Goal: Task Accomplishment & Management: Use online tool/utility

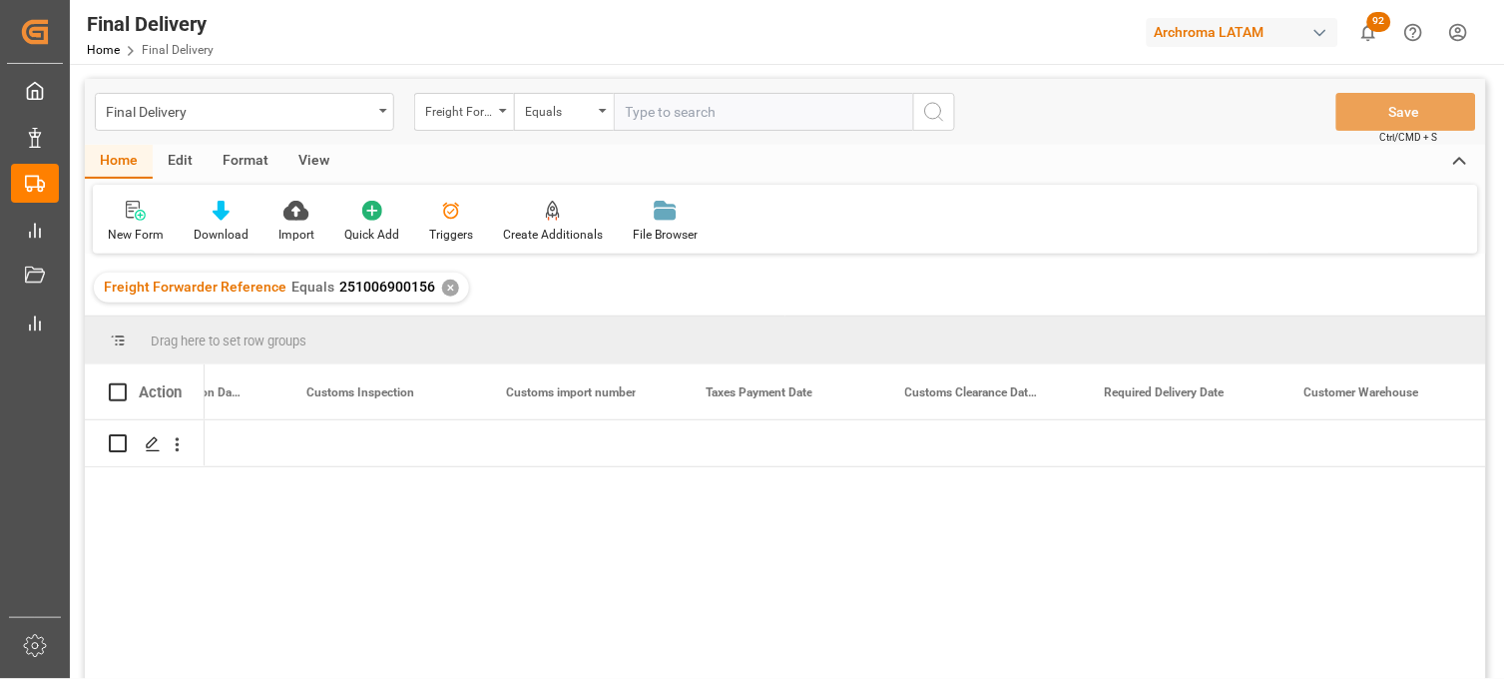
scroll to position [0, 2317]
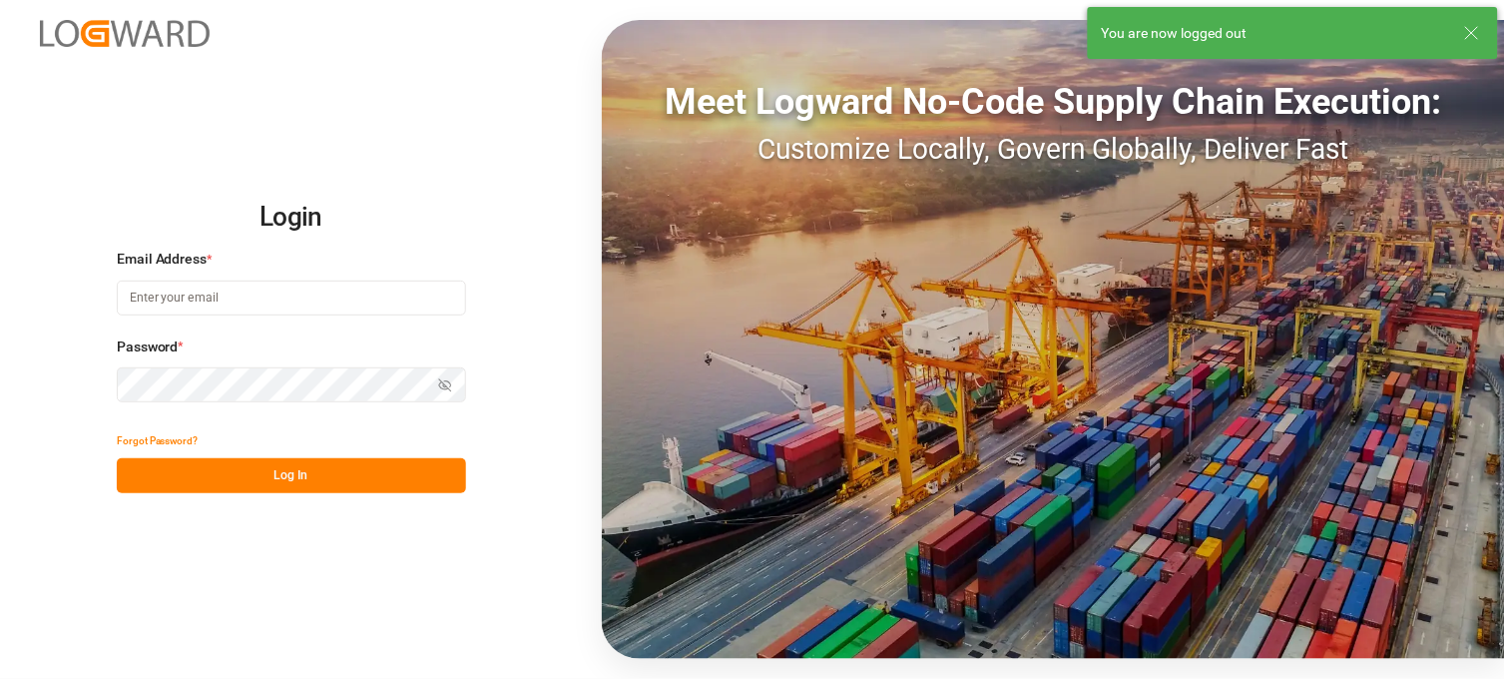
type input "erika.cervantes@leschaco.com"
click at [296, 472] on button "Log In" at bounding box center [291, 475] width 349 height 35
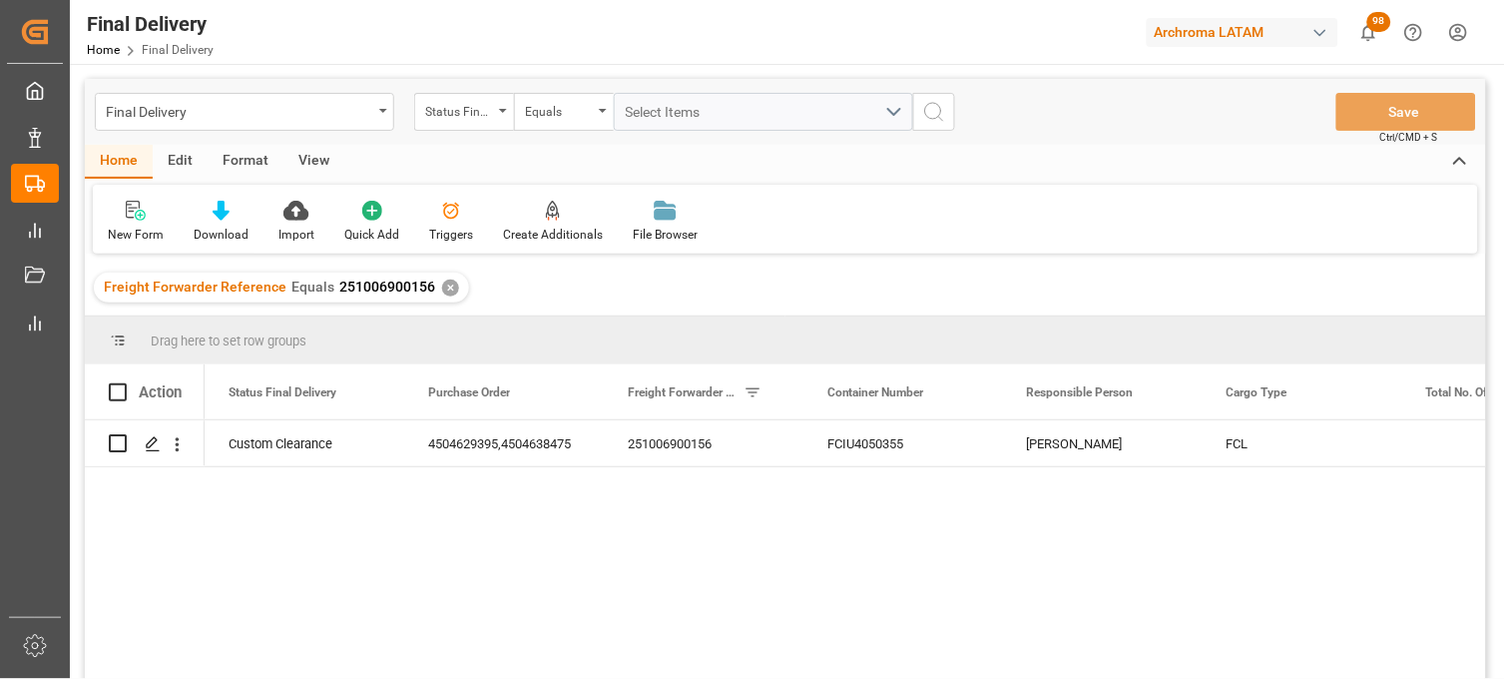
click at [442, 285] on div "✕" at bounding box center [450, 287] width 17 height 17
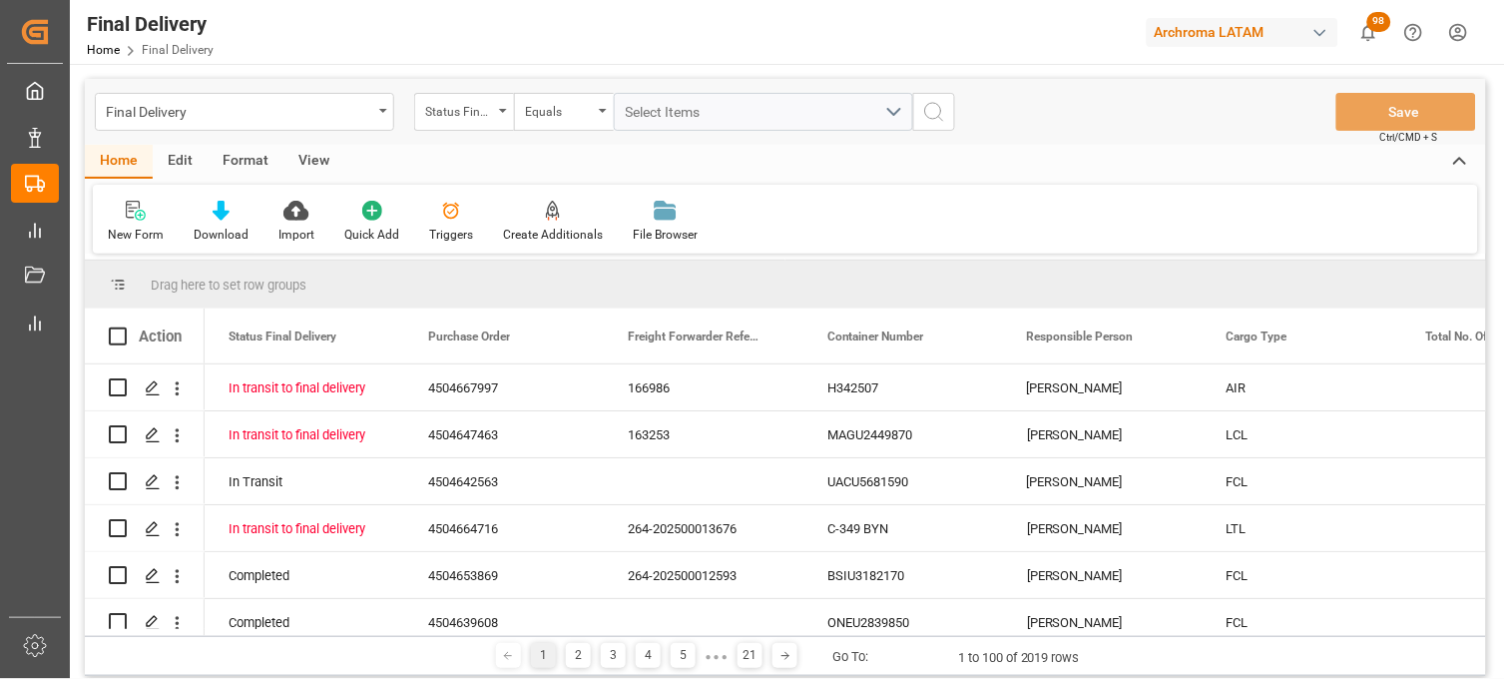
click at [499, 116] on div "Status Final Delivery" at bounding box center [464, 112] width 100 height 38
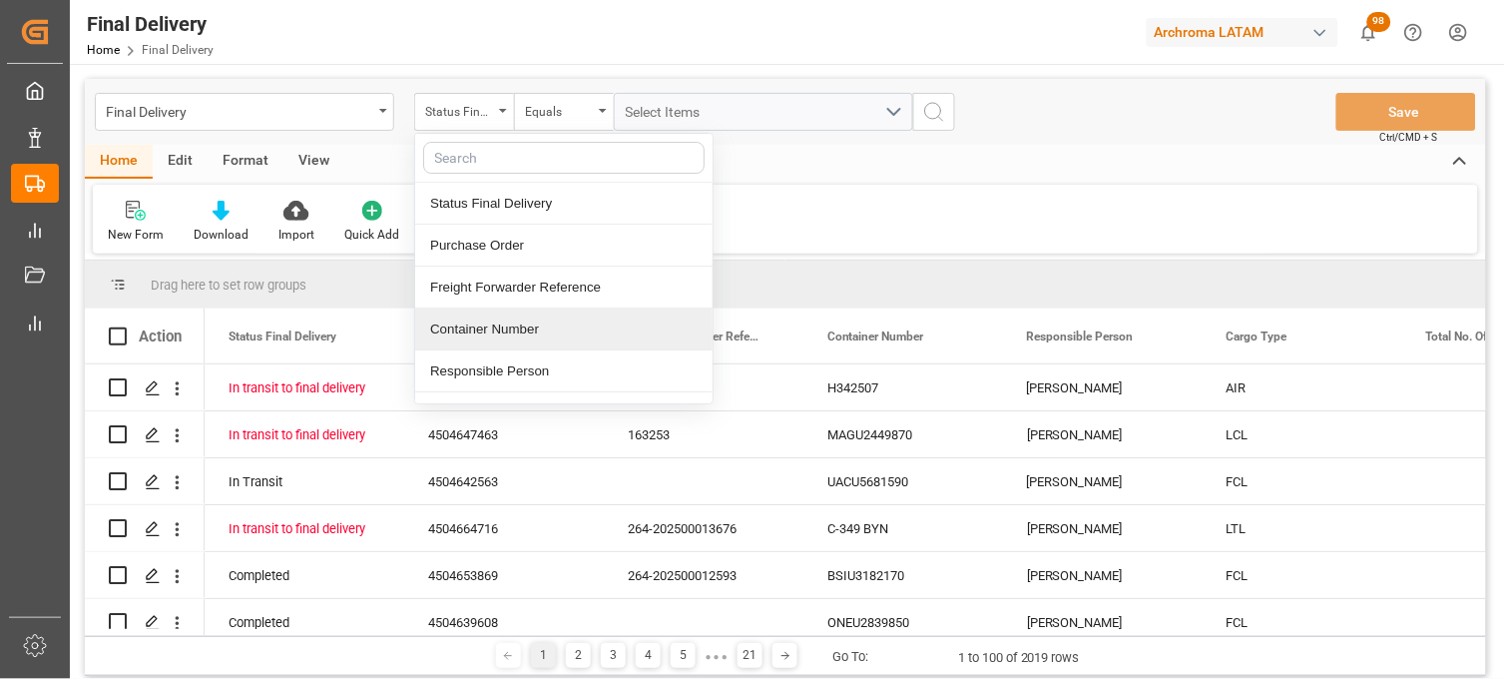
click at [517, 332] on div "Container Number" at bounding box center [563, 329] width 297 height 42
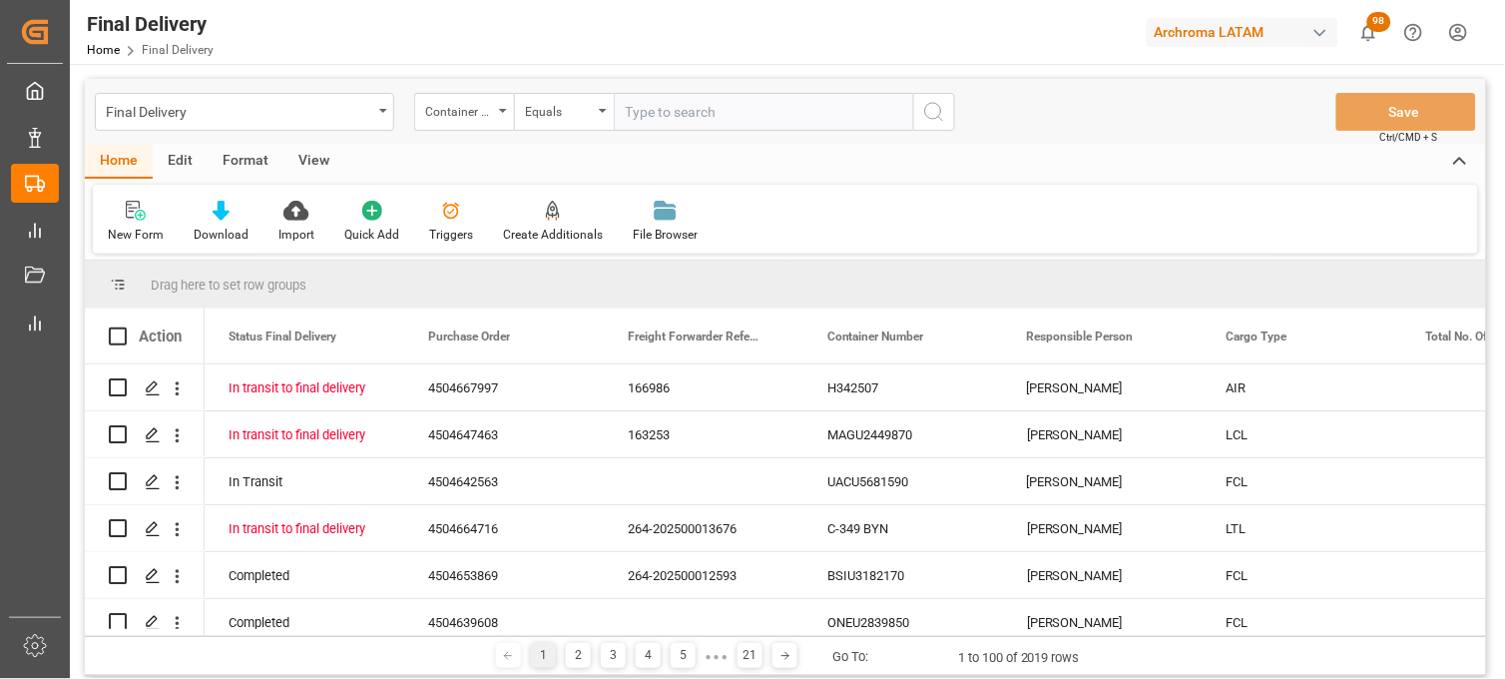
click at [645, 105] on input "text" at bounding box center [763, 112] width 299 height 38
type input "PCVU2605232"
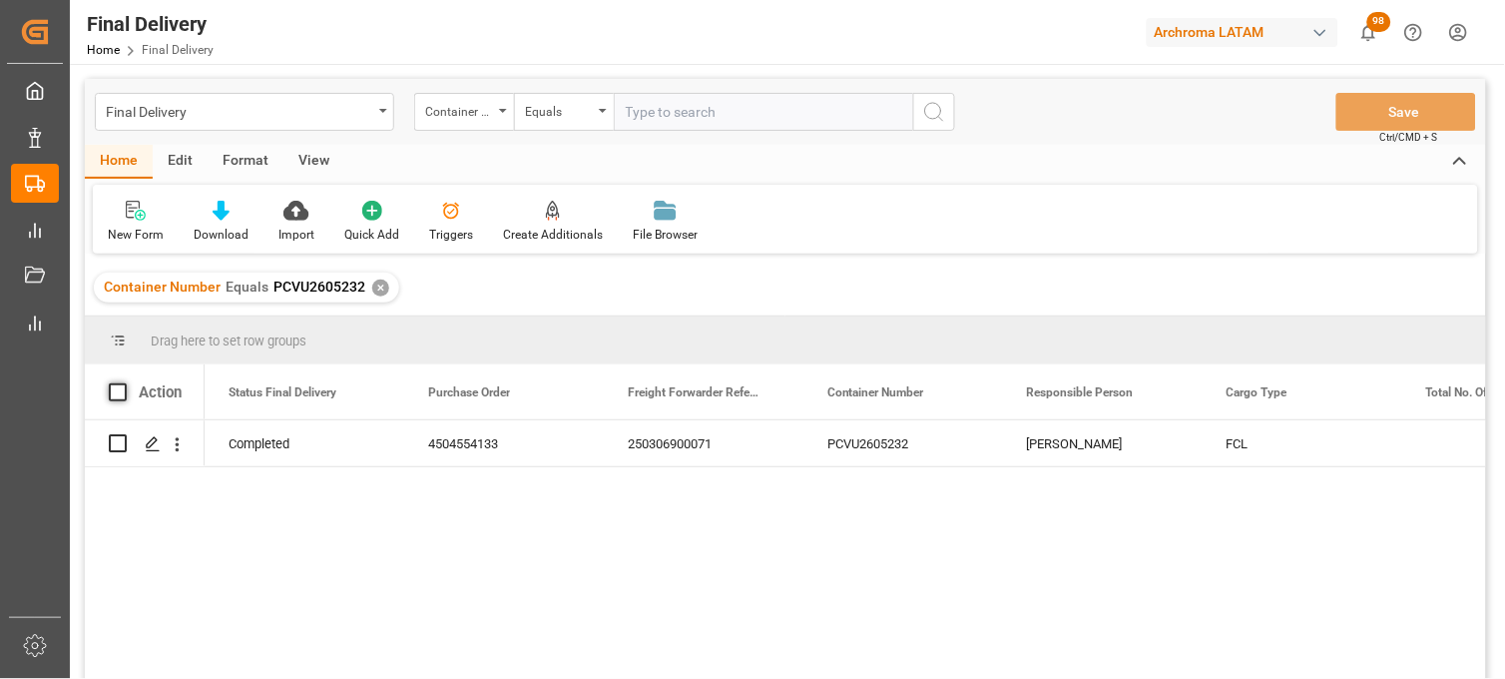
click at [117, 393] on span at bounding box center [118, 392] width 18 height 18
click at [124, 383] on input "checkbox" at bounding box center [124, 383] width 0 height 0
checkbox input "true"
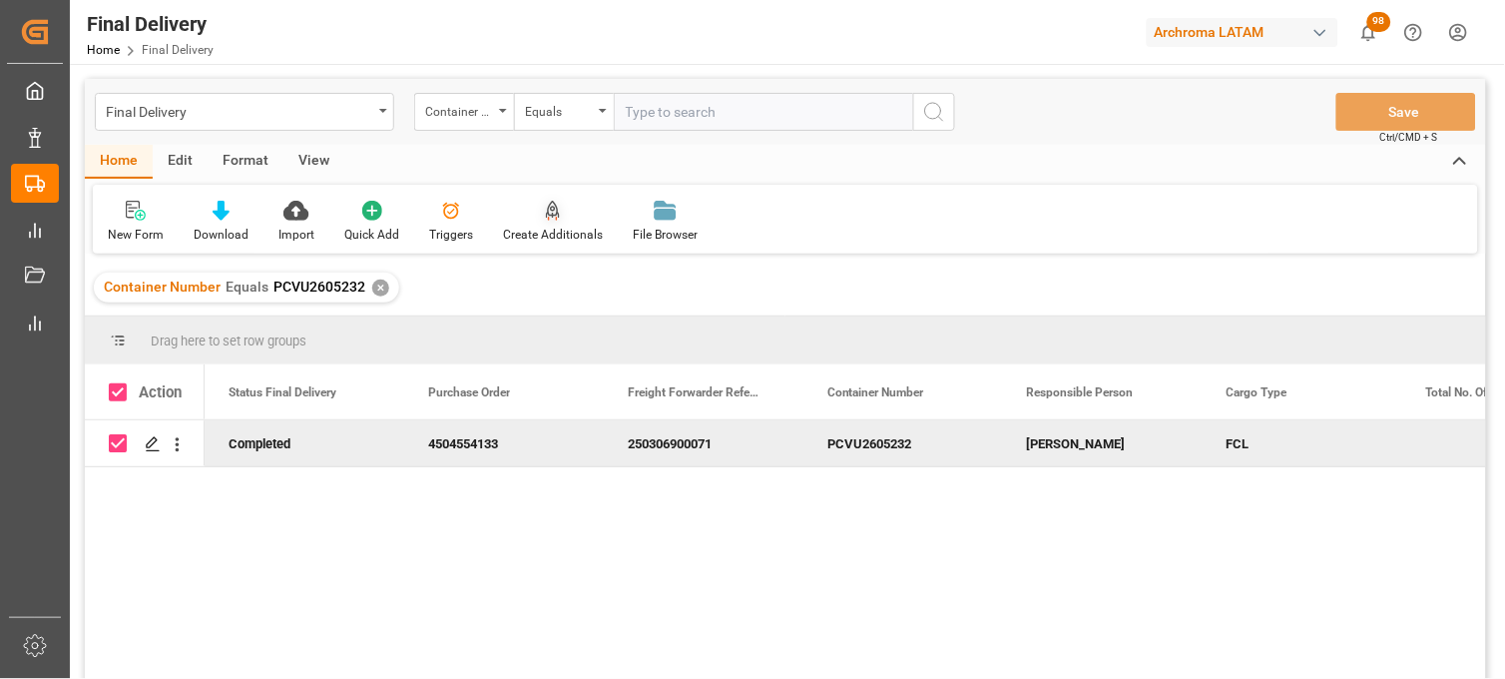
click at [545, 221] on div "Create Additionals" at bounding box center [553, 222] width 130 height 44
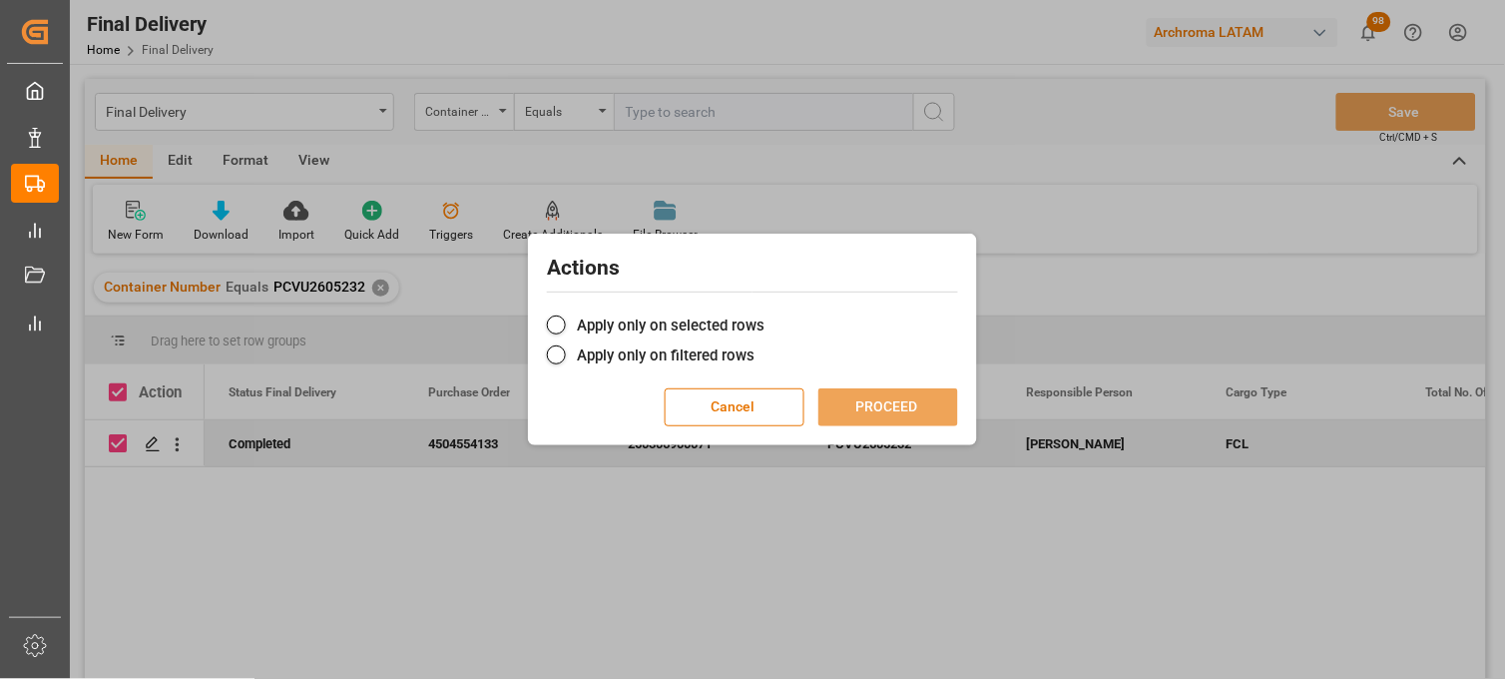
click at [625, 307] on div "Actions Apply only on selected rows Apply only on filtered rows Cancel PROCEED" at bounding box center [752, 340] width 439 height 202
click at [636, 325] on label "Apply only on selected rows" at bounding box center [752, 325] width 411 height 24
click at [764, 314] on input "Apply only on selected rows" at bounding box center [764, 314] width 0 height 0
click at [885, 397] on button "PROCEED" at bounding box center [888, 407] width 140 height 38
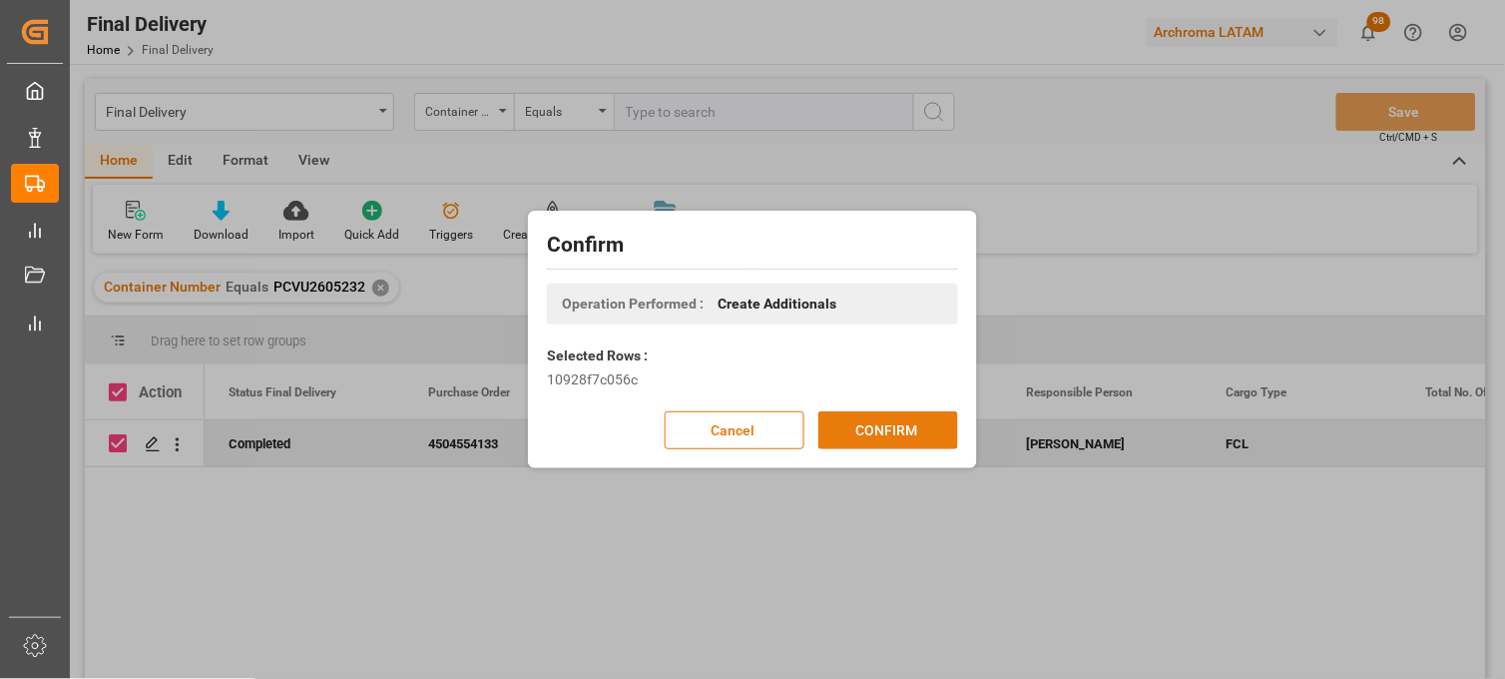
click at [886, 429] on button "CONFIRM" at bounding box center [888, 430] width 140 height 38
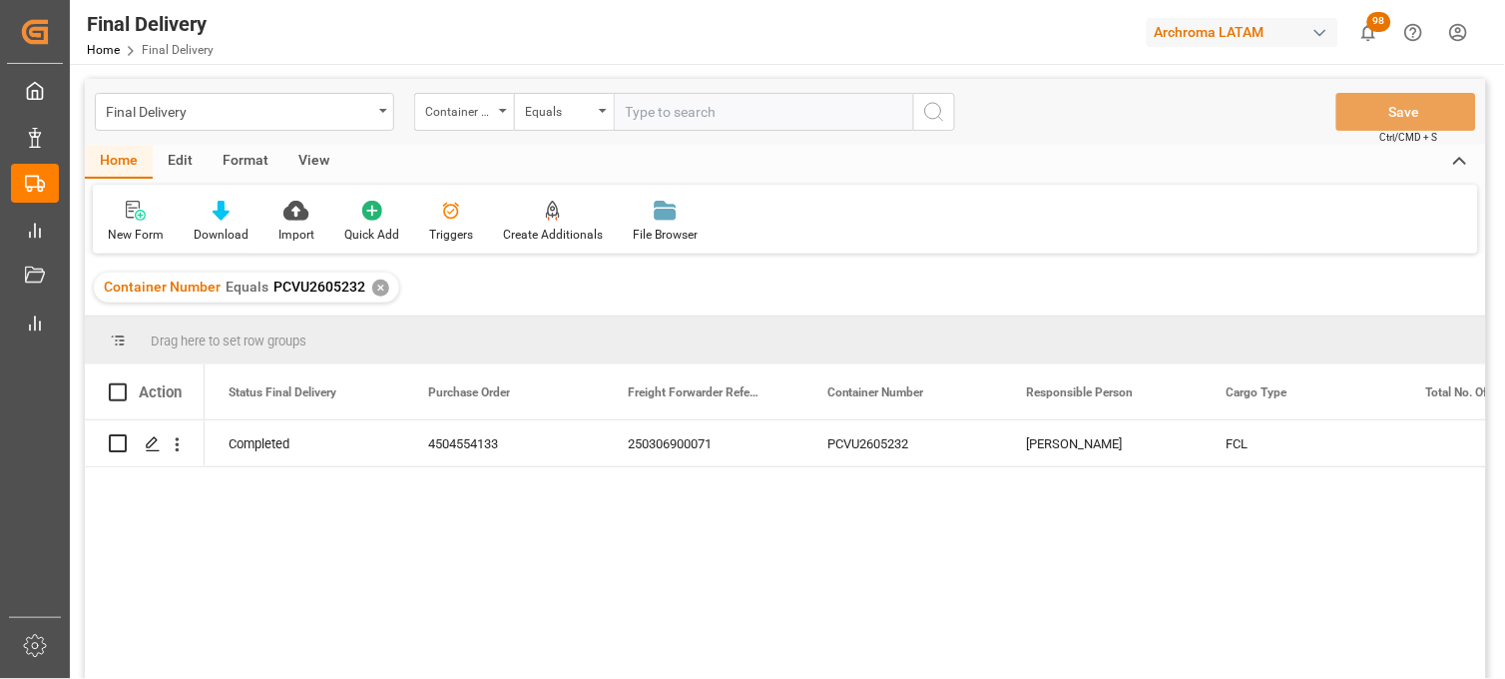
click at [374, 286] on div "✕" at bounding box center [380, 287] width 17 height 17
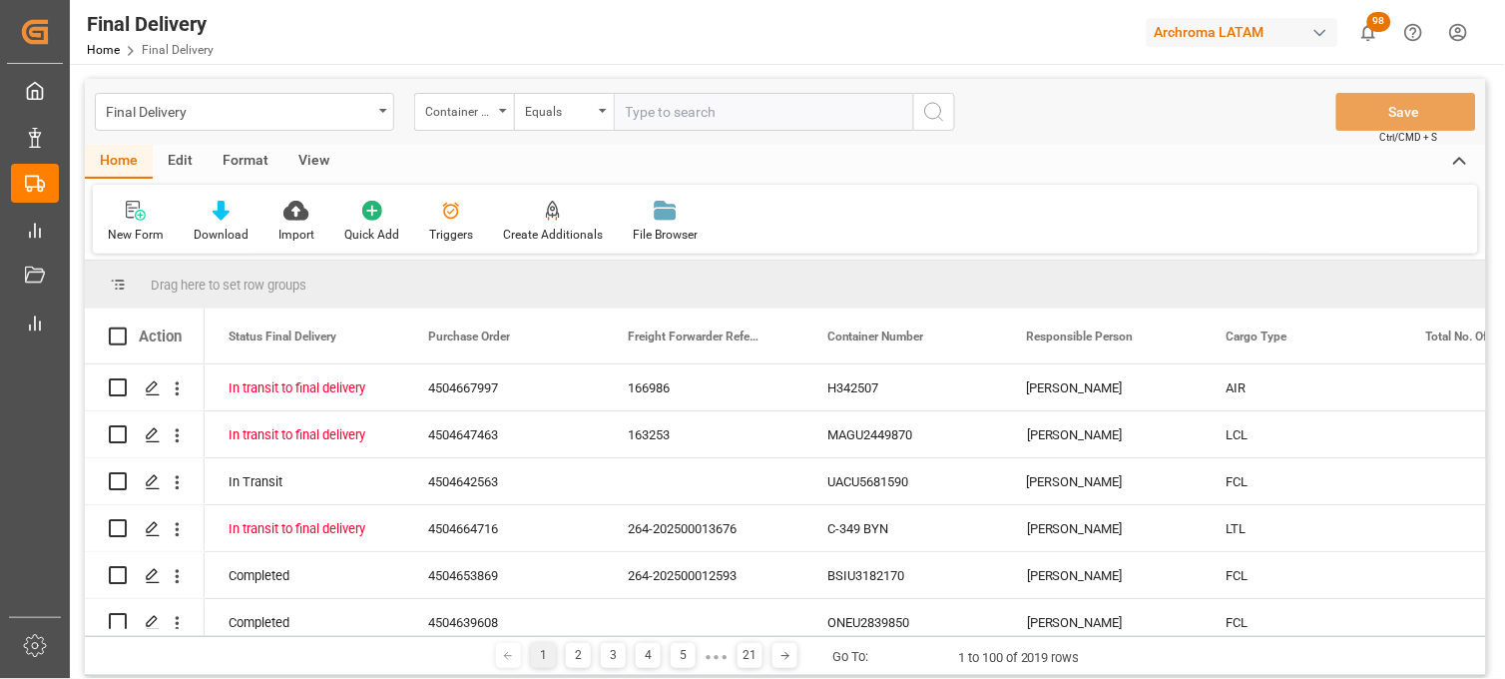
click at [654, 107] on input "text" at bounding box center [763, 112] width 299 height 38
paste input "WHSU5726498"
type input "WHSU5726498"
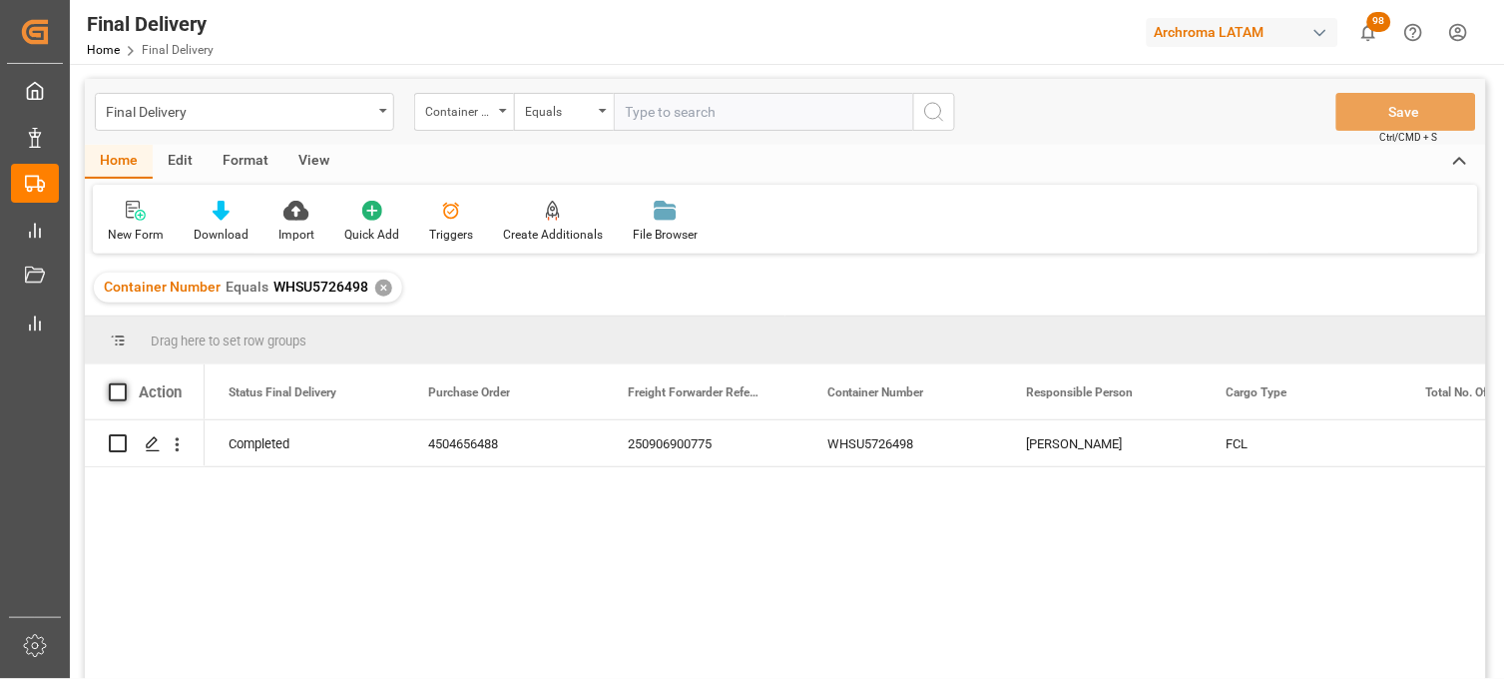
click at [118, 384] on span at bounding box center [118, 392] width 18 height 18
click at [124, 383] on input "checkbox" at bounding box center [124, 383] width 0 height 0
checkbox input "true"
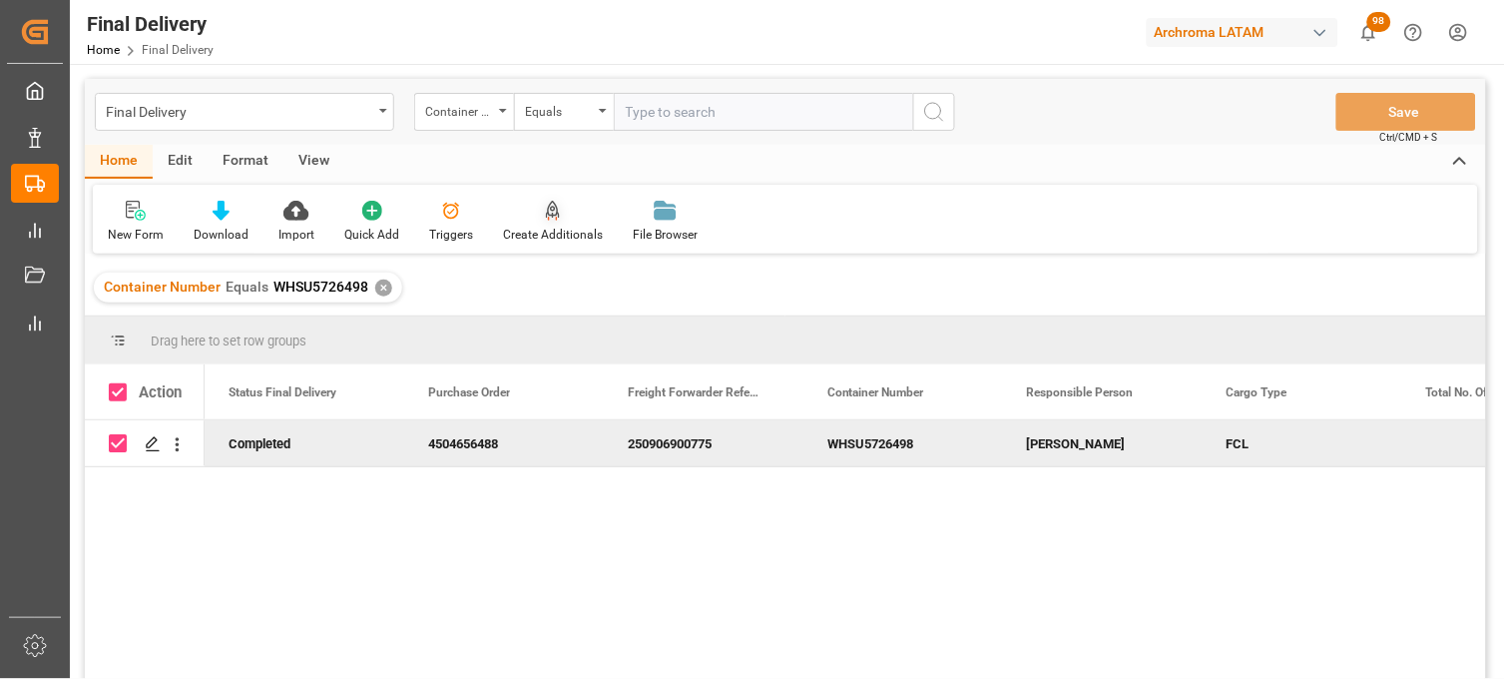
click at [560, 224] on div "Create Additionals" at bounding box center [553, 222] width 130 height 44
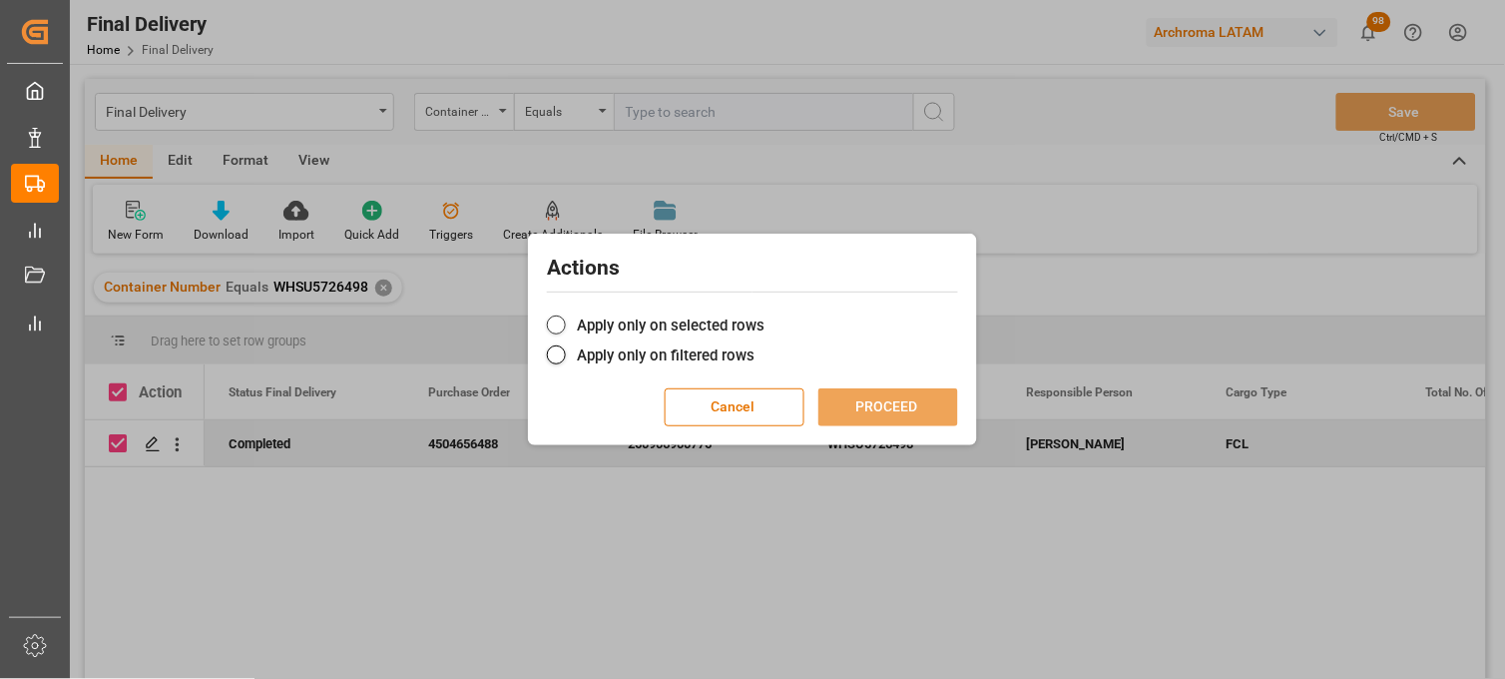
click at [594, 326] on label "Apply only on selected rows" at bounding box center [752, 325] width 411 height 24
click at [764, 314] on input "Apply only on selected rows" at bounding box center [764, 314] width 0 height 0
click at [848, 394] on button "PROCEED" at bounding box center [888, 407] width 140 height 38
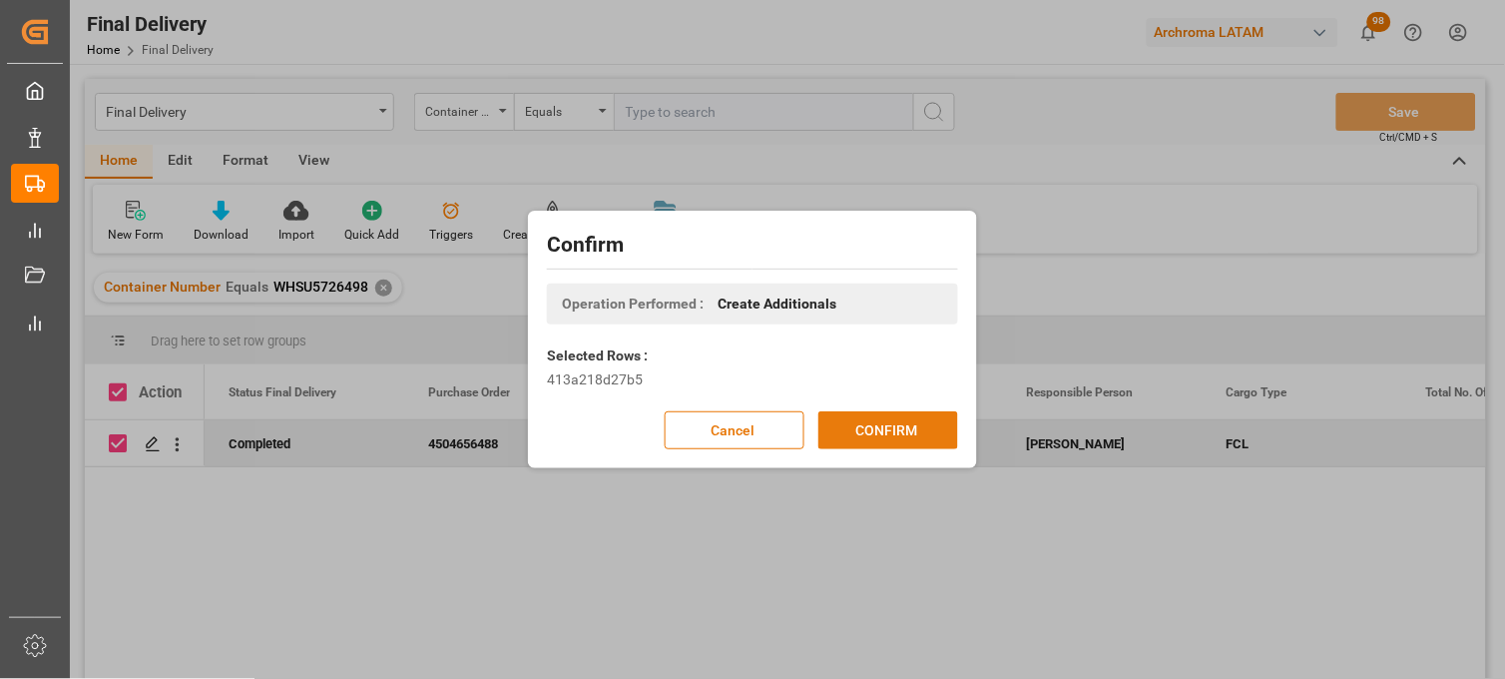
click at [865, 431] on button "CONFIRM" at bounding box center [888, 430] width 140 height 38
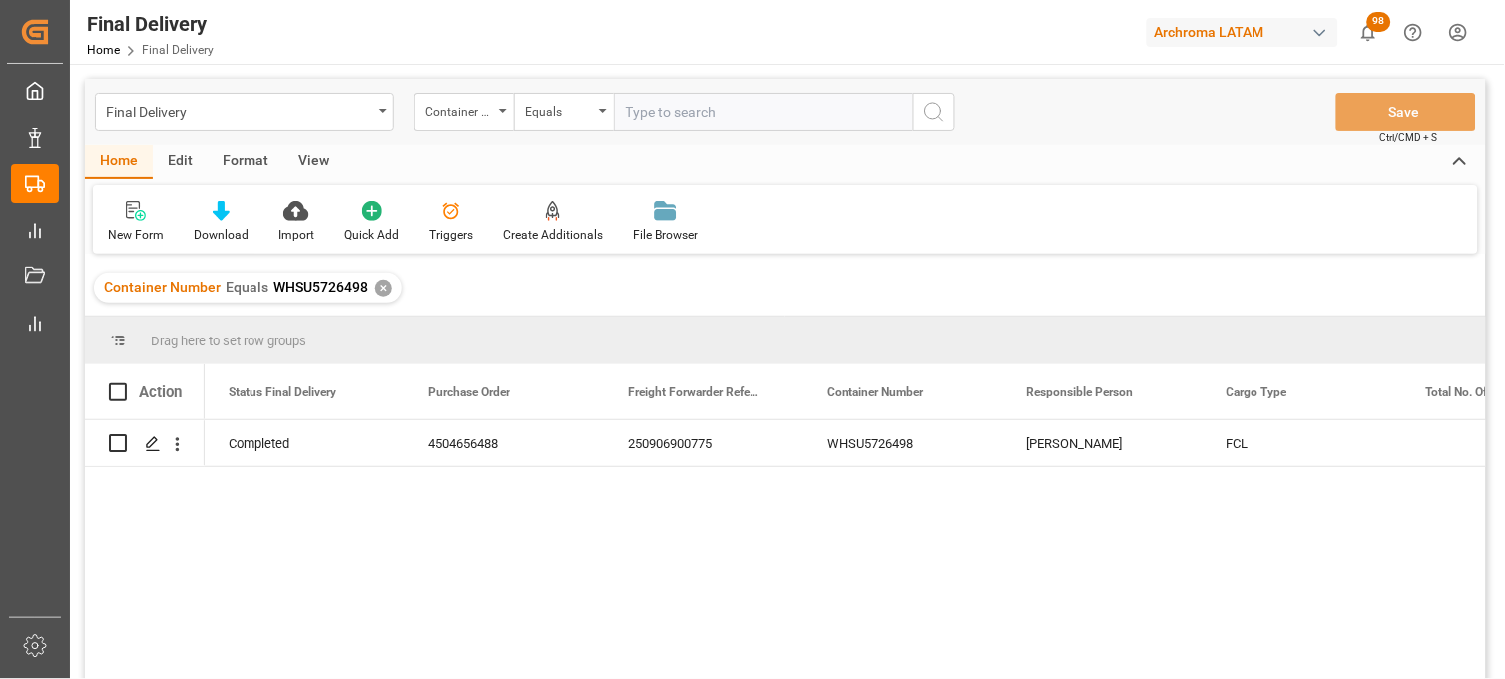
click at [381, 286] on div "✕" at bounding box center [383, 287] width 17 height 17
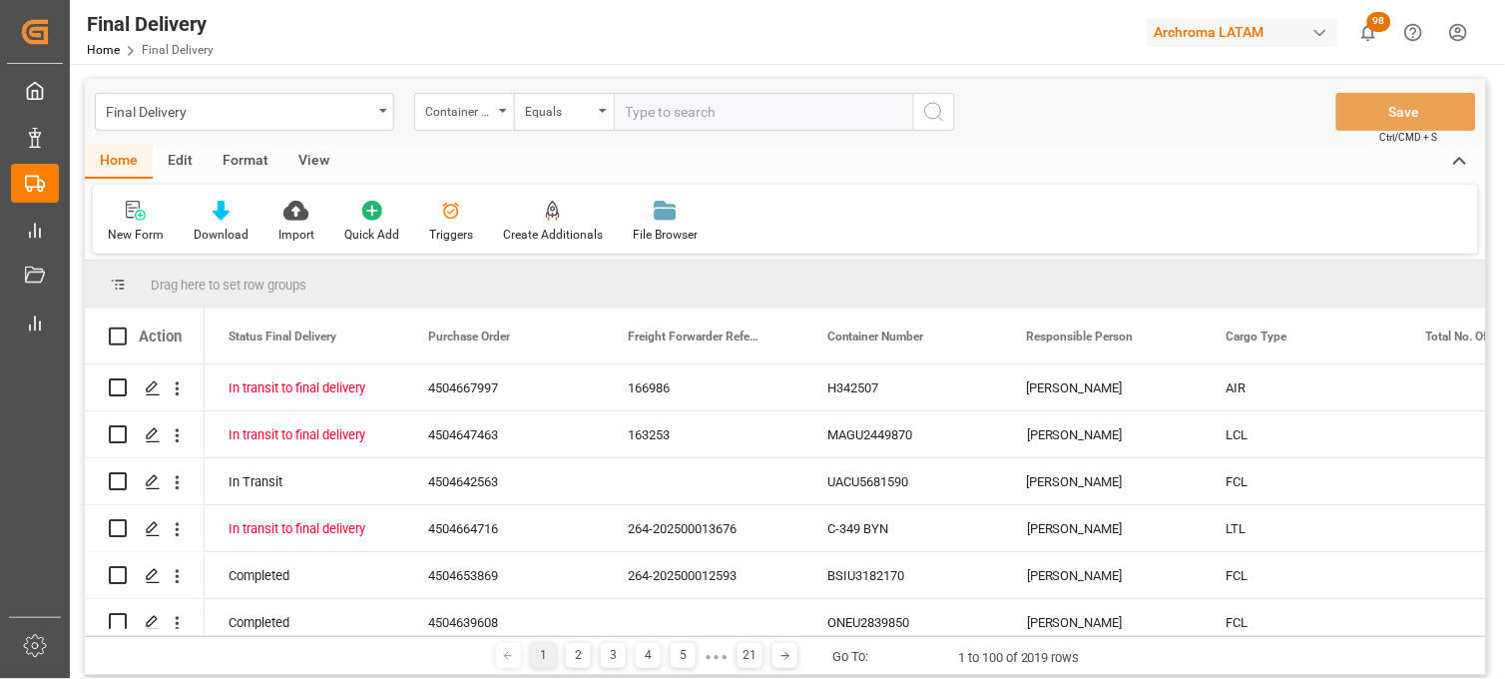
click at [649, 112] on input "text" at bounding box center [763, 112] width 299 height 38
paste input "WHSU5725064"
type input "WHSU5725064"
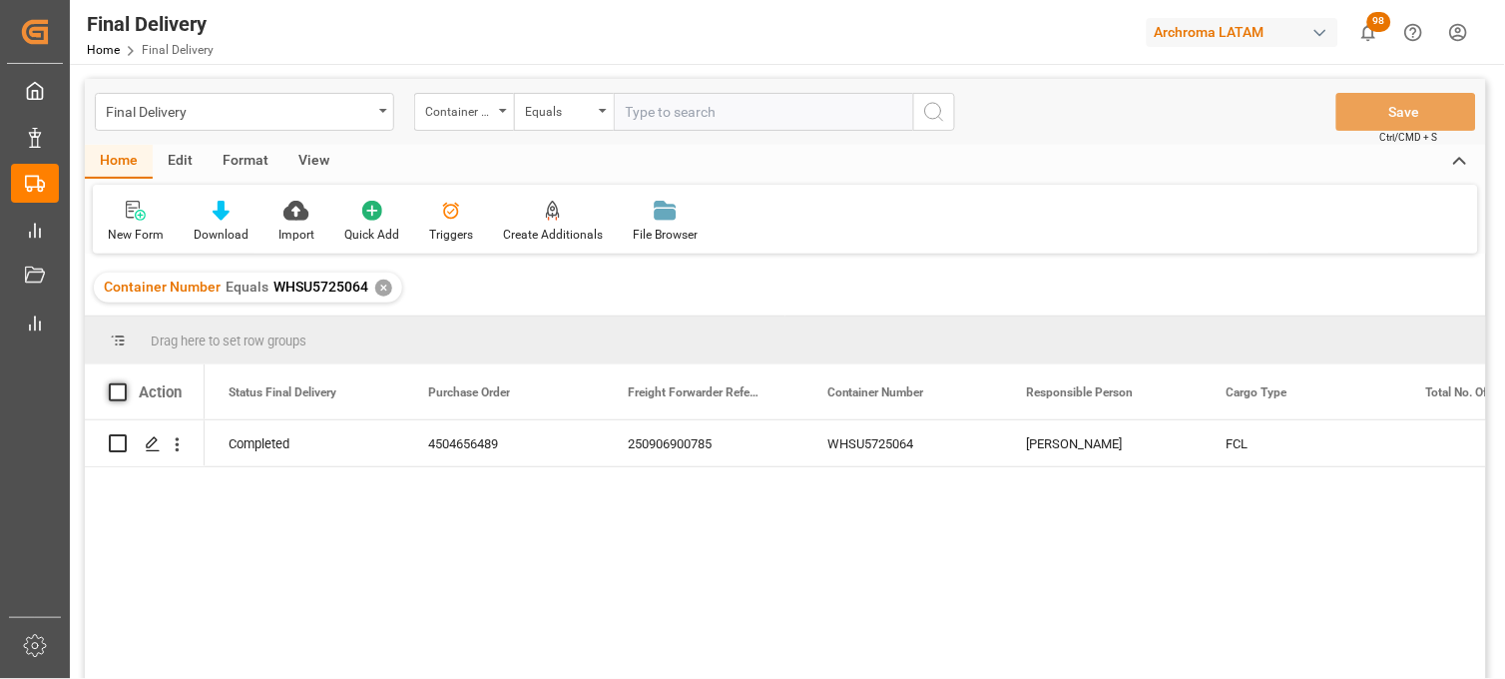
click at [112, 391] on span at bounding box center [118, 392] width 18 height 18
click at [124, 383] on input "checkbox" at bounding box center [124, 383] width 0 height 0
checkbox input "true"
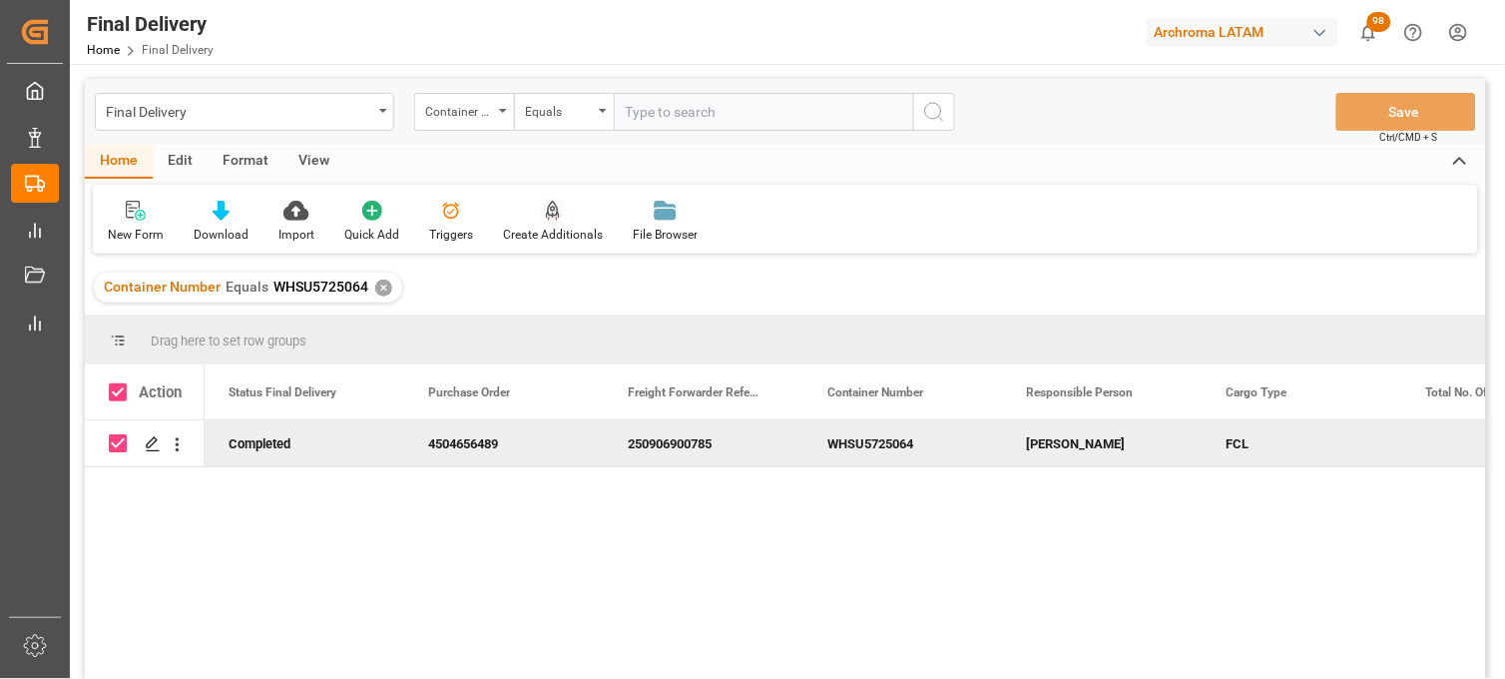
click at [549, 226] on div "Create Additionals" at bounding box center [553, 235] width 100 height 18
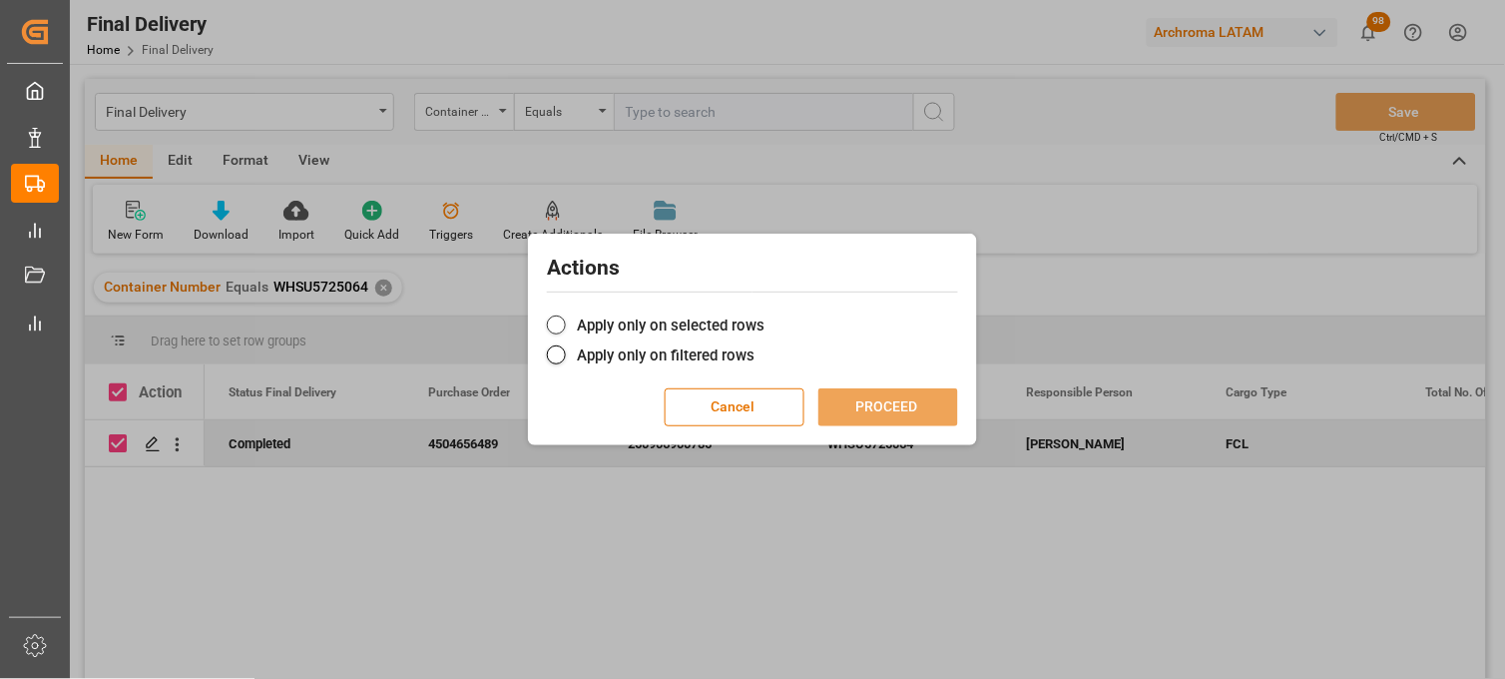
click at [580, 321] on label "Apply only on selected rows" at bounding box center [752, 325] width 411 height 24
click at [764, 314] on input "Apply only on selected rows" at bounding box center [764, 314] width 0 height 0
click at [856, 409] on button "PROCEED" at bounding box center [888, 407] width 140 height 38
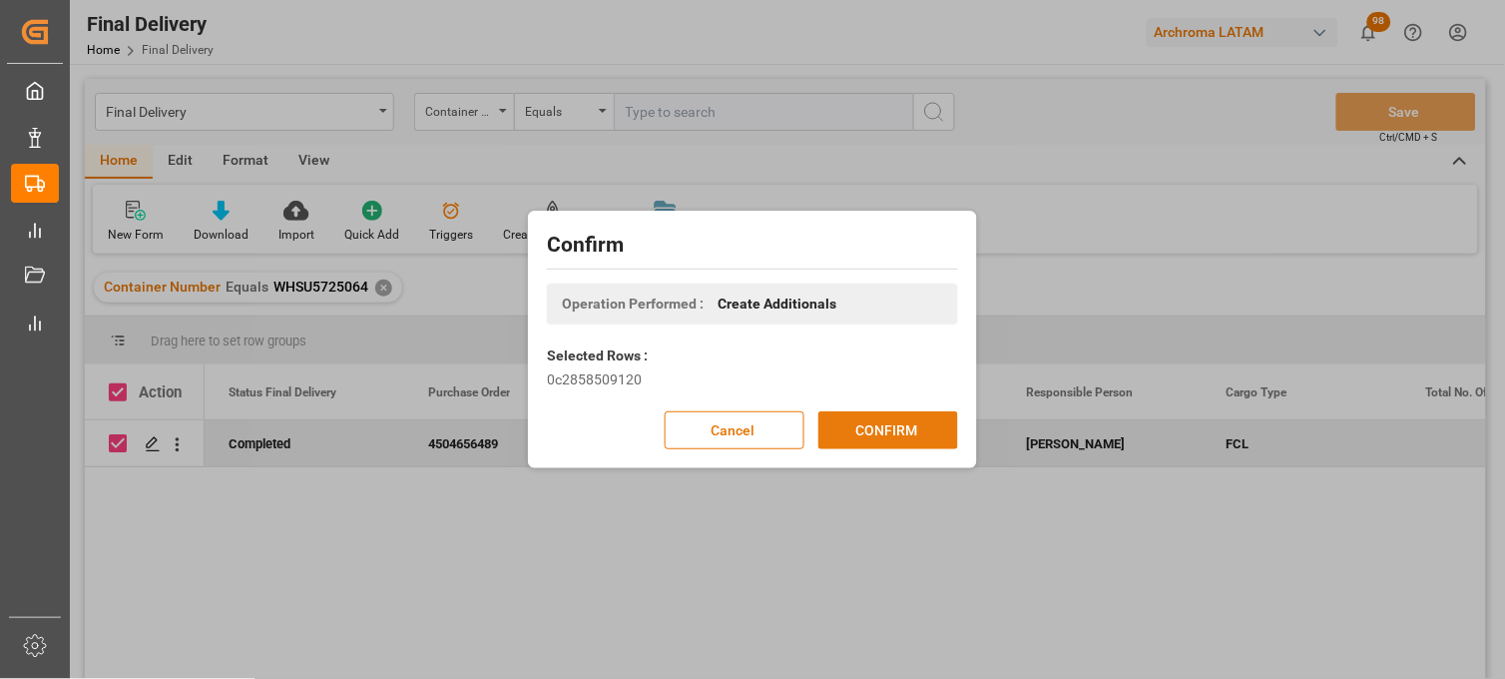
click at [874, 443] on button "CONFIRM" at bounding box center [888, 430] width 140 height 38
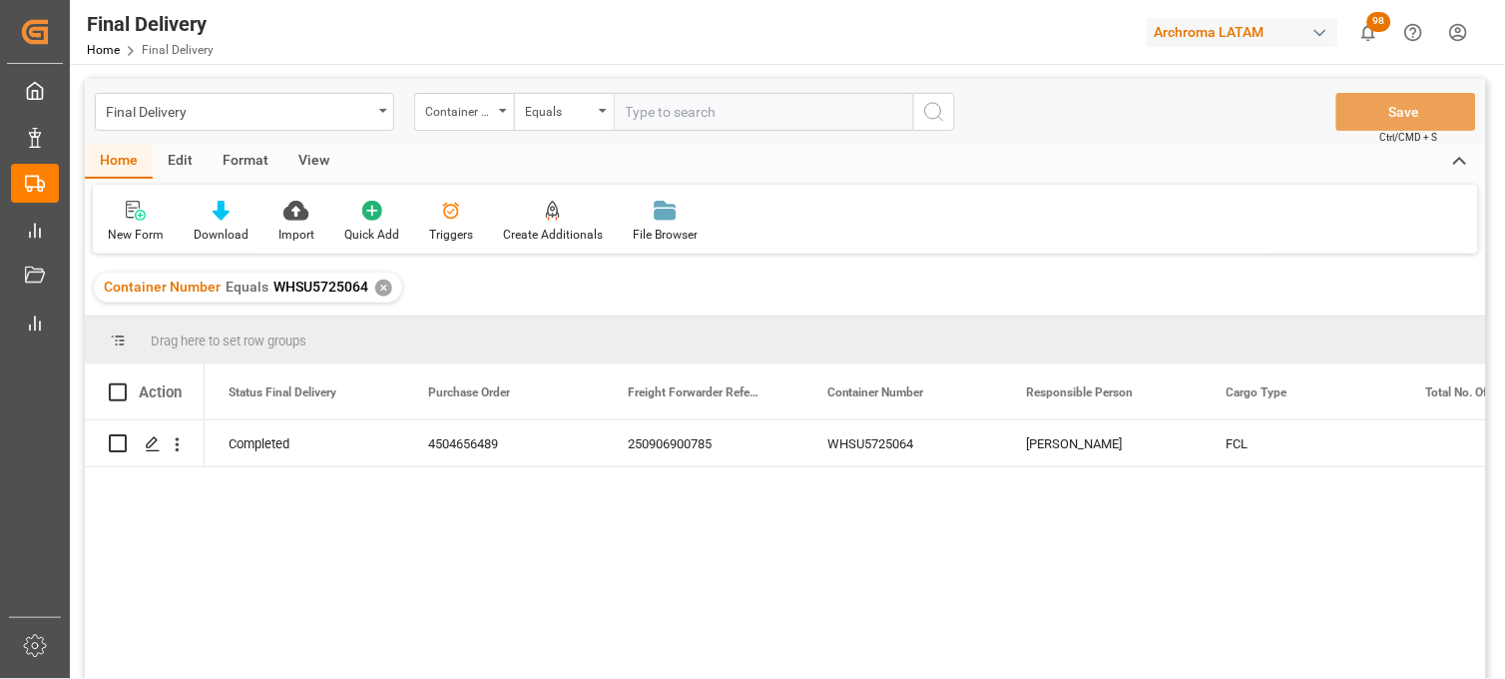
click at [377, 293] on div "✕" at bounding box center [383, 287] width 17 height 17
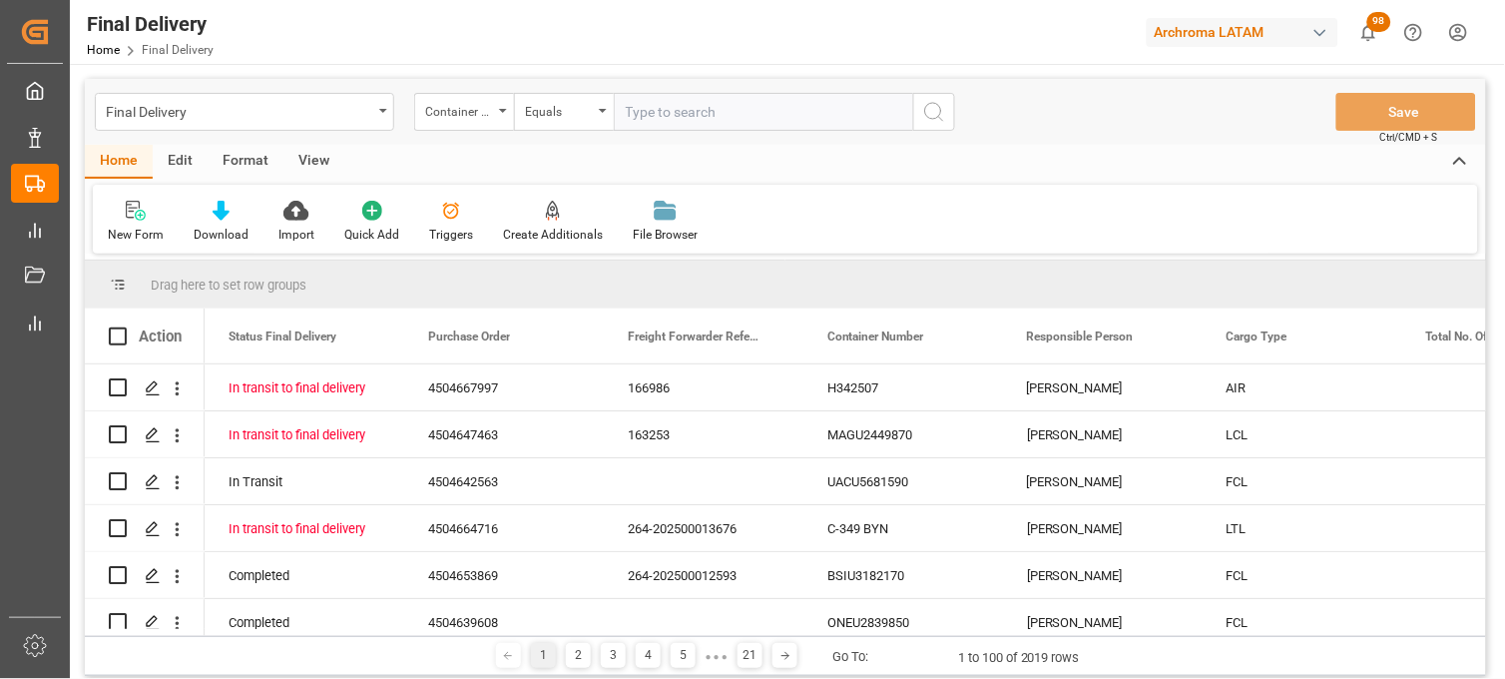
click at [659, 127] on input "text" at bounding box center [763, 112] width 299 height 38
paste input "EIAU2537125"
type input "EIAU2537125"
click at [941, 125] on button "search button" at bounding box center [934, 112] width 42 height 38
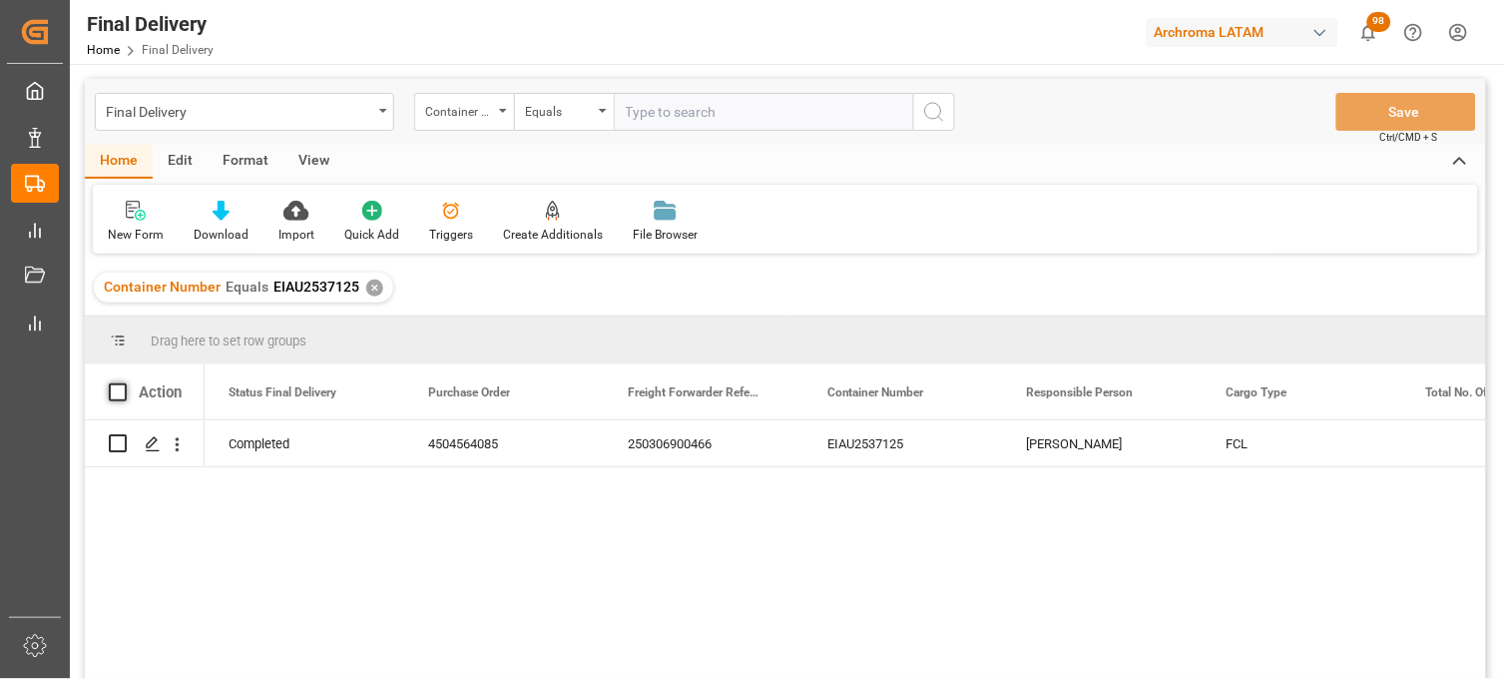
click at [125, 393] on span at bounding box center [118, 392] width 18 height 18
click at [124, 383] on input "checkbox" at bounding box center [124, 383] width 0 height 0
checkbox input "true"
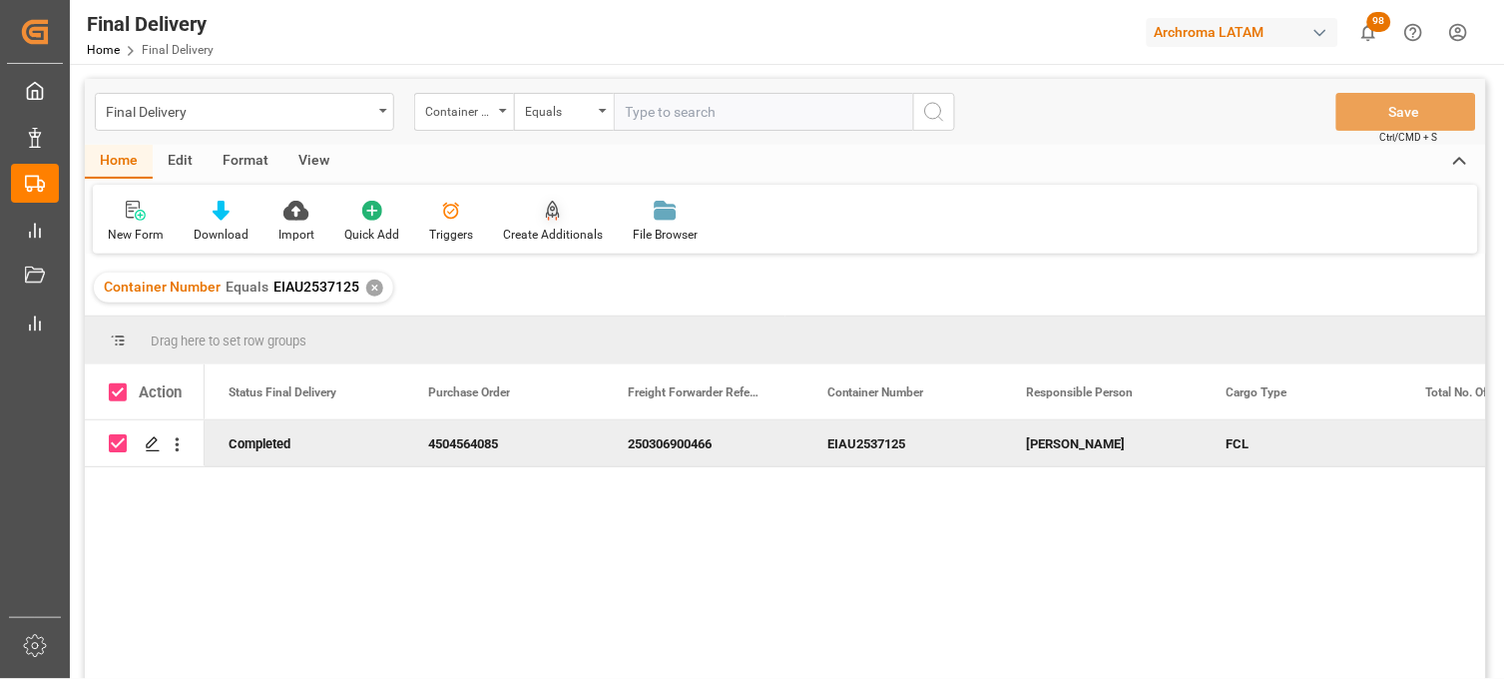
click at [534, 222] on div "Create Additionals" at bounding box center [553, 222] width 130 height 44
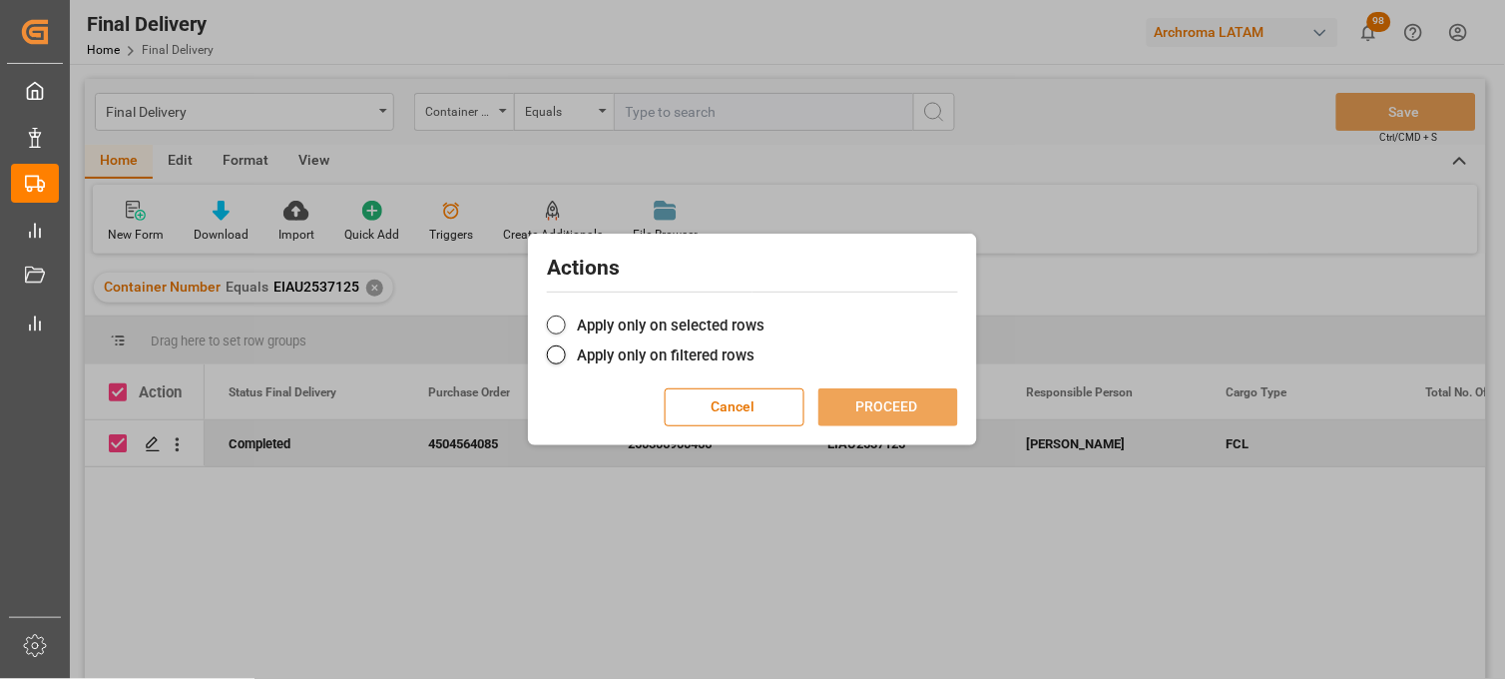
click at [603, 319] on label "Apply only on selected rows" at bounding box center [752, 325] width 411 height 24
click at [764, 314] on input "Apply only on selected rows" at bounding box center [764, 314] width 0 height 0
click at [884, 406] on button "PROCEED" at bounding box center [888, 407] width 140 height 38
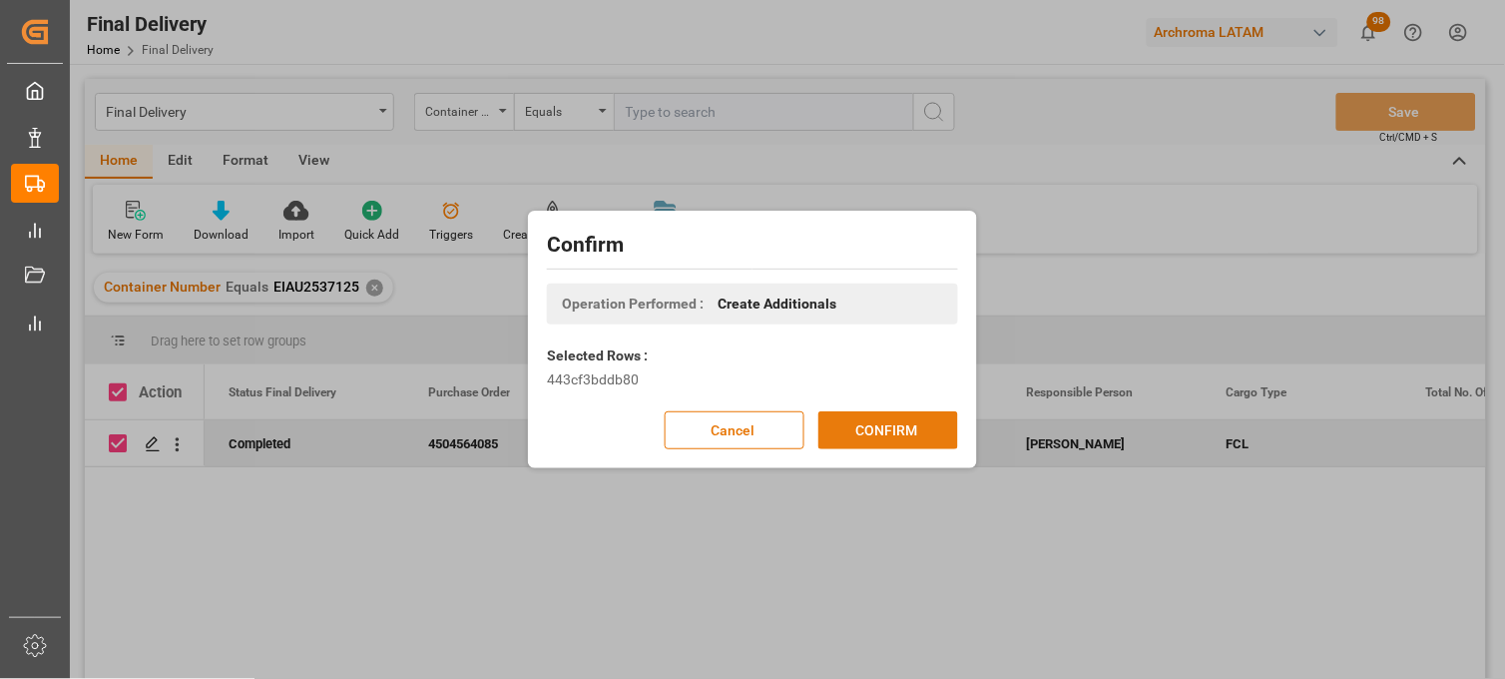
click at [893, 427] on button "CONFIRM" at bounding box center [888, 430] width 140 height 38
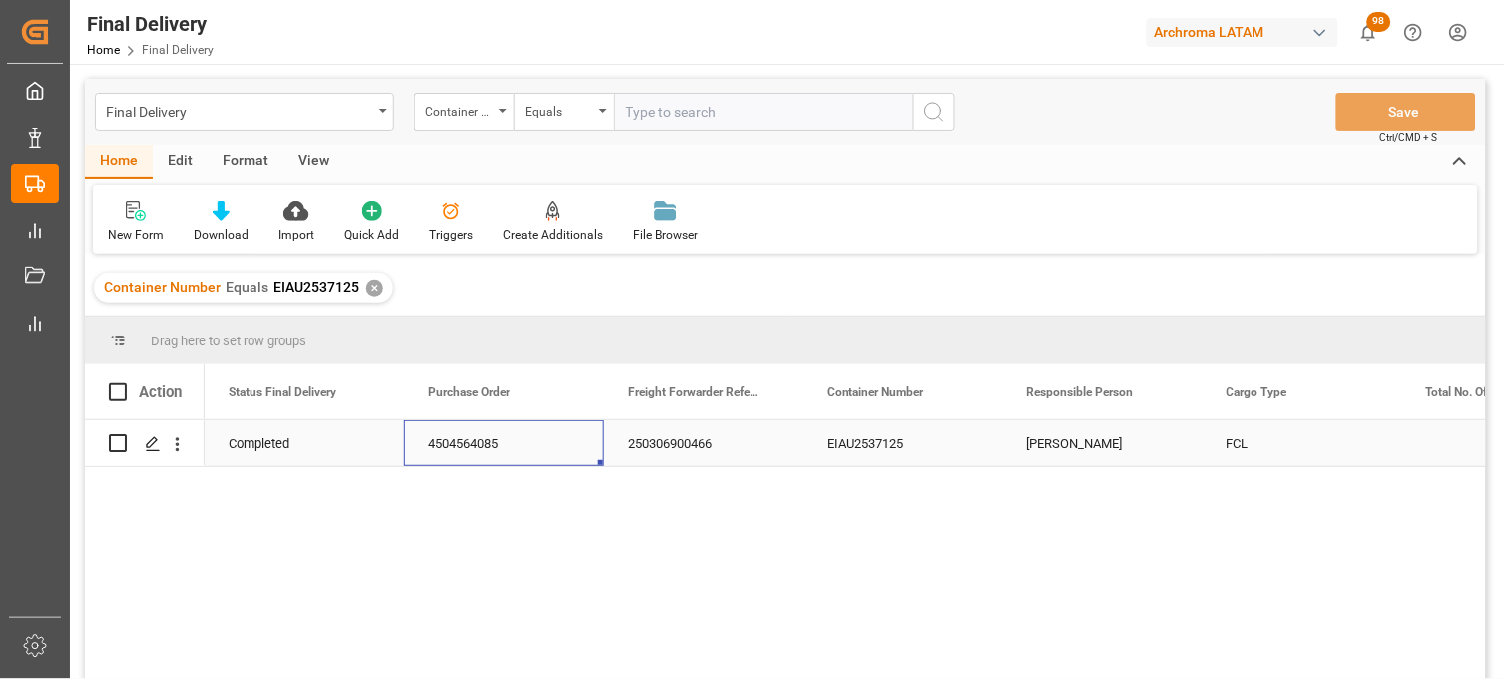
click at [473, 432] on div "4504564085" at bounding box center [504, 443] width 200 height 46
click at [946, 575] on div "Completed 4504564085 250306900466 EIAU2537125 Erika Cervantes FCL" at bounding box center [845, 555] width 1281 height 271
click at [1171, 556] on div "Completed 4504564085 250306900466 EIAU2537125 Erika Cervantes FCL" at bounding box center [845, 555] width 1281 height 271
click at [371, 290] on div "✕" at bounding box center [374, 287] width 17 height 17
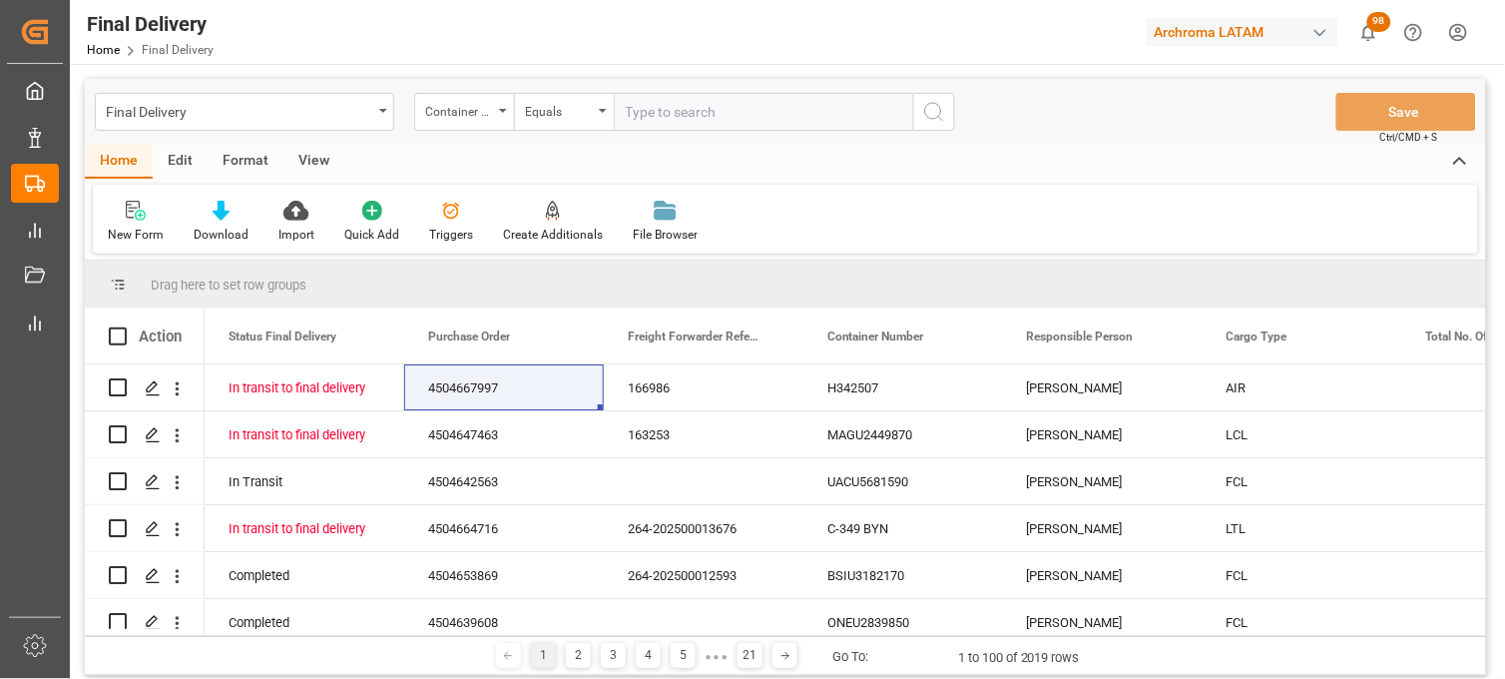
click at [673, 100] on input "text" at bounding box center [763, 112] width 299 height 38
paste input "CGMU6990686"
type input "CGMU6990686"
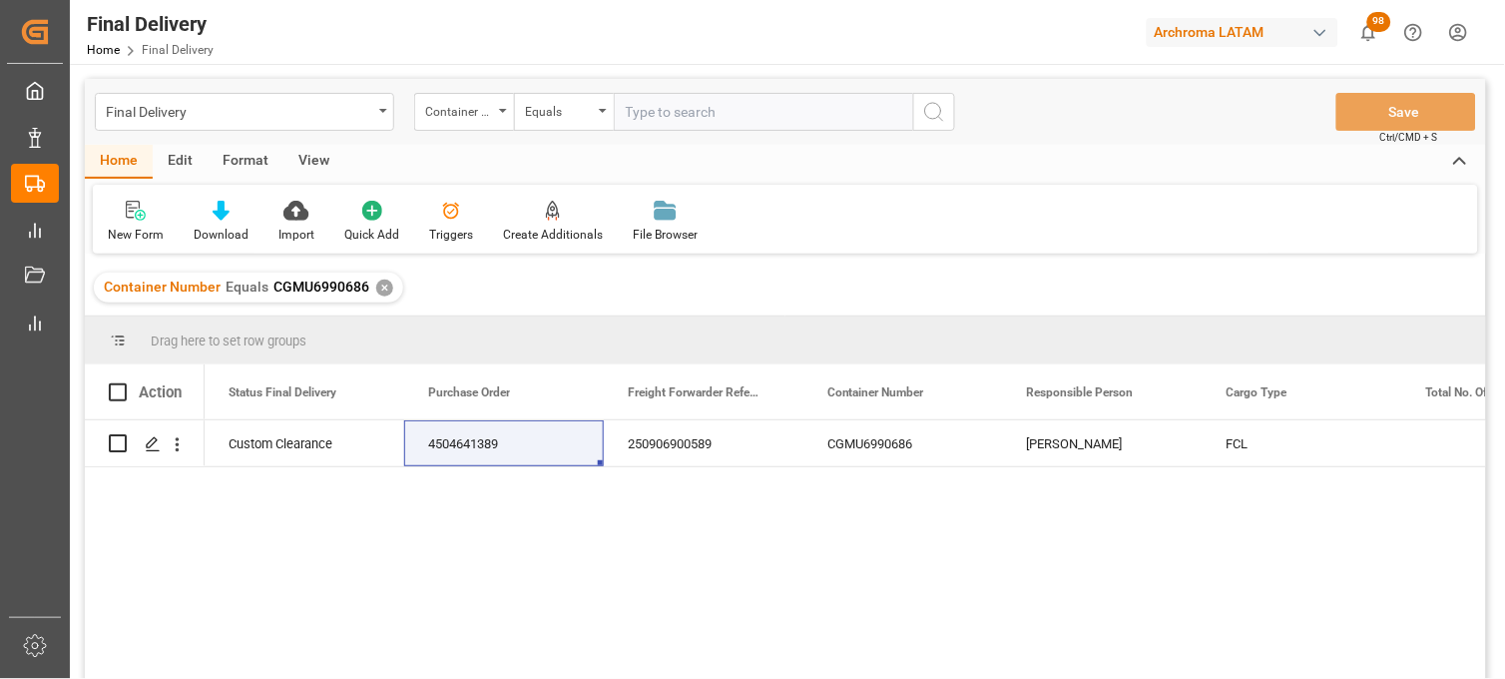
click at [380, 284] on div "✕" at bounding box center [384, 287] width 17 height 17
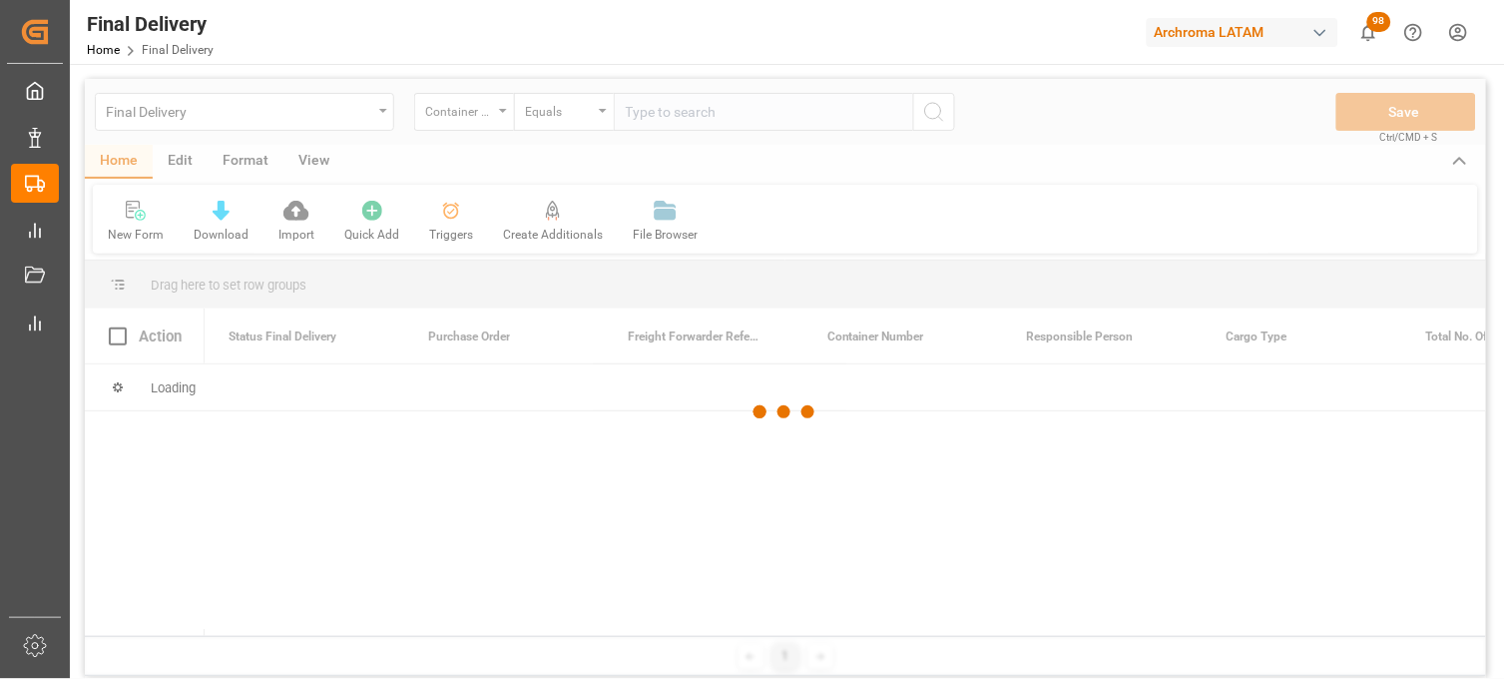
click at [504, 118] on div at bounding box center [785, 412] width 1401 height 667
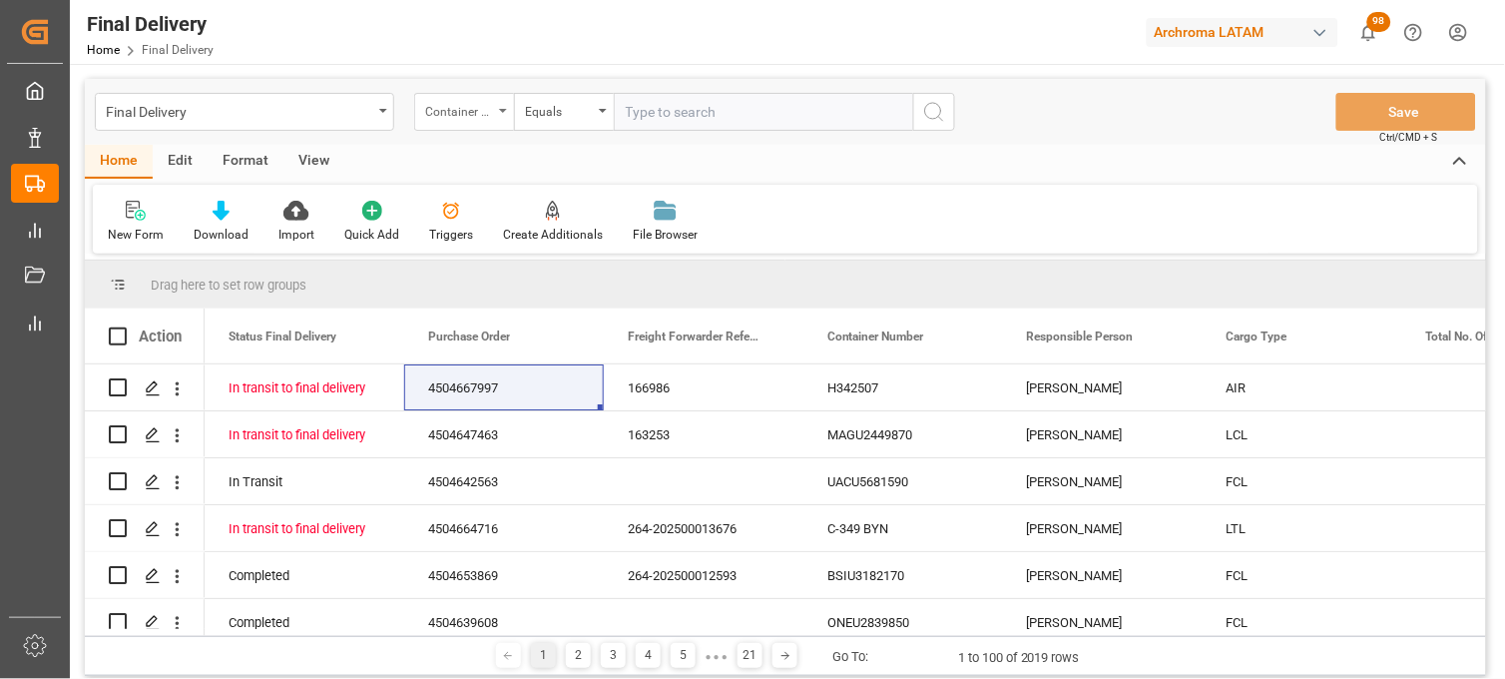
click at [503, 112] on icon "open menu" at bounding box center [503, 111] width 8 height 4
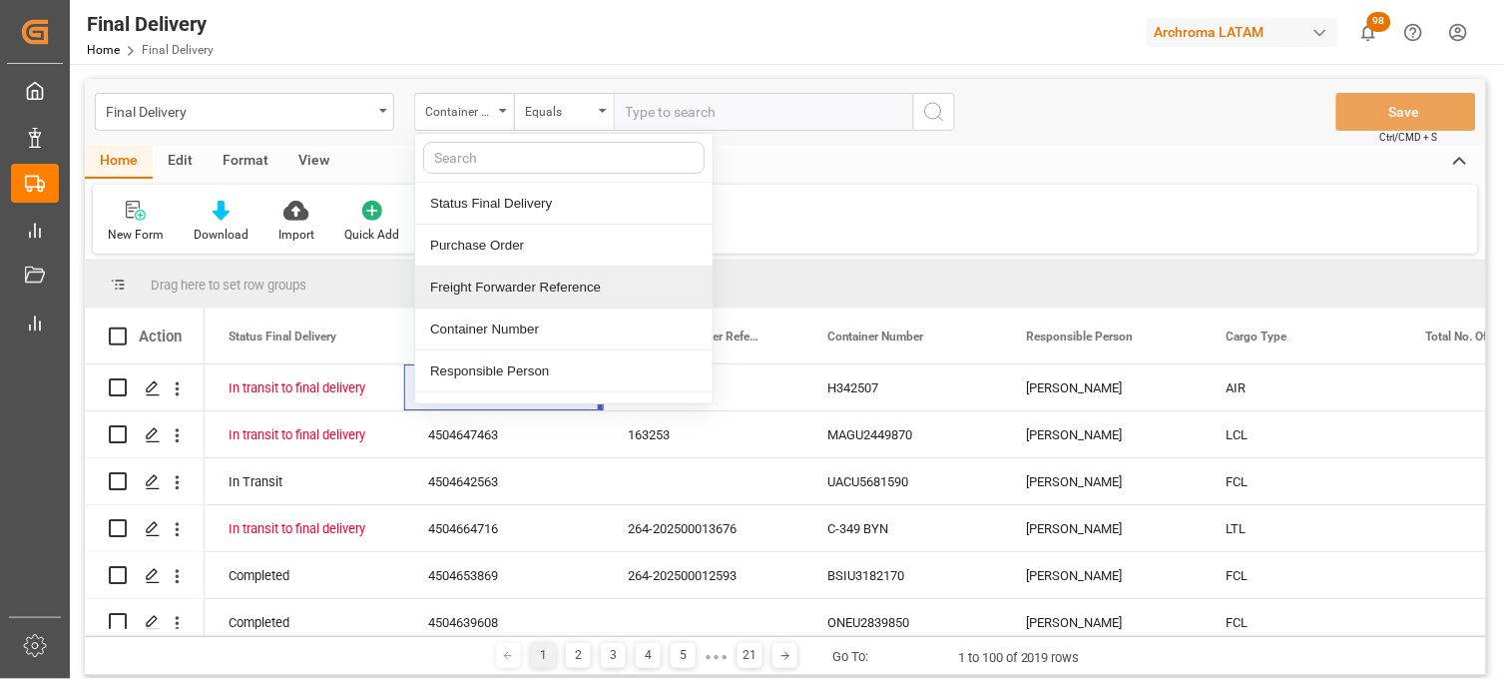
click at [527, 276] on div "Freight Forwarder Reference" at bounding box center [563, 287] width 297 height 42
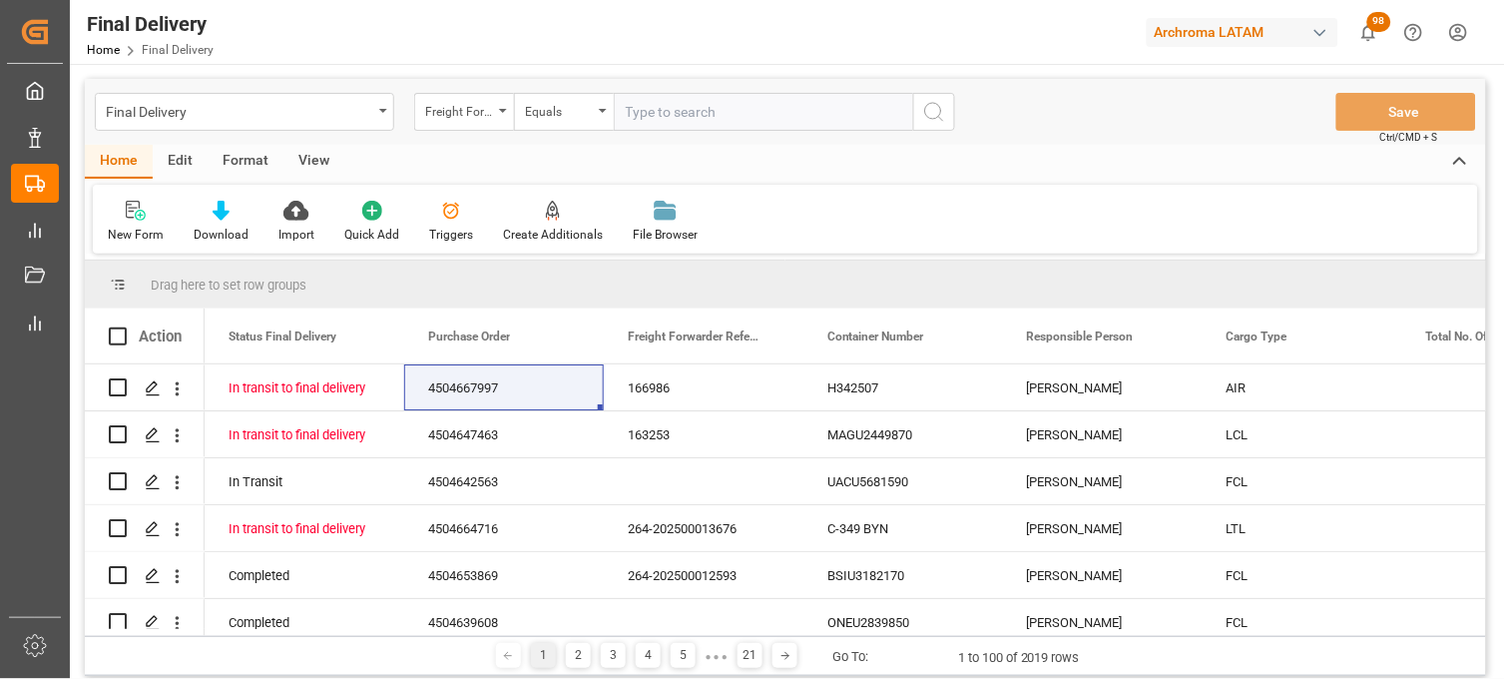
click at [656, 114] on input "text" at bounding box center [763, 112] width 299 height 38
paste input "251015080006"
type input "251015080006"
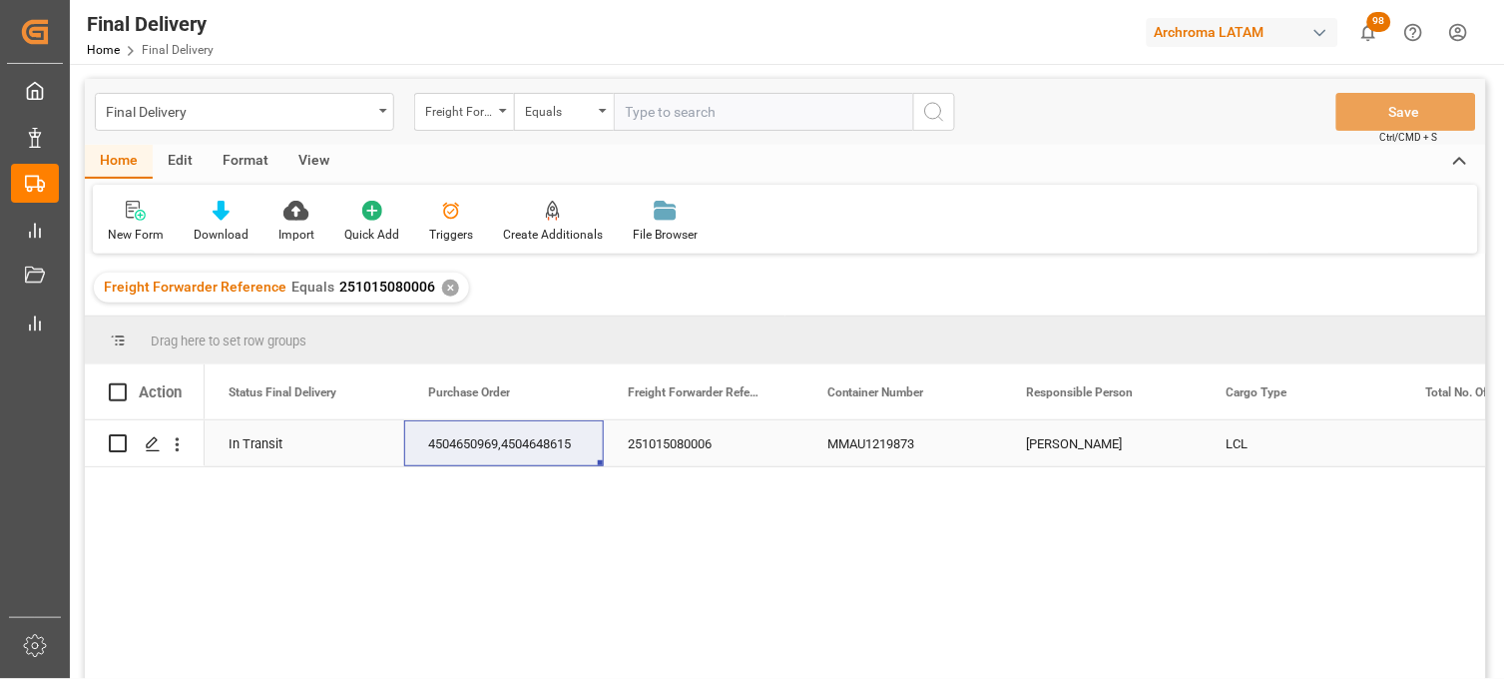
click at [875, 439] on div "MMAU1219873" at bounding box center [903, 443] width 200 height 46
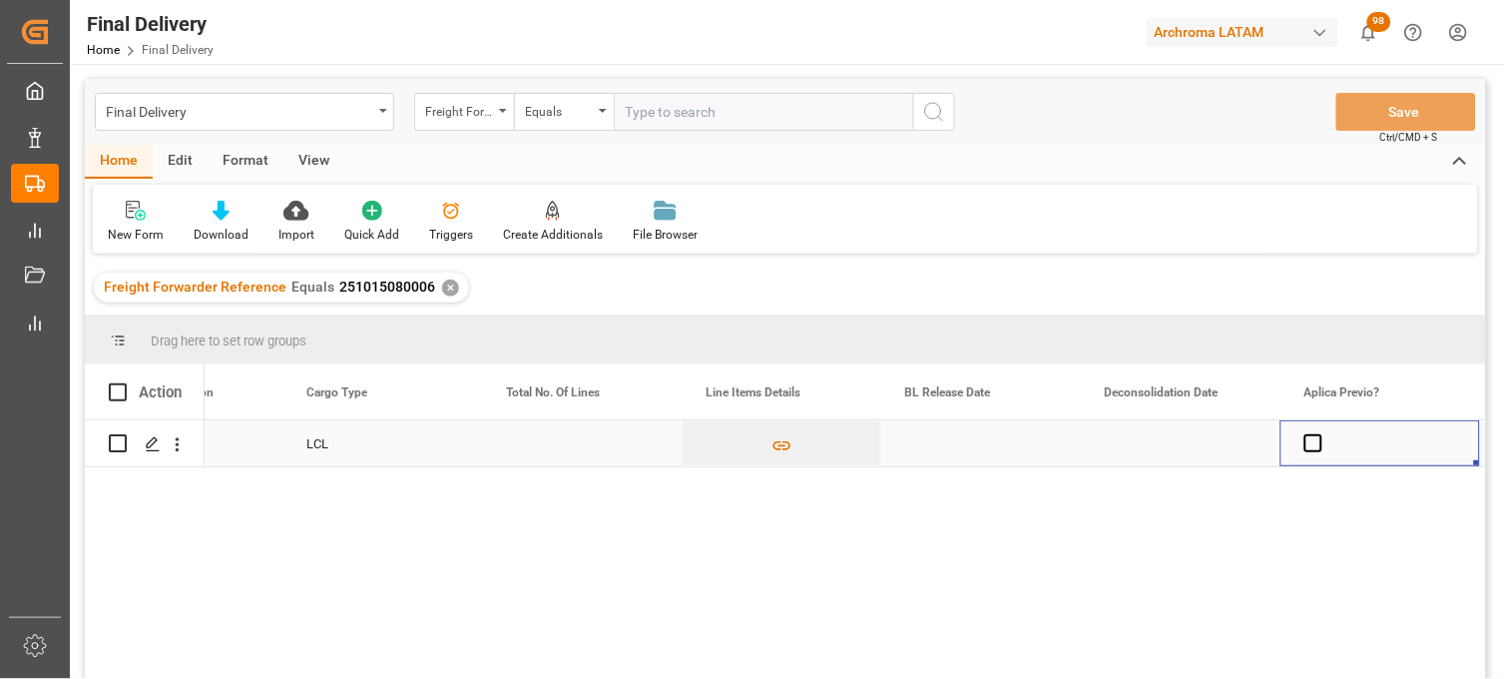
scroll to position [0, 1120]
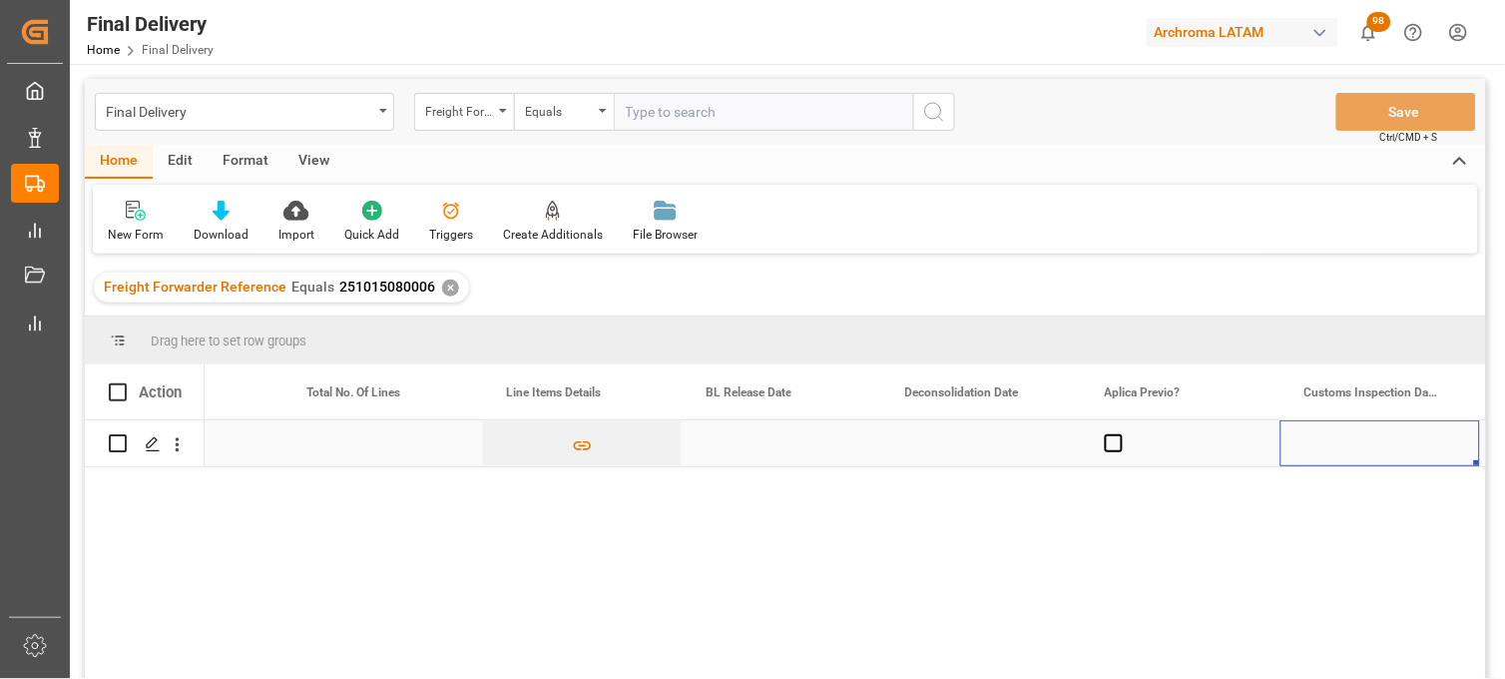
click at [739, 435] on div "Press SPACE to select this row." at bounding box center [782, 443] width 200 height 46
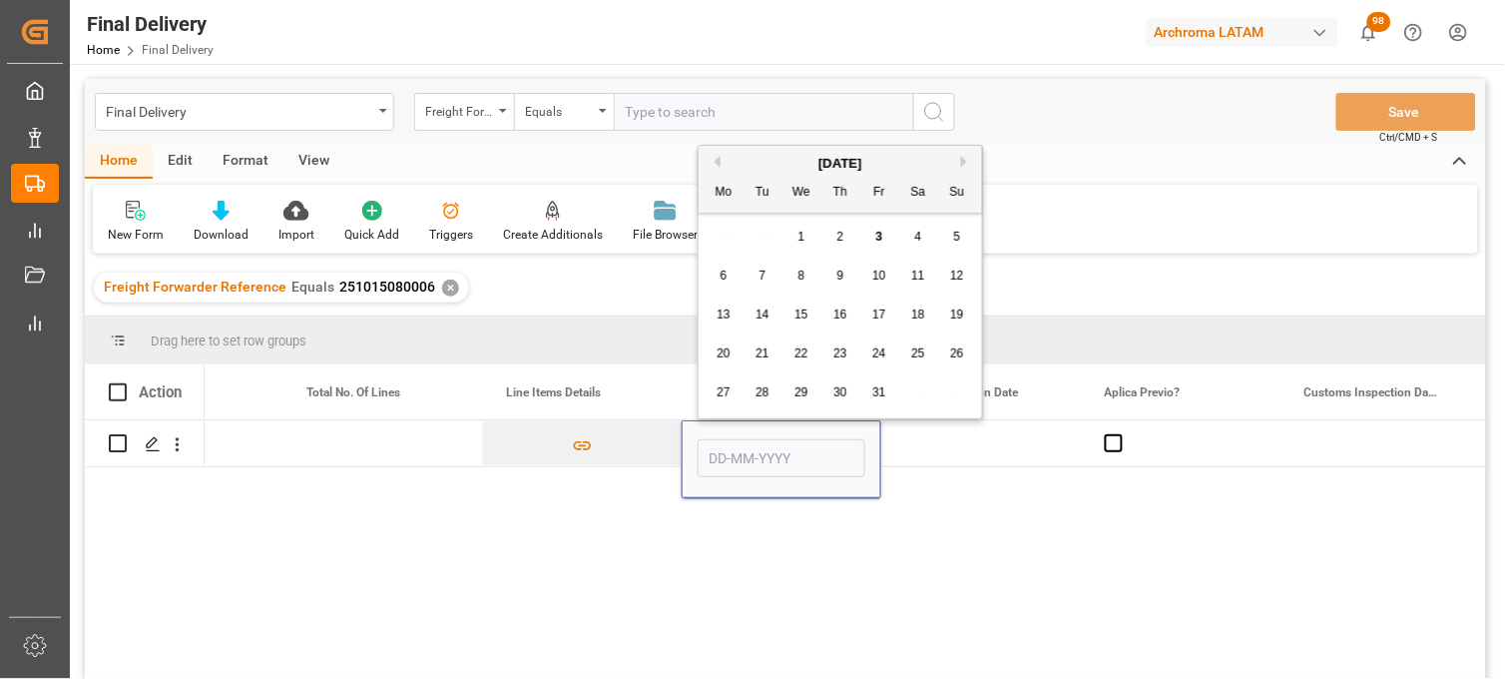
click at [880, 245] on div "3" at bounding box center [879, 238] width 25 height 24
type input "[DATE]"
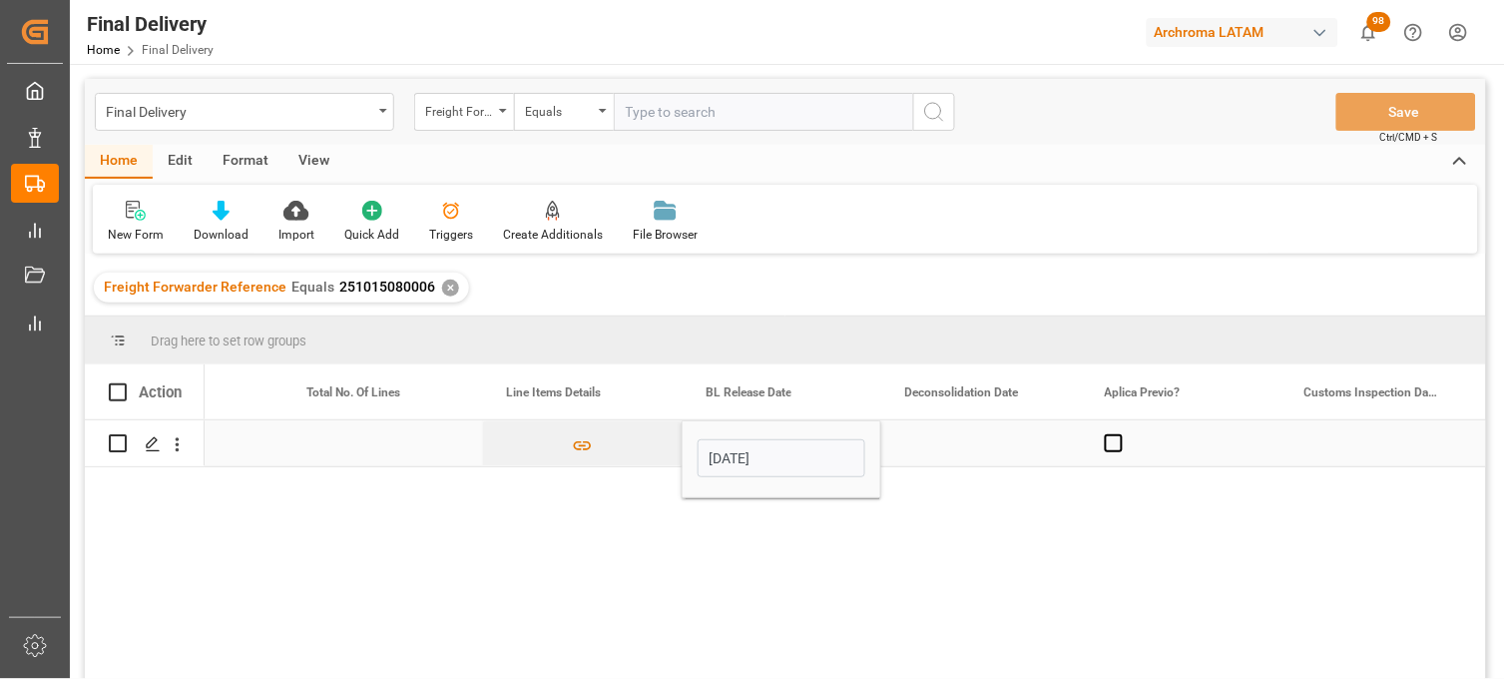
click at [939, 445] on div "Press SPACE to select this row." at bounding box center [981, 443] width 200 height 46
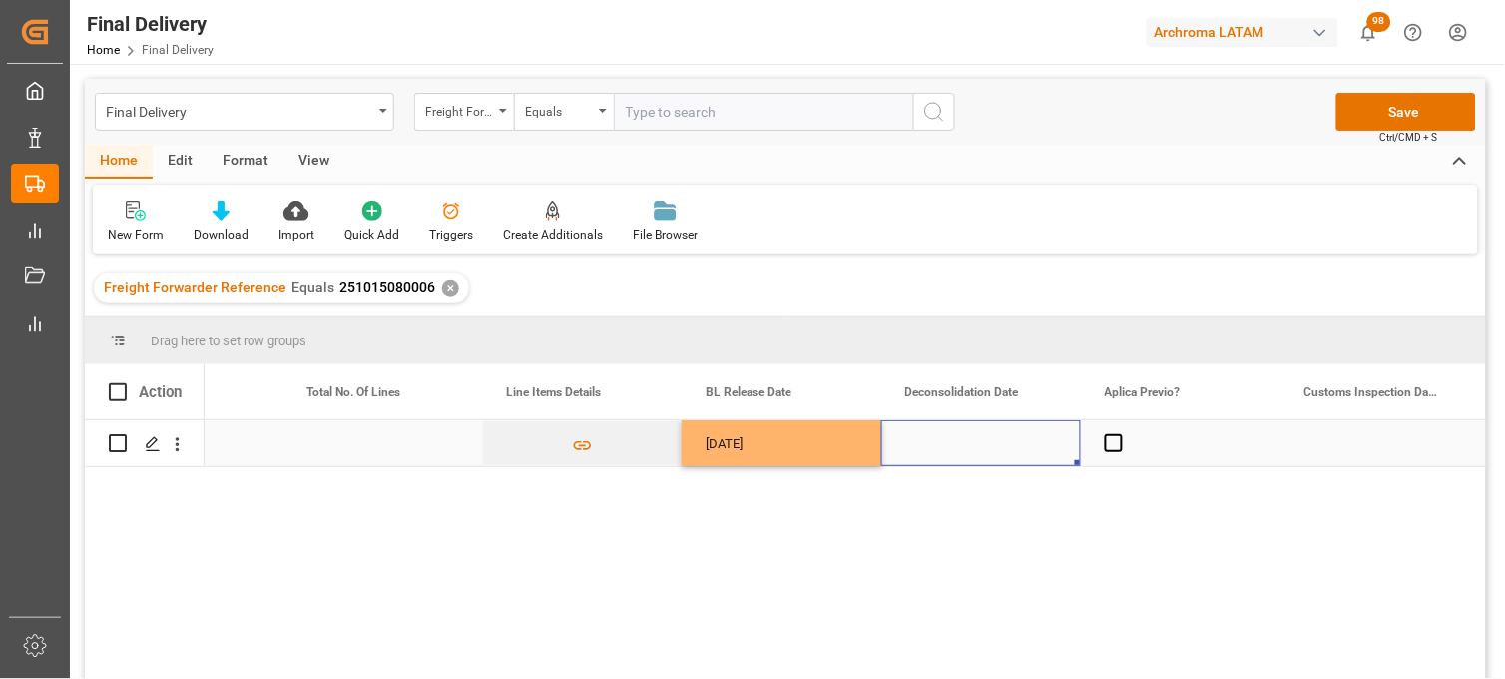
click at [1102, 442] on div "Press SPACE to select this row." at bounding box center [1181, 443] width 200 height 46
click at [1124, 440] on div "Press SPACE to select this row." at bounding box center [1181, 443] width 200 height 46
click at [1119, 445] on span "Press SPACE to select this row." at bounding box center [1114, 443] width 18 height 18
click at [1120, 434] on input "Press SPACE to select this row." at bounding box center [1120, 434] width 0 height 0
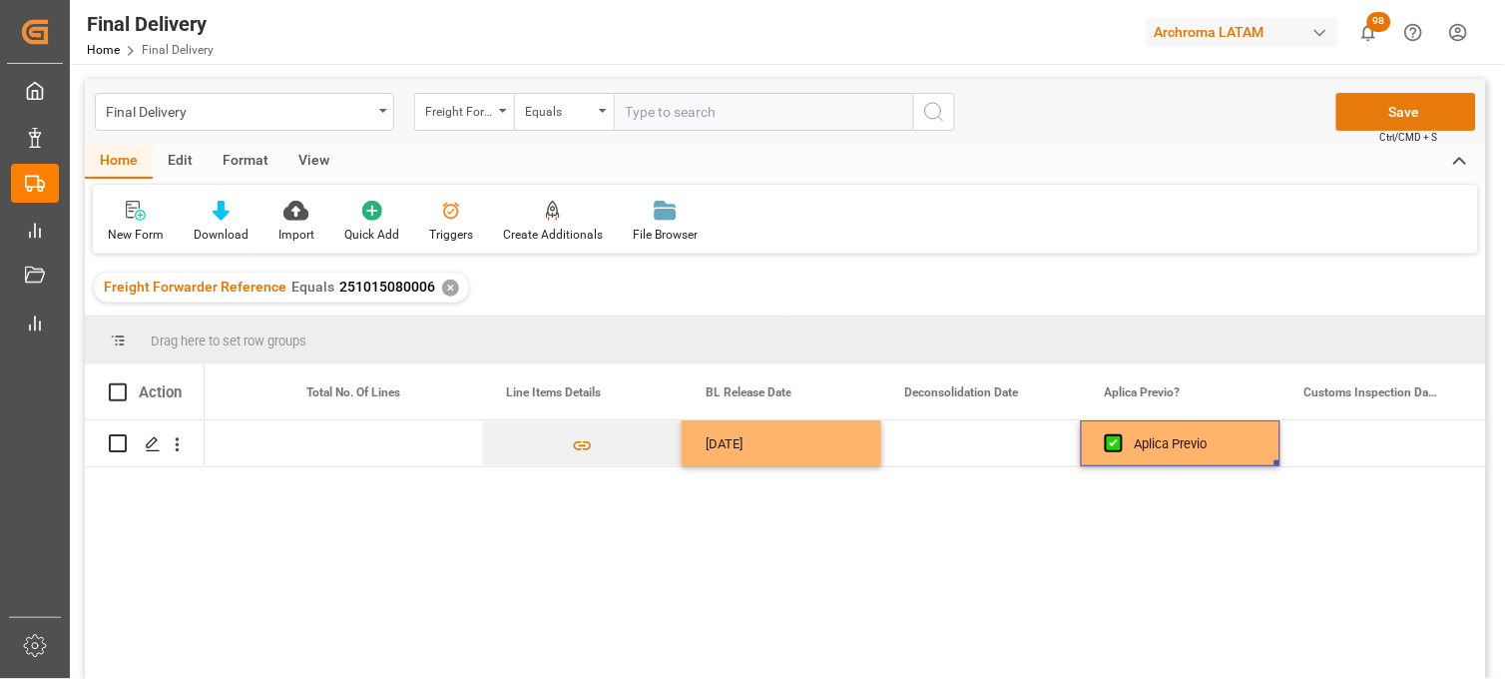
click at [1404, 113] on button "Save" at bounding box center [1406, 112] width 140 height 38
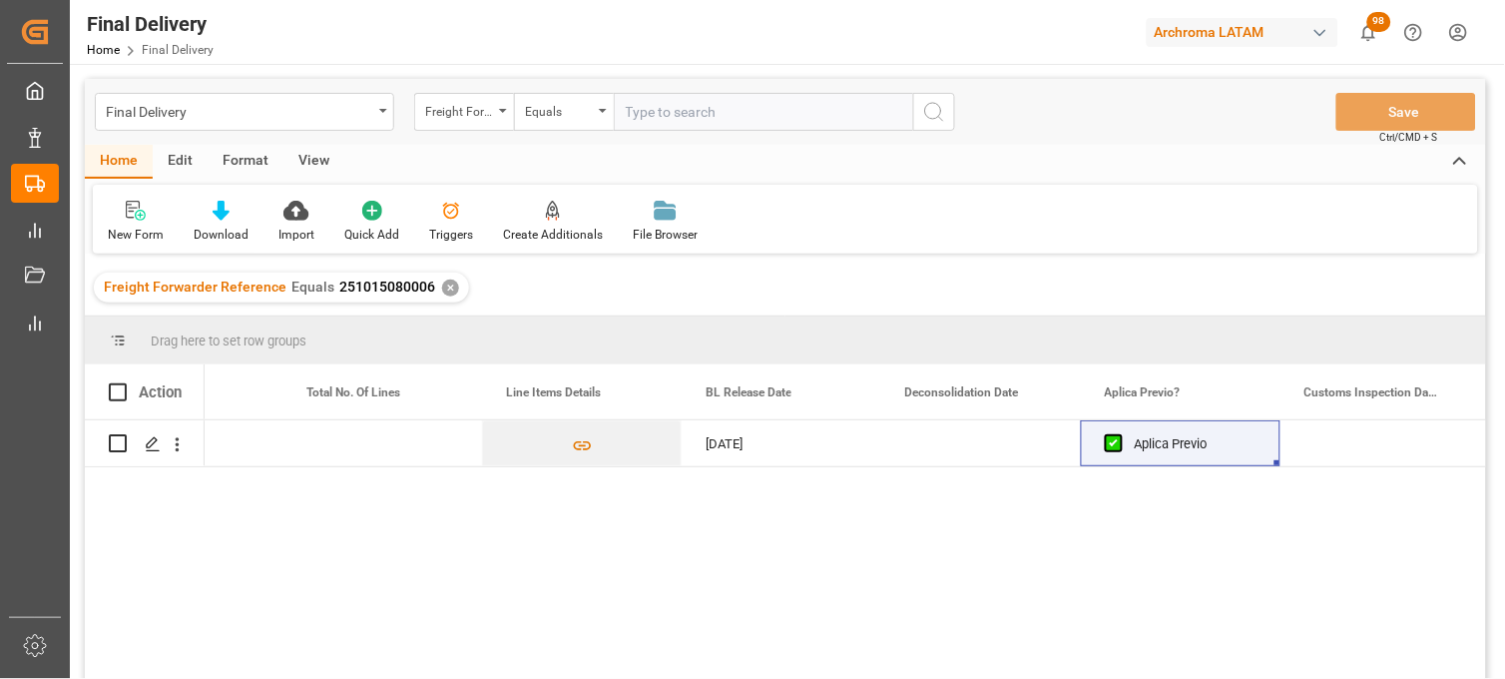
click at [443, 289] on div "✕" at bounding box center [450, 287] width 17 height 17
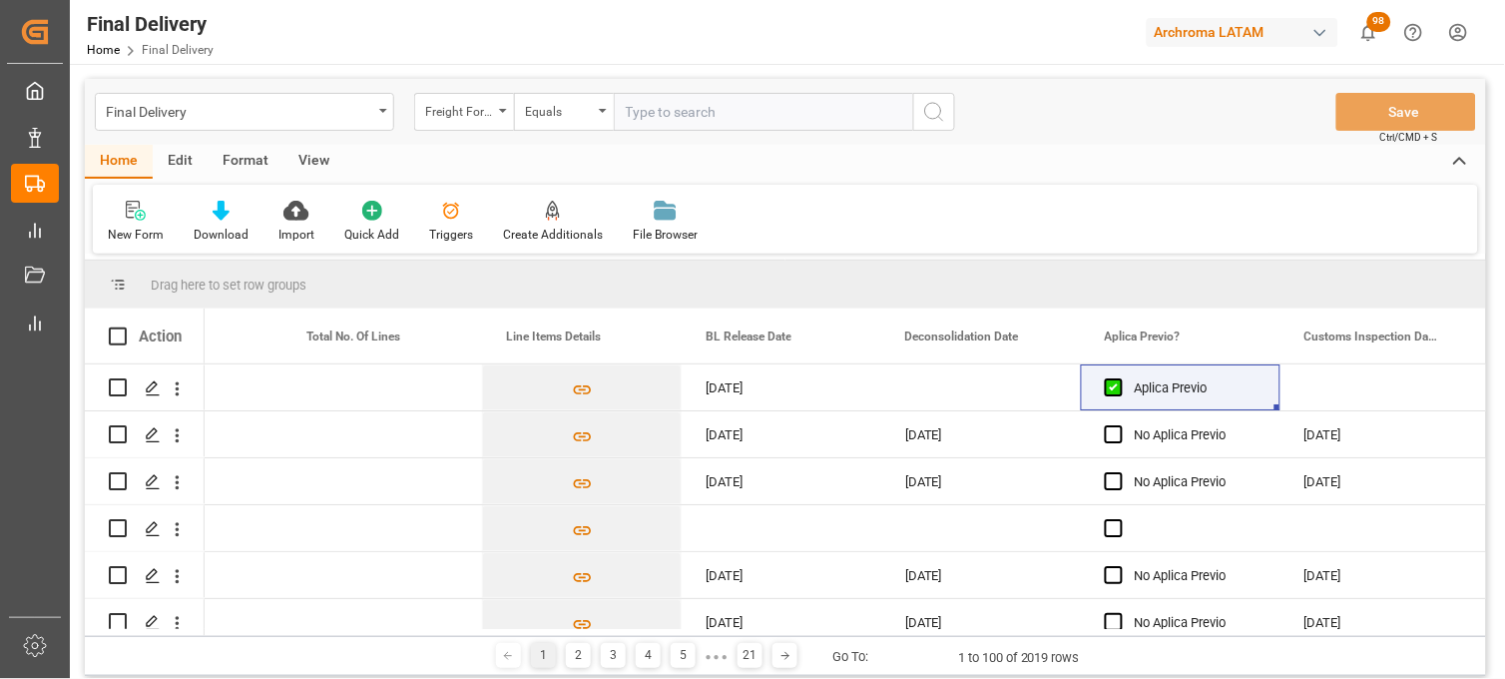
click at [494, 113] on div "Freight Forwarder Reference" at bounding box center [464, 112] width 100 height 38
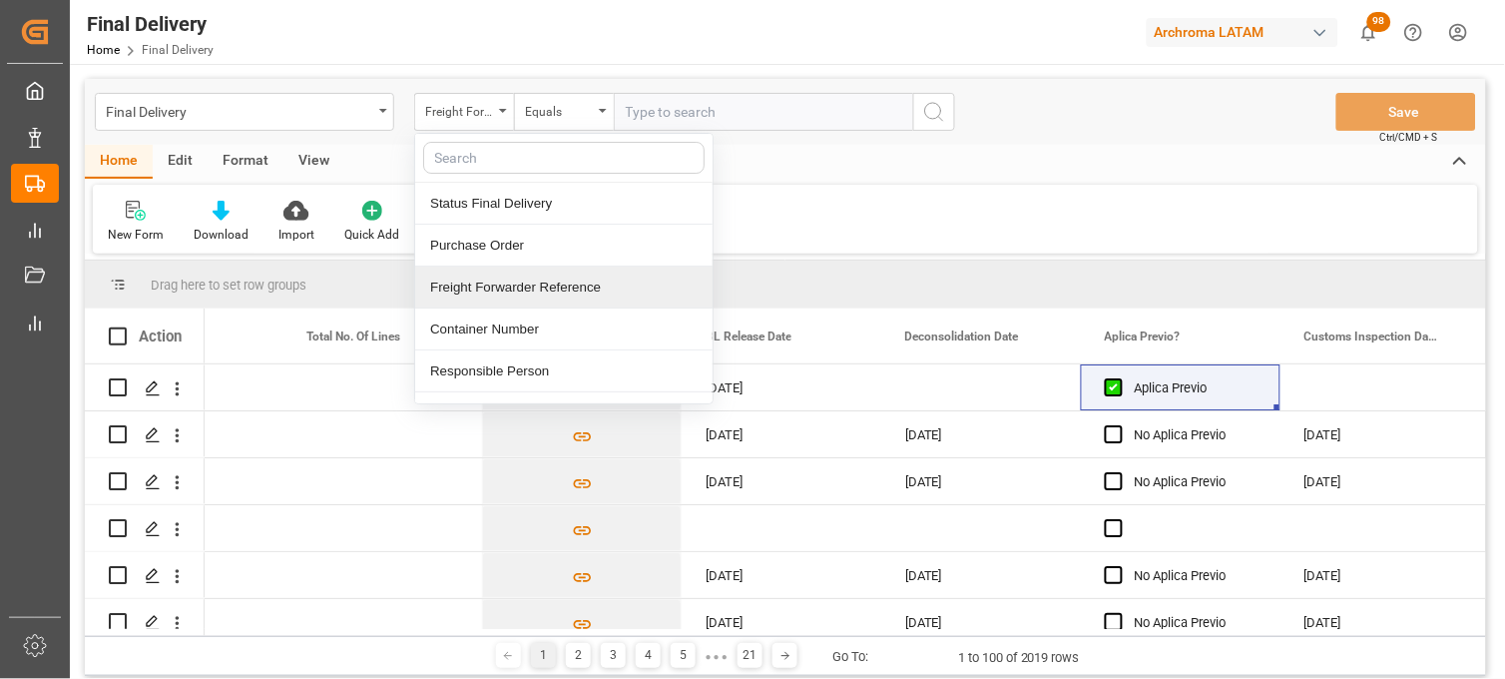
click at [515, 286] on div "Freight Forwarder Reference" at bounding box center [563, 287] width 297 height 42
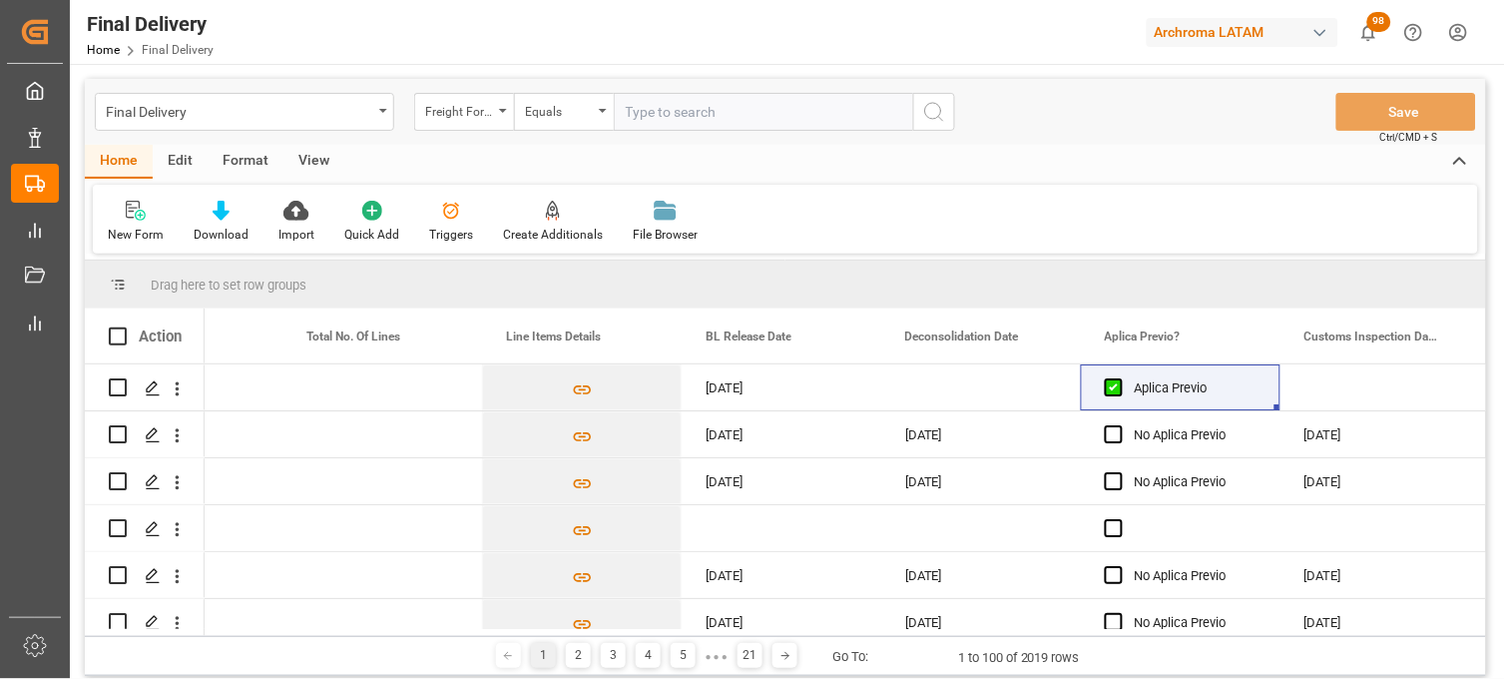
click at [500, 143] on div "Final Delivery Freight Forwarder Reference Equals Save Ctrl/CMD + S" at bounding box center [785, 112] width 1401 height 66
click at [495, 123] on div "Freight Forwarder Reference" at bounding box center [464, 112] width 100 height 38
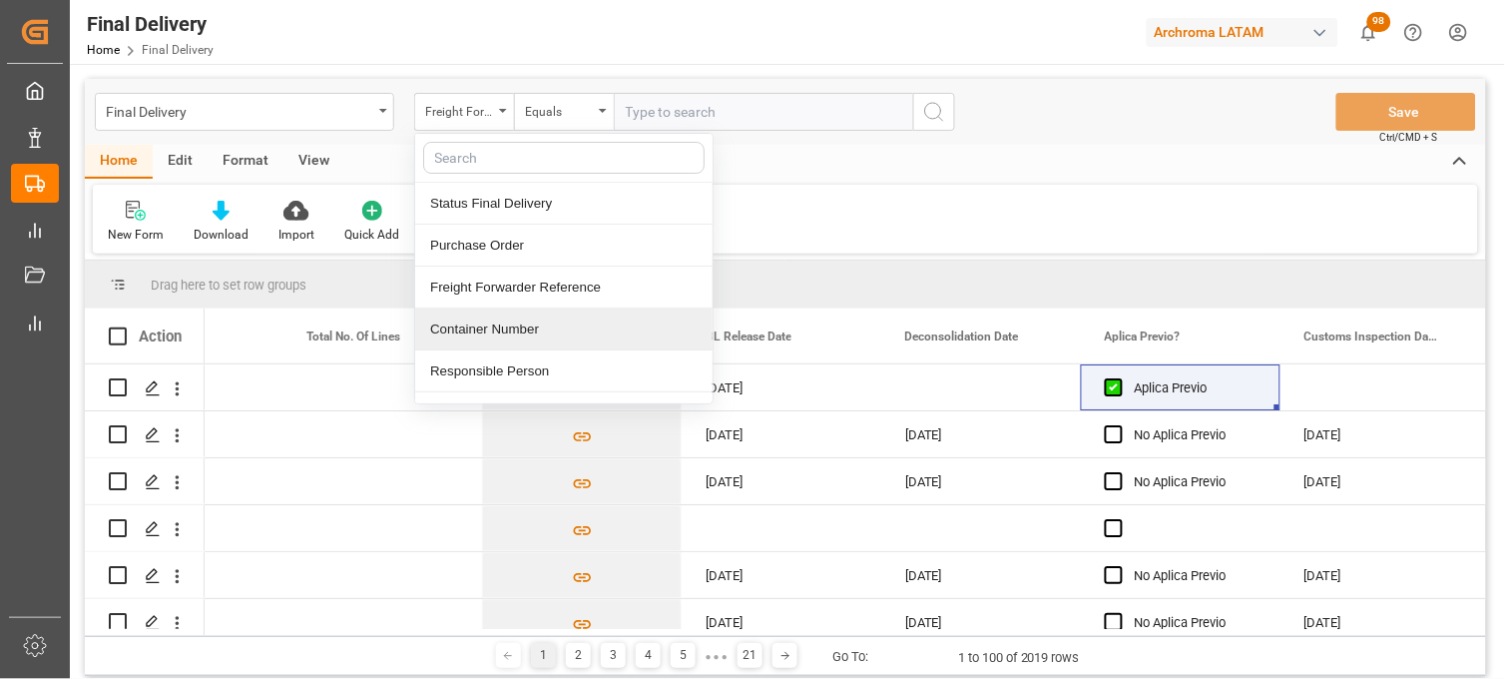
click at [496, 323] on div "Container Number" at bounding box center [563, 329] width 297 height 42
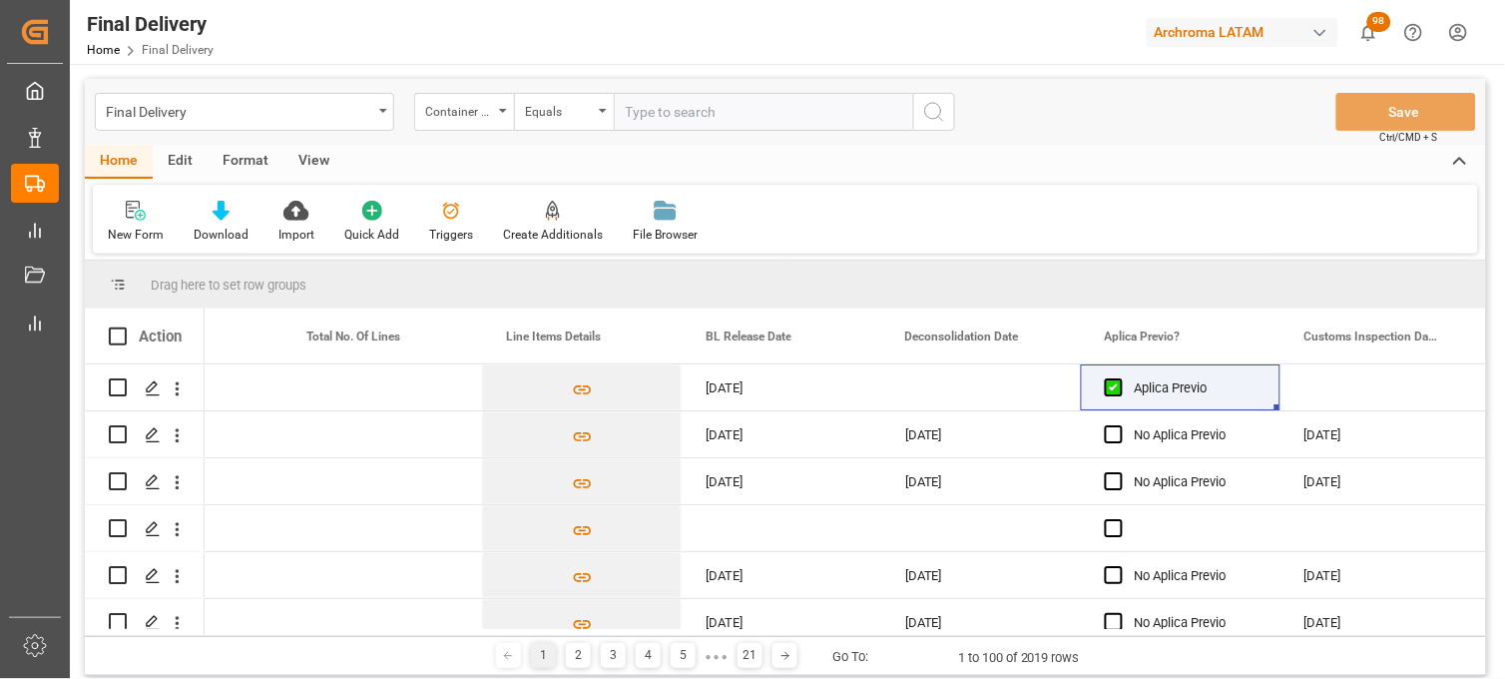
click at [629, 117] on input "text" at bounding box center [763, 112] width 299 height 38
paste input "CGMU6990686"
type input "CGMU6990686"
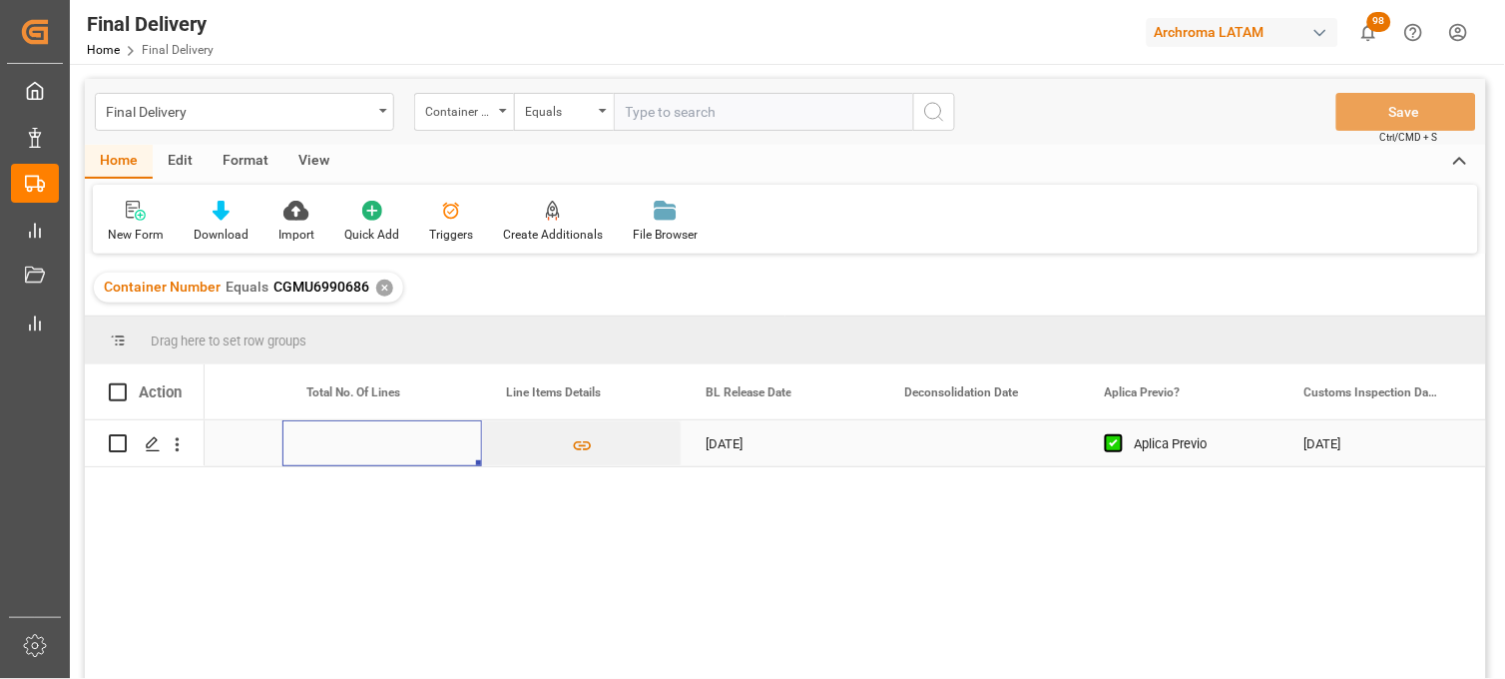
click at [401, 453] on div "Press SPACE to select this row." at bounding box center [382, 443] width 200 height 46
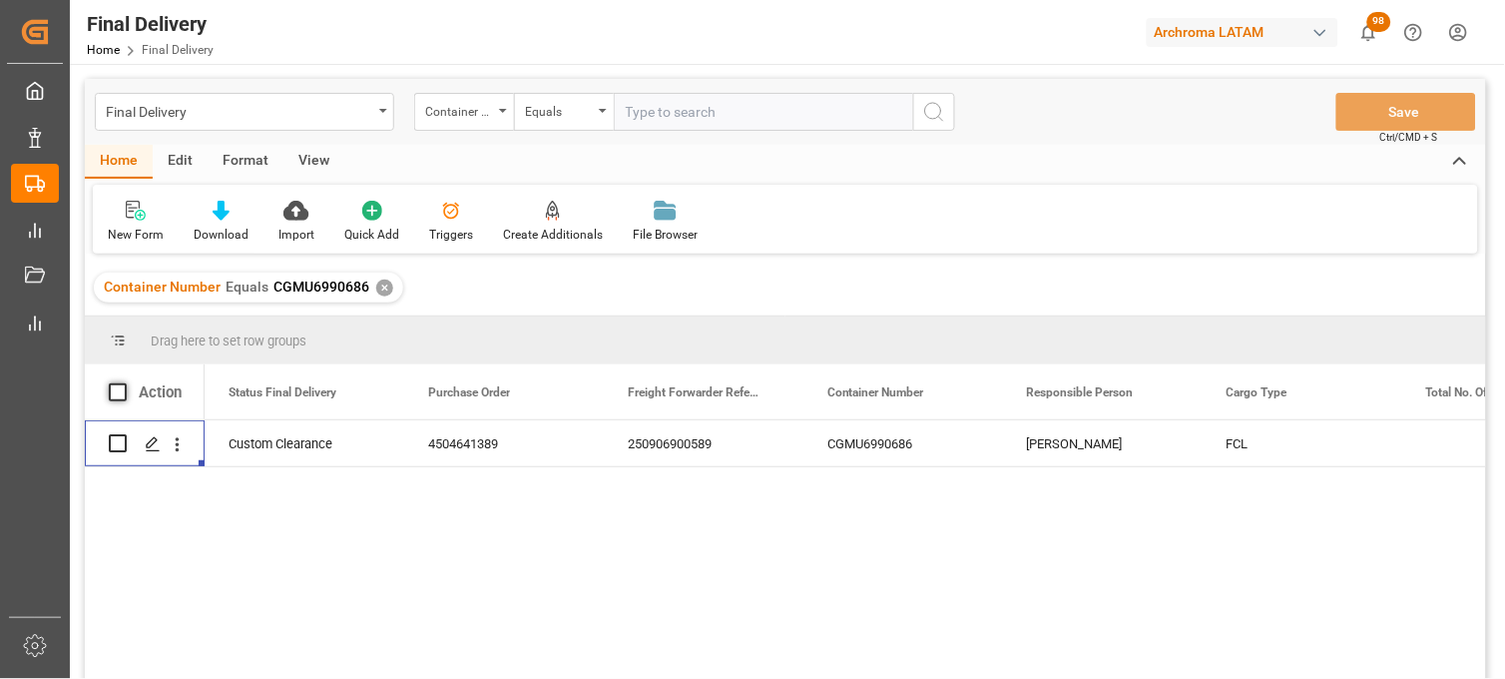
click at [118, 390] on span at bounding box center [118, 392] width 18 height 18
click at [124, 383] on input "checkbox" at bounding box center [124, 383] width 0 height 0
checkbox input "true"
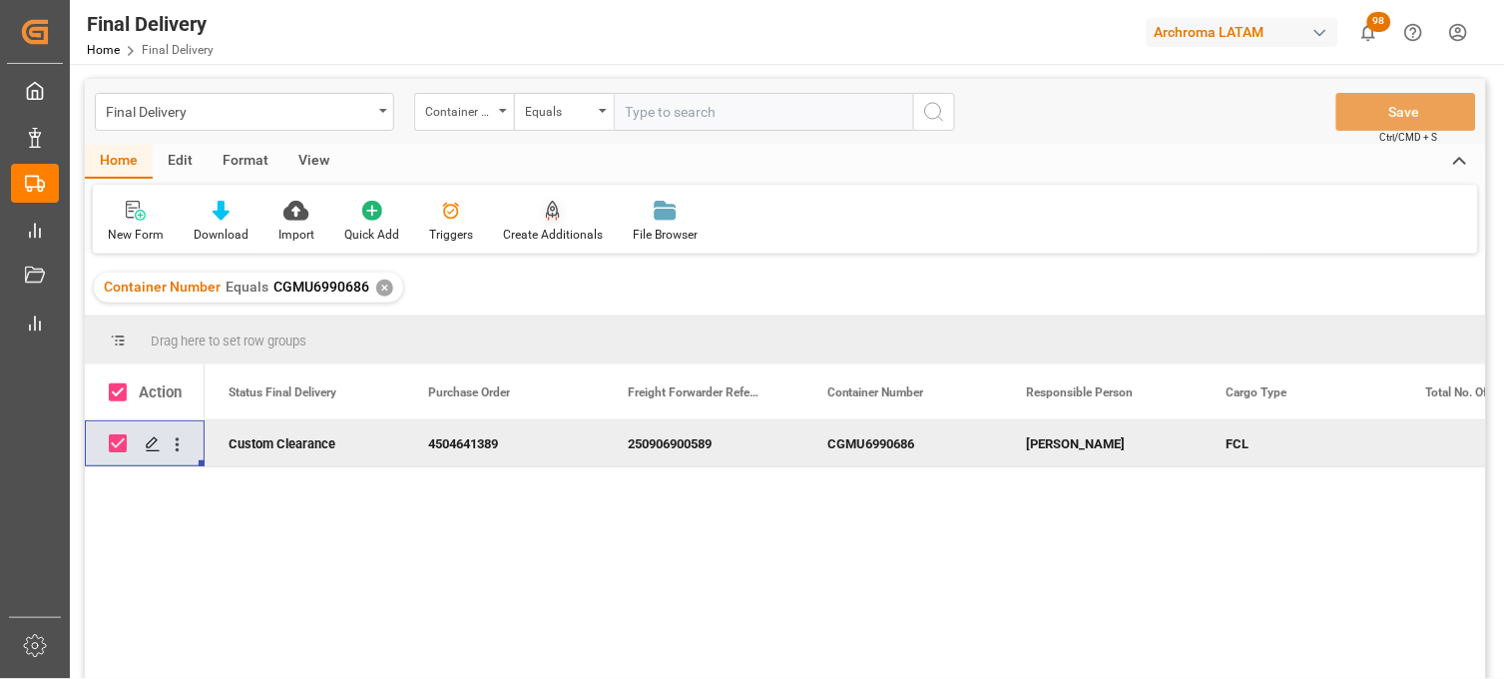
click at [533, 217] on div at bounding box center [553, 210] width 100 height 21
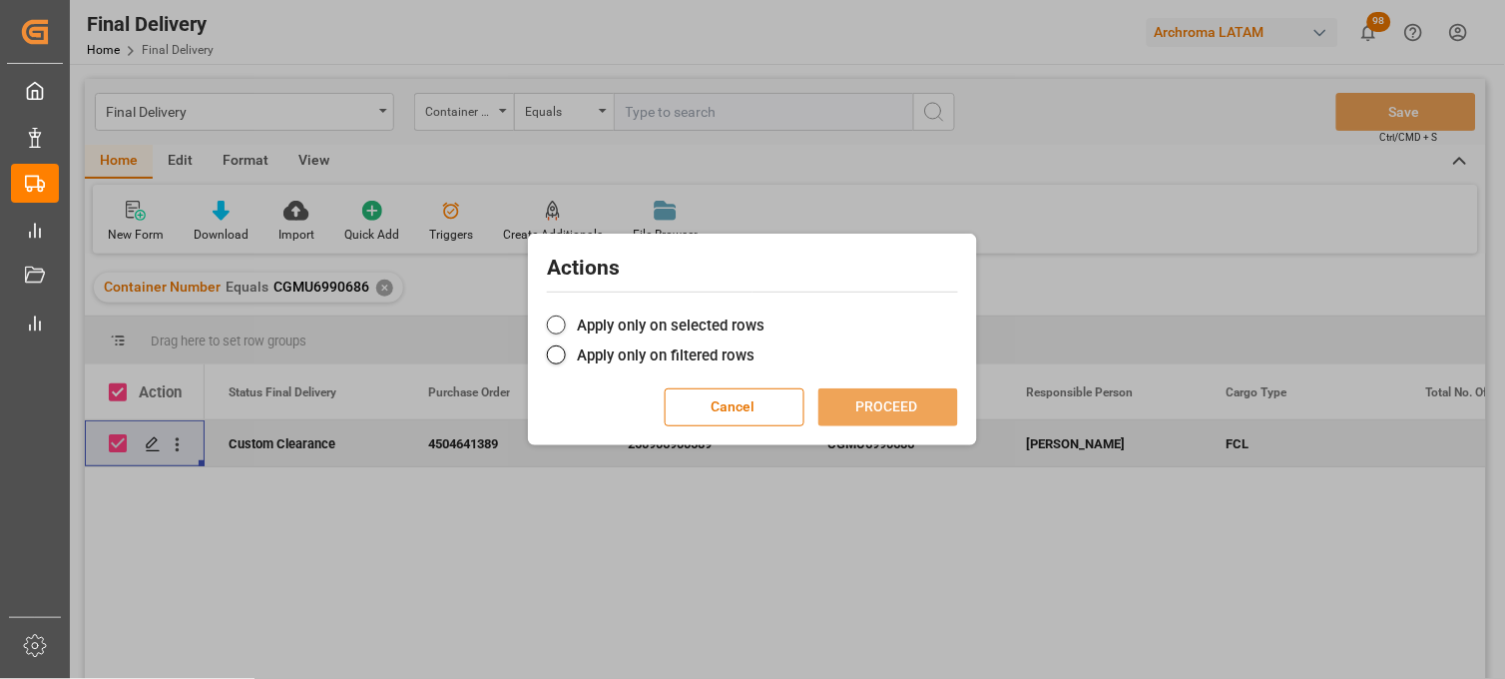
click at [600, 330] on label "Apply only on selected rows" at bounding box center [752, 325] width 411 height 24
click at [764, 314] on input "Apply only on selected rows" at bounding box center [764, 314] width 0 height 0
click at [846, 406] on button "PROCEED" at bounding box center [888, 407] width 140 height 38
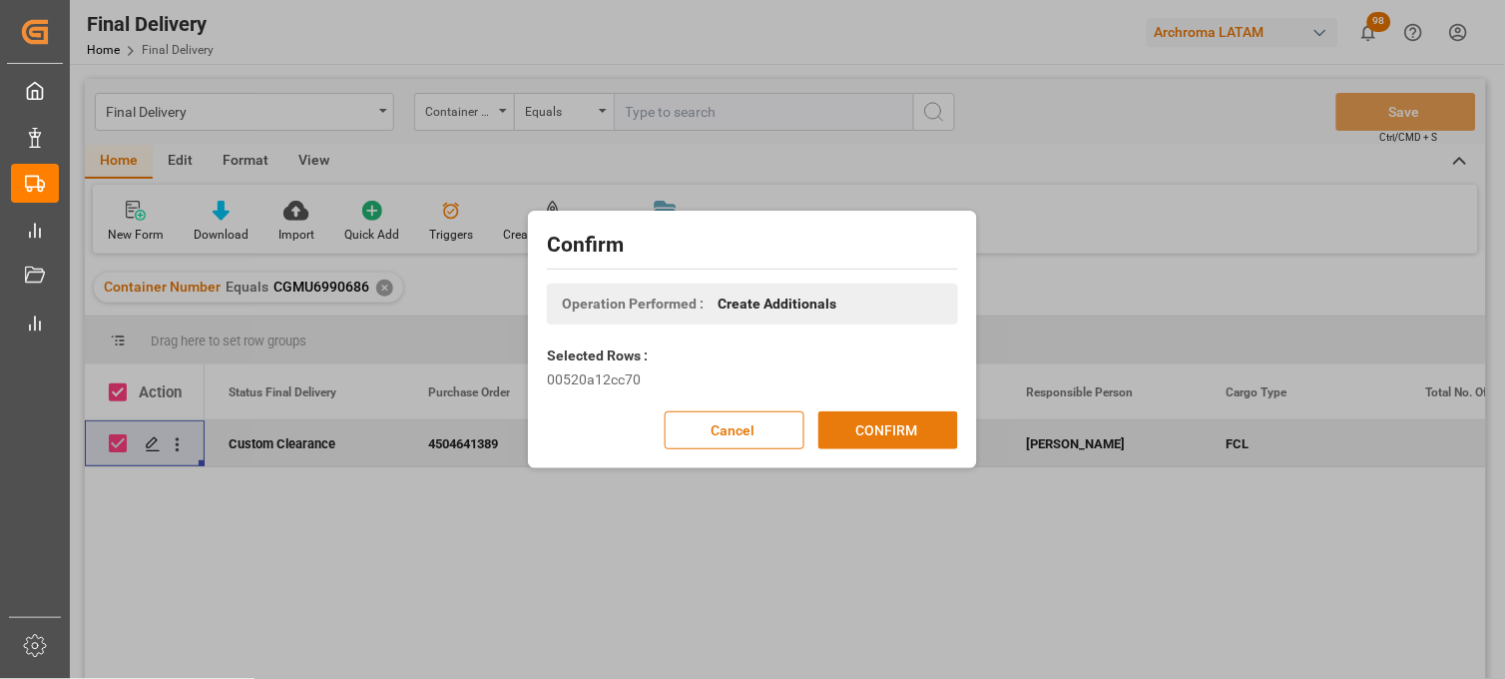
click at [855, 429] on button "CONFIRM" at bounding box center [888, 430] width 140 height 38
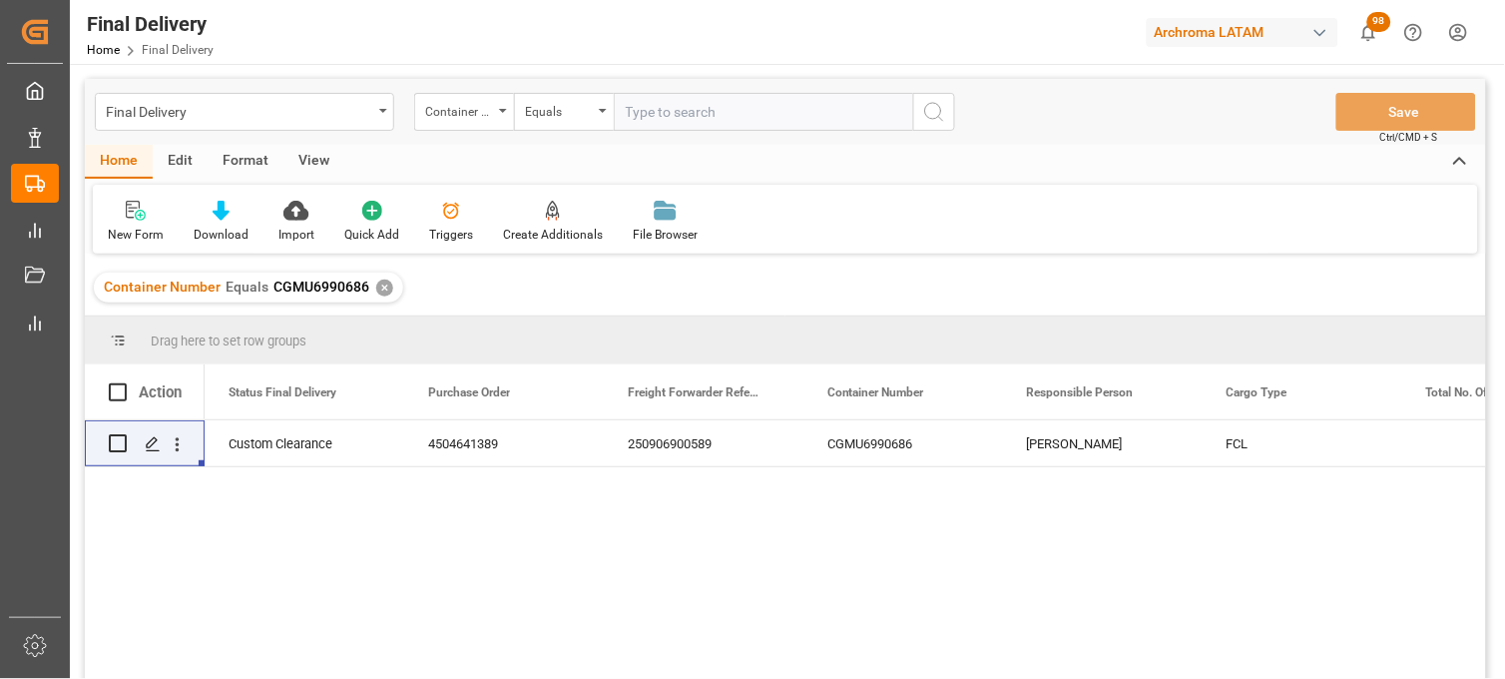
click at [383, 284] on div "✕" at bounding box center [384, 287] width 17 height 17
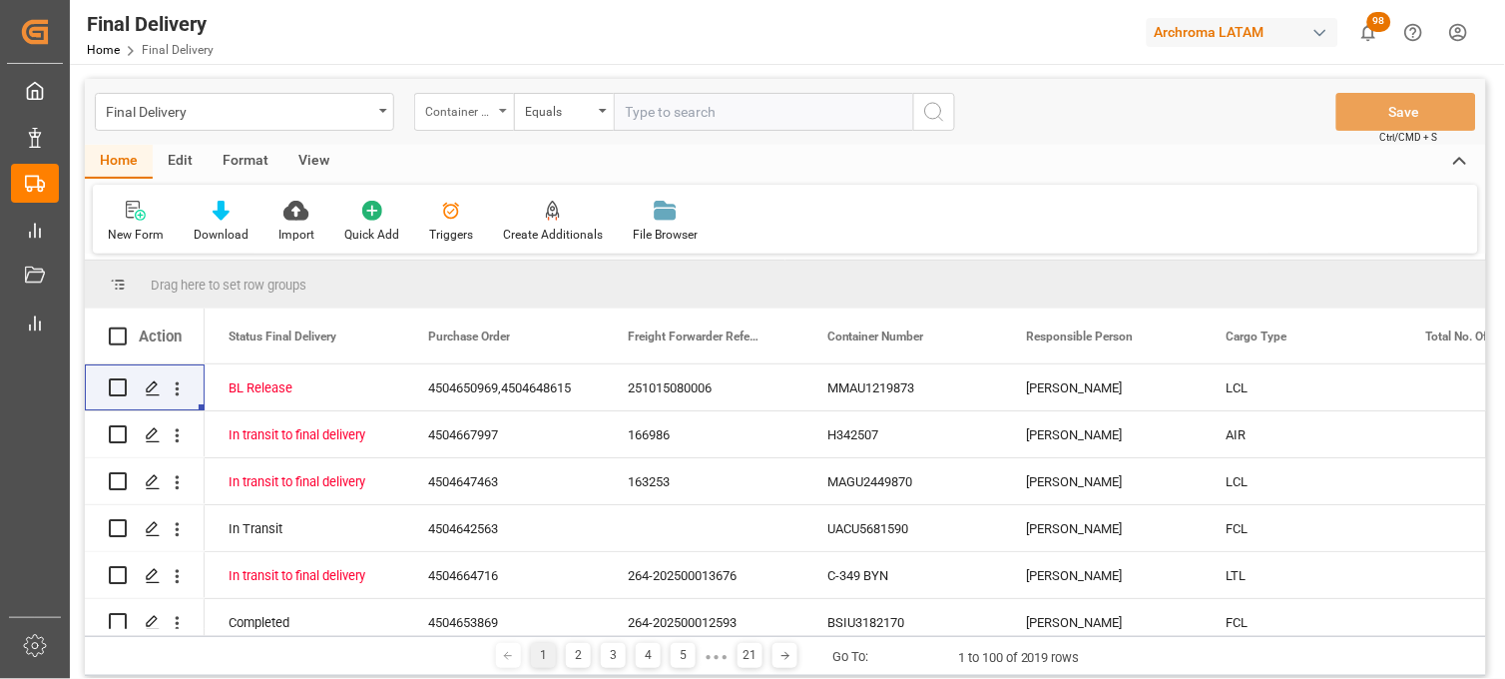
click at [503, 110] on icon "open menu" at bounding box center [503, 111] width 8 height 4
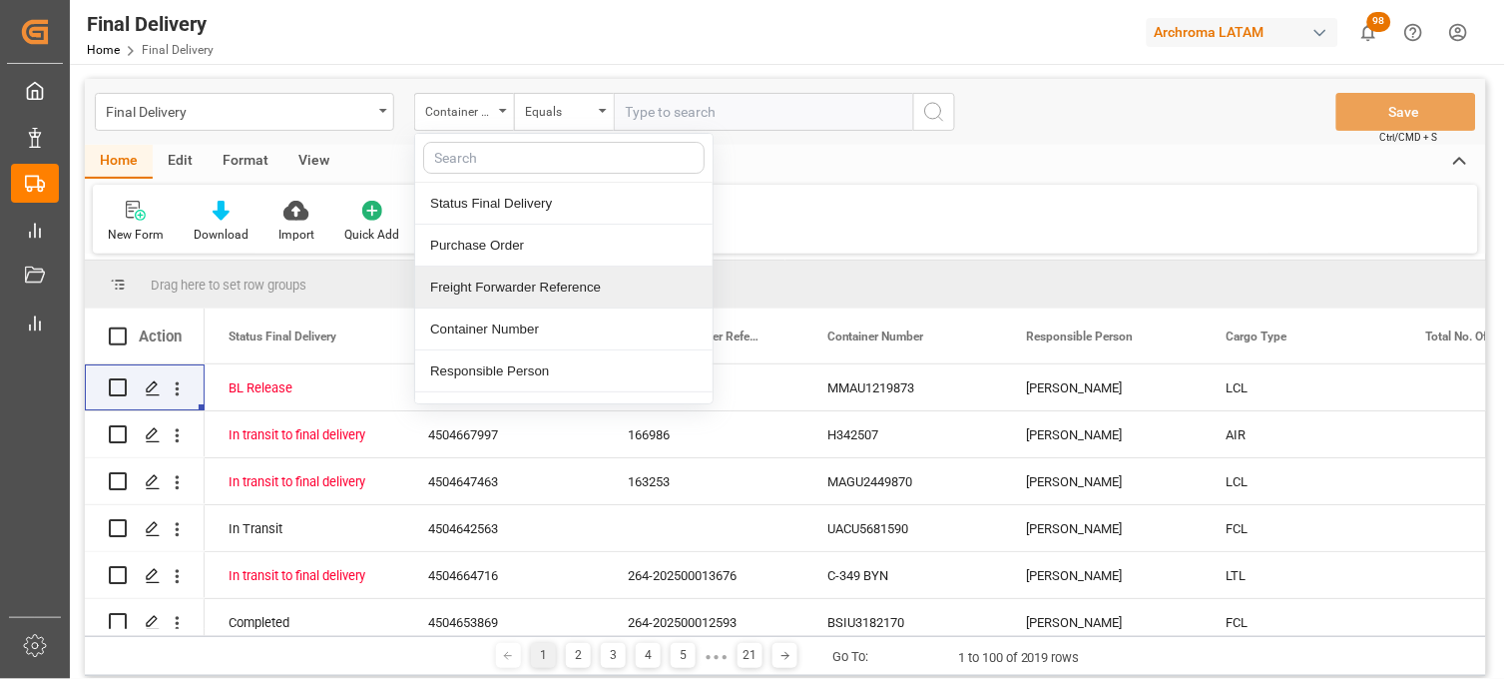
click at [531, 290] on div "Freight Forwarder Reference" at bounding box center [563, 287] width 297 height 42
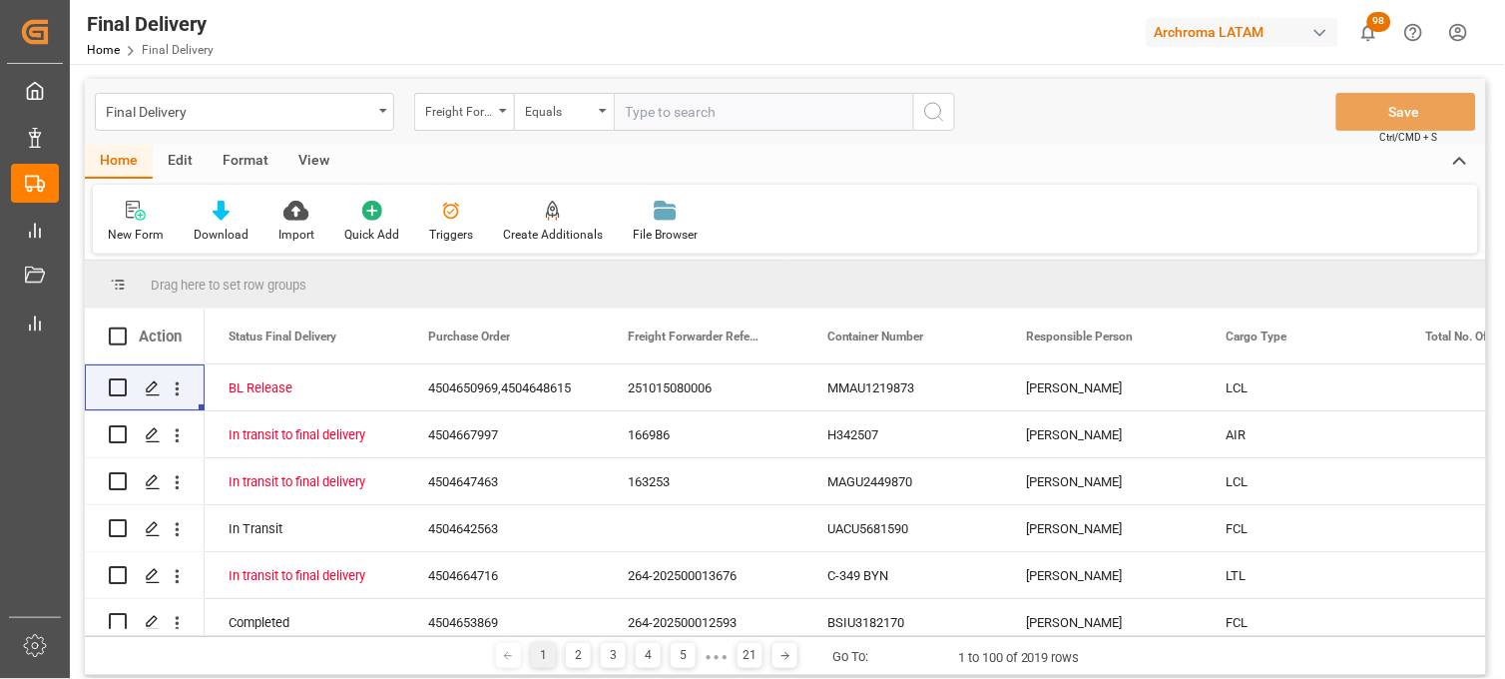
click at [645, 118] on input "text" at bounding box center [763, 112] width 299 height 38
paste input "251006900224"
type input "251006900224"
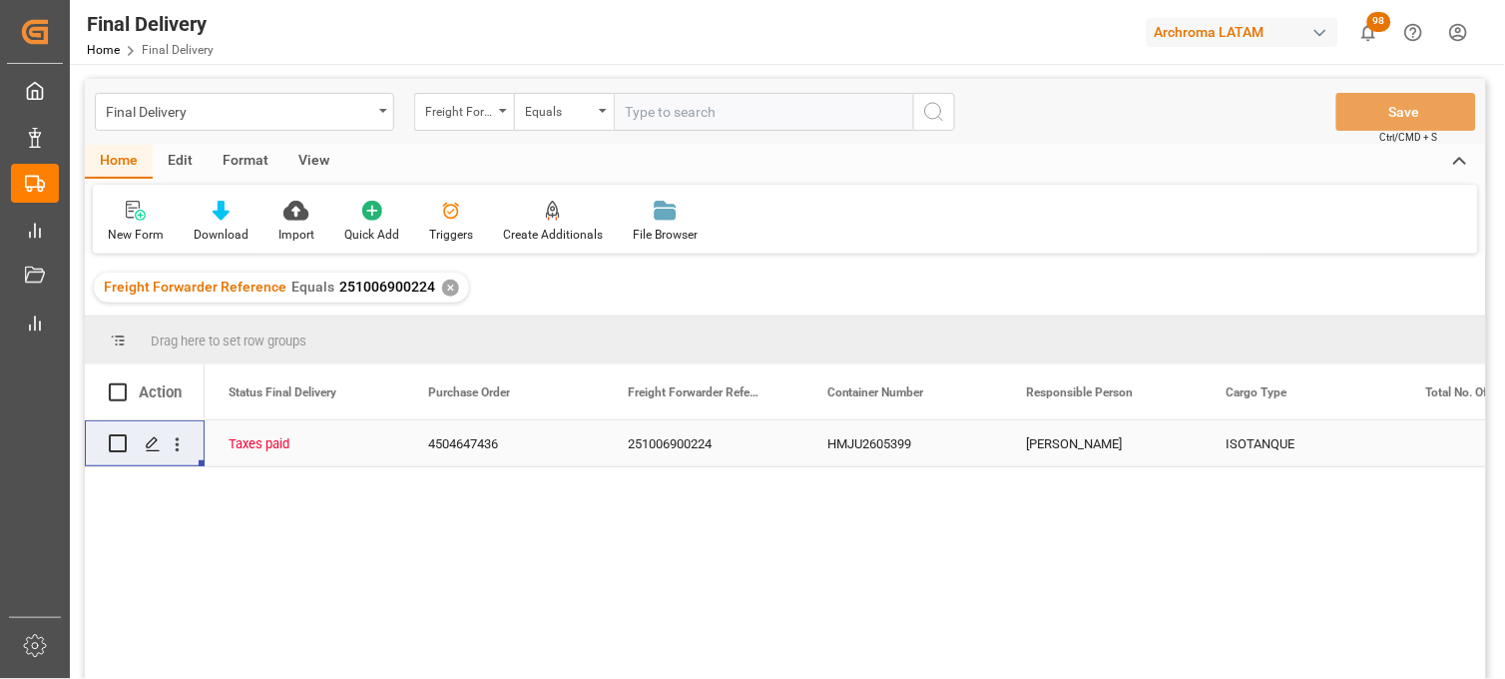
click at [863, 439] on div "HMJU2605399" at bounding box center [903, 443] width 200 height 46
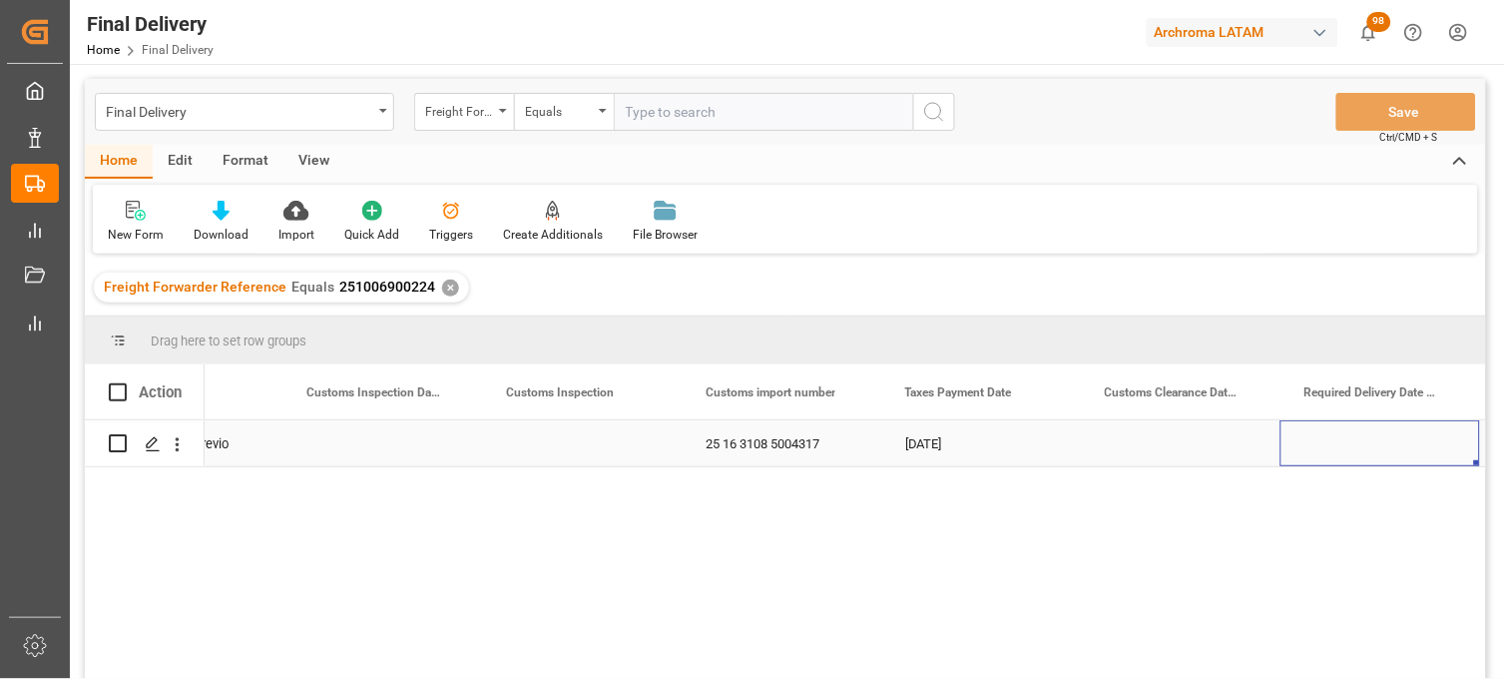
scroll to position [0, 2317]
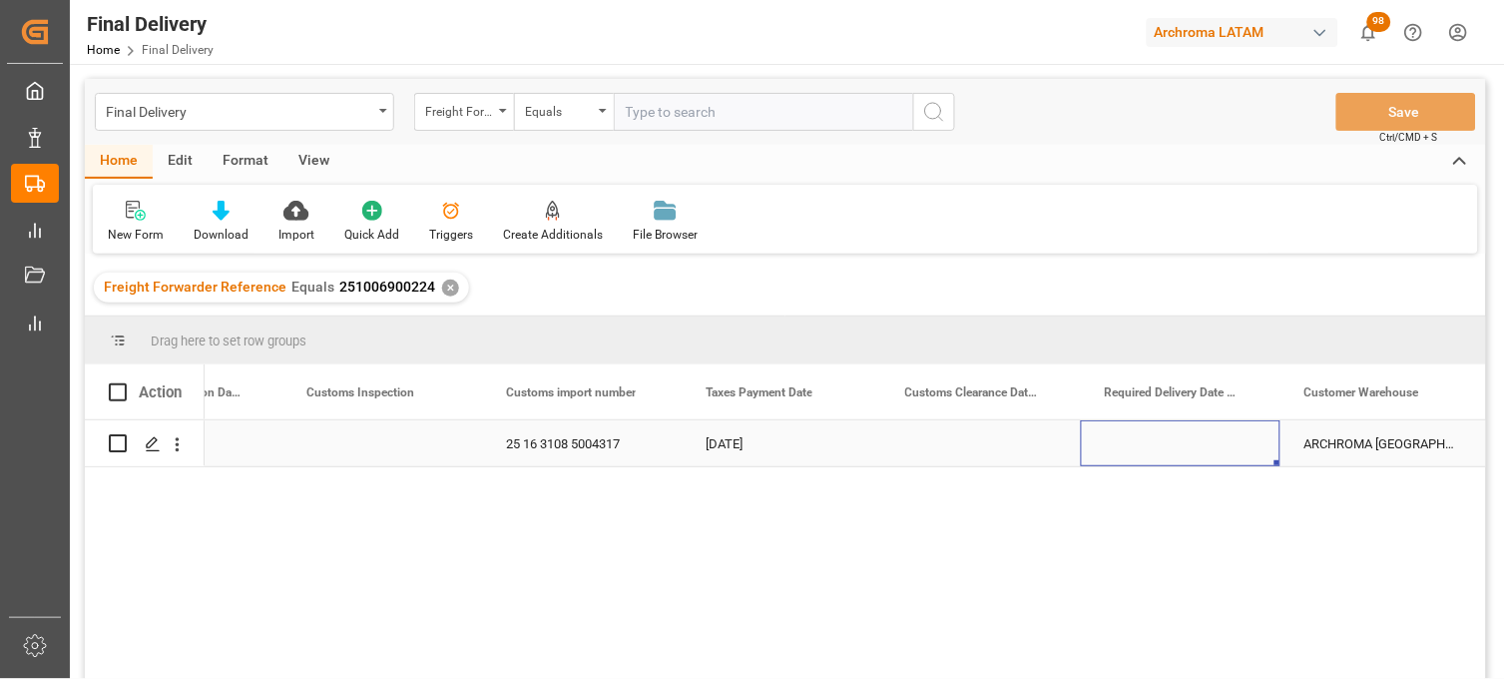
click at [1145, 449] on div "Press SPACE to select this row." at bounding box center [1181, 443] width 200 height 46
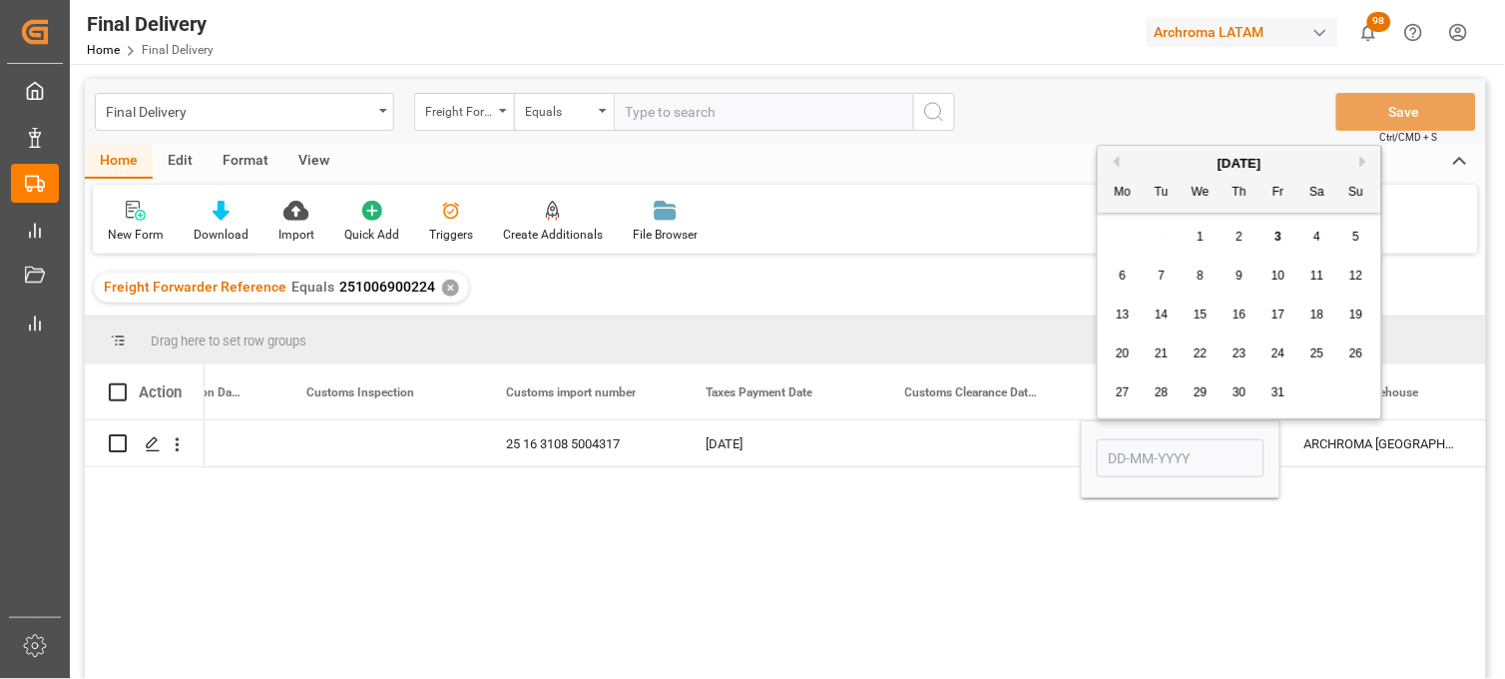
click at [1203, 315] on span "15" at bounding box center [1200, 314] width 13 height 14
type input "15-10-2025"
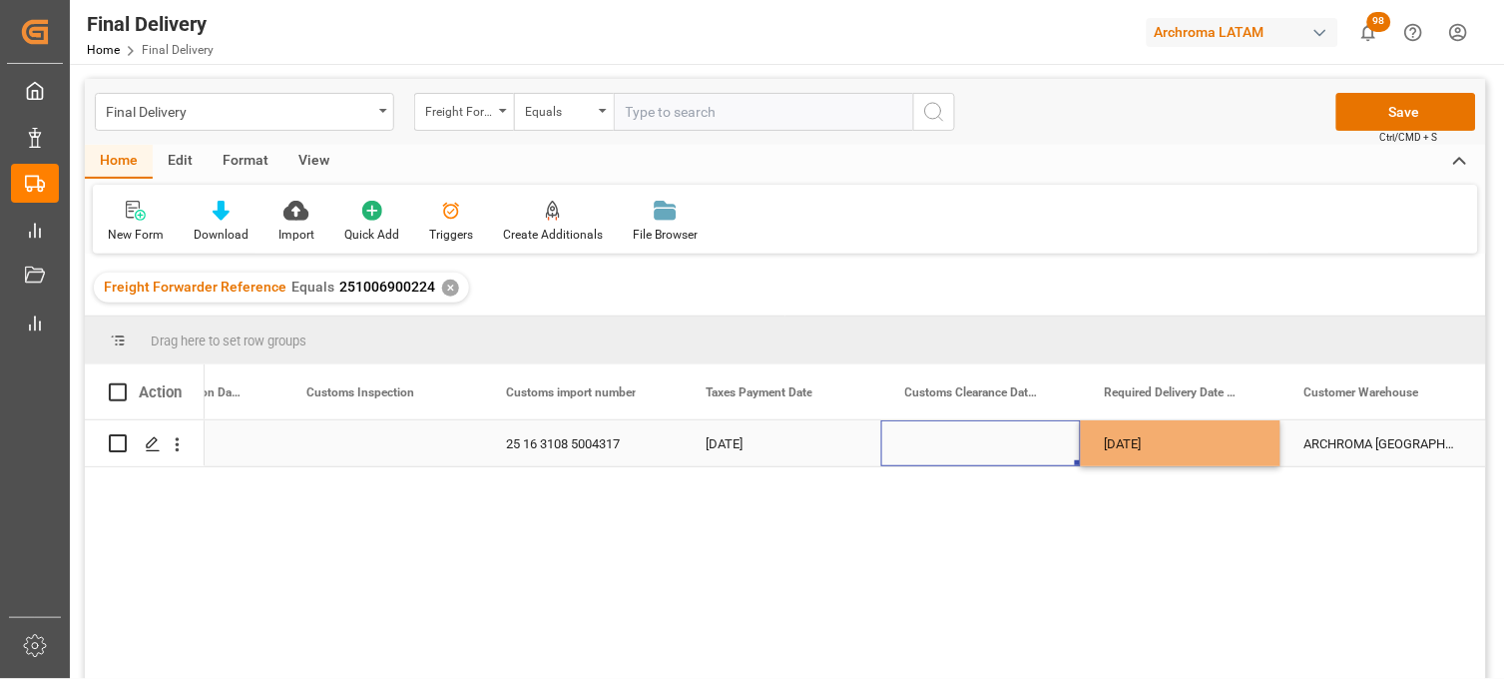
click at [970, 437] on div "Press SPACE to select this row." at bounding box center [981, 443] width 200 height 46
click at [959, 451] on div "Press SPACE to select this row." at bounding box center [981, 443] width 200 height 46
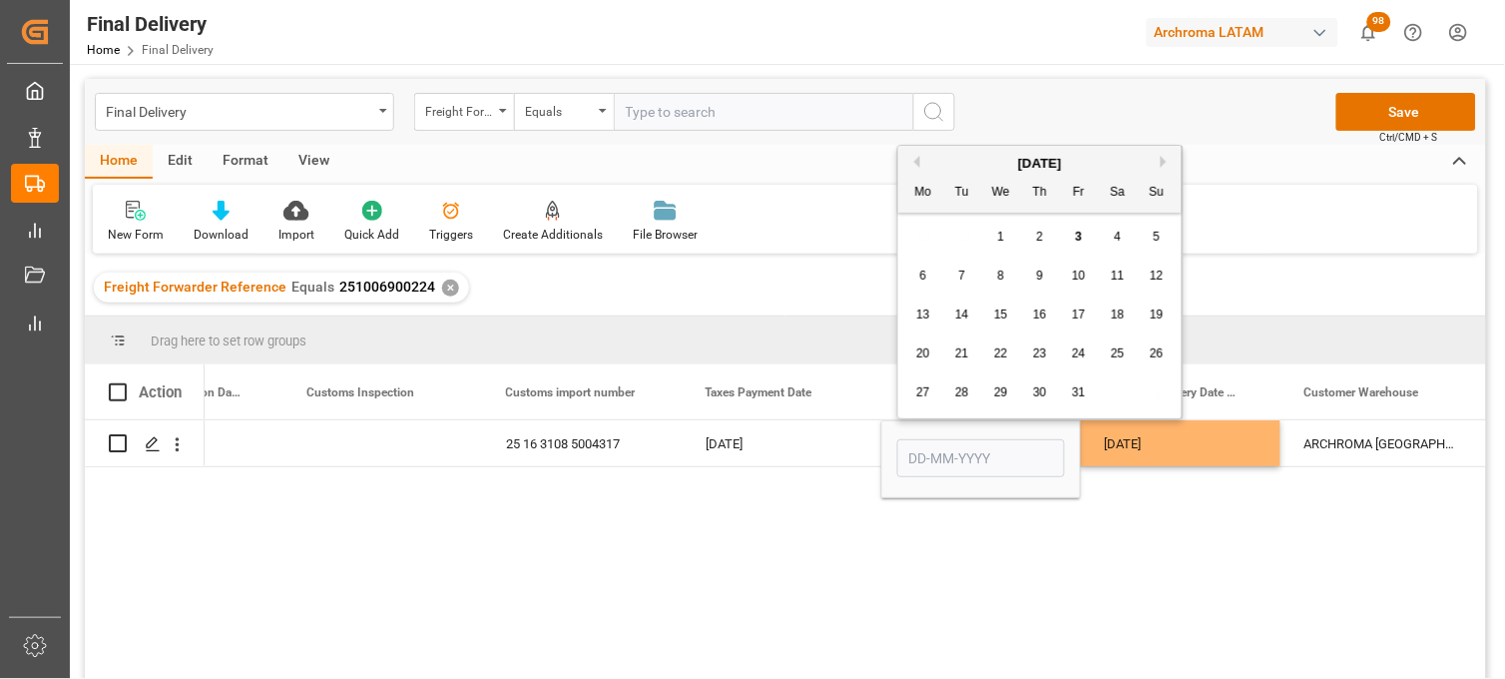
click at [1002, 274] on span "8" at bounding box center [1001, 275] width 7 height 14
type input "08-10-2025"
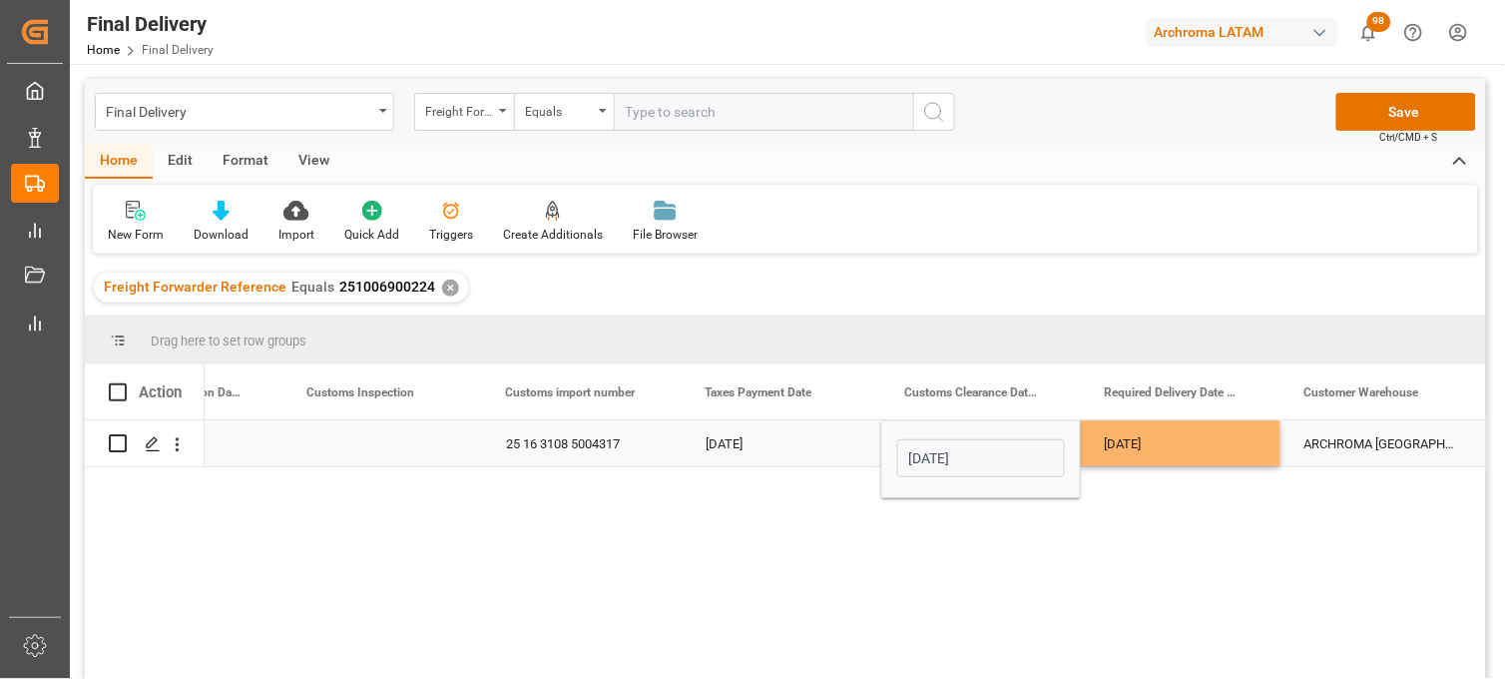
click at [1120, 435] on div "15-10-2025" at bounding box center [1181, 443] width 200 height 46
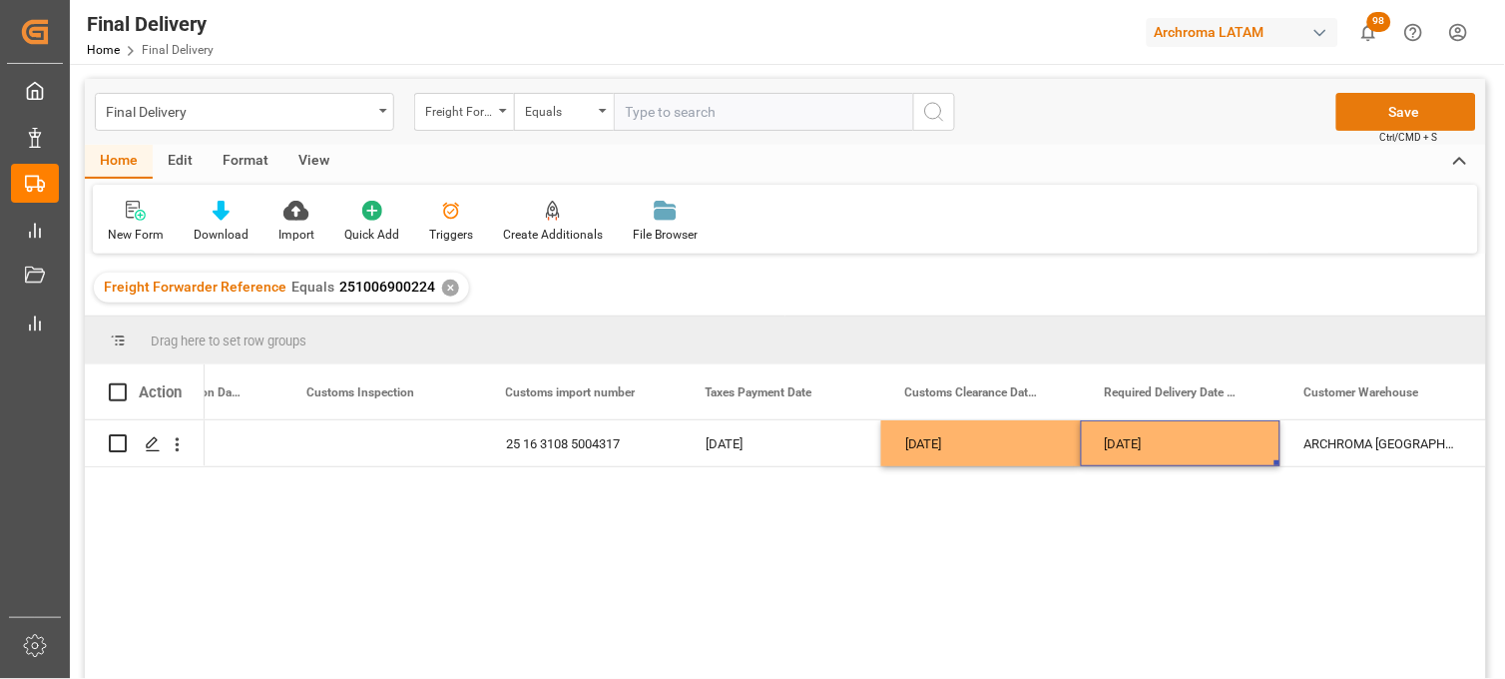
click at [1373, 117] on button "Save" at bounding box center [1406, 112] width 140 height 38
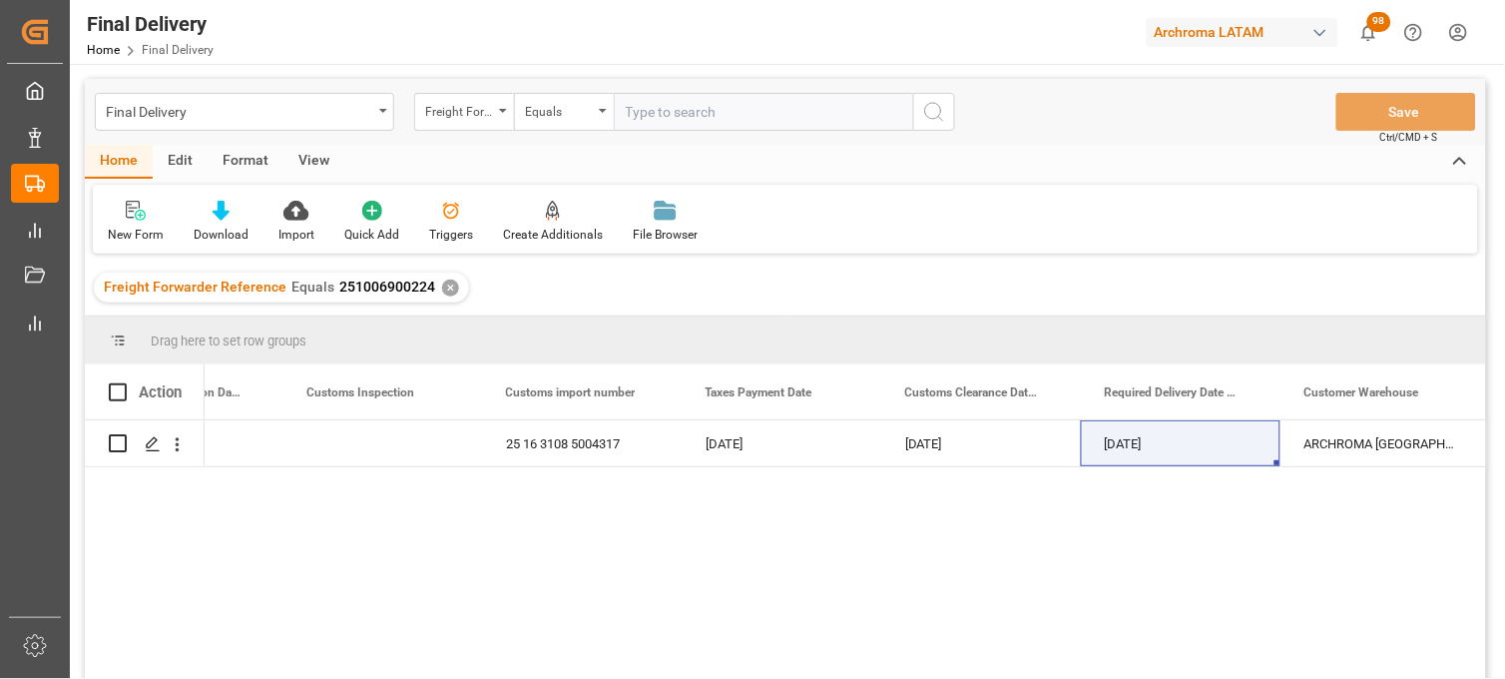
click at [447, 285] on div "✕" at bounding box center [450, 287] width 17 height 17
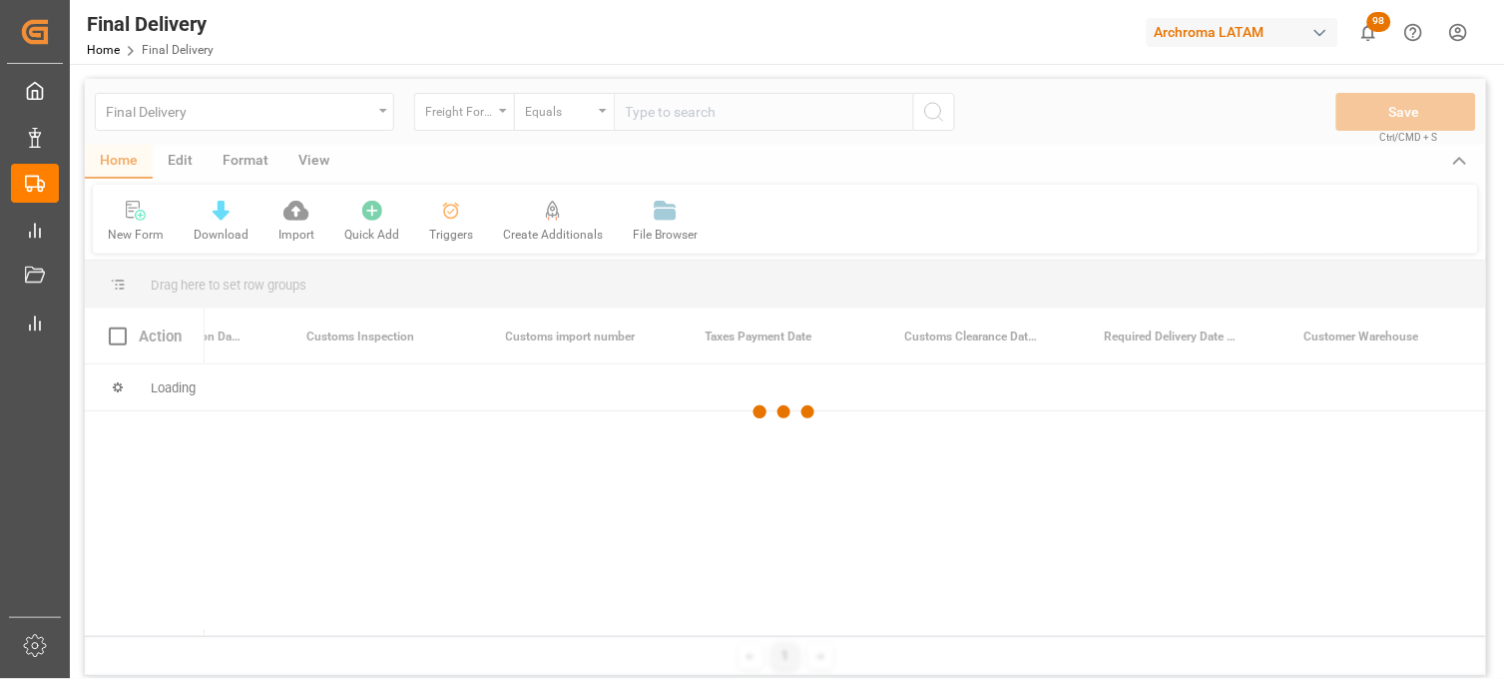
click at [662, 114] on div at bounding box center [785, 412] width 1401 height 667
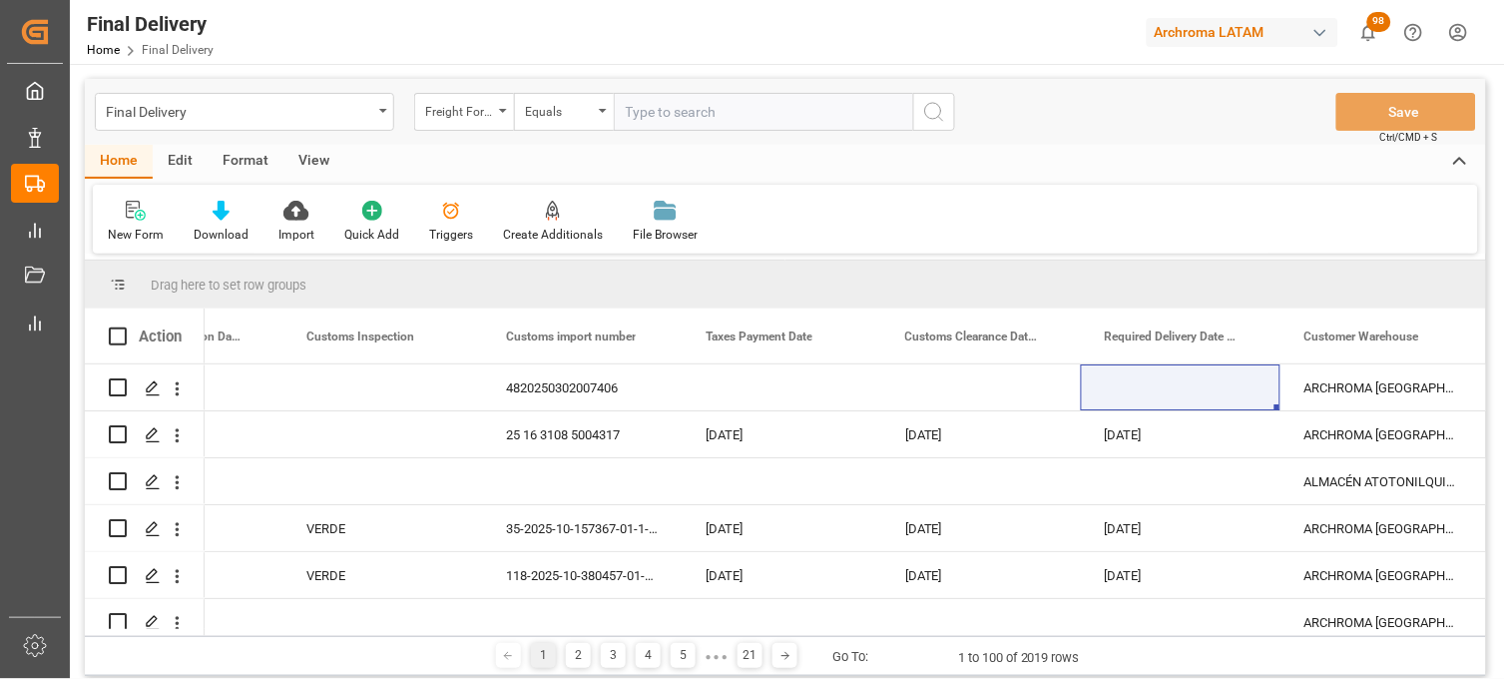
click at [662, 114] on input "text" at bounding box center [763, 112] width 299 height 38
paste input "251015080081"
type input "251015080081"
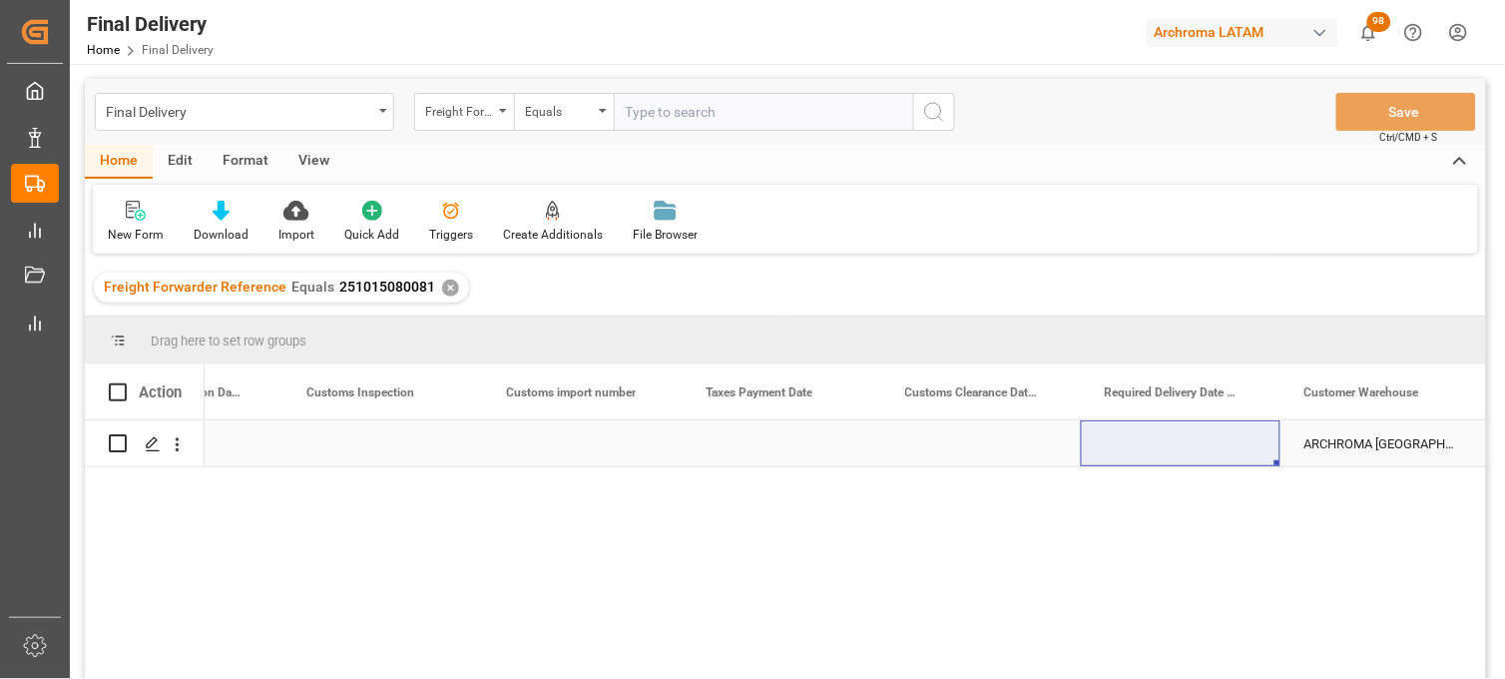
click at [360, 444] on div "Press SPACE to select this row." at bounding box center [382, 443] width 200 height 46
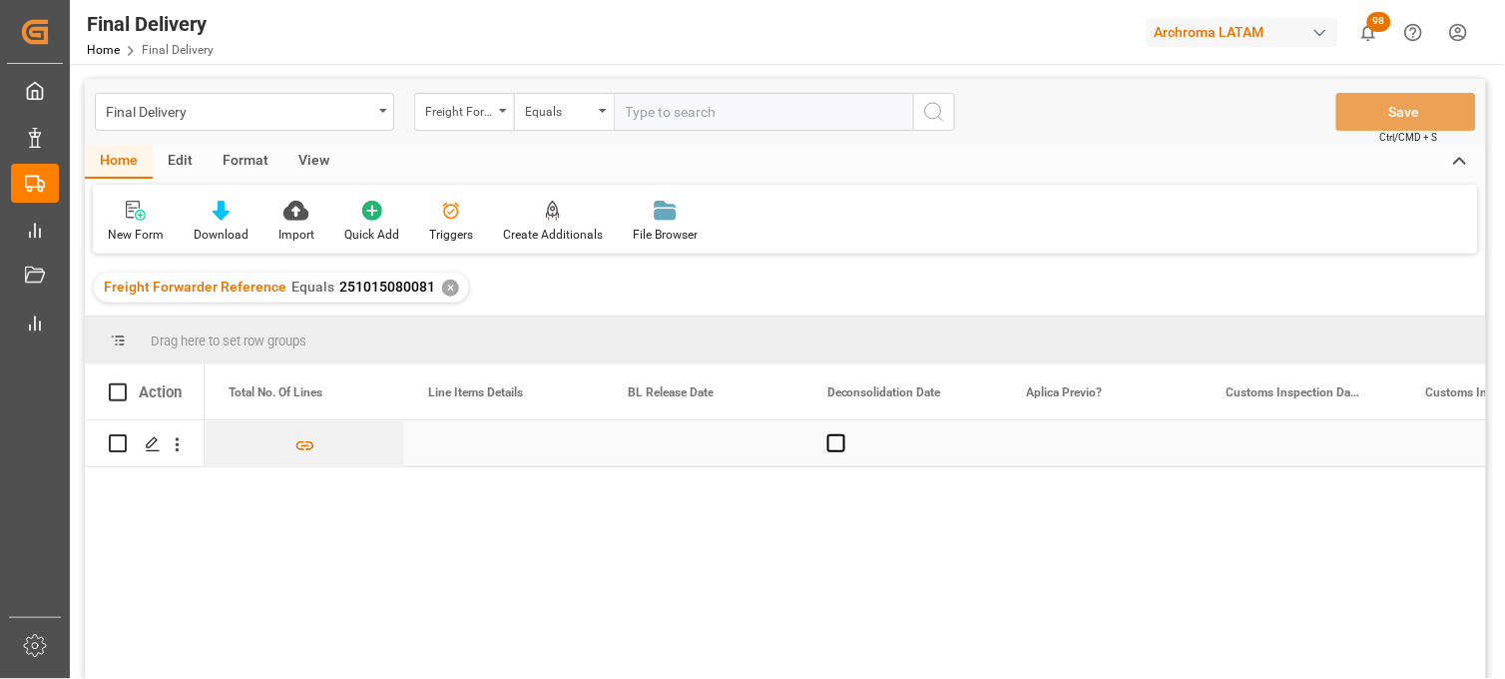
scroll to position [0, 1198]
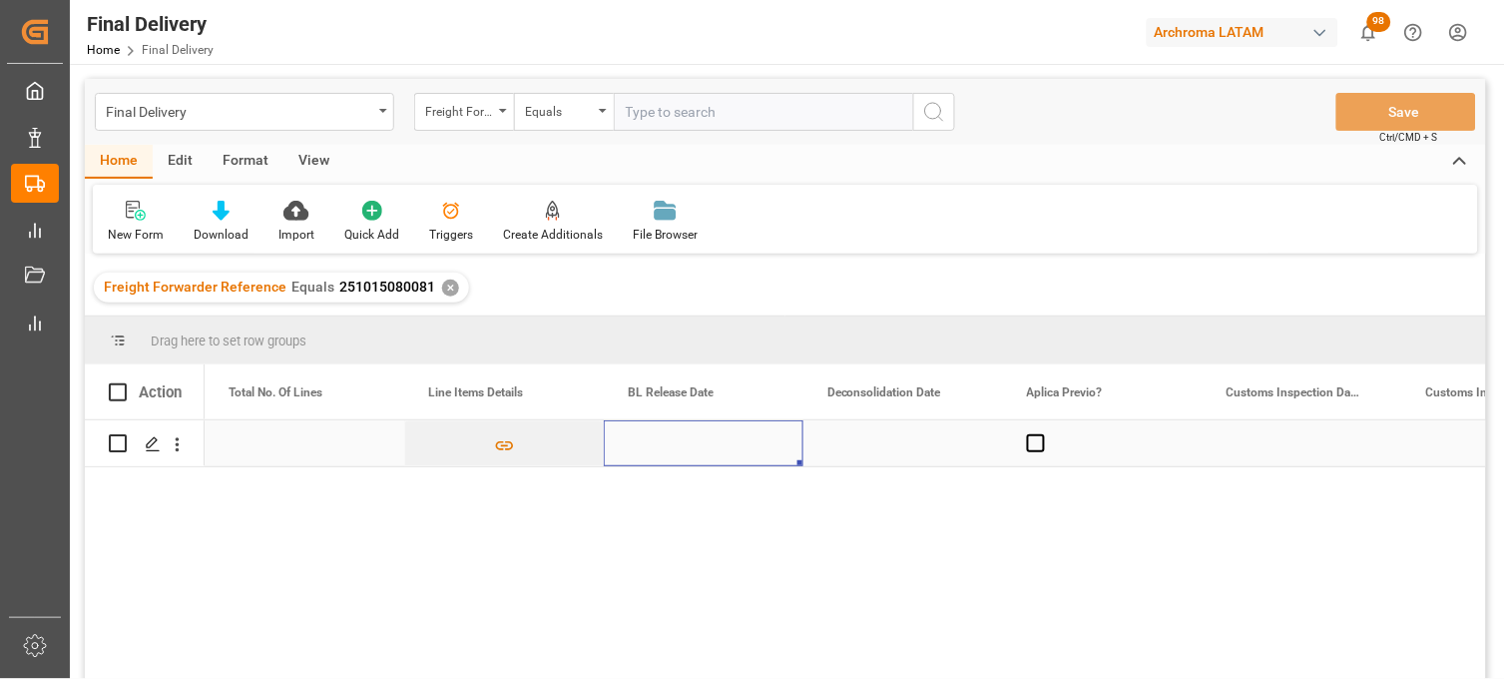
click at [664, 447] on div "Press SPACE to select this row." at bounding box center [704, 443] width 200 height 46
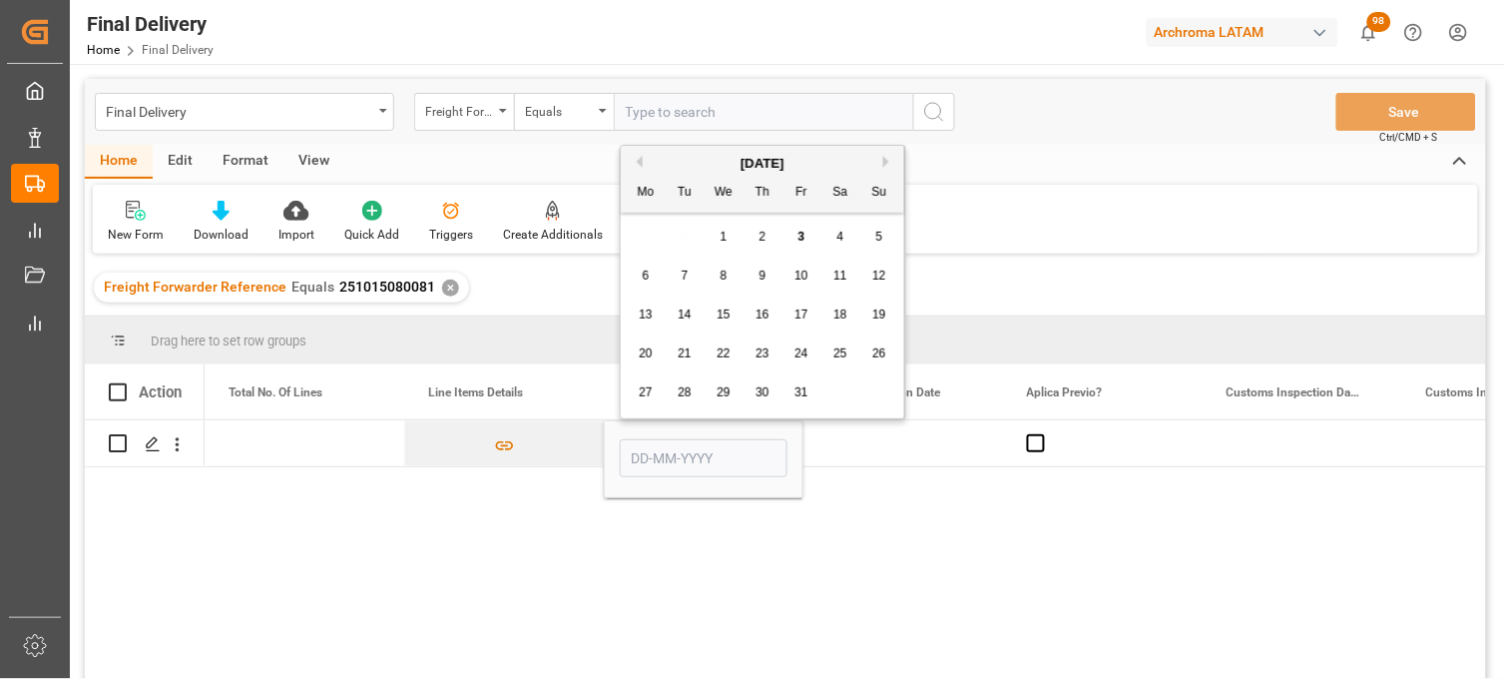
click at [761, 241] on span "2" at bounding box center [762, 237] width 7 height 14
type input "02-10-2025"
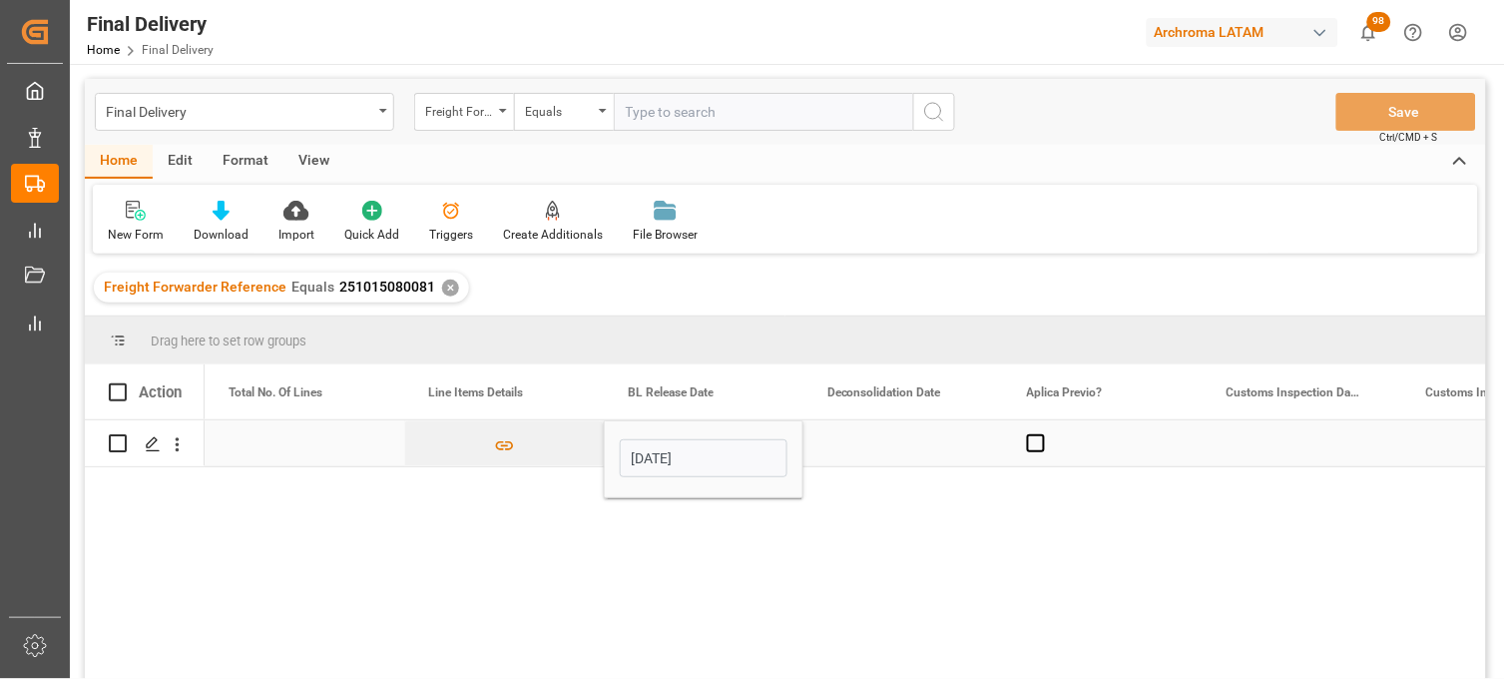
click at [898, 447] on div "Press SPACE to select this row." at bounding box center [903, 443] width 200 height 46
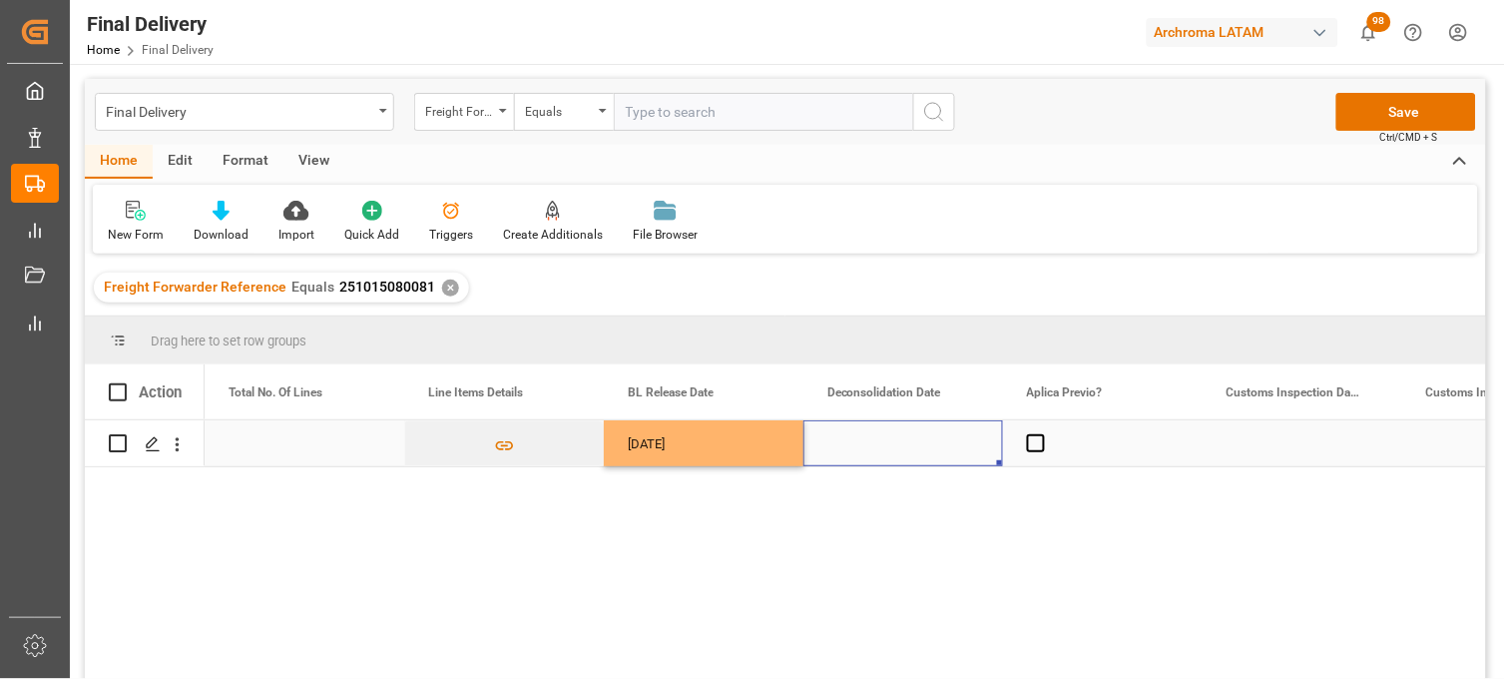
click at [871, 439] on div "Press SPACE to select this row." at bounding box center [903, 443] width 200 height 46
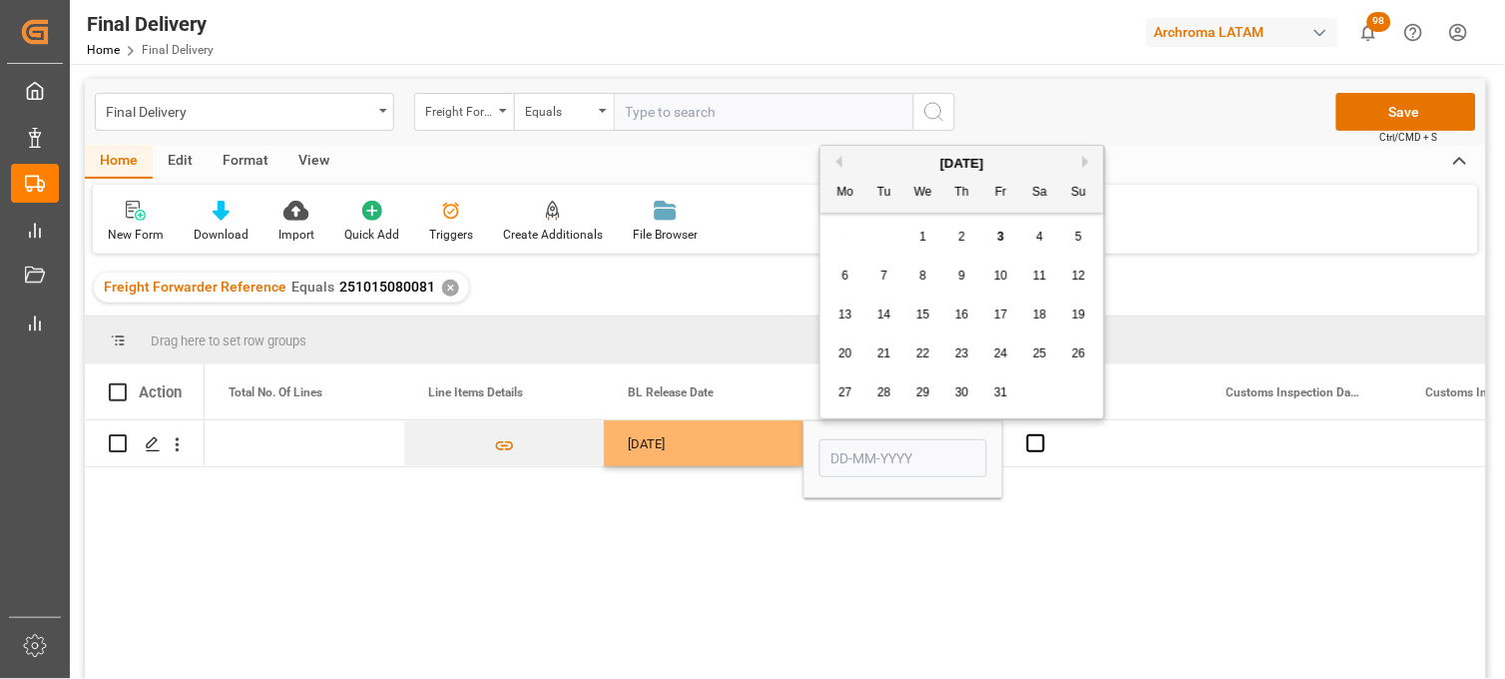
click at [961, 230] on span "2" at bounding box center [962, 237] width 7 height 14
type input "02-10-2025"
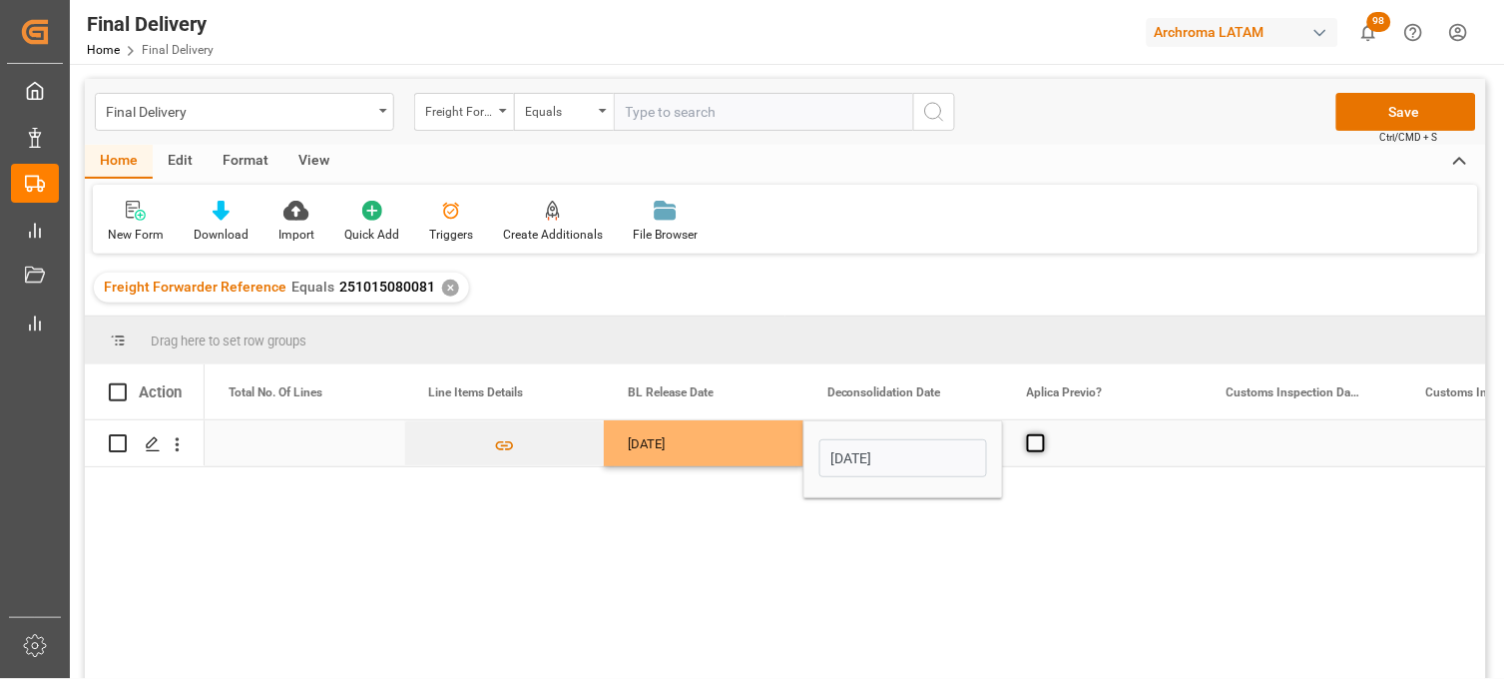
click at [1038, 447] on span "Press SPACE to select this row." at bounding box center [1036, 443] width 18 height 18
click at [1042, 434] on input "Press SPACE to select this row." at bounding box center [1042, 434] width 0 height 0
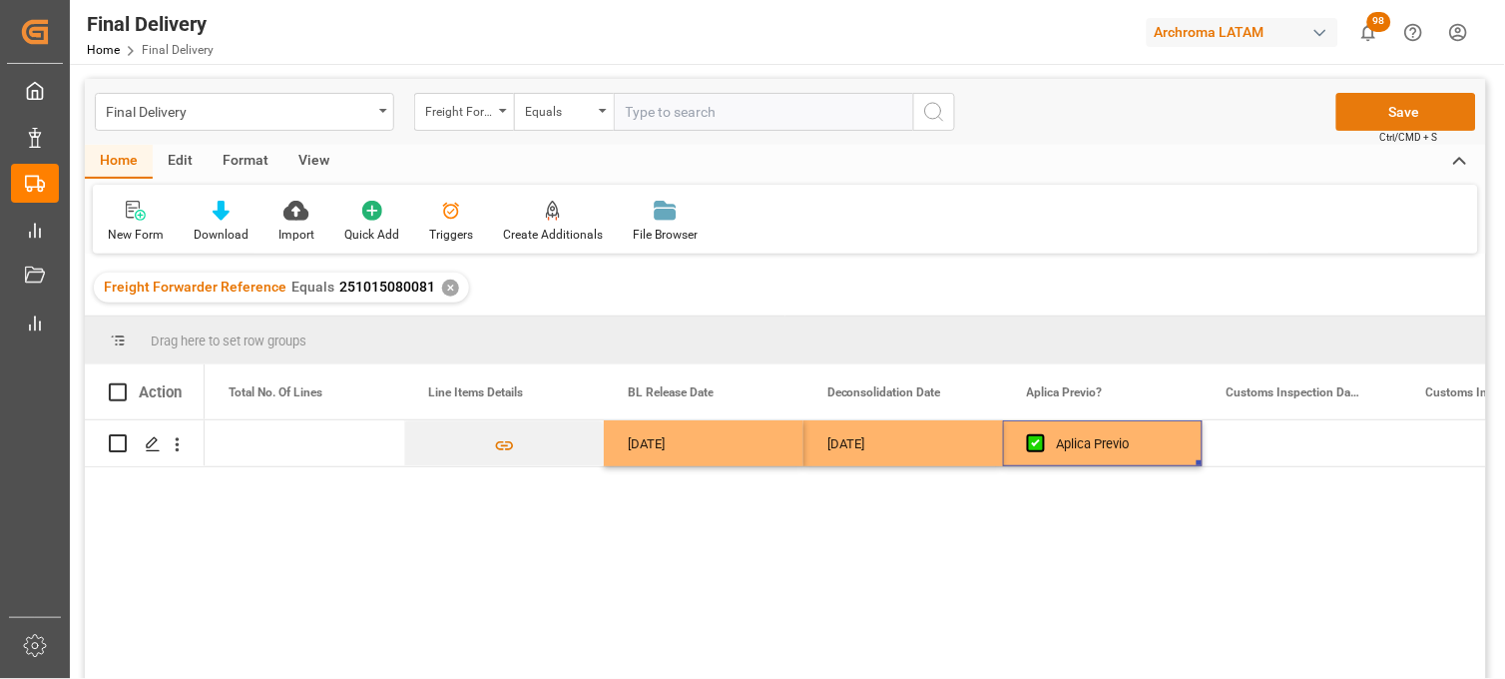
click at [1382, 120] on button "Save" at bounding box center [1406, 112] width 140 height 38
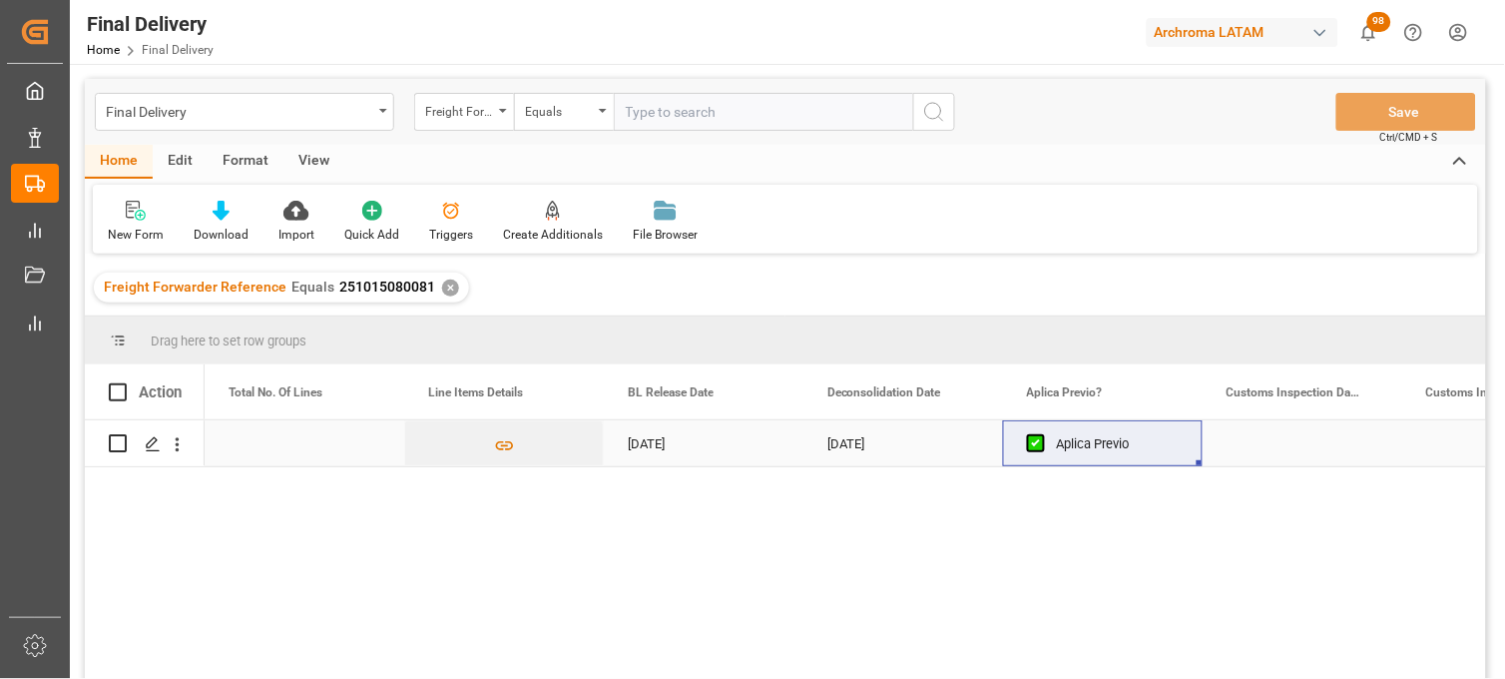
click at [1262, 443] on div "Press SPACE to select this row." at bounding box center [1302, 443] width 200 height 46
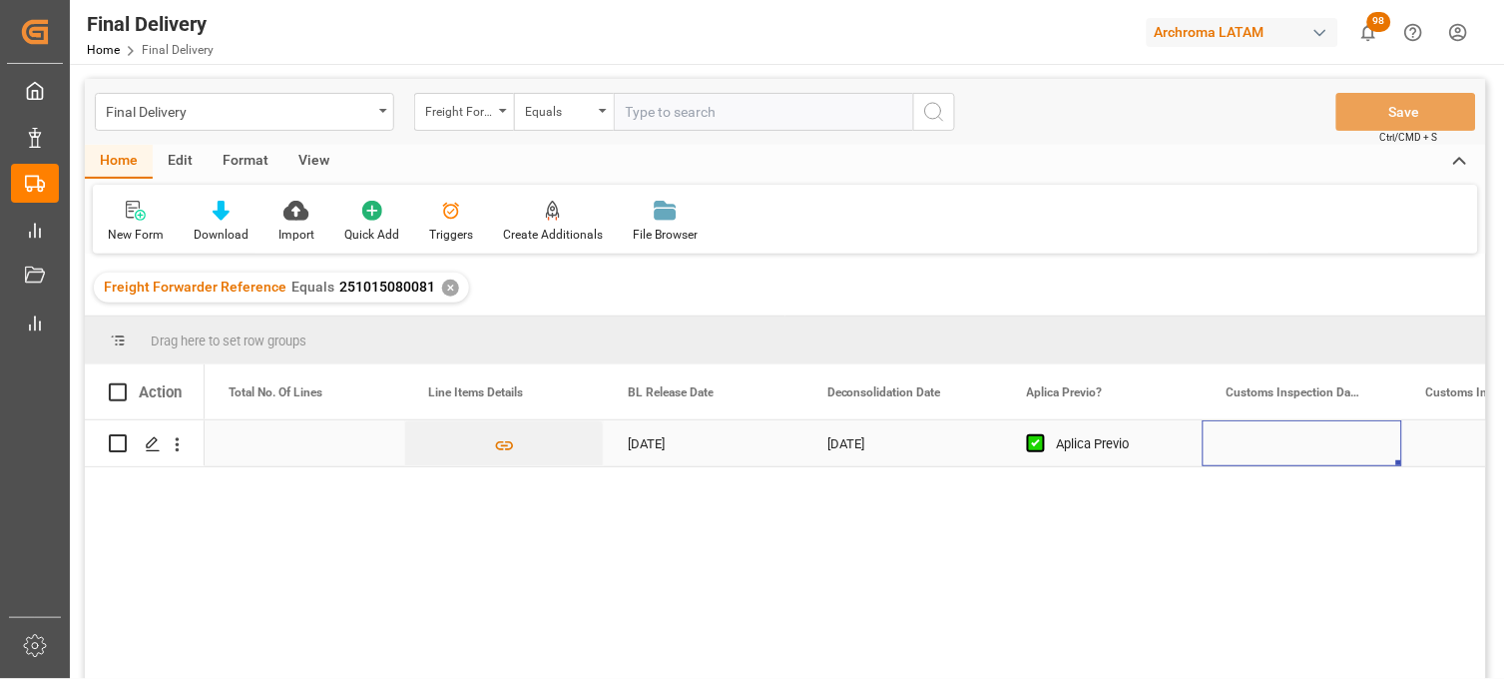
click at [1262, 443] on div "Press SPACE to select this row." at bounding box center [1302, 443] width 200 height 46
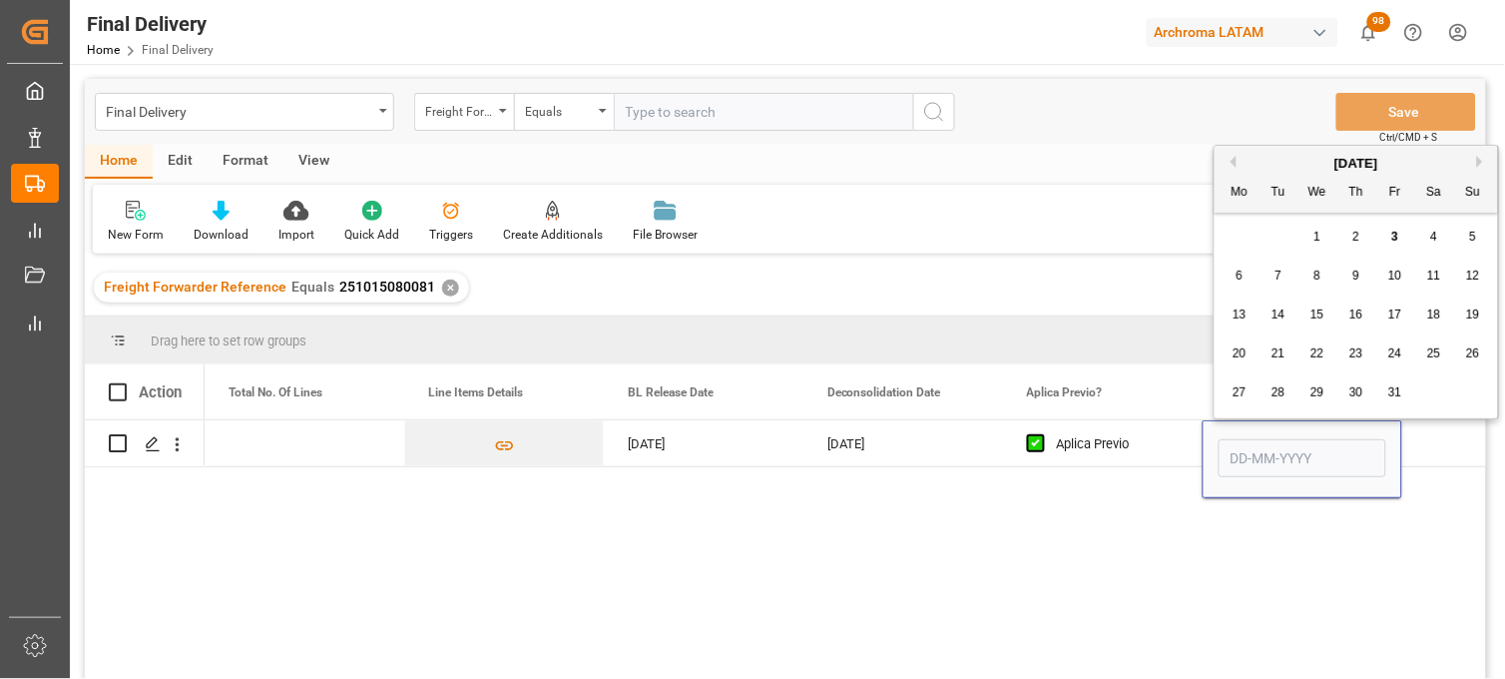
click at [1242, 275] on span "6" at bounding box center [1239, 275] width 7 height 14
type input "06-10-2025"
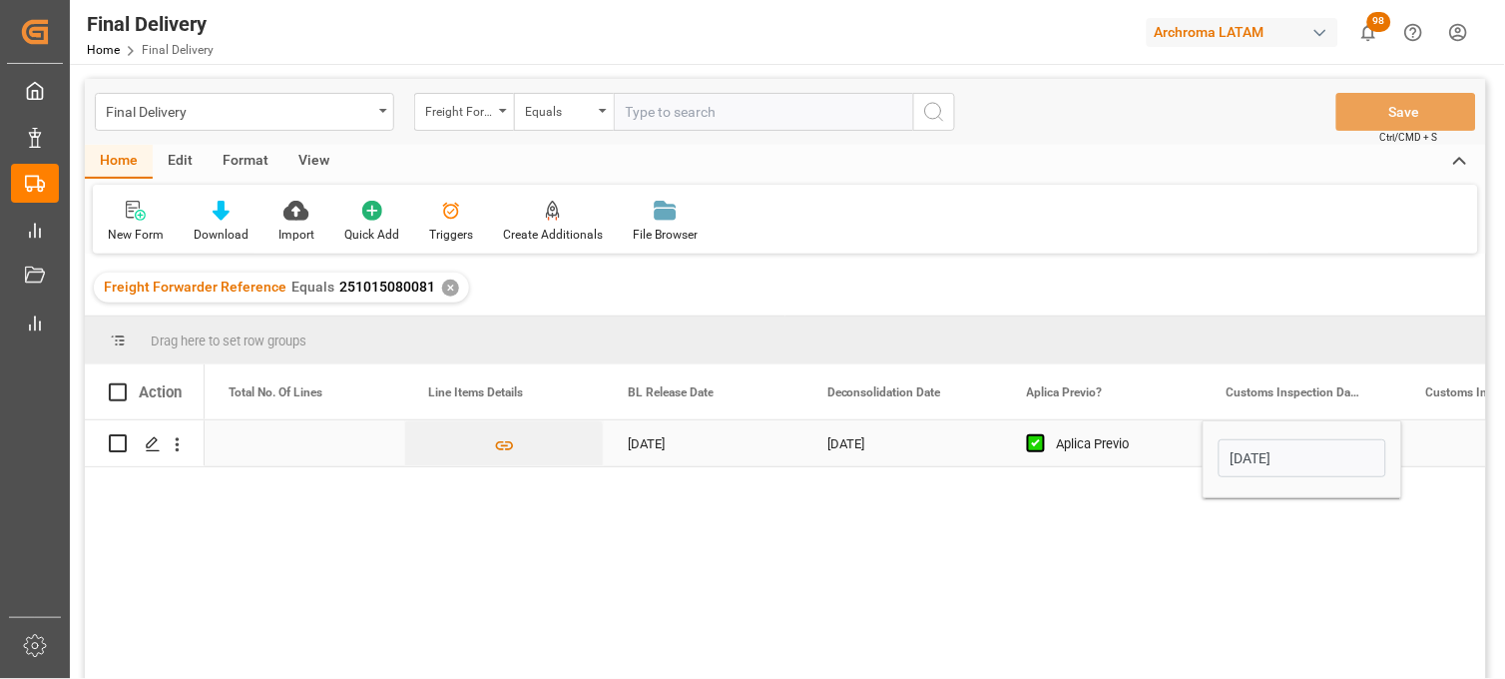
click at [1109, 440] on div "Aplica Previo" at bounding box center [1118, 444] width 122 height 46
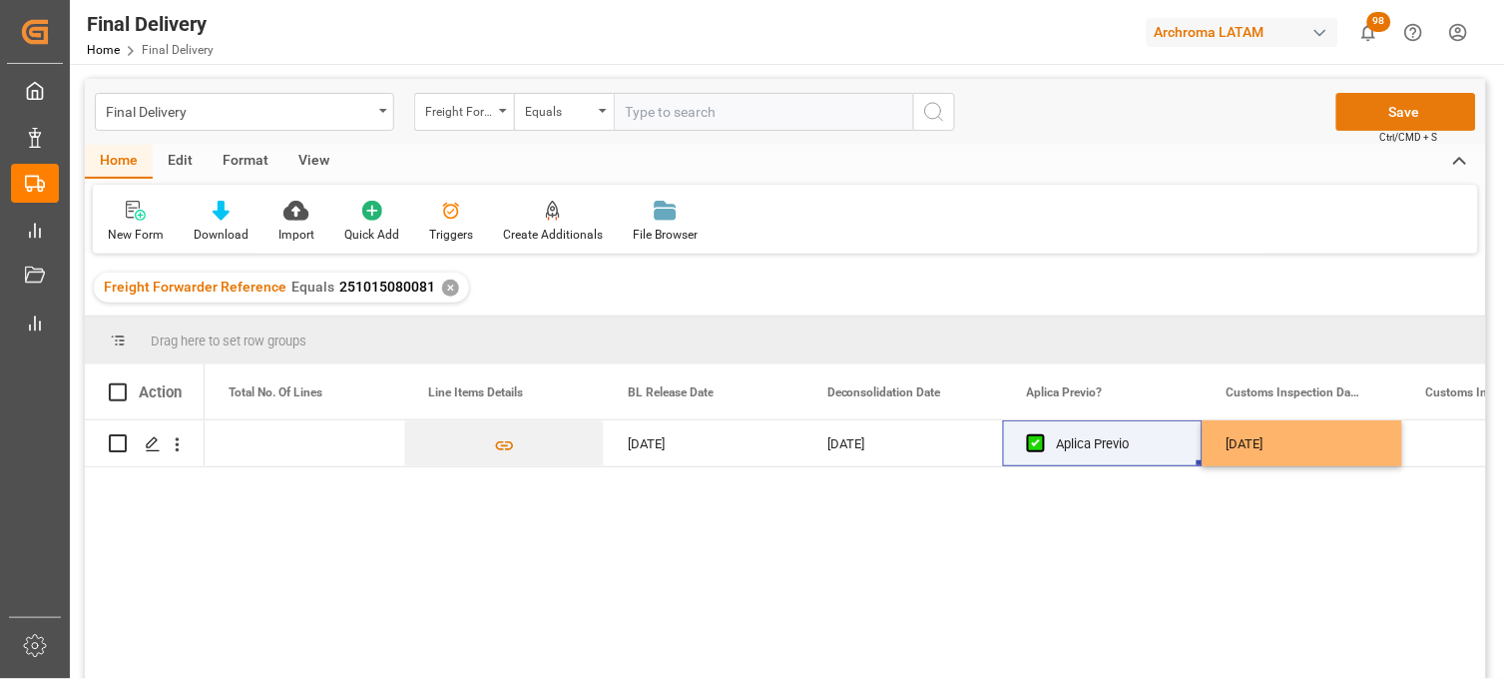
click at [1385, 116] on button "Save" at bounding box center [1406, 112] width 140 height 38
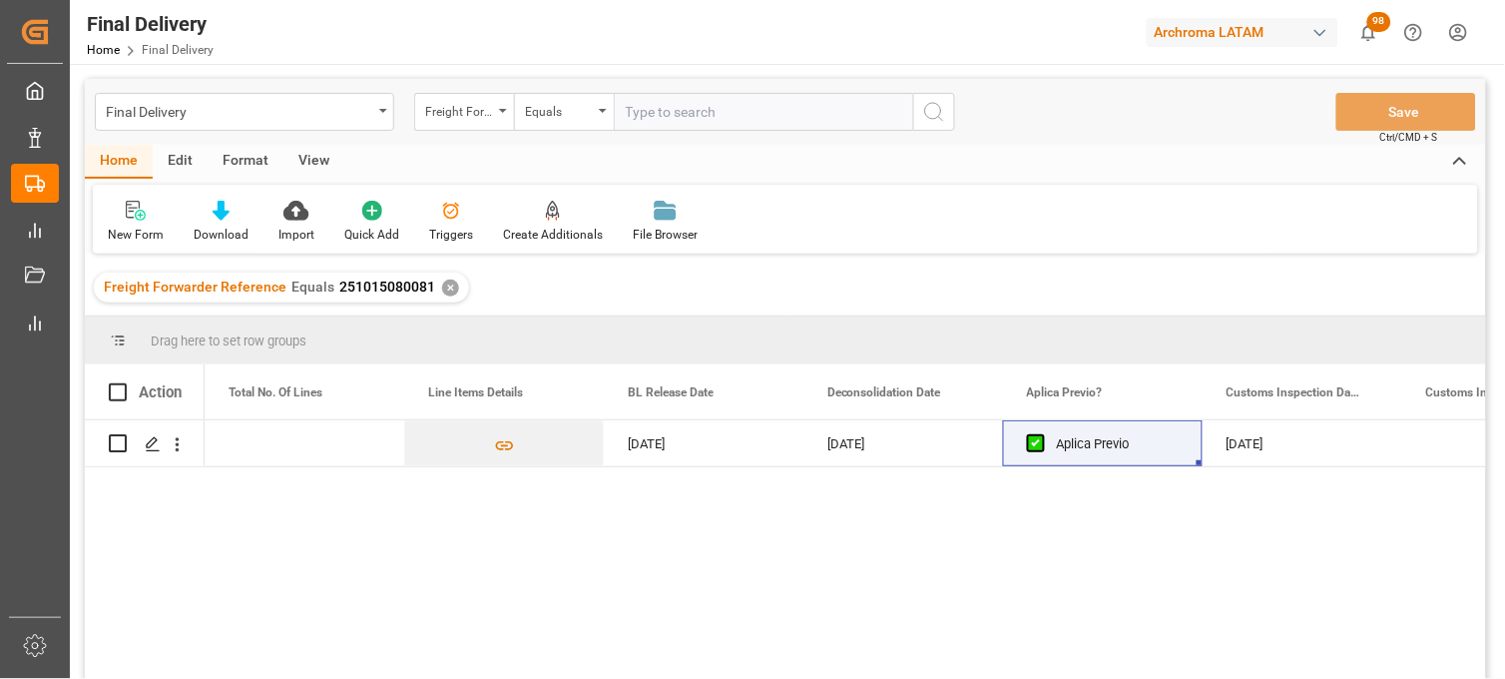
click at [444, 283] on div "✕" at bounding box center [450, 287] width 17 height 17
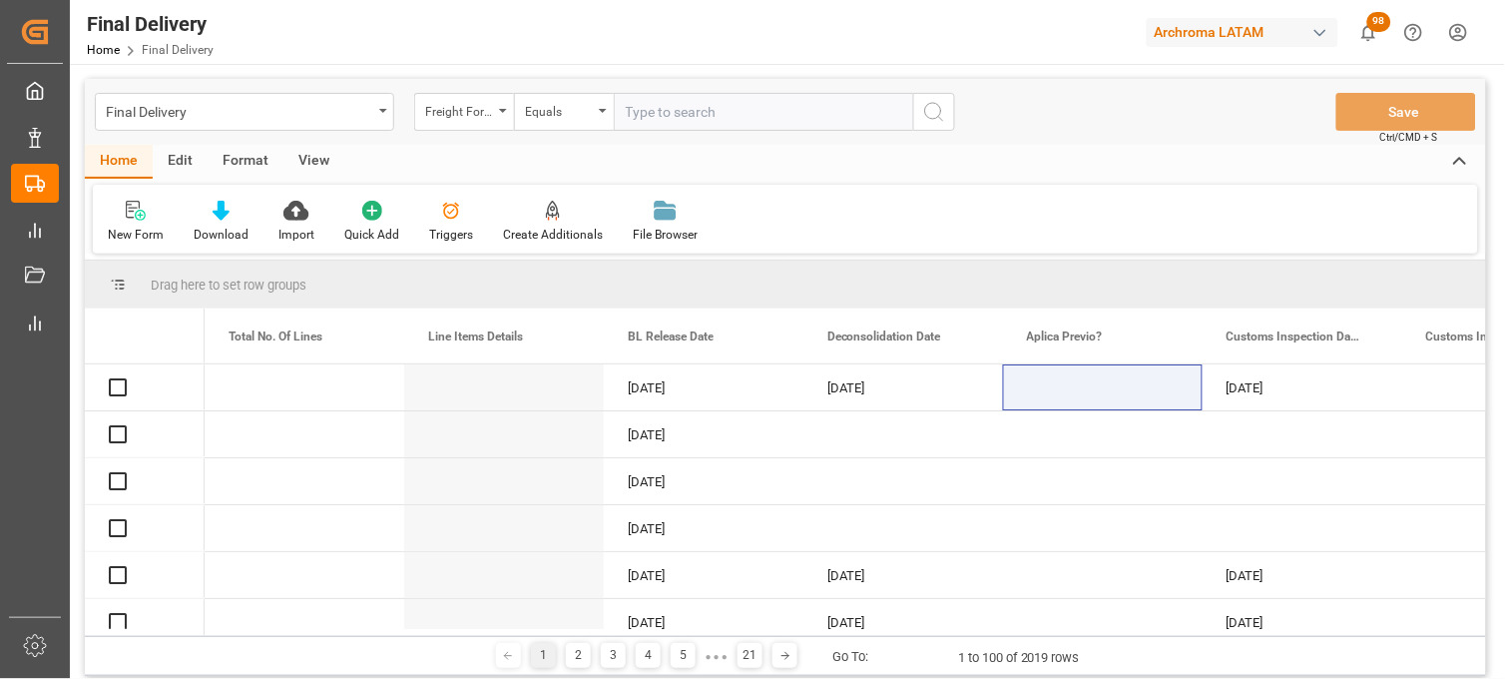
click at [629, 120] on input "text" at bounding box center [763, 112] width 299 height 38
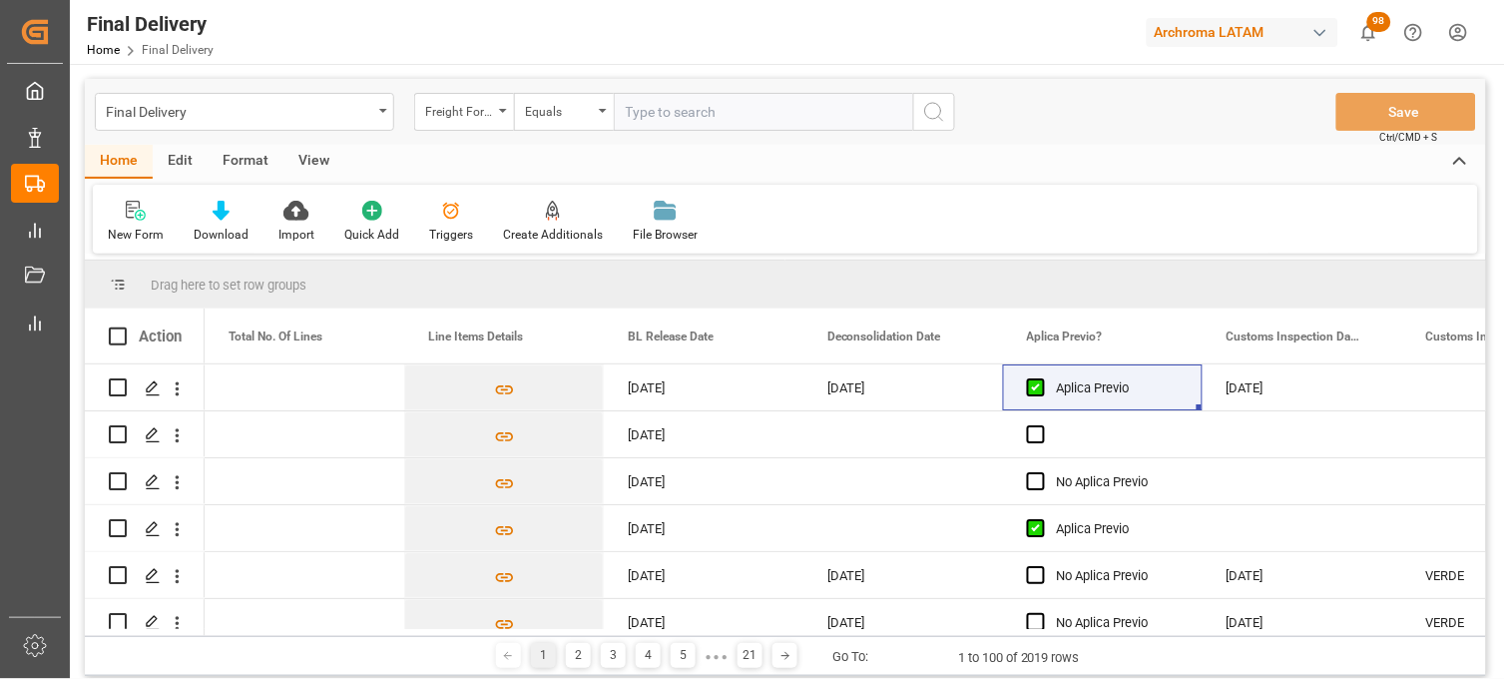
paste input "251006900274"
type input "251006900274"
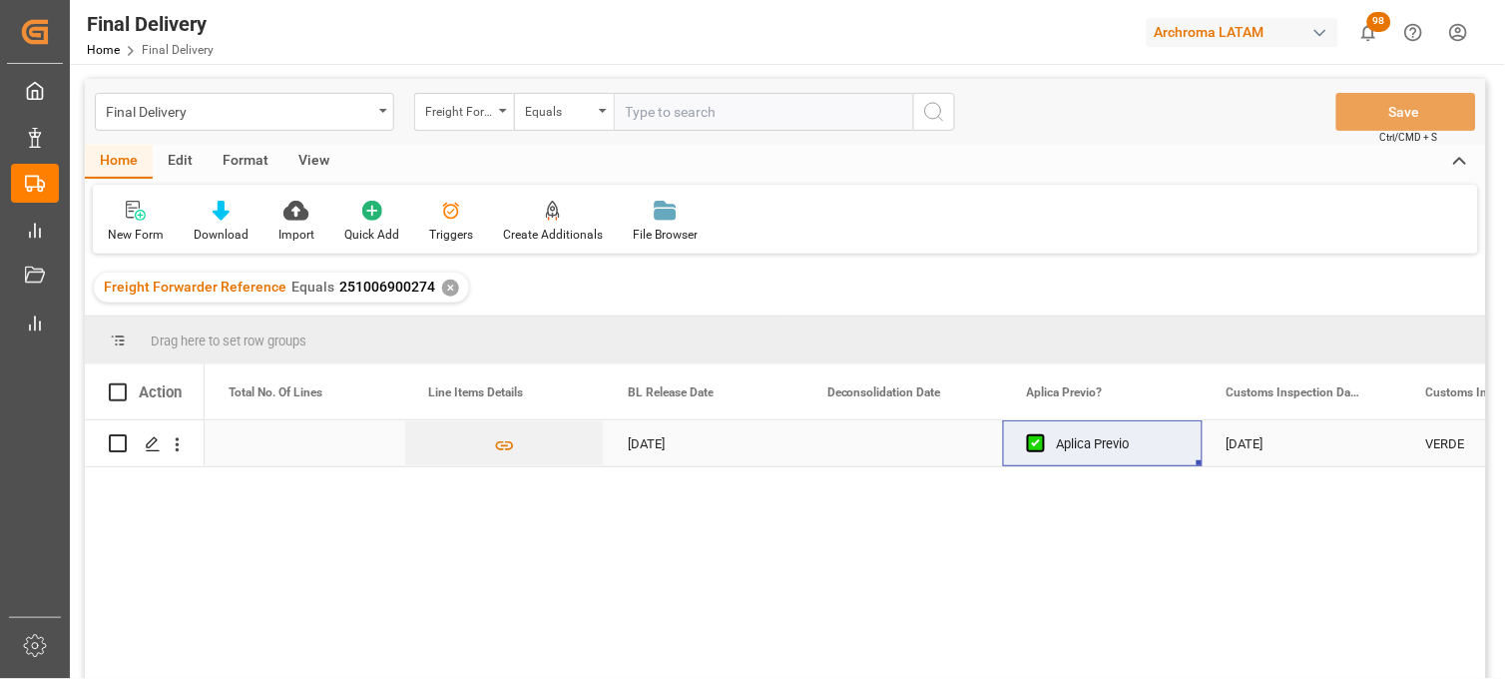
click at [283, 446] on div "Press SPACE to select this row." at bounding box center [305, 443] width 200 height 46
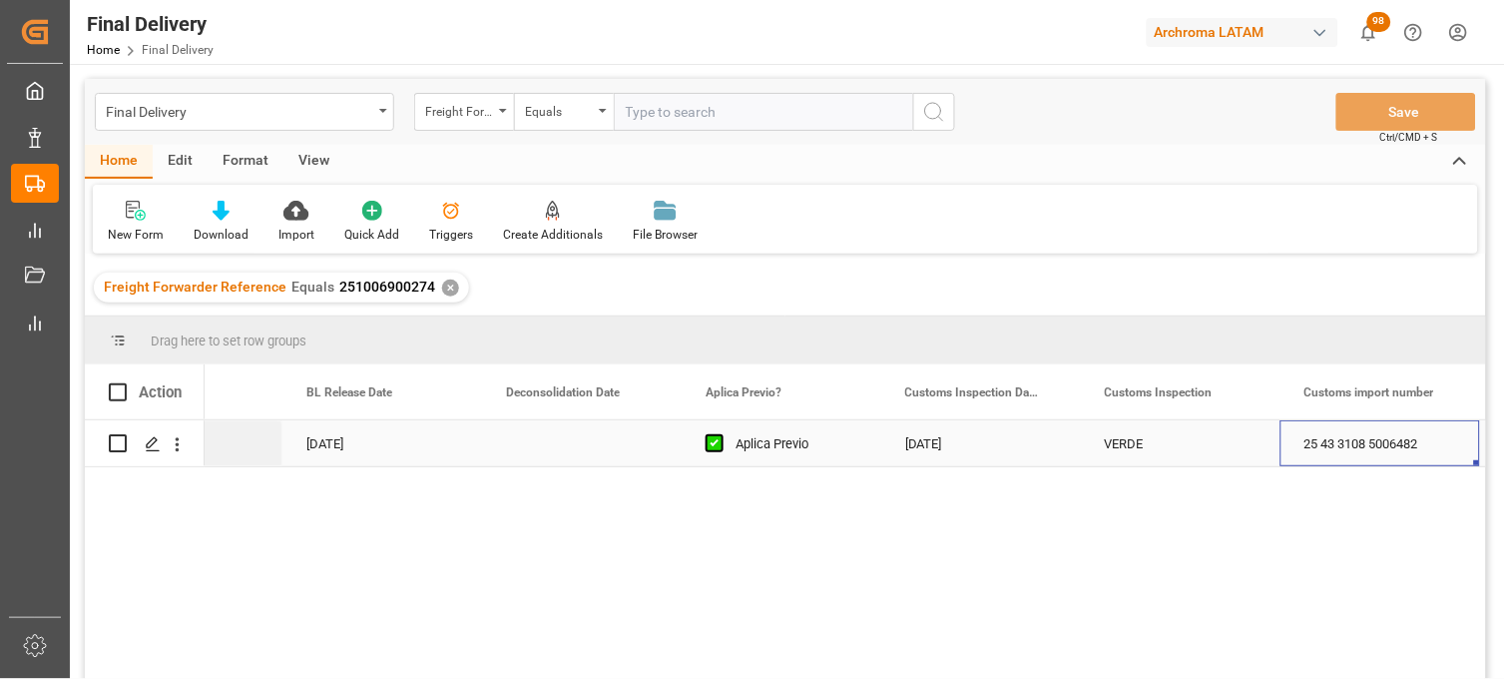
scroll to position [0, 1718]
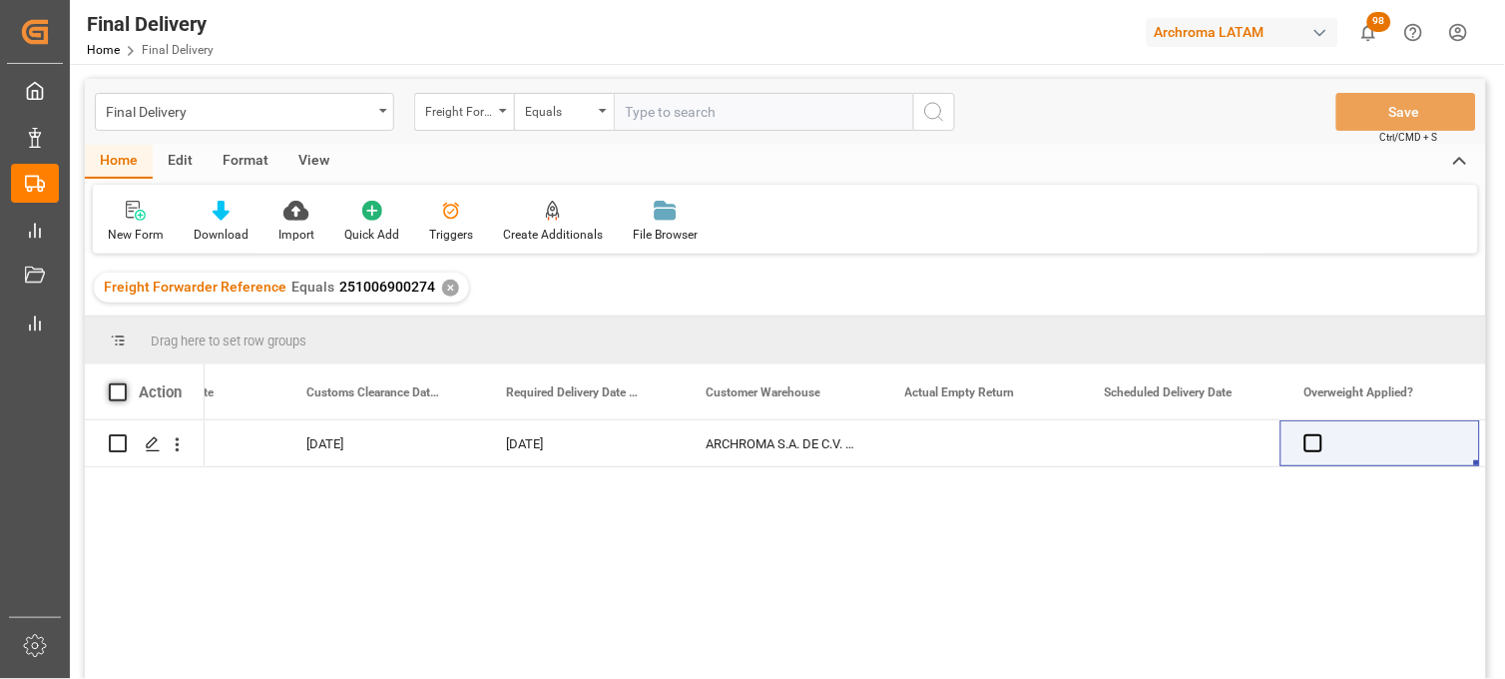
click at [116, 390] on span at bounding box center [118, 392] width 18 height 18
click at [124, 383] on input "checkbox" at bounding box center [124, 383] width 0 height 0
checkbox input "true"
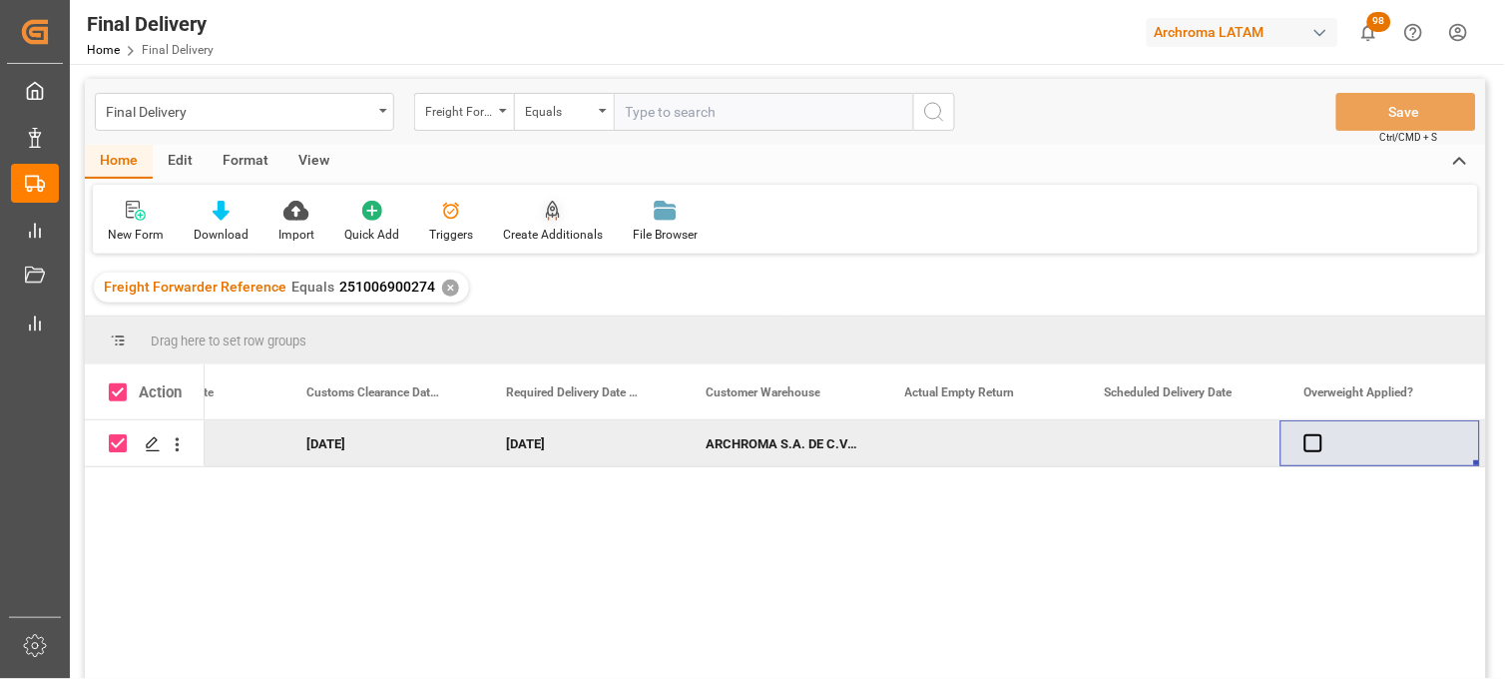
click at [546, 211] on icon at bounding box center [553, 211] width 14 height 20
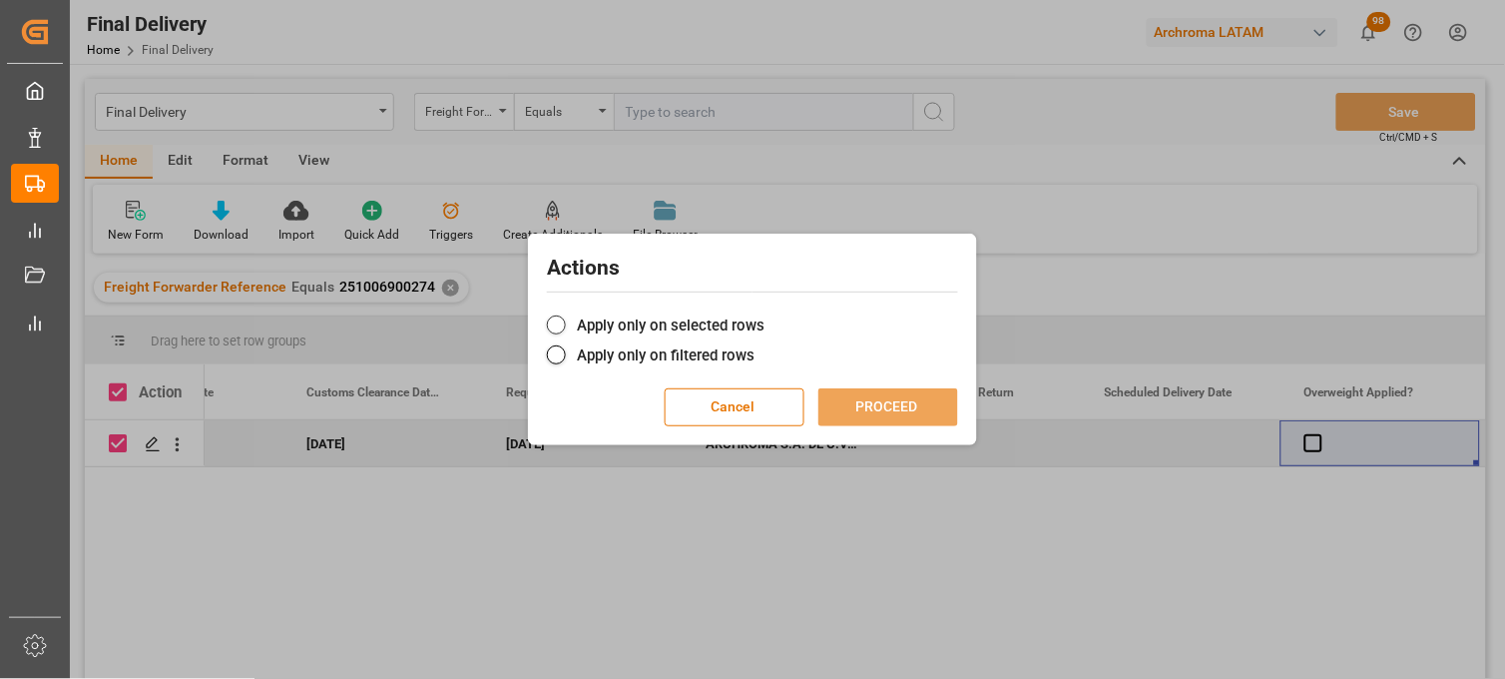
click at [597, 325] on label "Apply only on selected rows" at bounding box center [752, 325] width 411 height 24
click at [764, 314] on input "Apply only on selected rows" at bounding box center [764, 314] width 0 height 0
click at [858, 411] on button "PROCEED" at bounding box center [888, 407] width 140 height 38
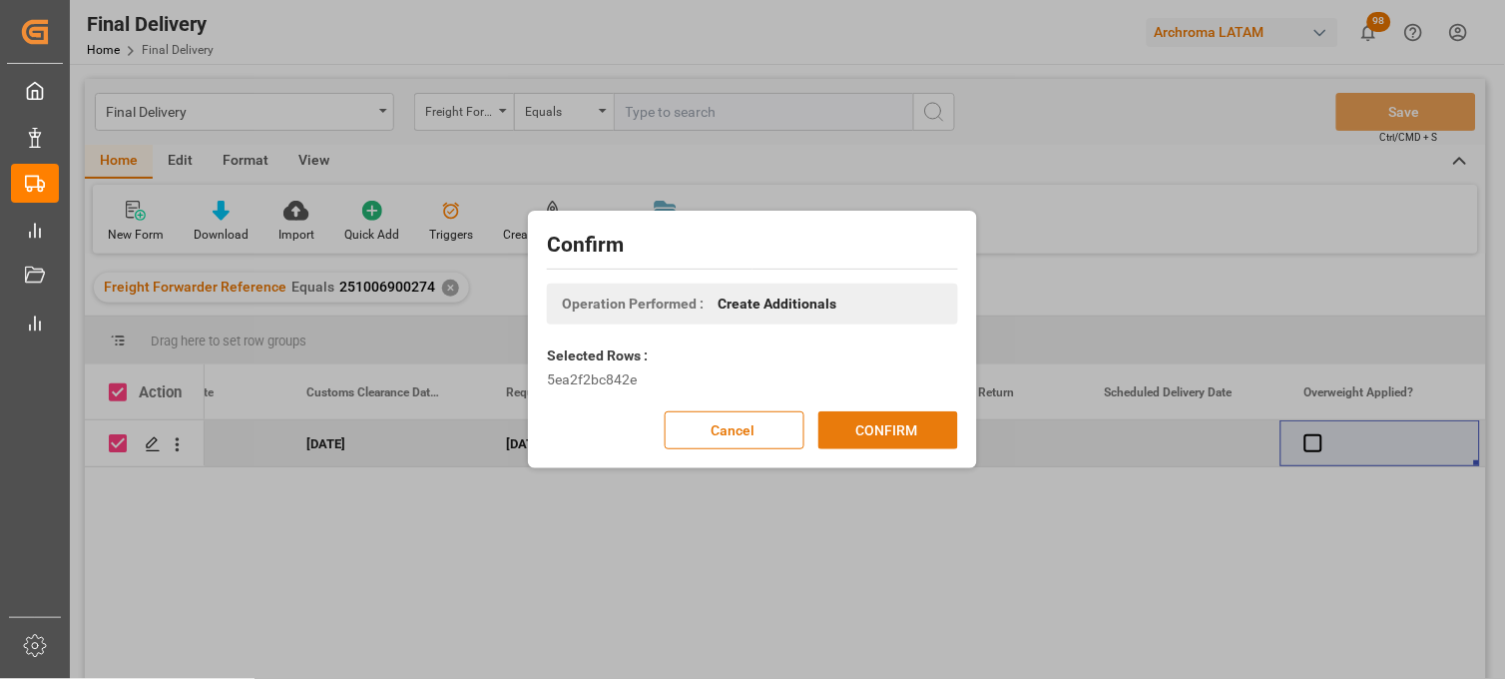
click at [868, 422] on button "CONFIRM" at bounding box center [888, 430] width 140 height 38
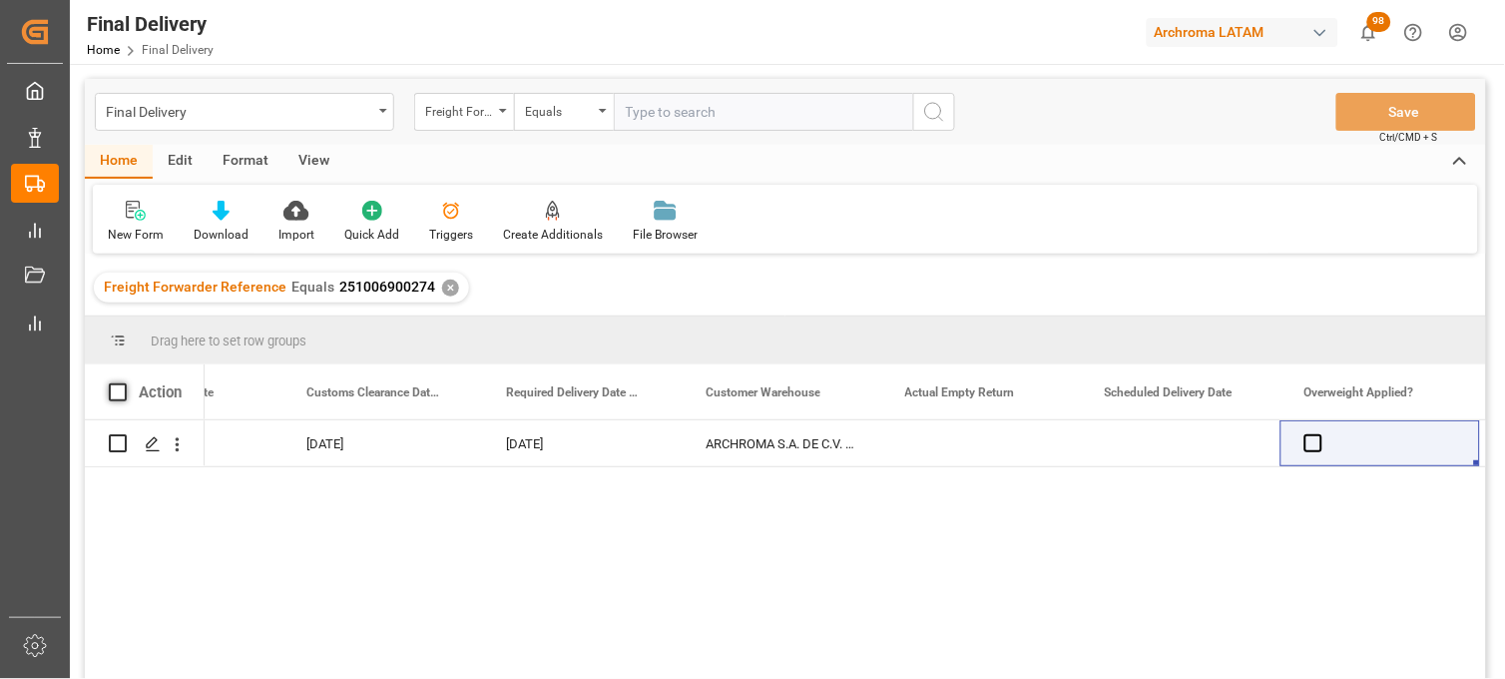
click at [118, 395] on span at bounding box center [118, 392] width 18 height 18
click at [124, 383] on input "checkbox" at bounding box center [124, 383] width 0 height 0
checkbox input "true"
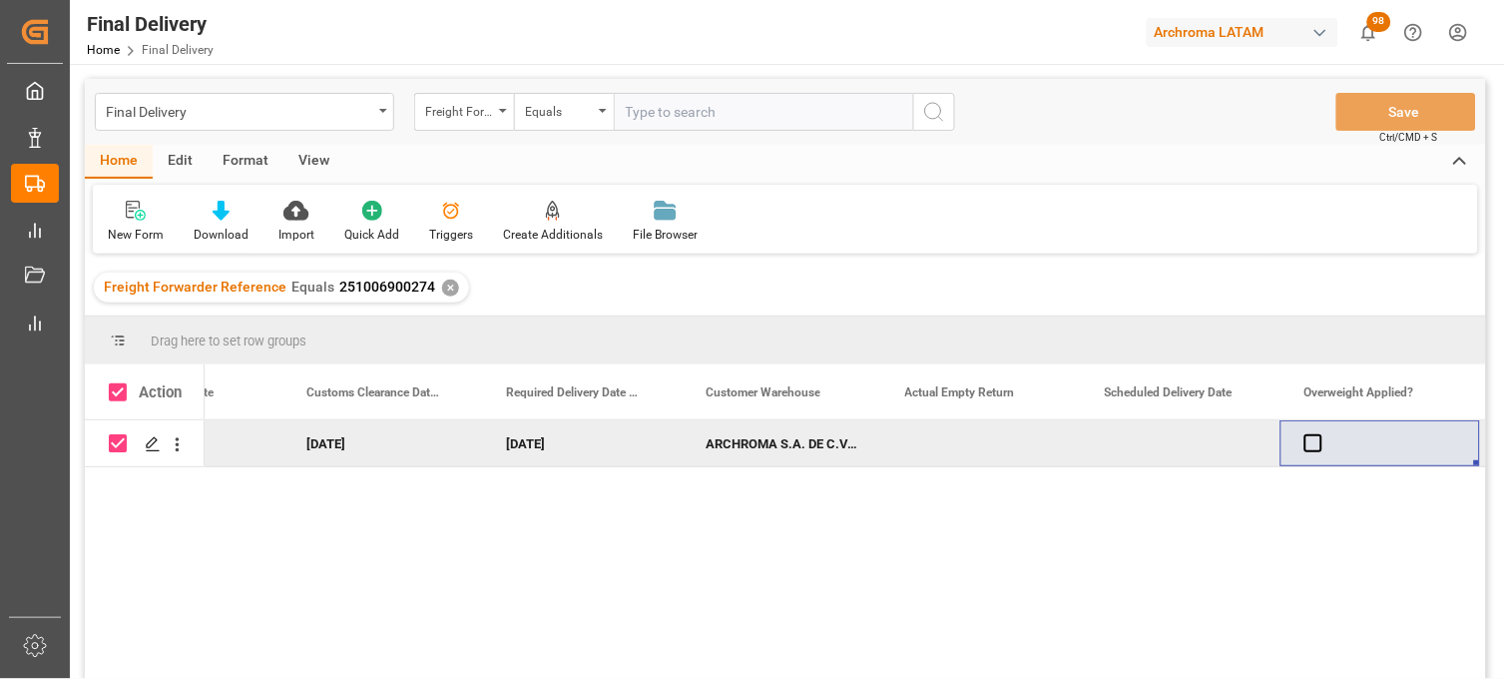
click at [442, 291] on div "✕" at bounding box center [450, 287] width 17 height 17
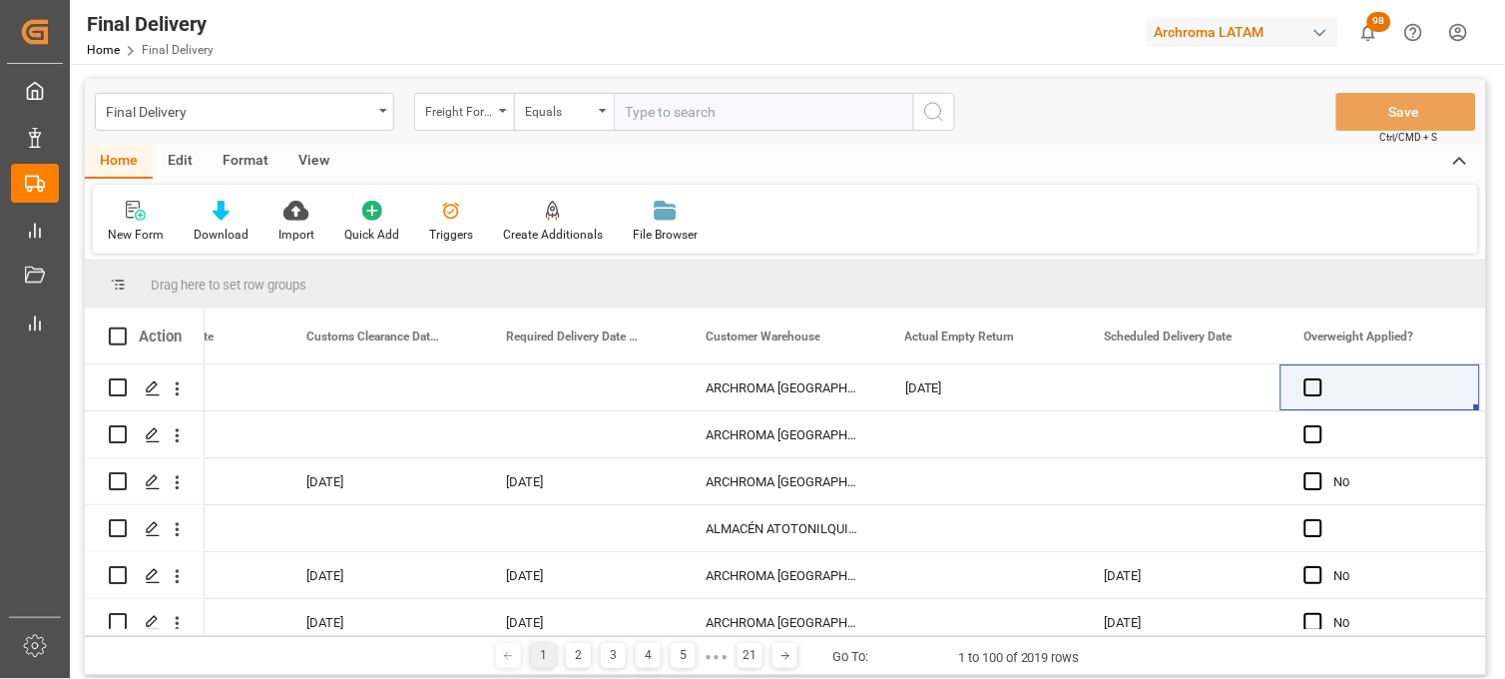
click at [501, 111] on icon "open menu" at bounding box center [503, 111] width 8 height 4
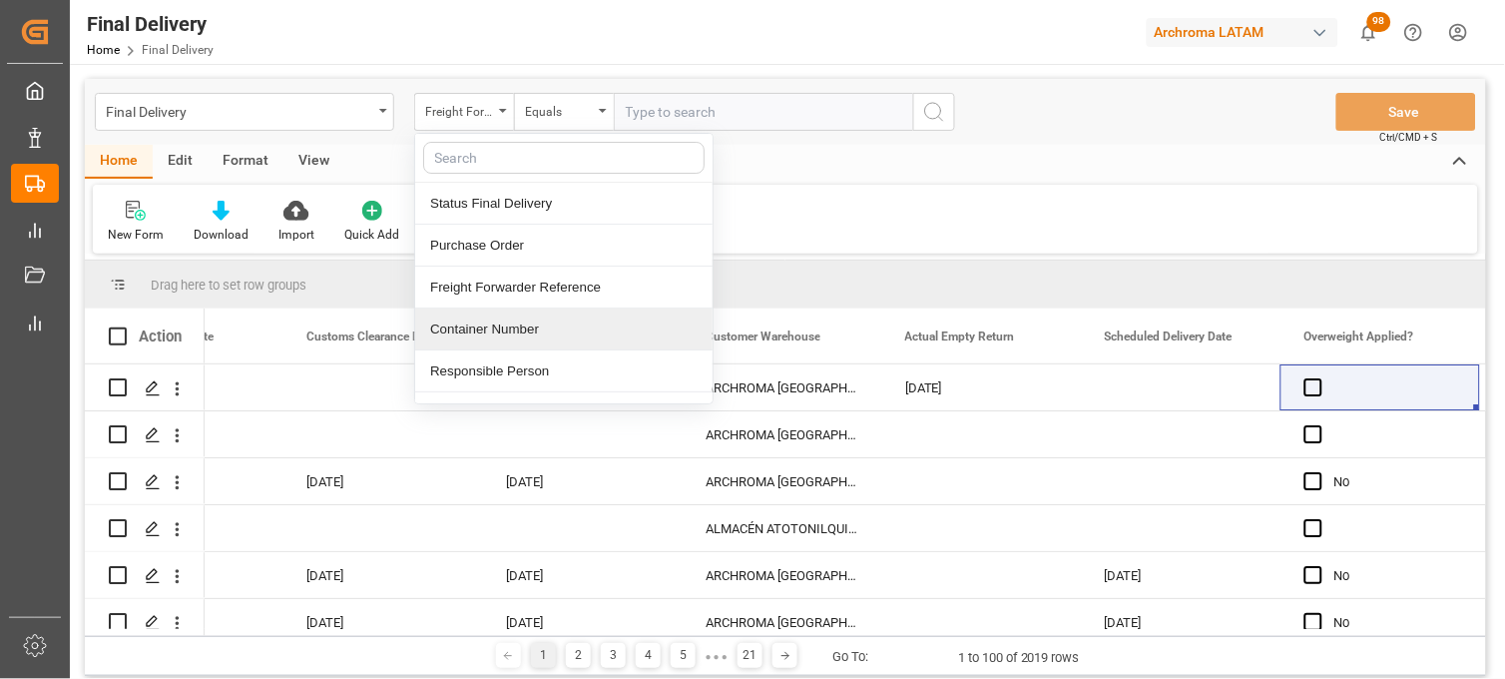
click at [515, 327] on div "Container Number" at bounding box center [563, 329] width 297 height 42
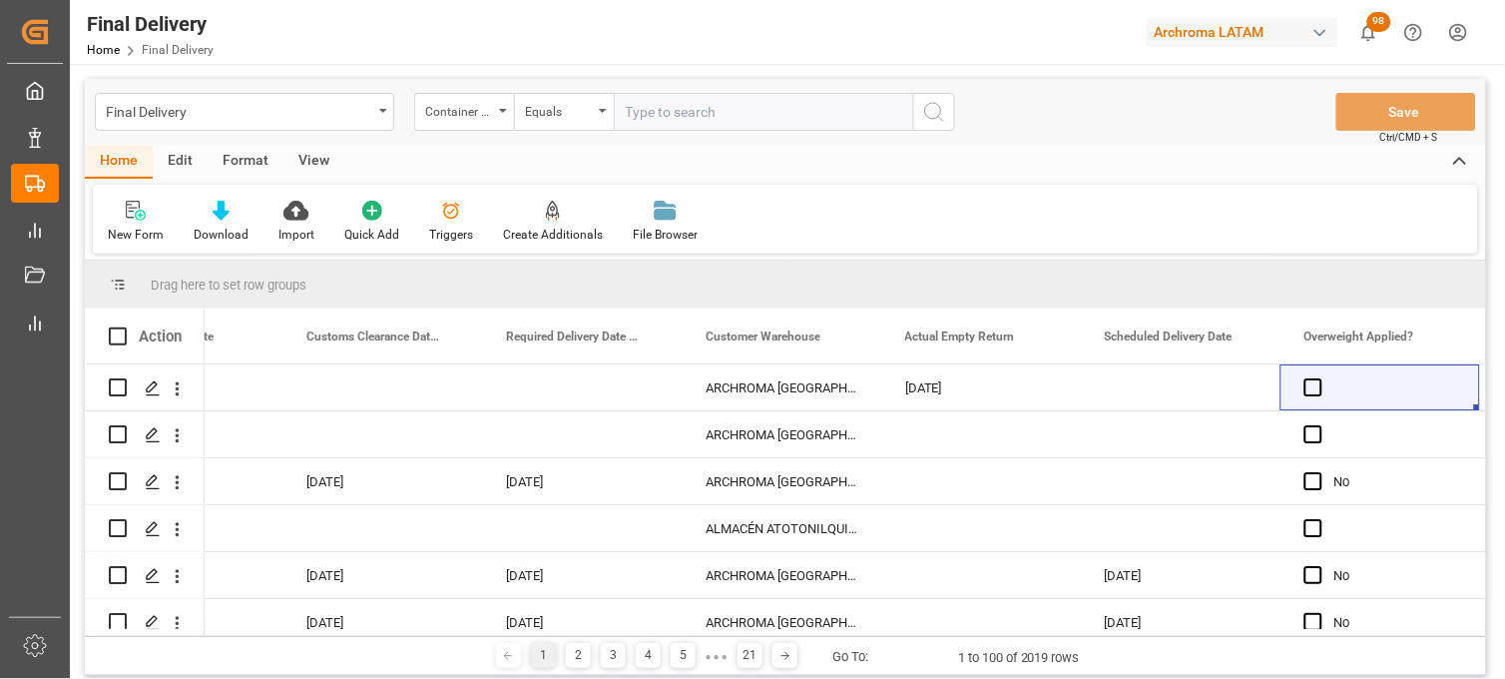
click at [672, 100] on input "text" at bounding box center [763, 112] width 299 height 38
paste input "EIAU2537125"
type input "EIAU2537125"
click at [929, 118] on icon "search button" at bounding box center [934, 112] width 24 height 24
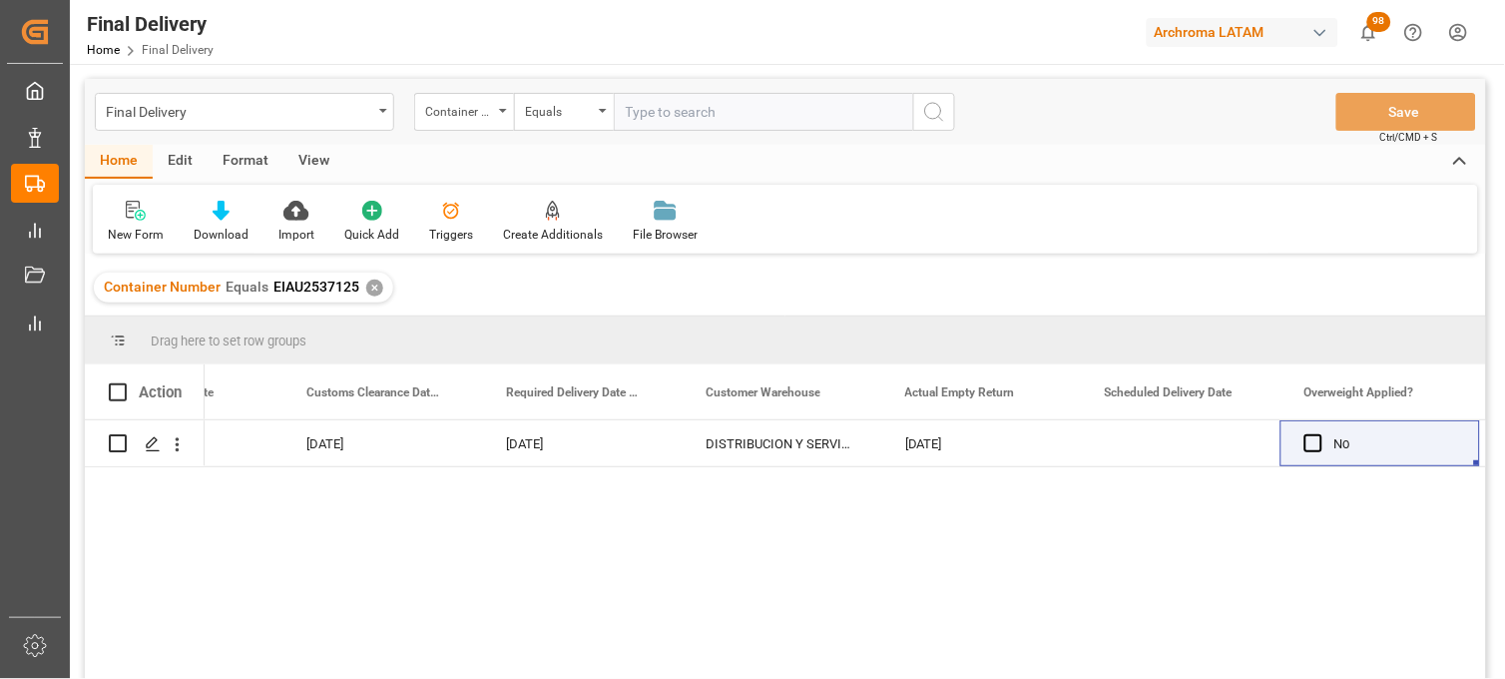
click at [1179, 561] on div "25 16 3108 5000890 19-03-2025 22-03-2025 25-03-2025 DISTRIBUCION Y SERVICIOS LO…" at bounding box center [845, 555] width 1281 height 271
click at [122, 387] on span at bounding box center [118, 392] width 18 height 18
click at [124, 383] on input "checkbox" at bounding box center [124, 383] width 0 height 0
checkbox input "true"
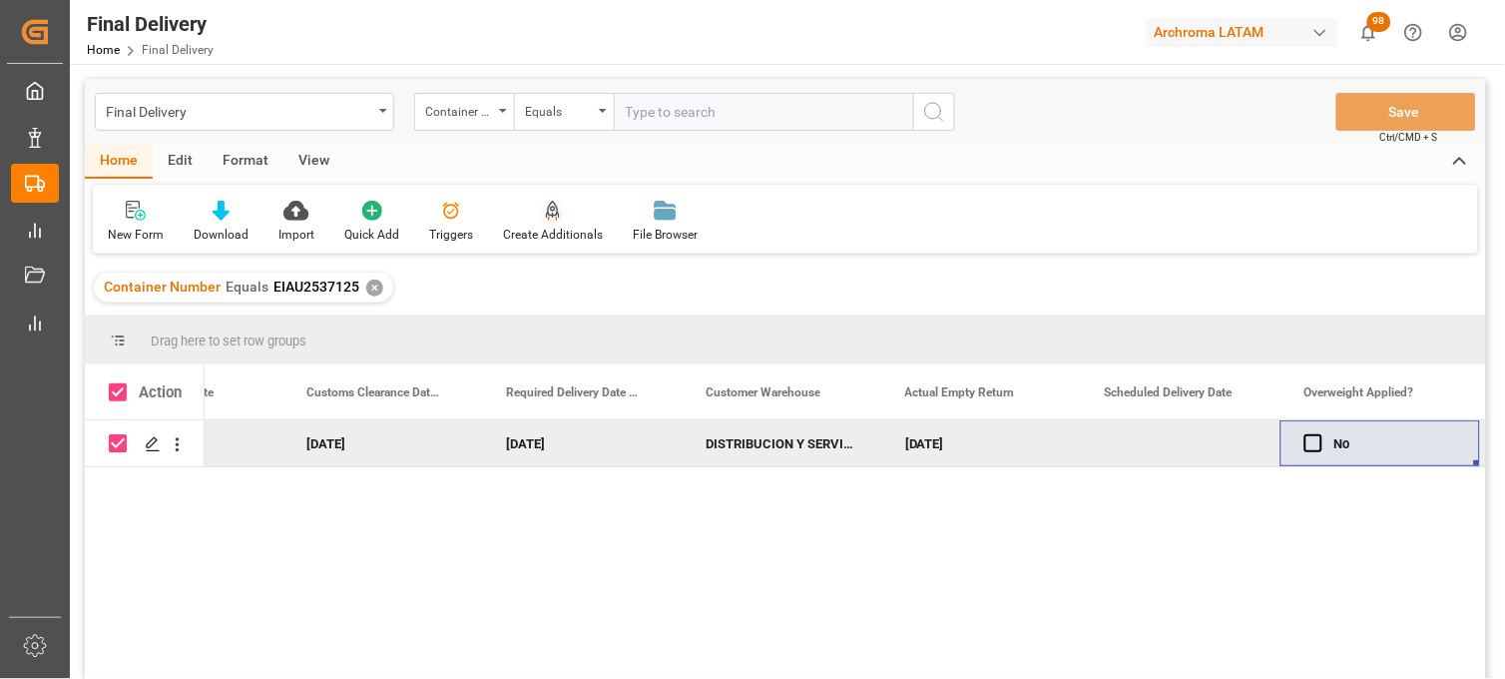
click at [553, 210] on icon at bounding box center [553, 211] width 14 height 20
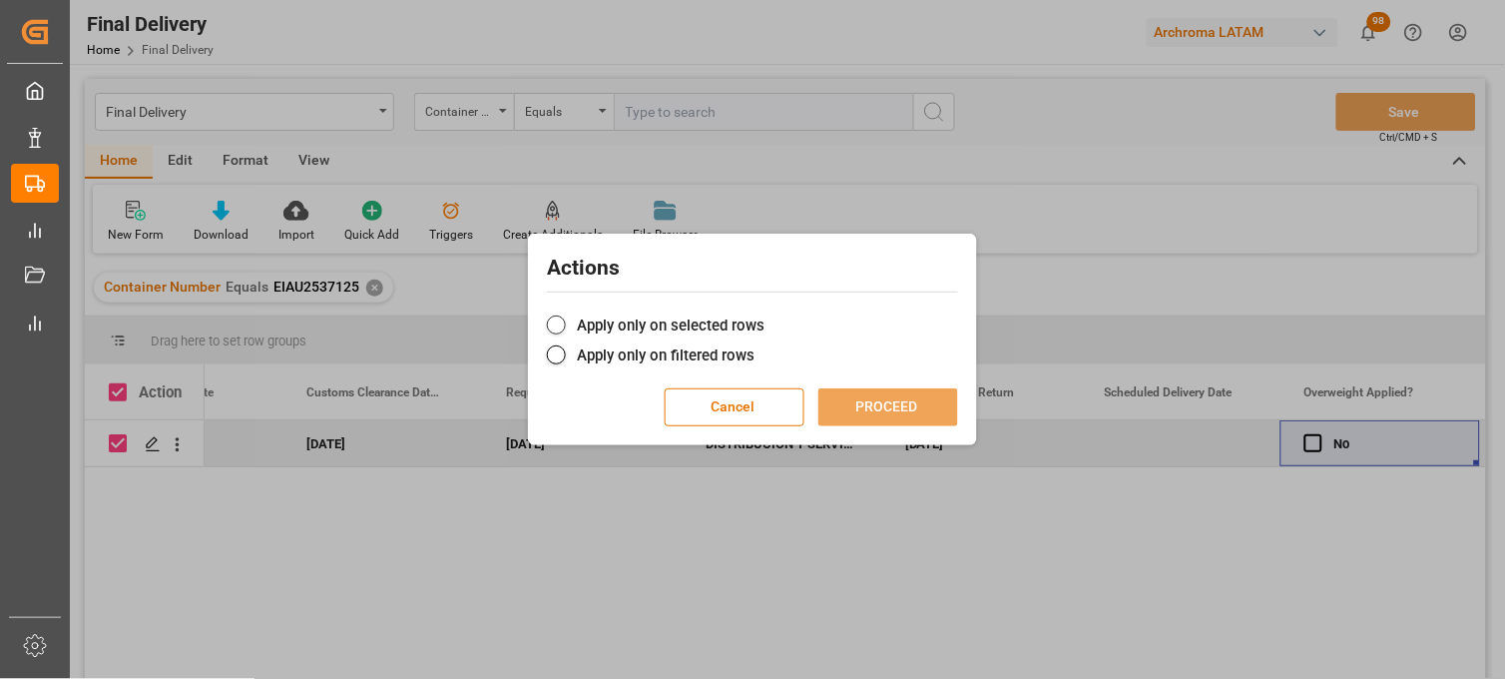
click at [560, 323] on span at bounding box center [556, 324] width 19 height 19
click at [764, 314] on input "Apply only on selected rows" at bounding box center [764, 314] width 0 height 0
drag, startPoint x: 594, startPoint y: 265, endPoint x: 604, endPoint y: 274, distance: 13.4
click at [604, 274] on h2 "Actions" at bounding box center [752, 268] width 411 height 32
click at [553, 320] on span at bounding box center [556, 324] width 19 height 19
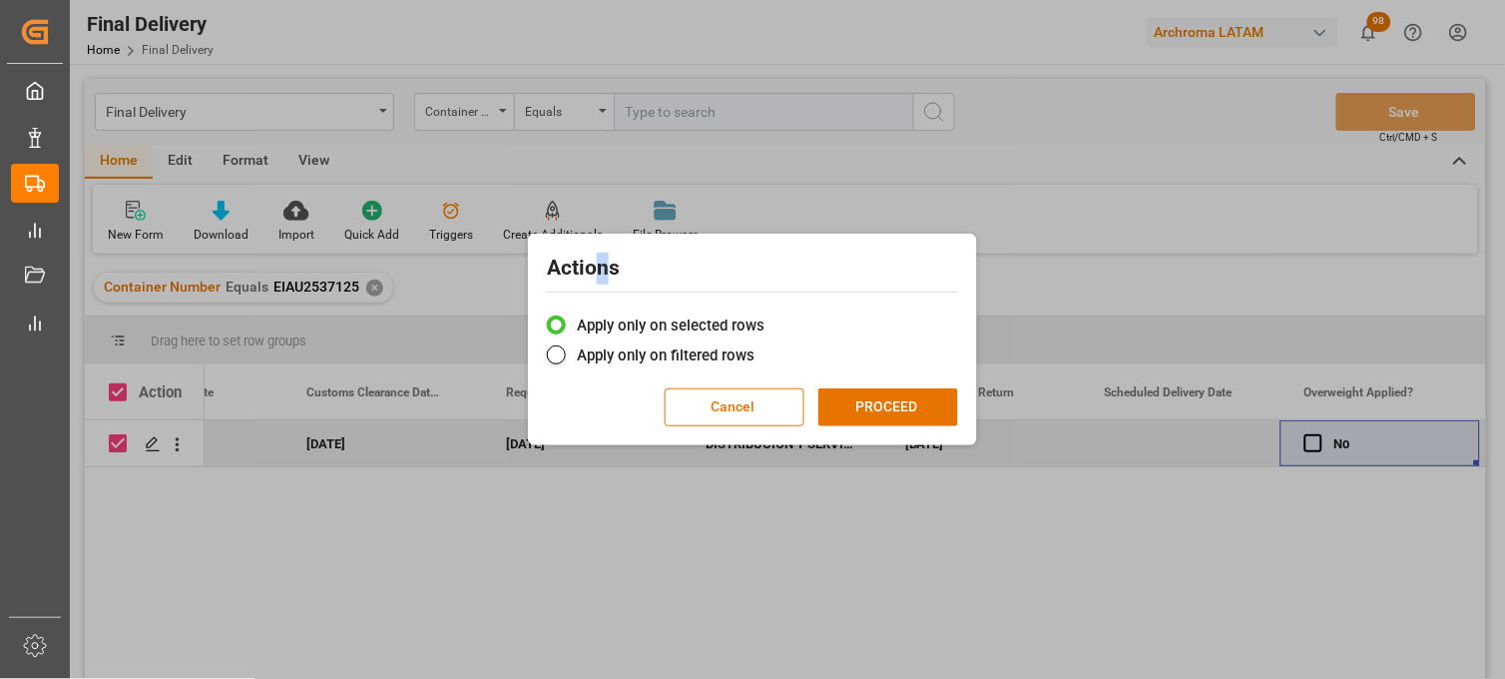
click at [764, 314] on input "Apply only on selected rows" at bounding box center [764, 314] width 0 height 0
click at [870, 411] on button "PROCEED" at bounding box center [888, 407] width 140 height 38
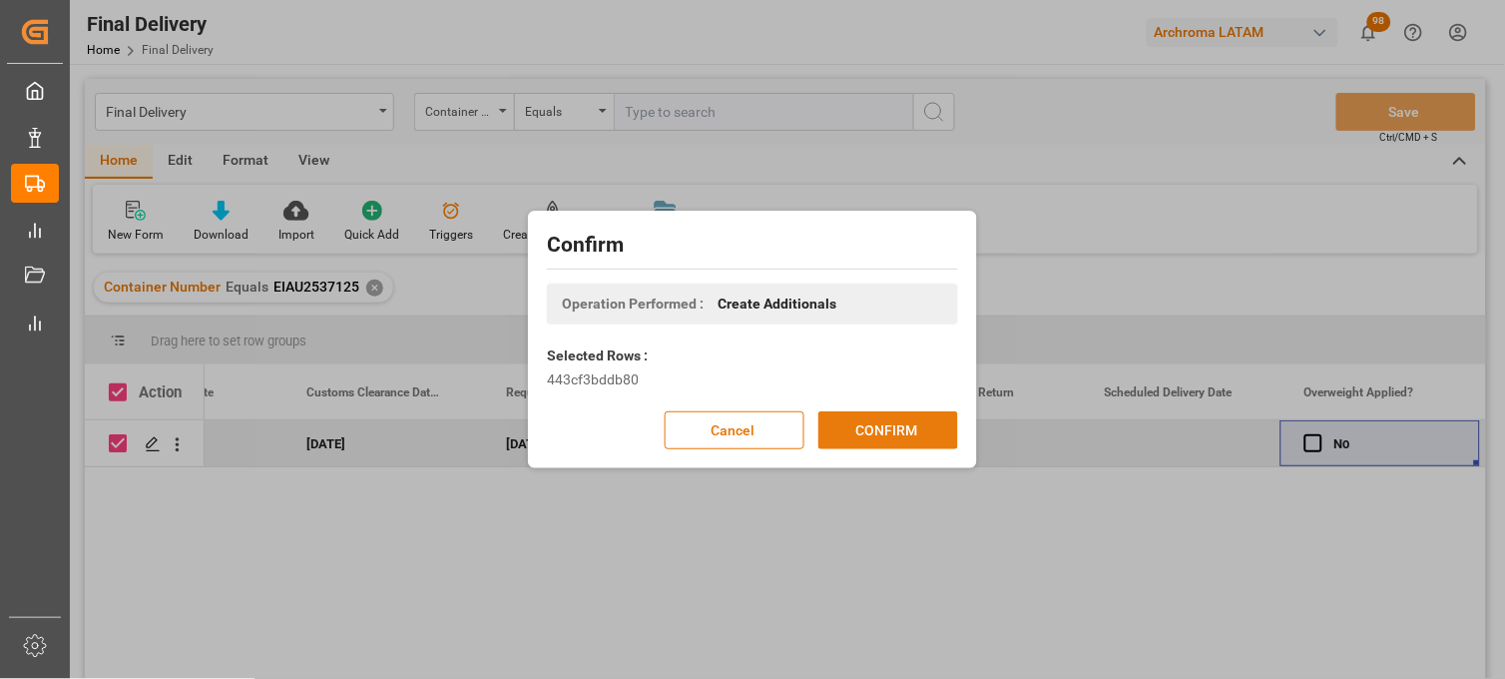
click at [869, 421] on button "CONFIRM" at bounding box center [888, 430] width 140 height 38
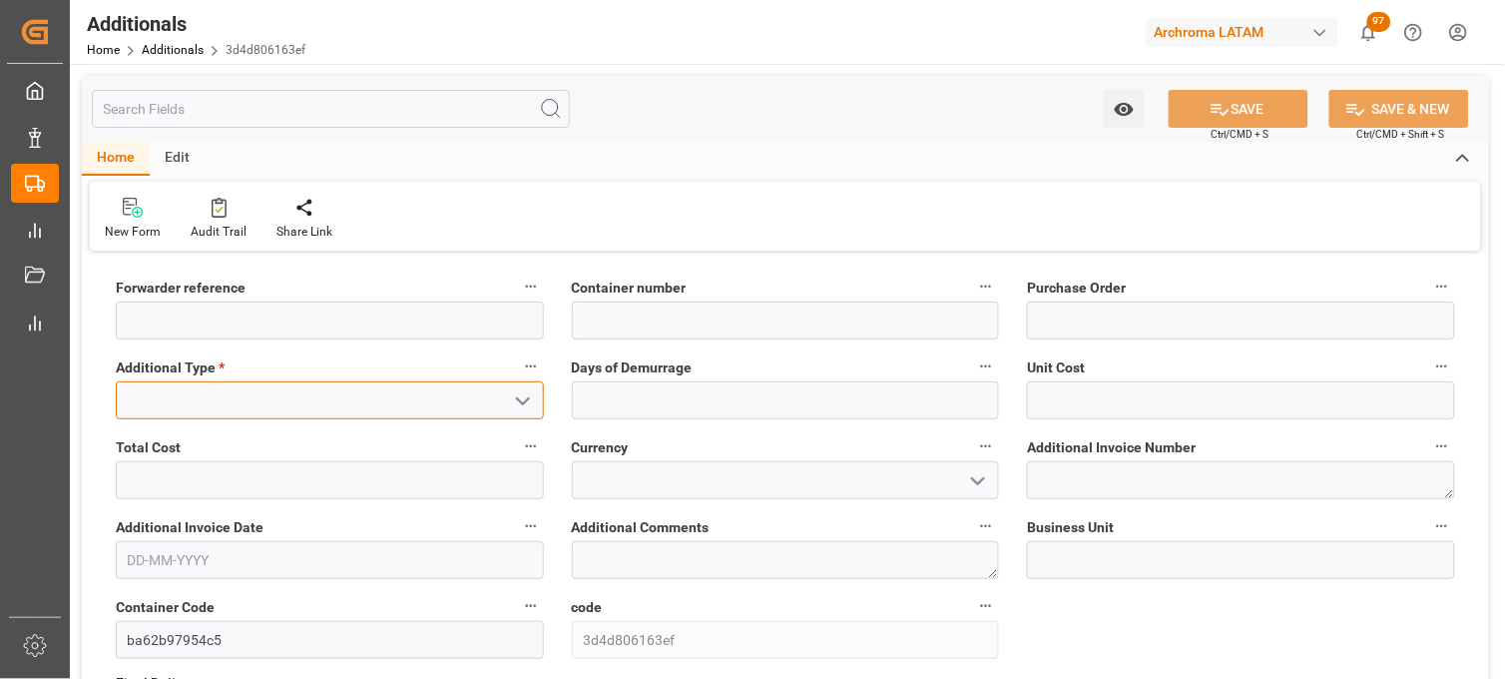
click at [437, 410] on input at bounding box center [330, 400] width 428 height 38
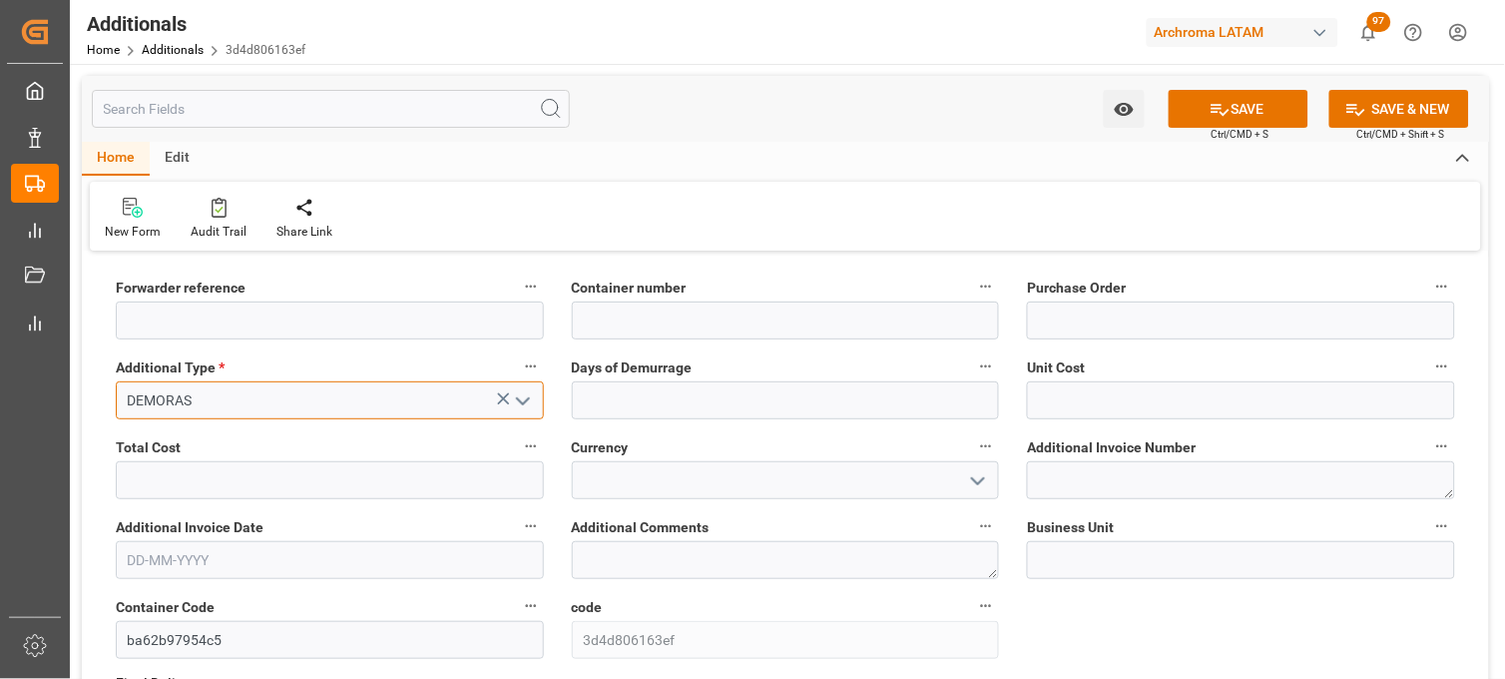
type input "DEMORAS"
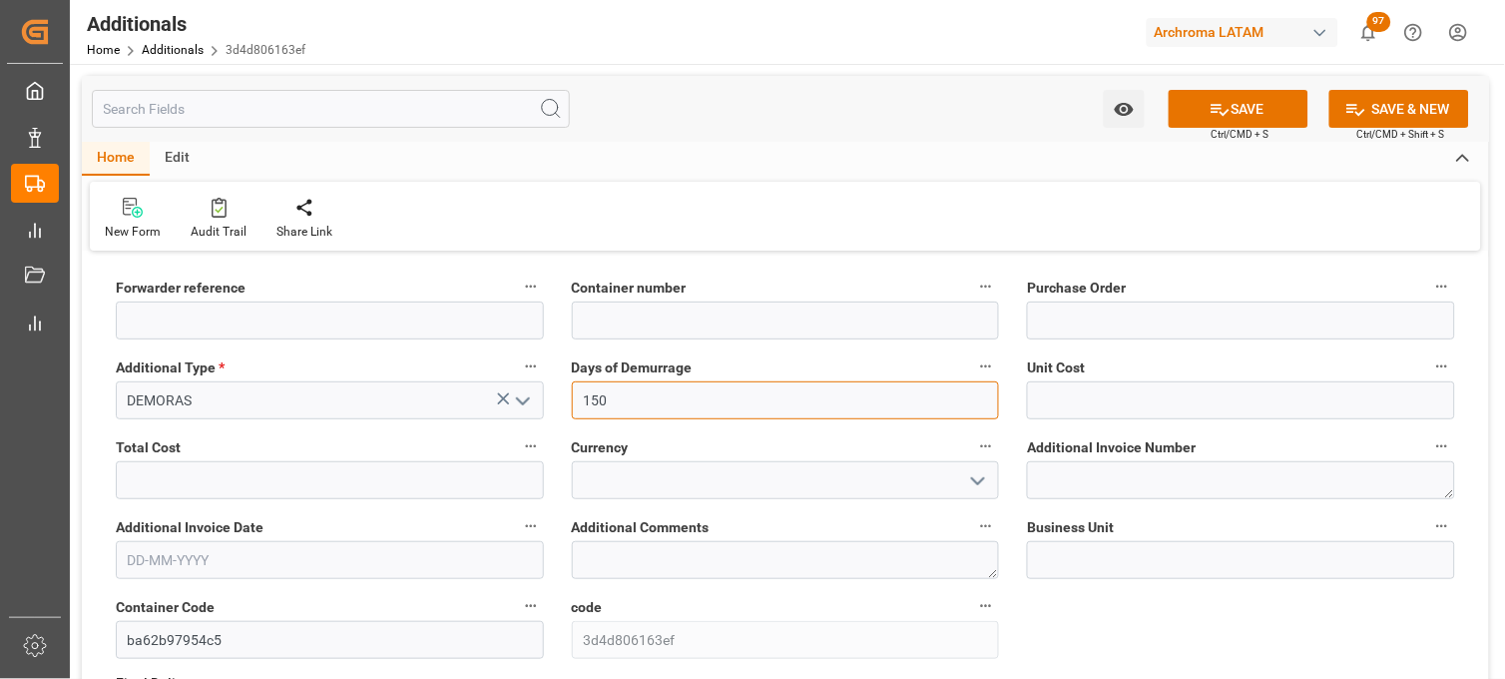
type input "150"
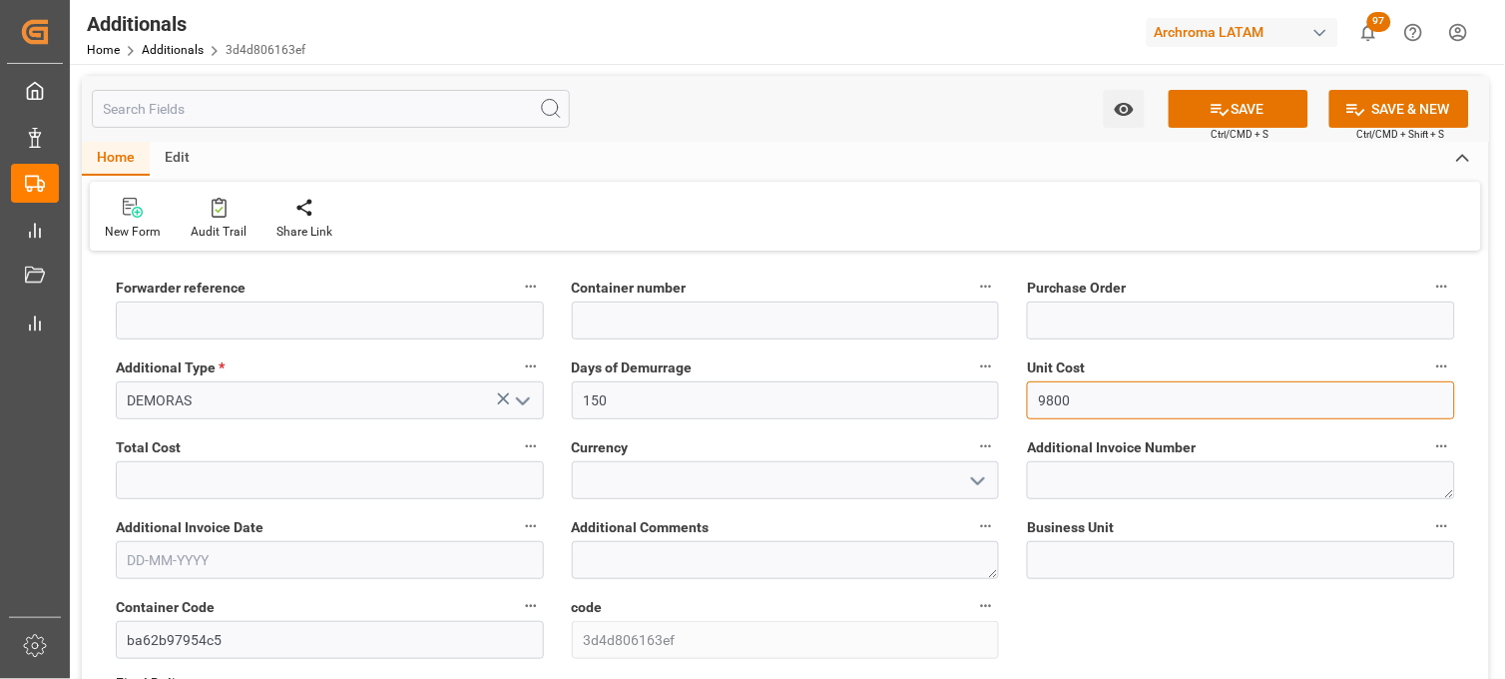
type input "9800"
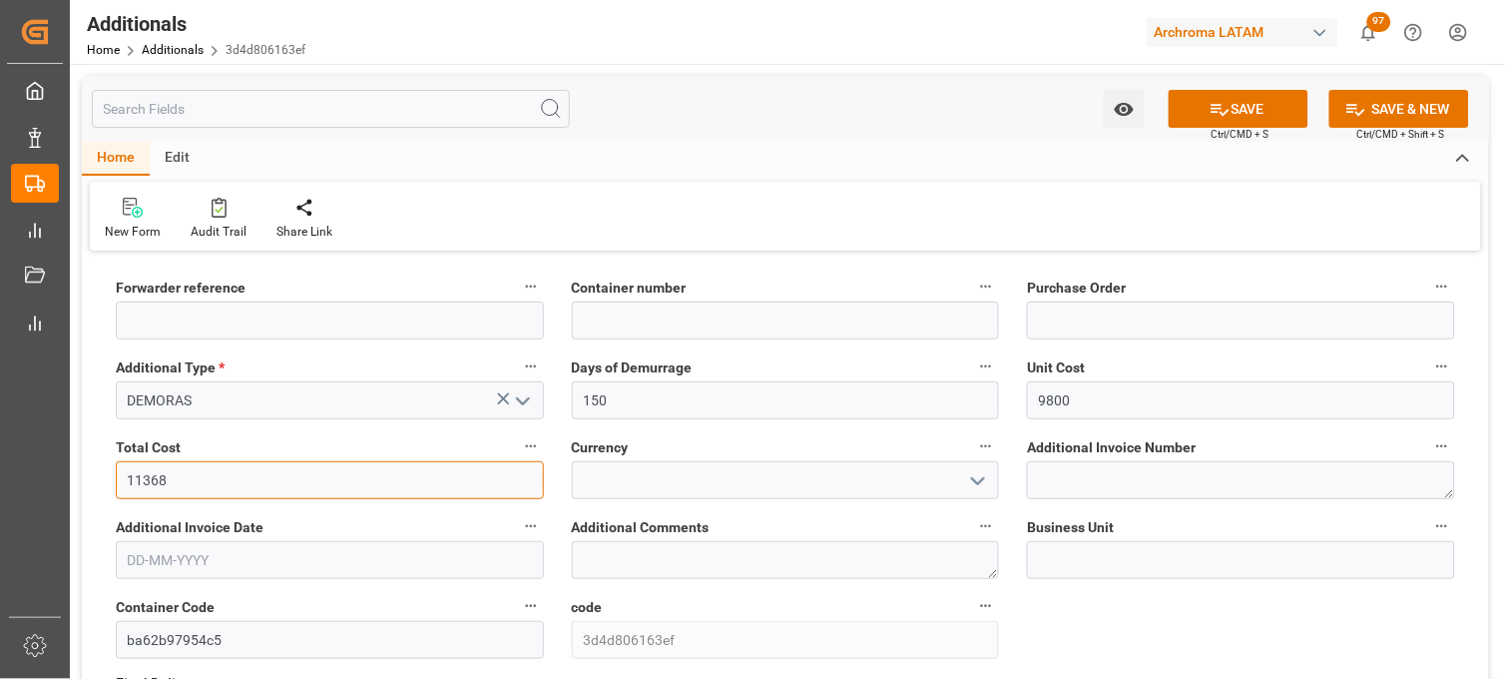
type input "11368"
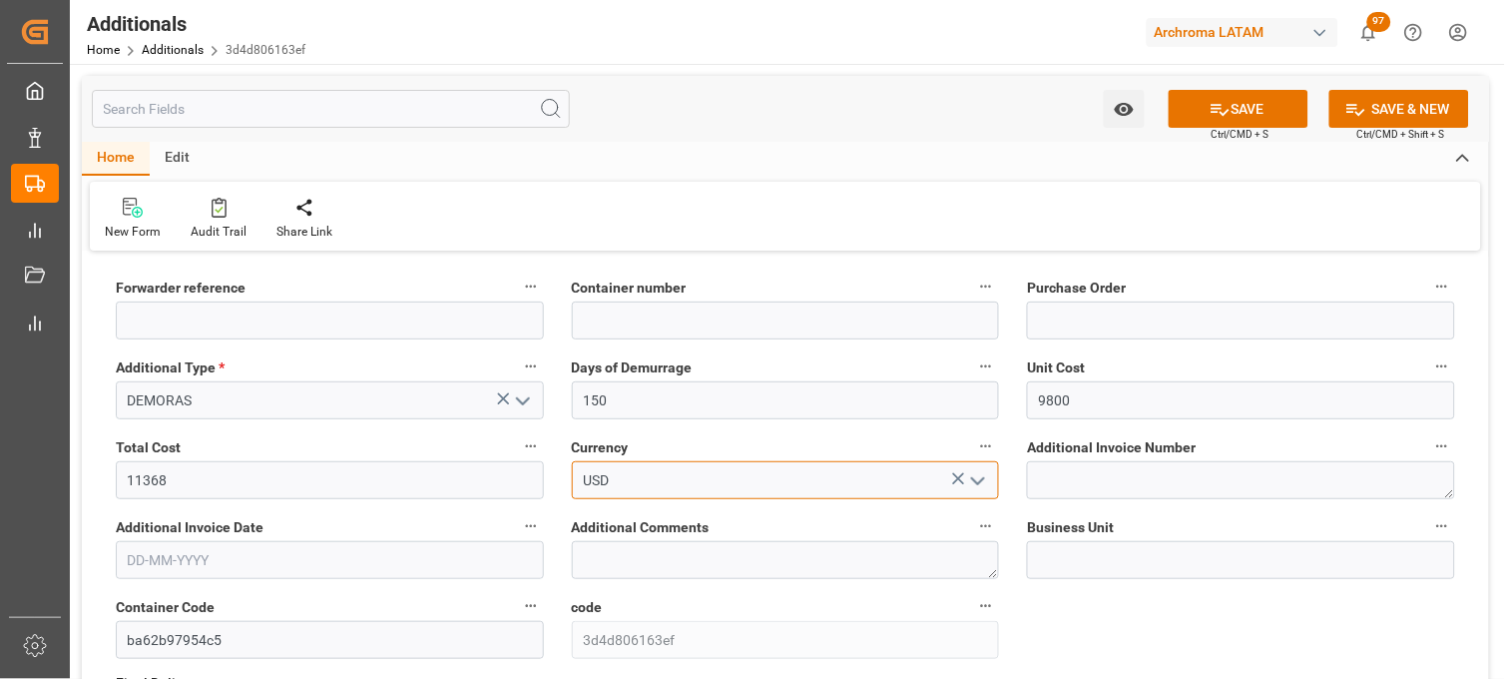
type input "USD"
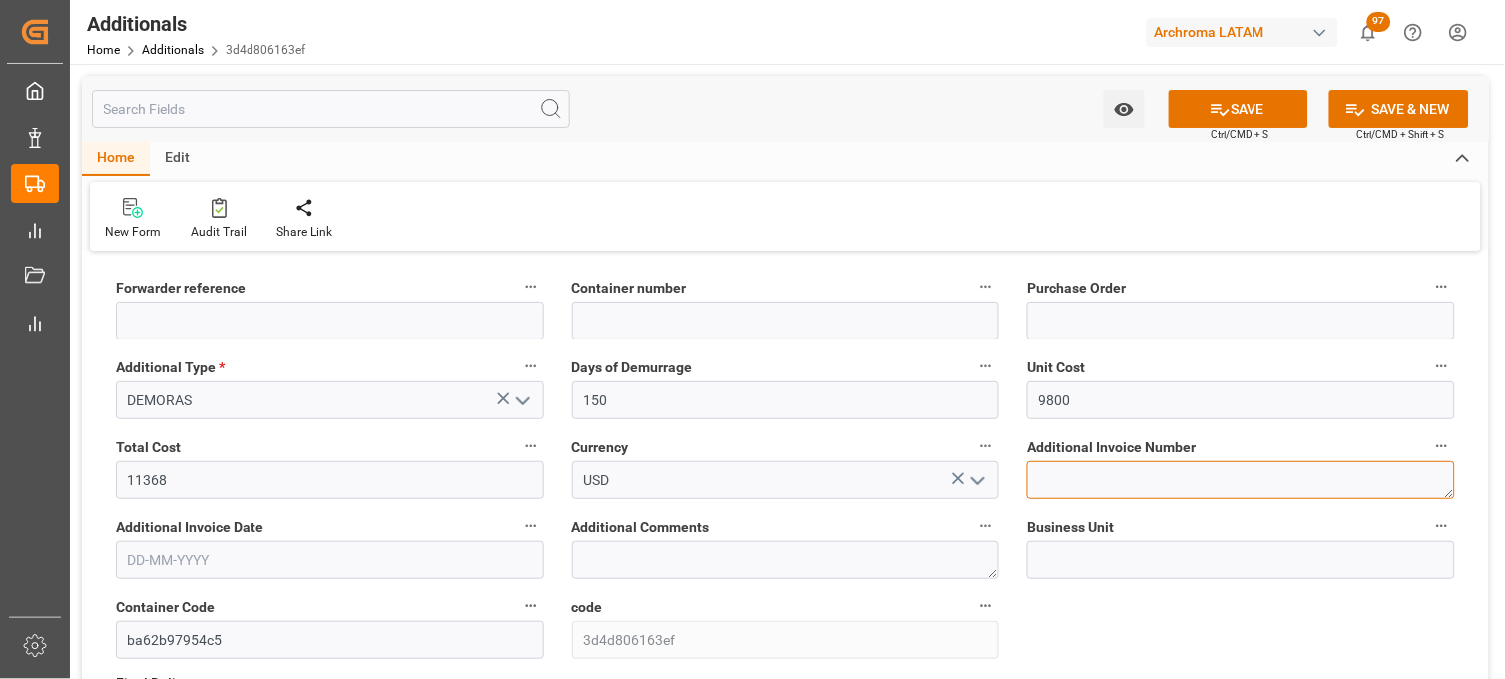
click at [1098, 479] on textarea at bounding box center [1241, 480] width 428 height 38
paste textarea "LM457739"
type textarea "LM457739"
click at [334, 567] on input "text" at bounding box center [330, 560] width 428 height 38
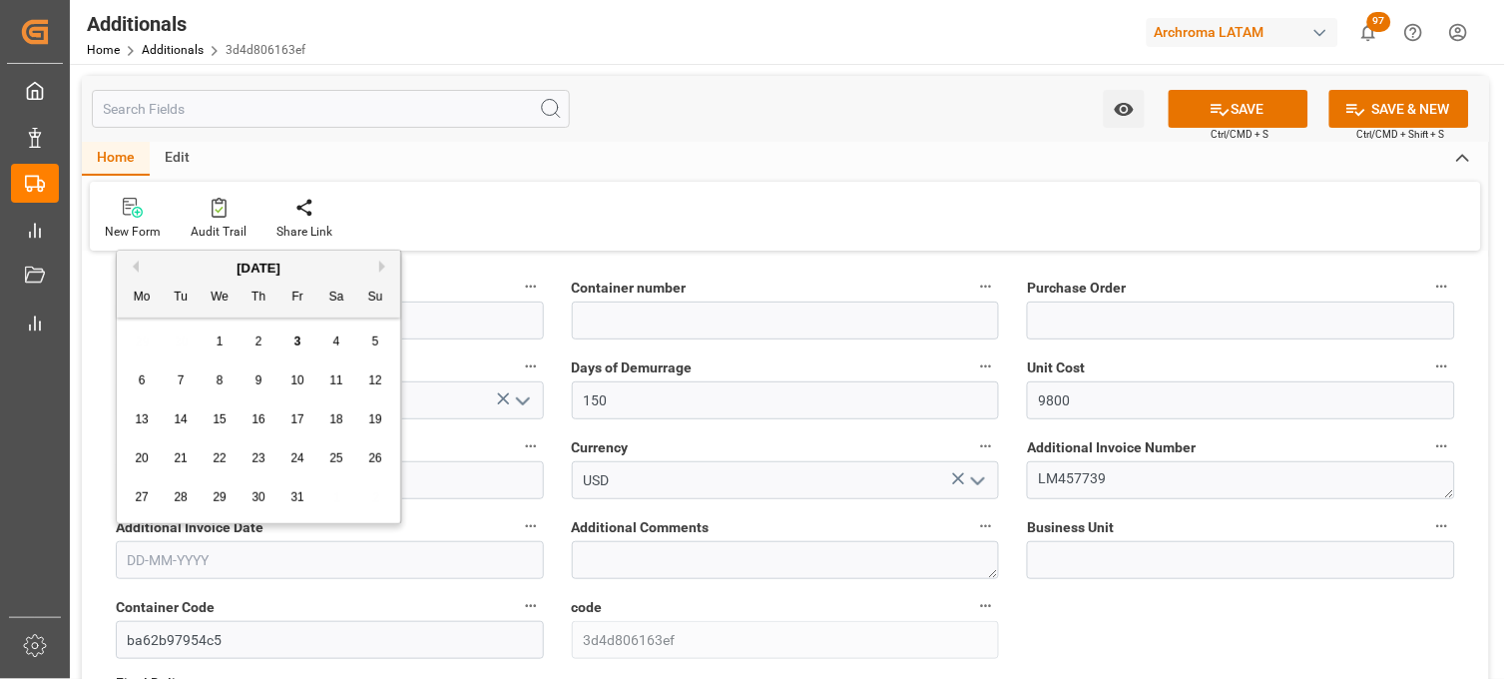
click at [158, 484] on div "27 28 29 30 31 1 2" at bounding box center [259, 497] width 272 height 39
click at [253, 347] on div "2" at bounding box center [258, 342] width 25 height 24
type input "[DATE]"
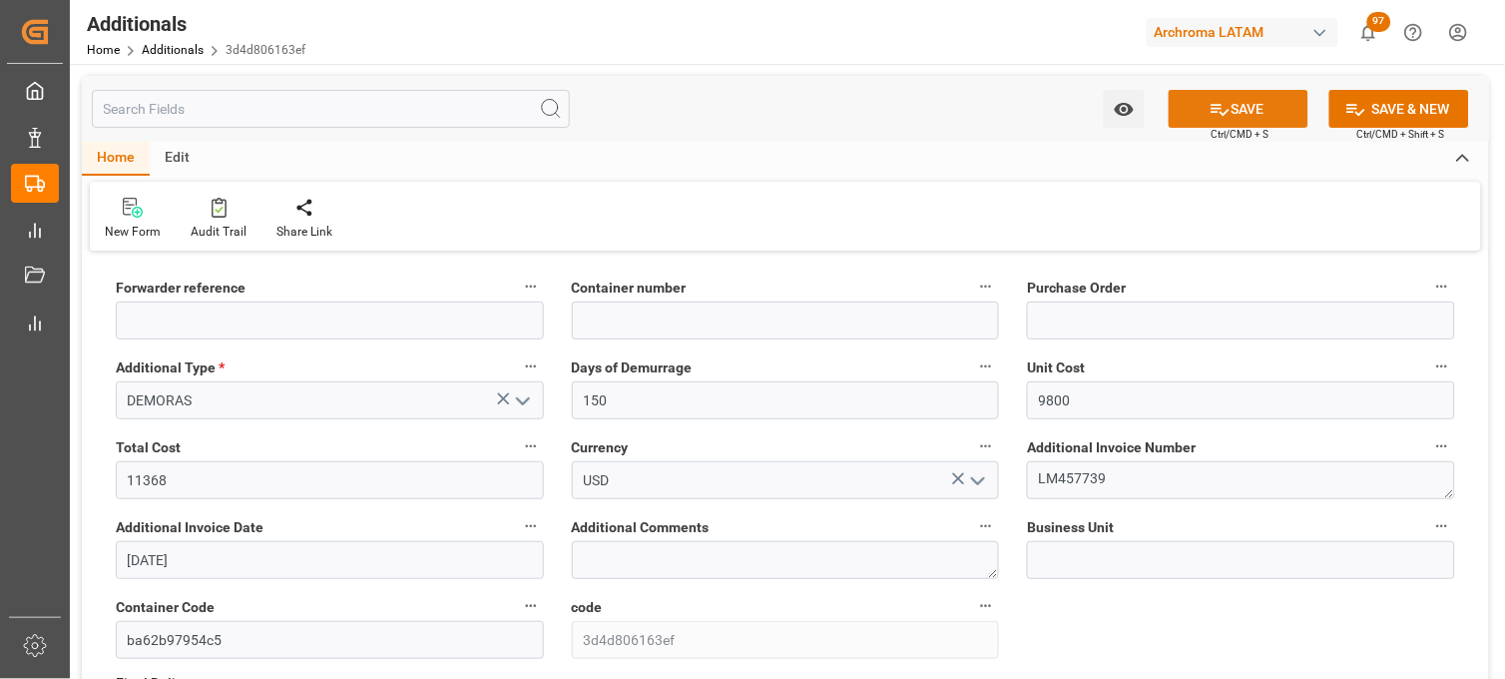
click at [1257, 113] on button "SAVE" at bounding box center [1239, 109] width 140 height 38
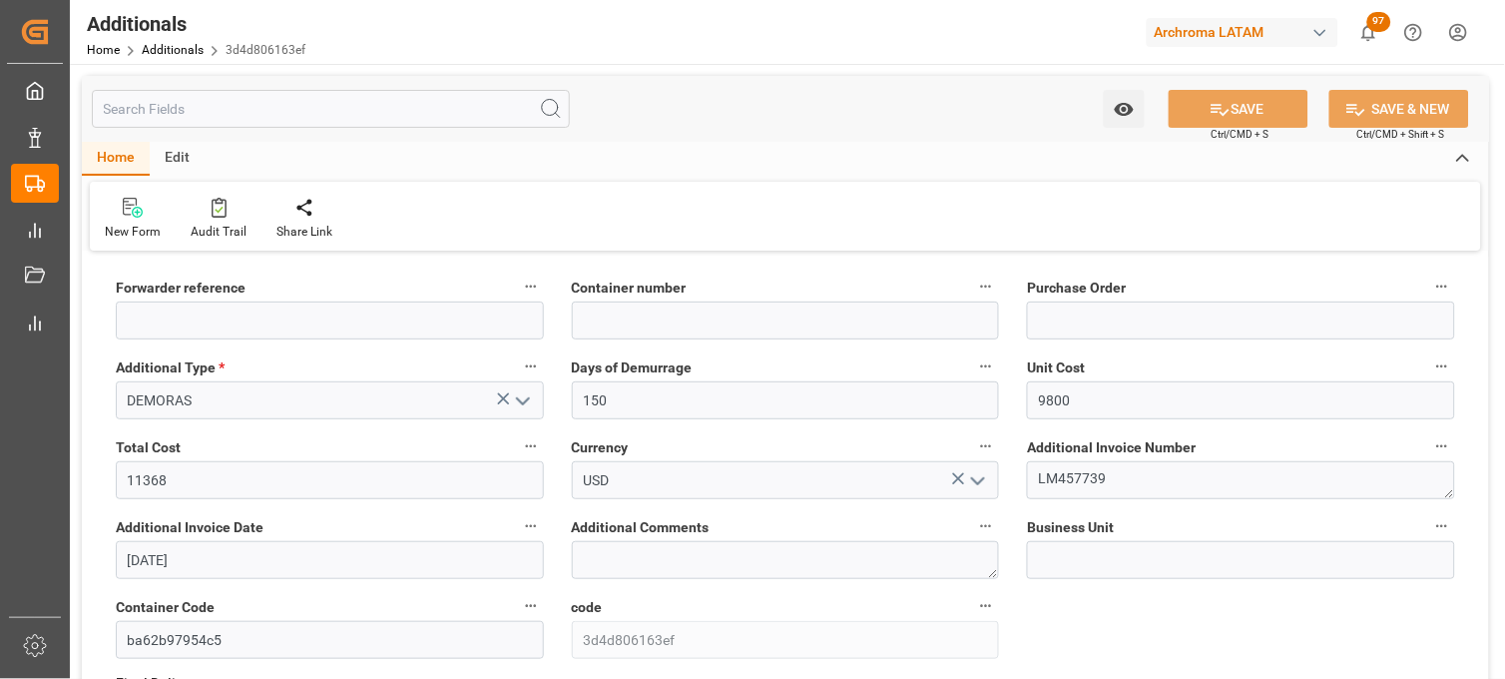
type input "250306900071"
type input "PCVU2605232"
type input "4504554133"
type input "PT"
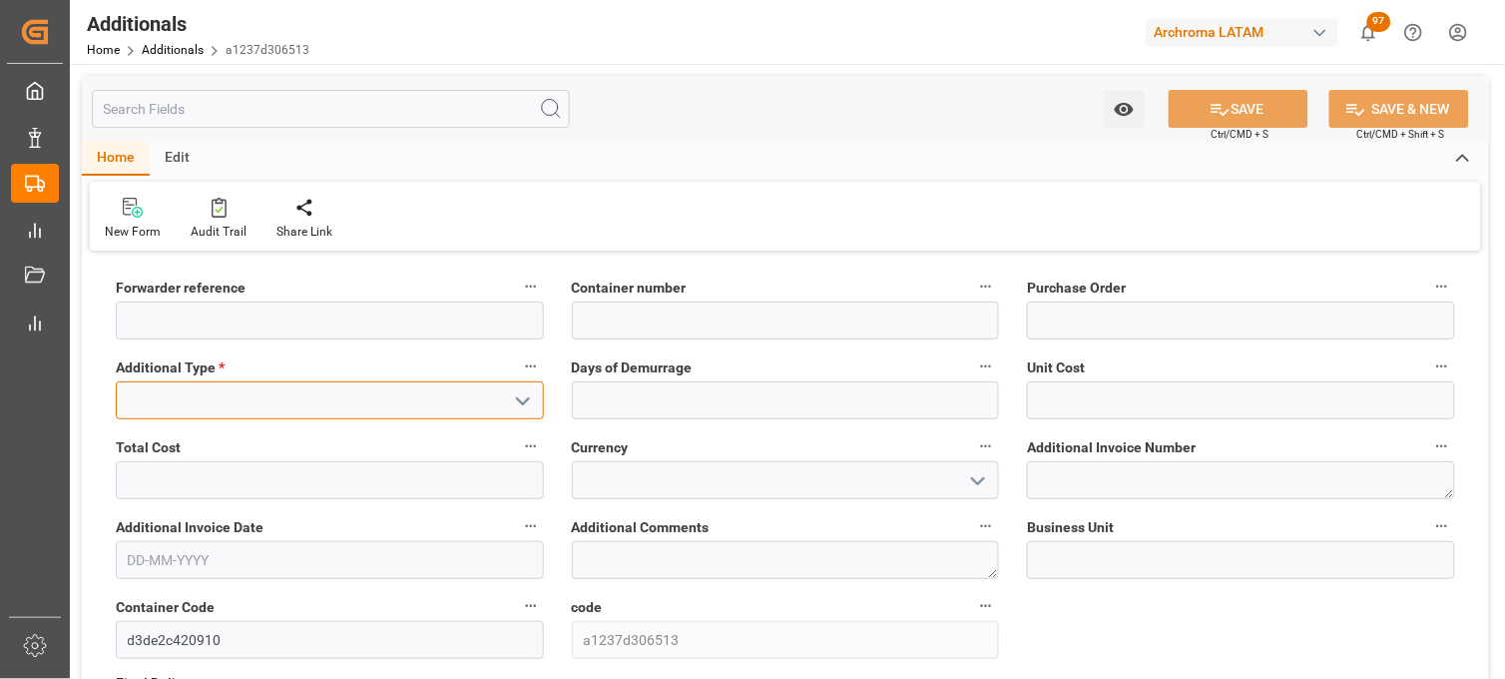
click at [452, 403] on input at bounding box center [330, 400] width 428 height 38
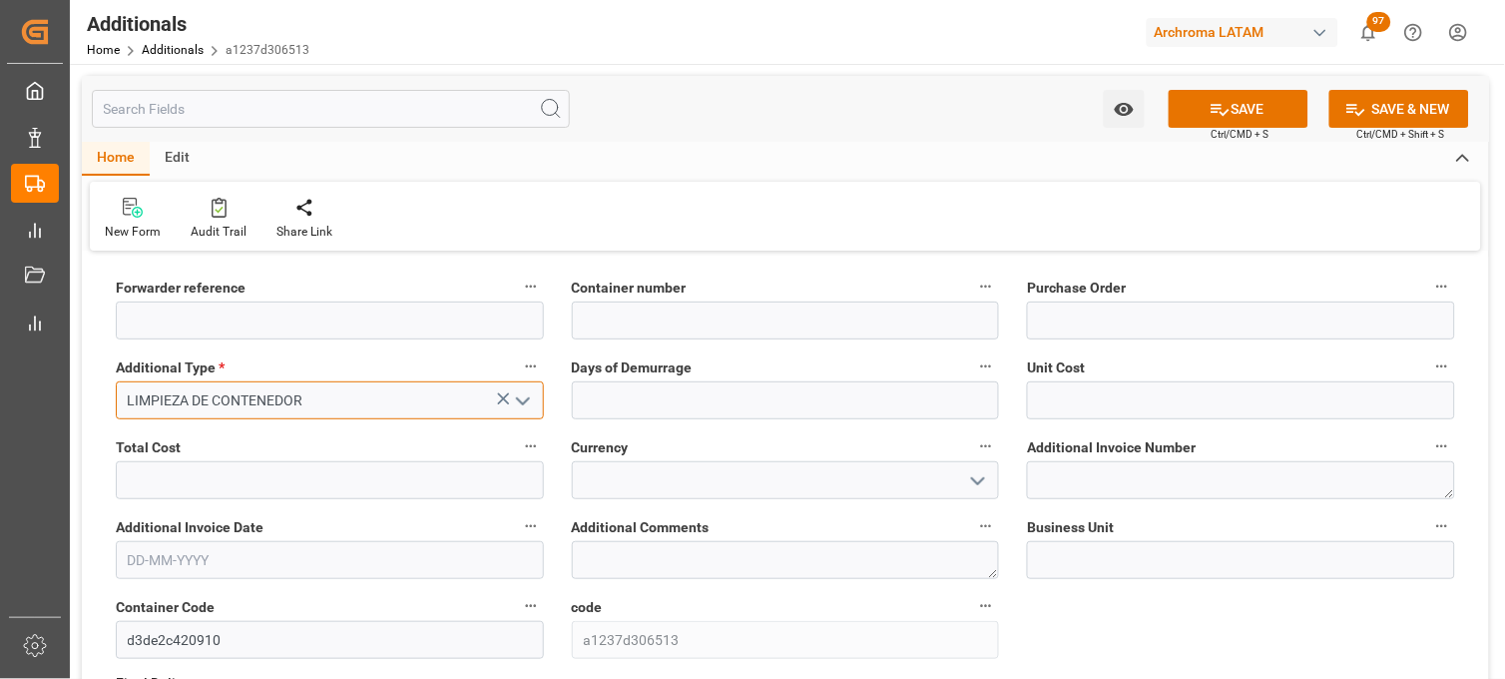
type input "LIMPIEZA DE CONTENEDOR"
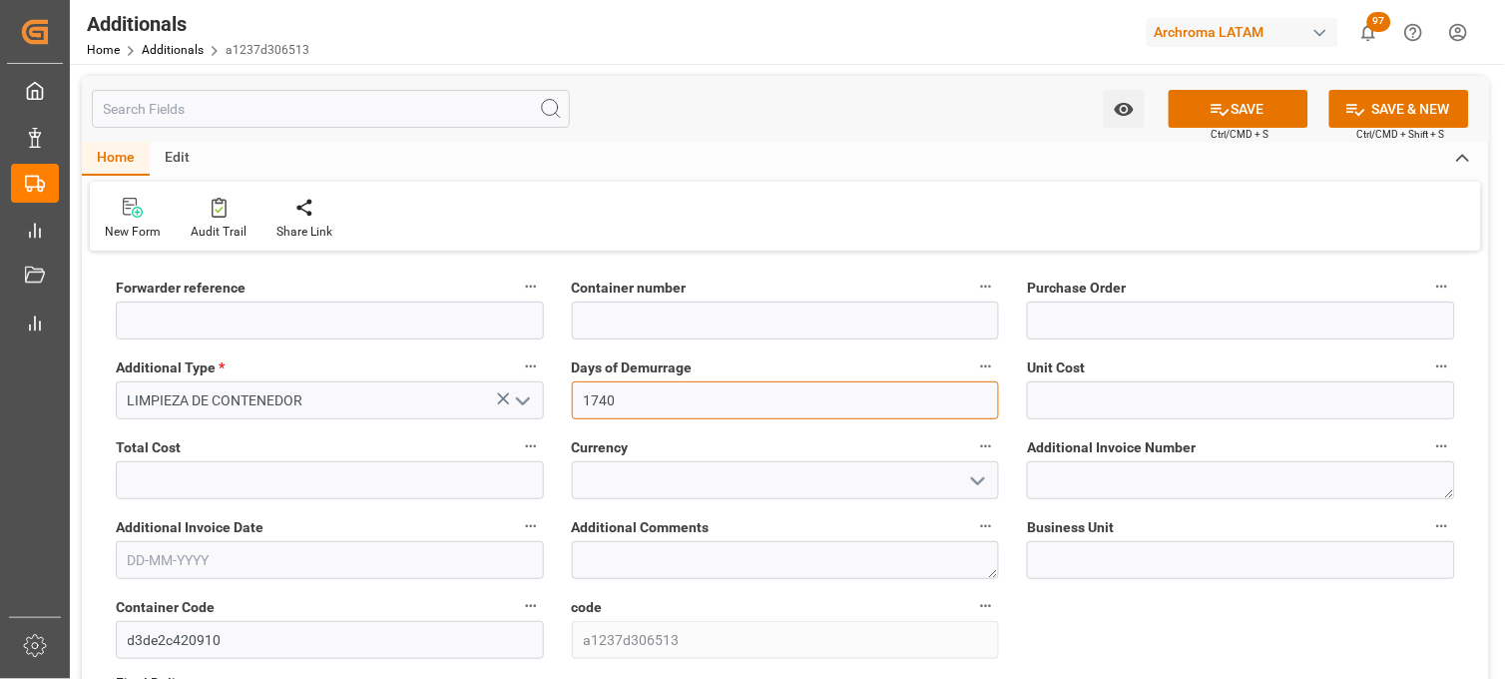
type input "1740"
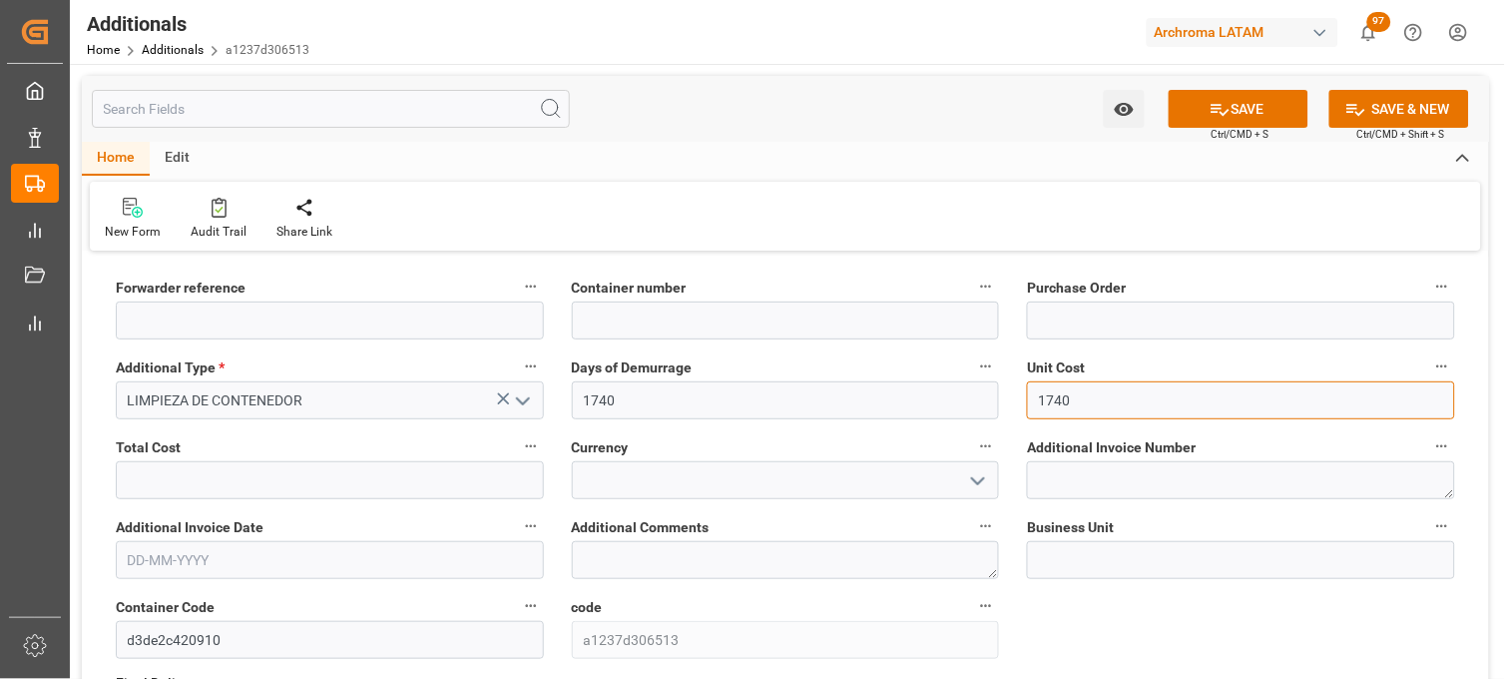
type input "1740"
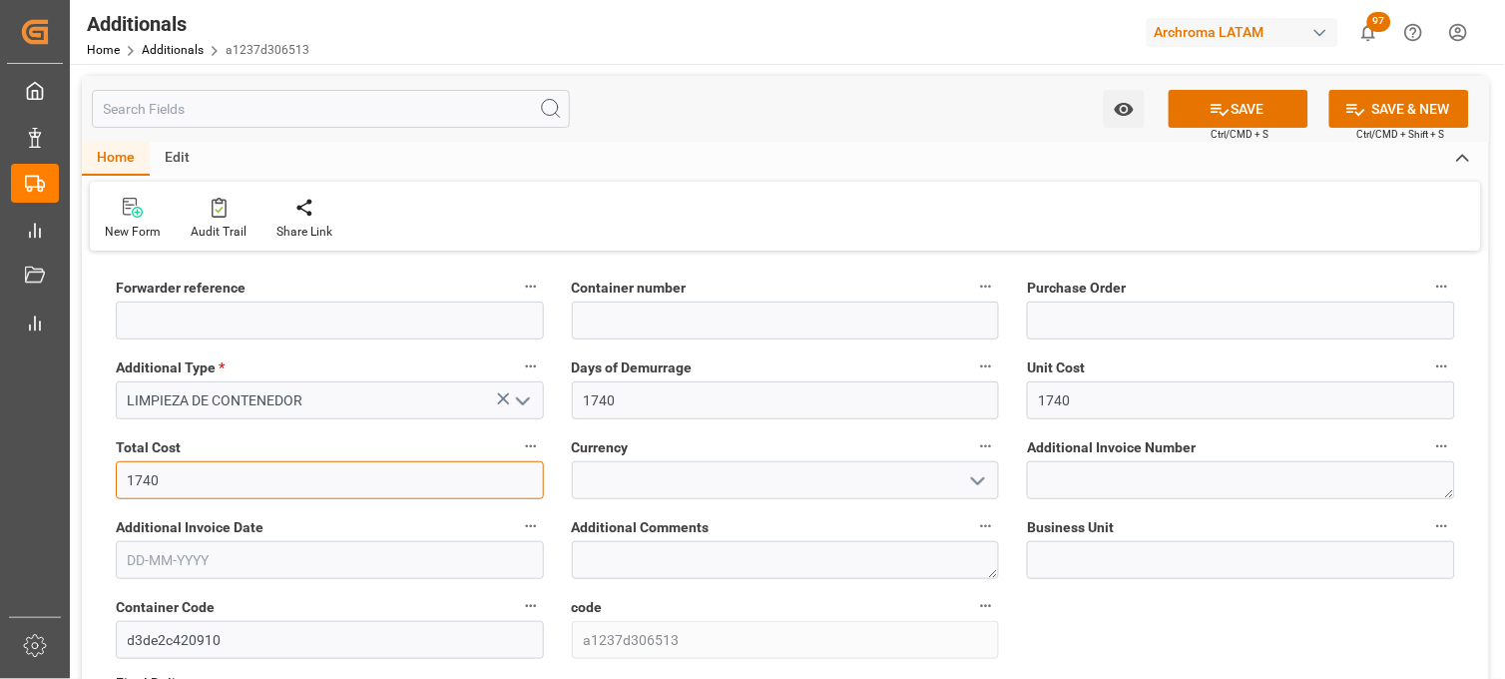
type input "1740"
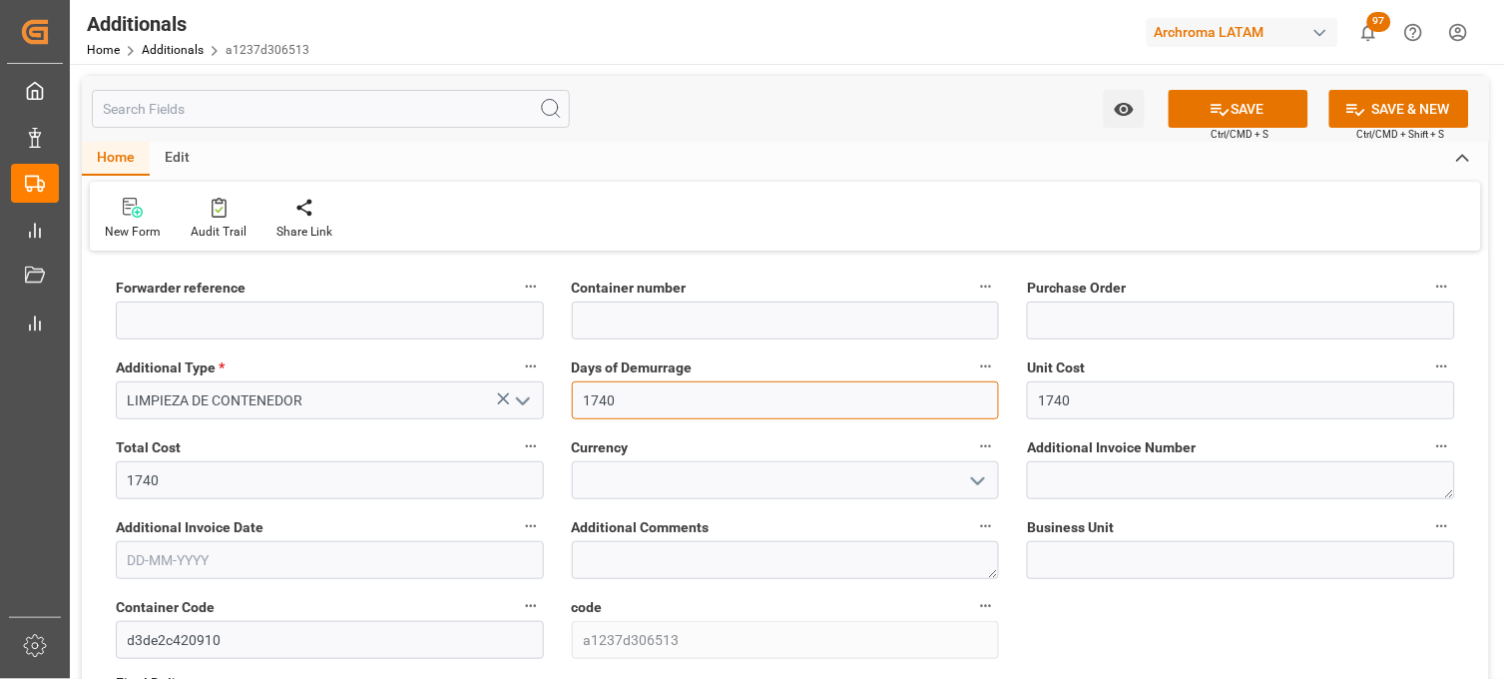
click at [642, 395] on input "1740" at bounding box center [786, 400] width 428 height 38
type input "1"
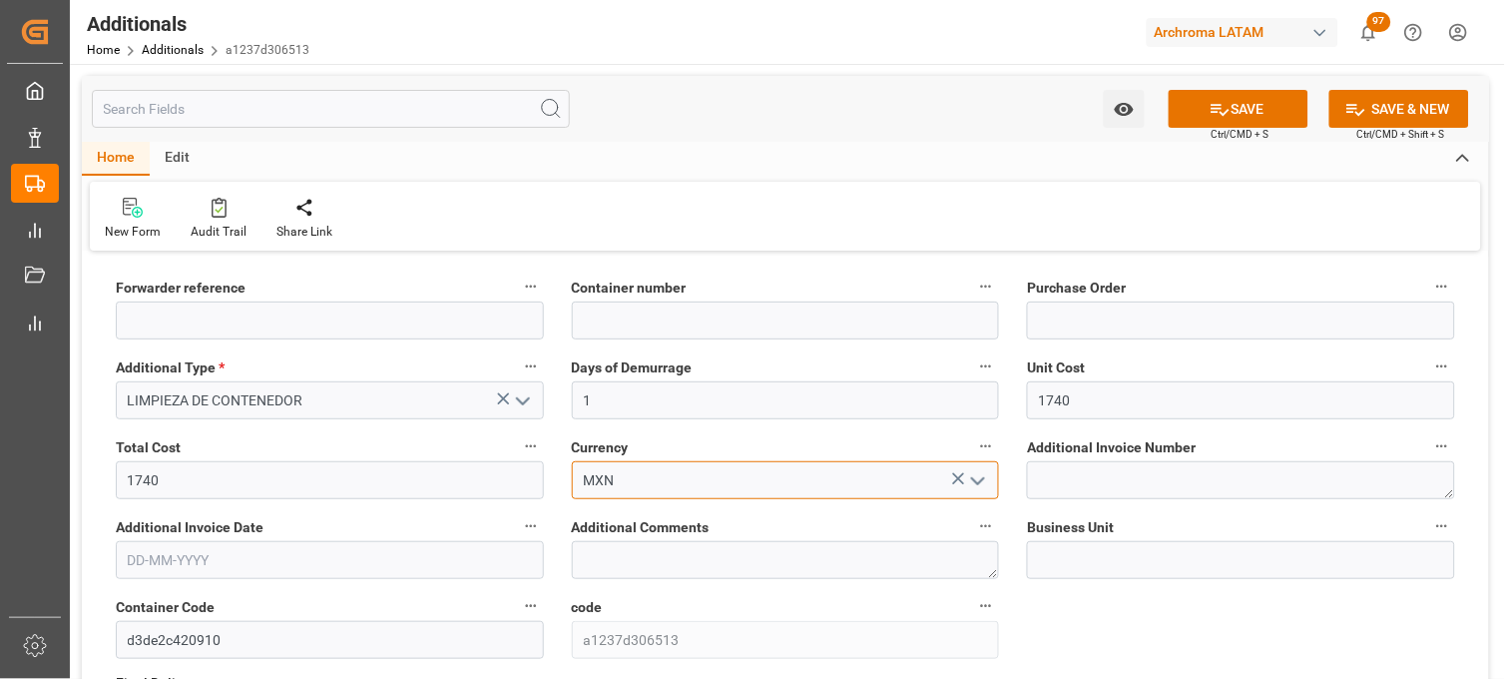
type input "MXN"
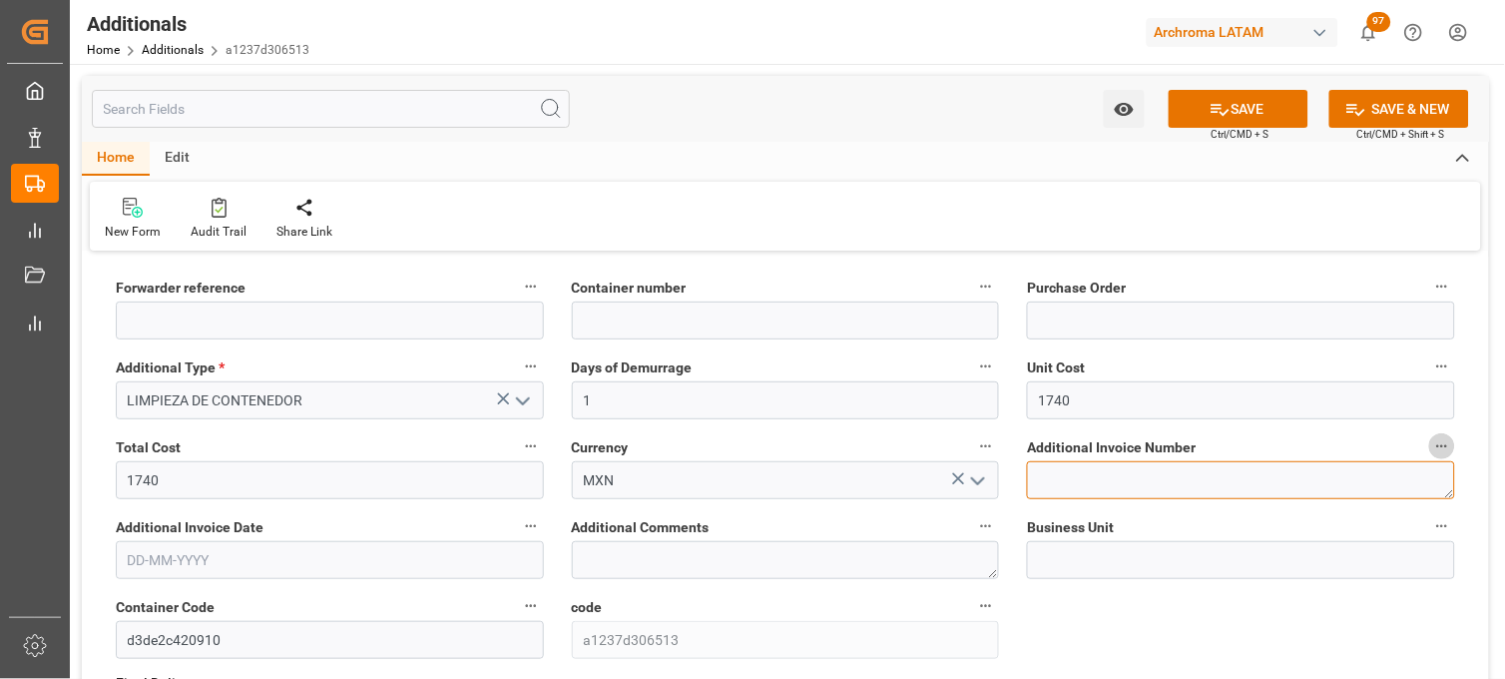
click at [1076, 475] on textarea at bounding box center [1241, 480] width 428 height 38
paste textarea "LM457742"
type textarea "LM457742"
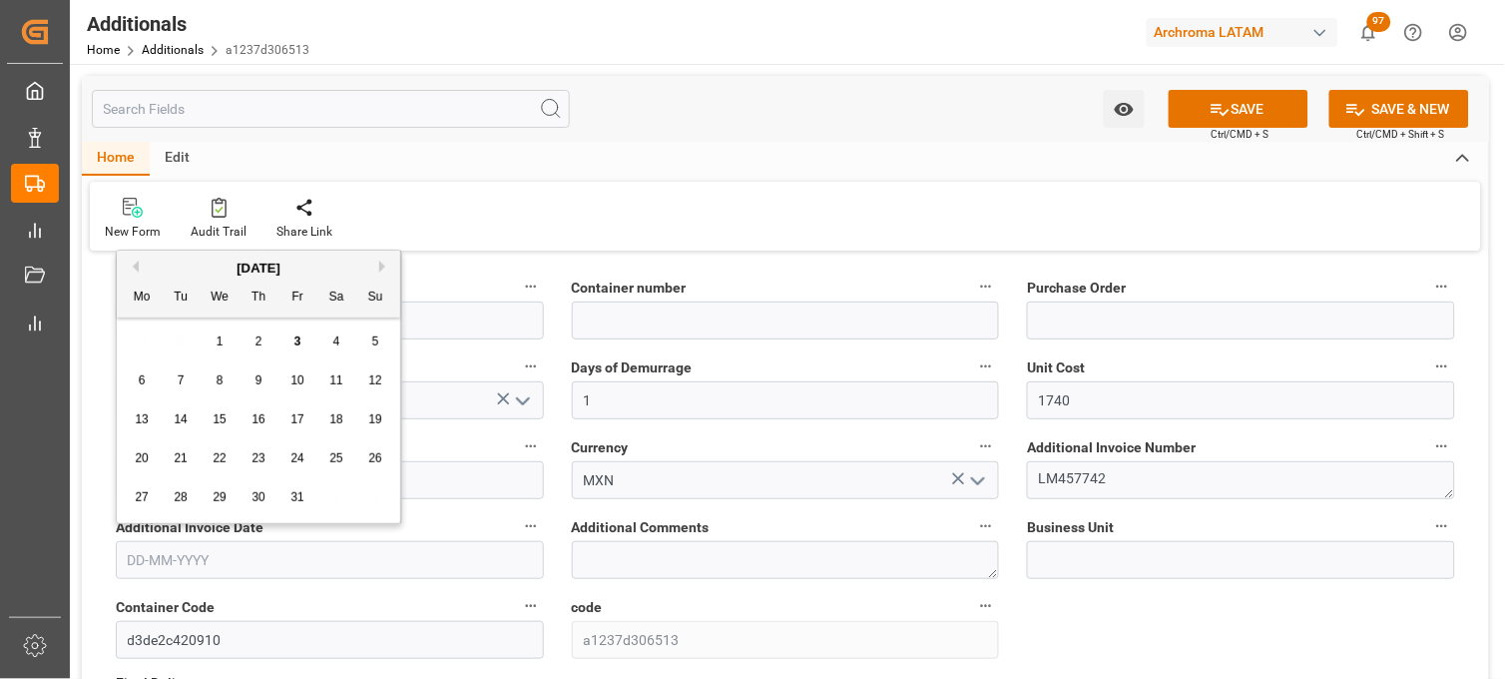
click at [187, 554] on input "text" at bounding box center [330, 560] width 428 height 38
click at [148, 329] on div "29 30 1 2 3 4 5" at bounding box center [259, 341] width 272 height 39
click at [255, 333] on div "2" at bounding box center [258, 342] width 25 height 24
type input "[DATE]"
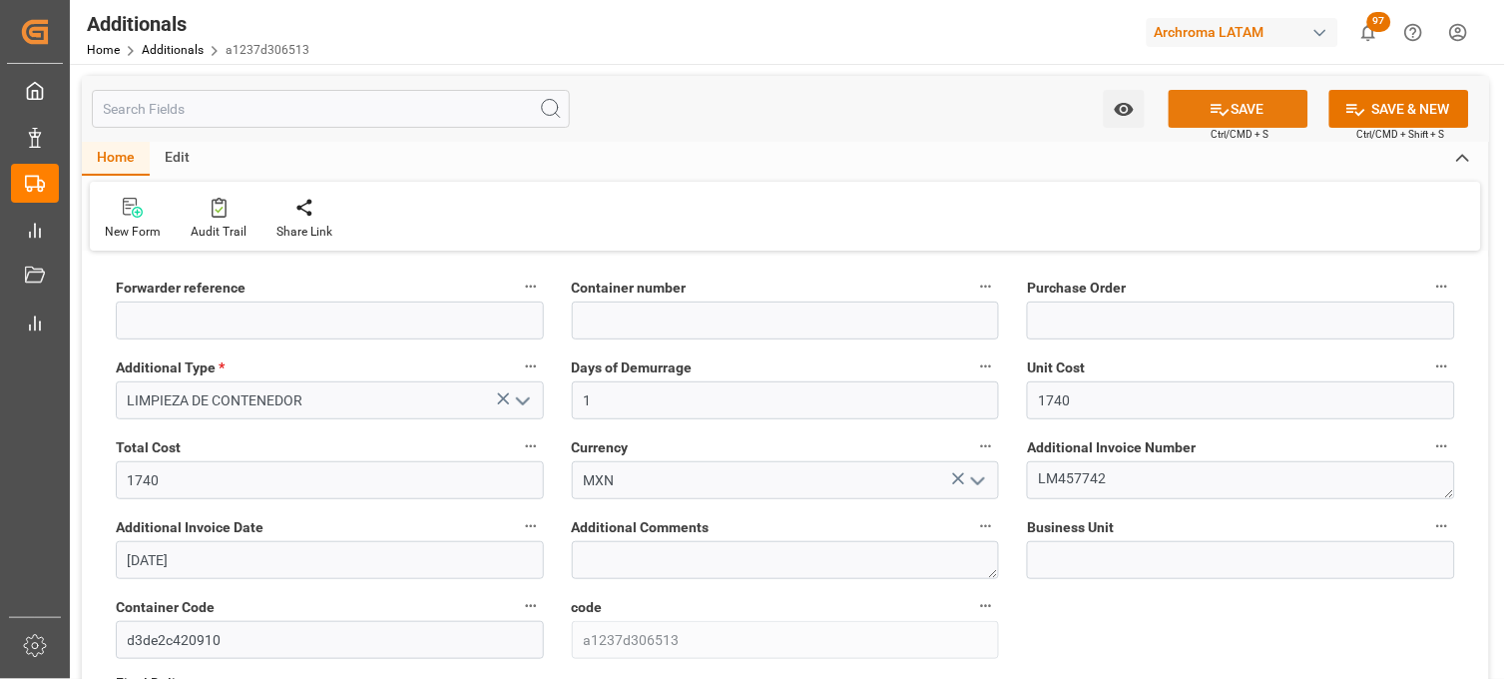
click at [1209, 121] on button "SAVE" at bounding box center [1239, 109] width 140 height 38
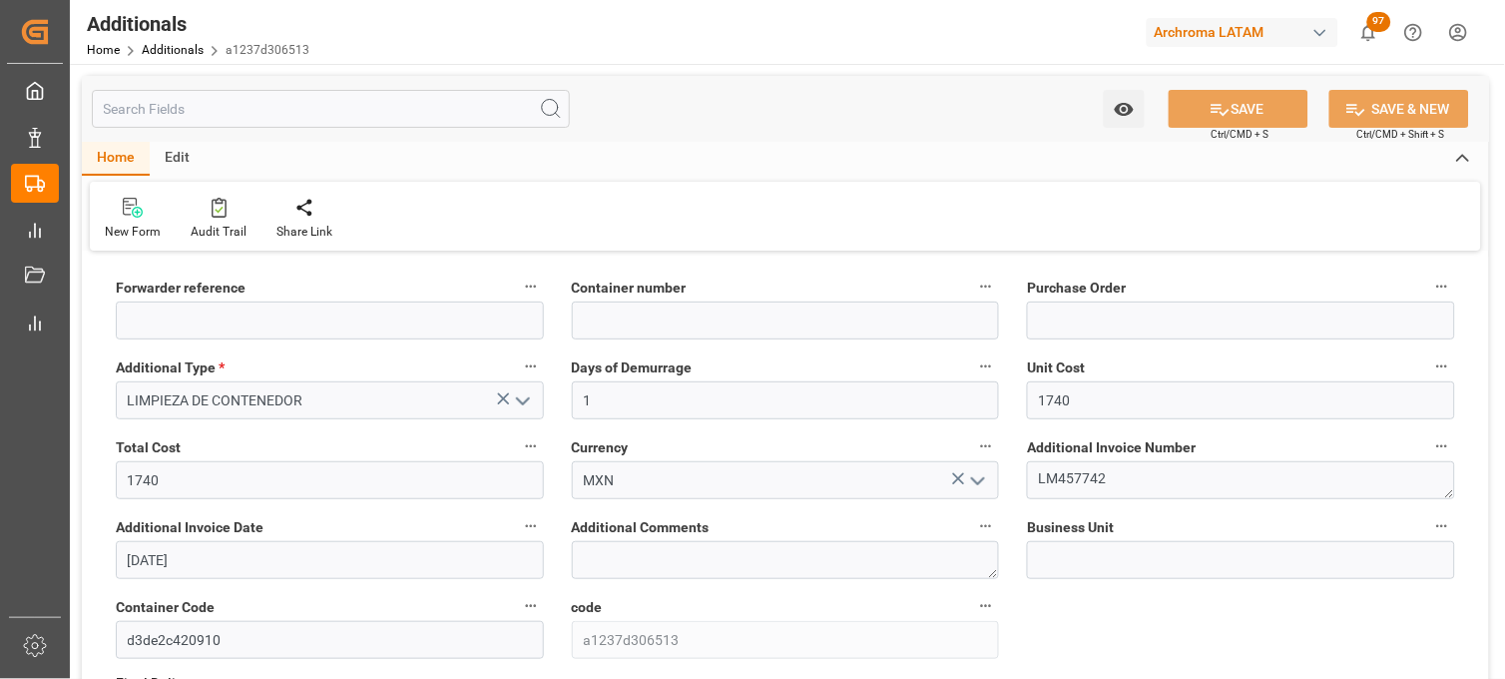
type input "250906900775"
type input "WHSU5726498"
type input "4504656488"
type input "TEXTIL"
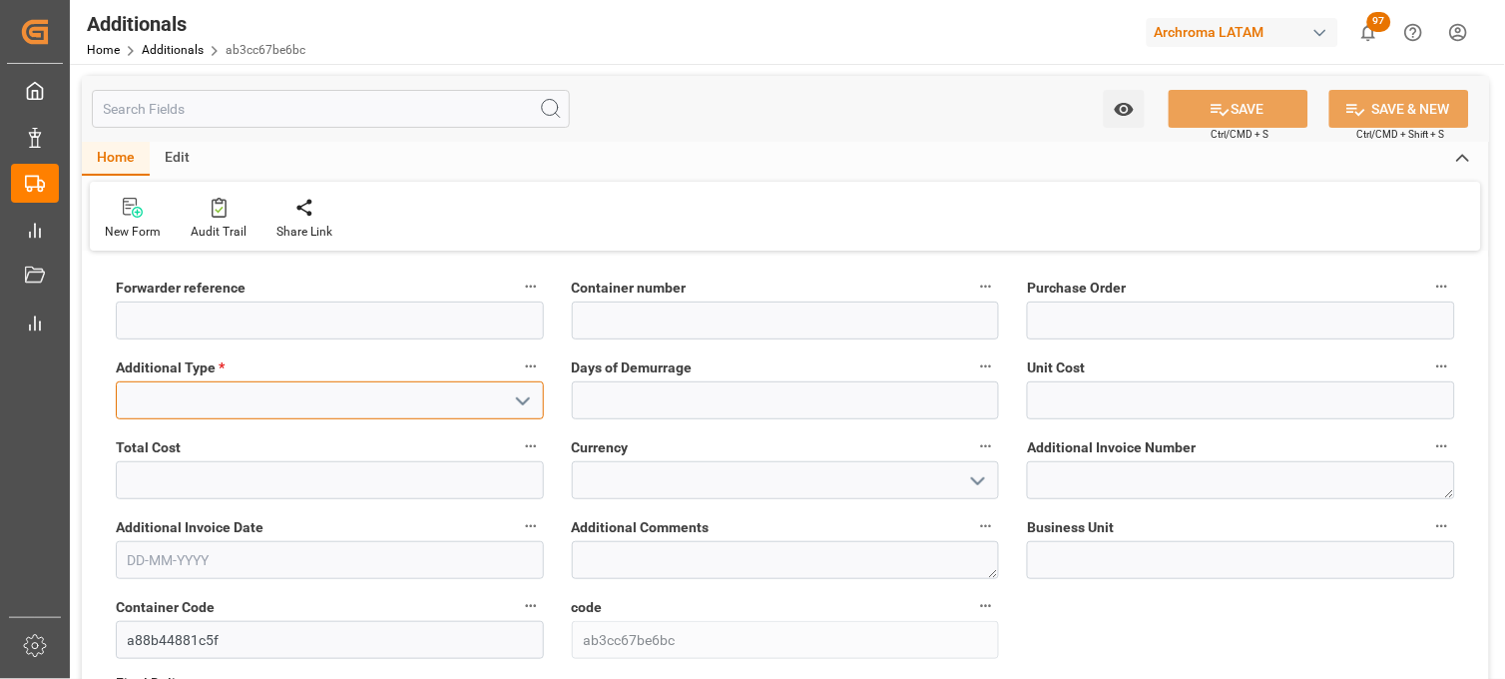
click at [462, 412] on input at bounding box center [330, 400] width 428 height 38
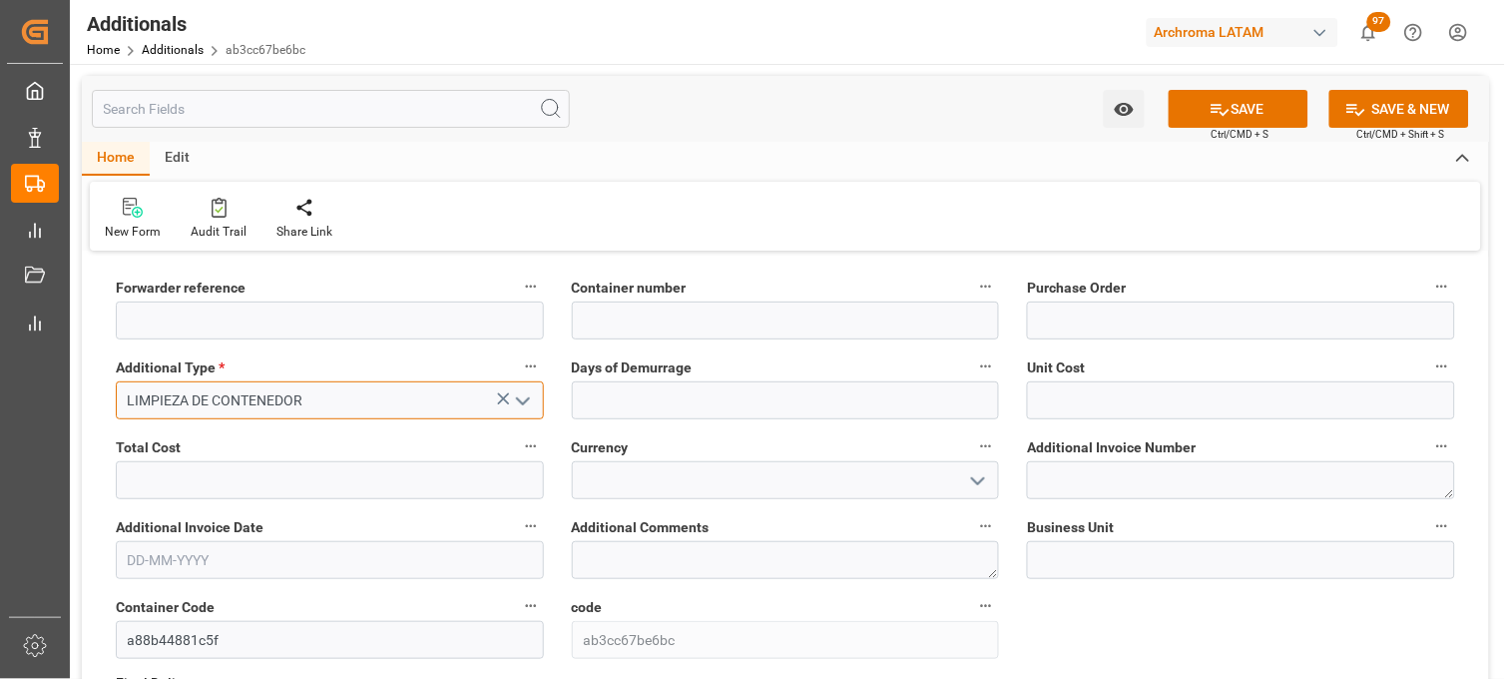
type input "LIMPIEZA DE CONTENEDOR"
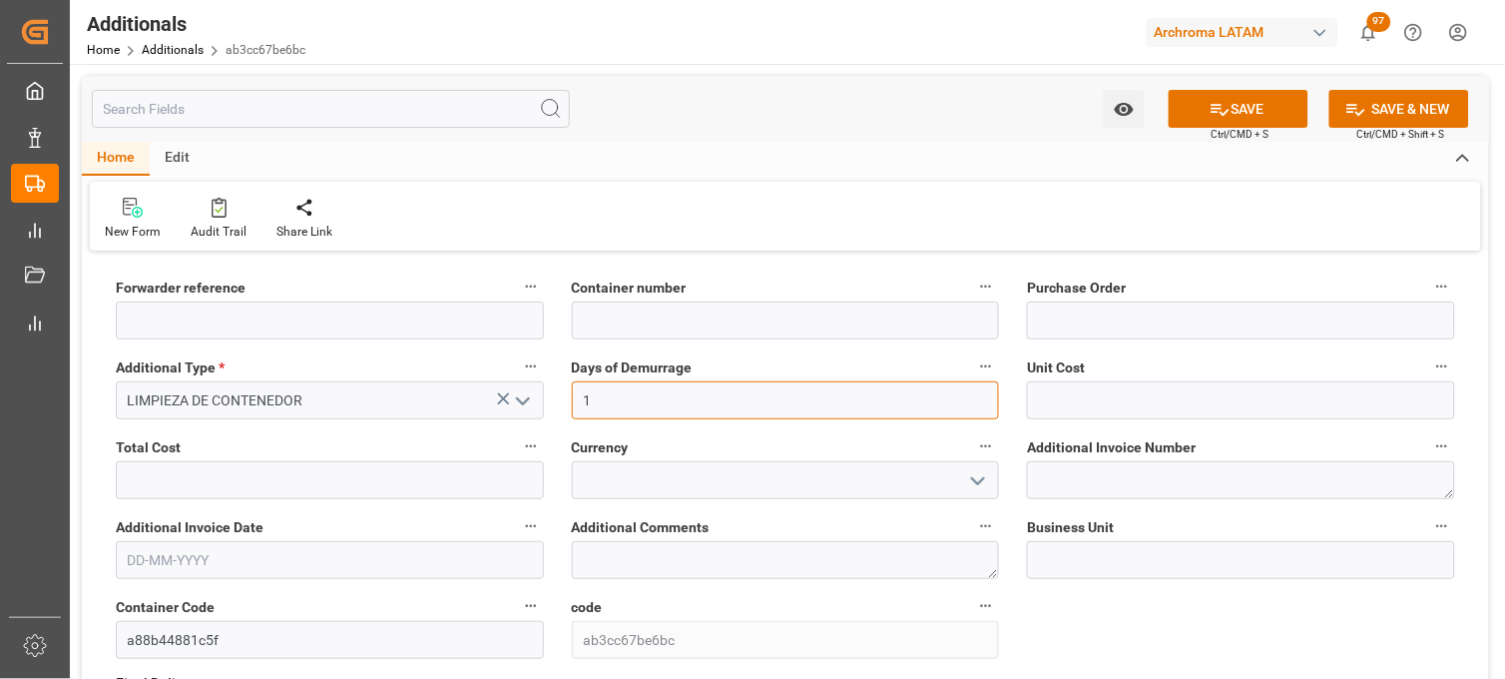
type input "1"
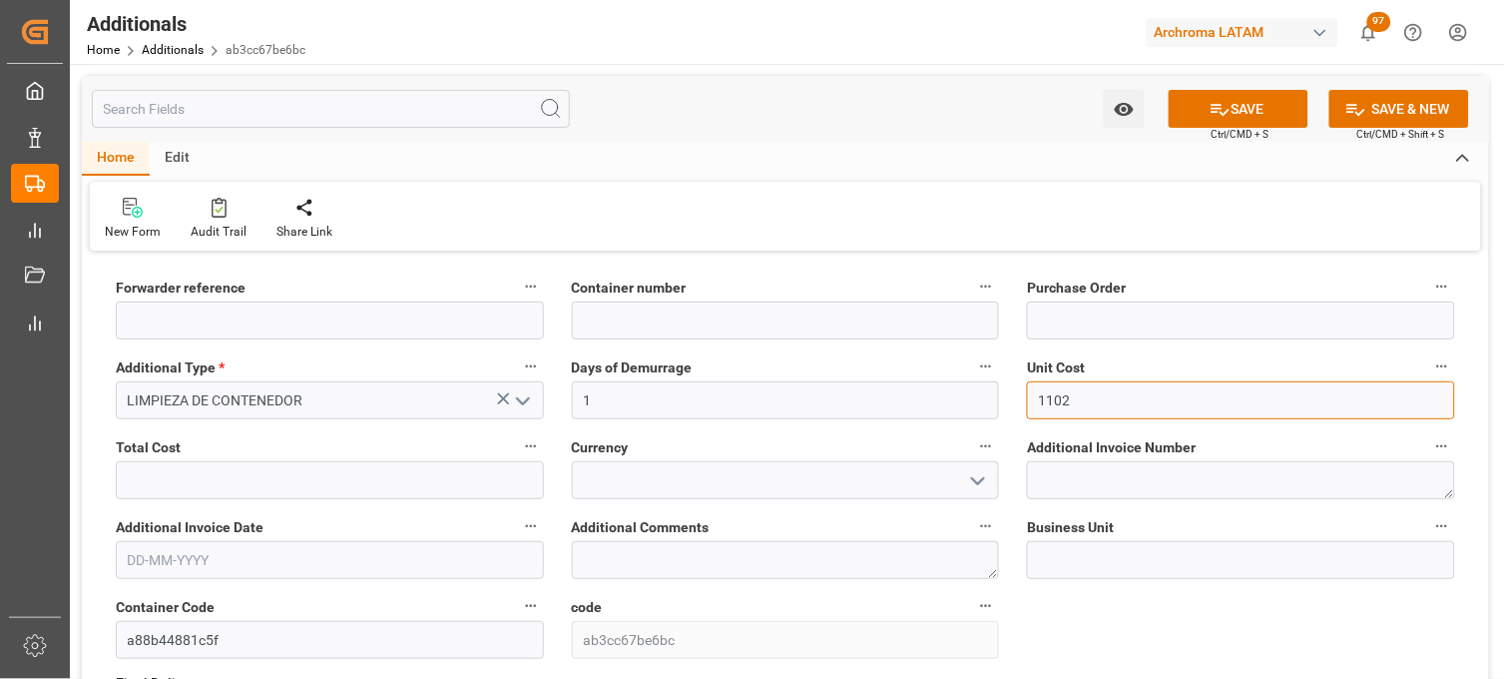
type input "1102"
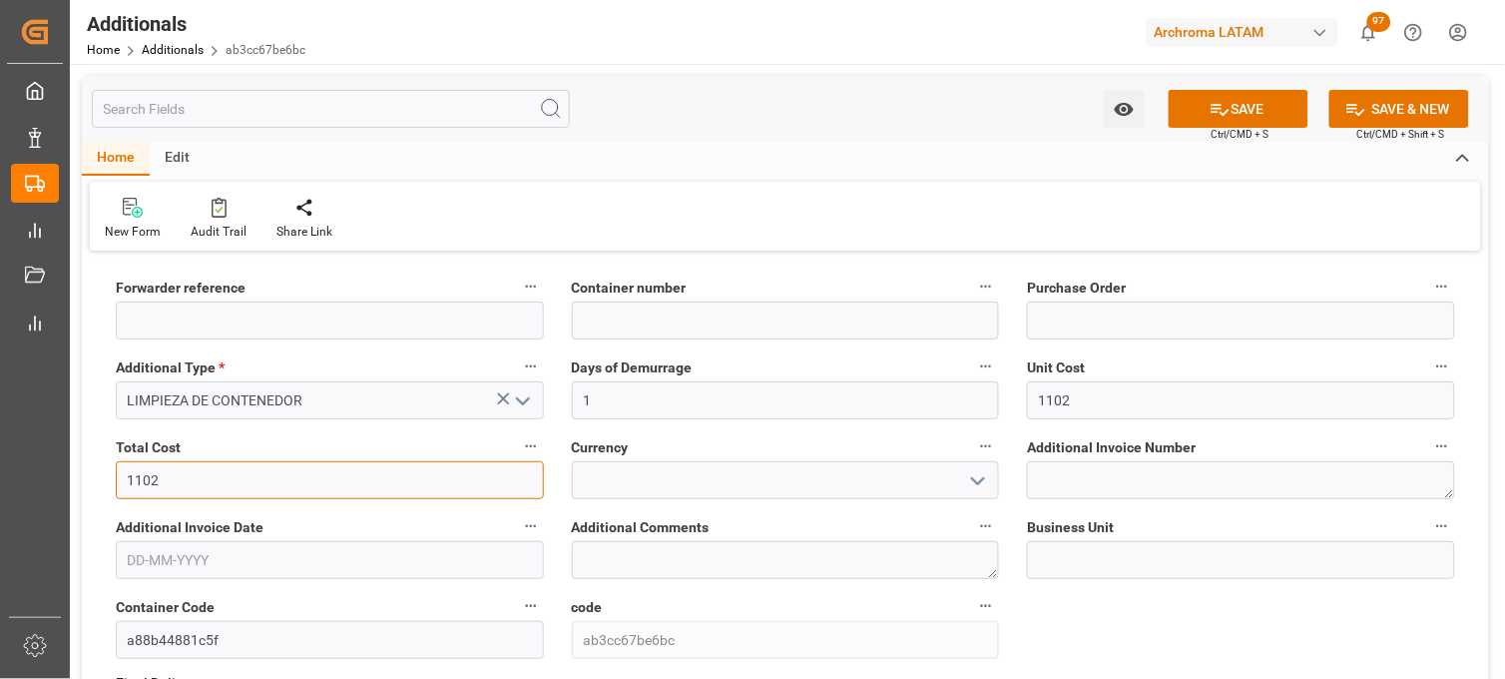
type input "1102"
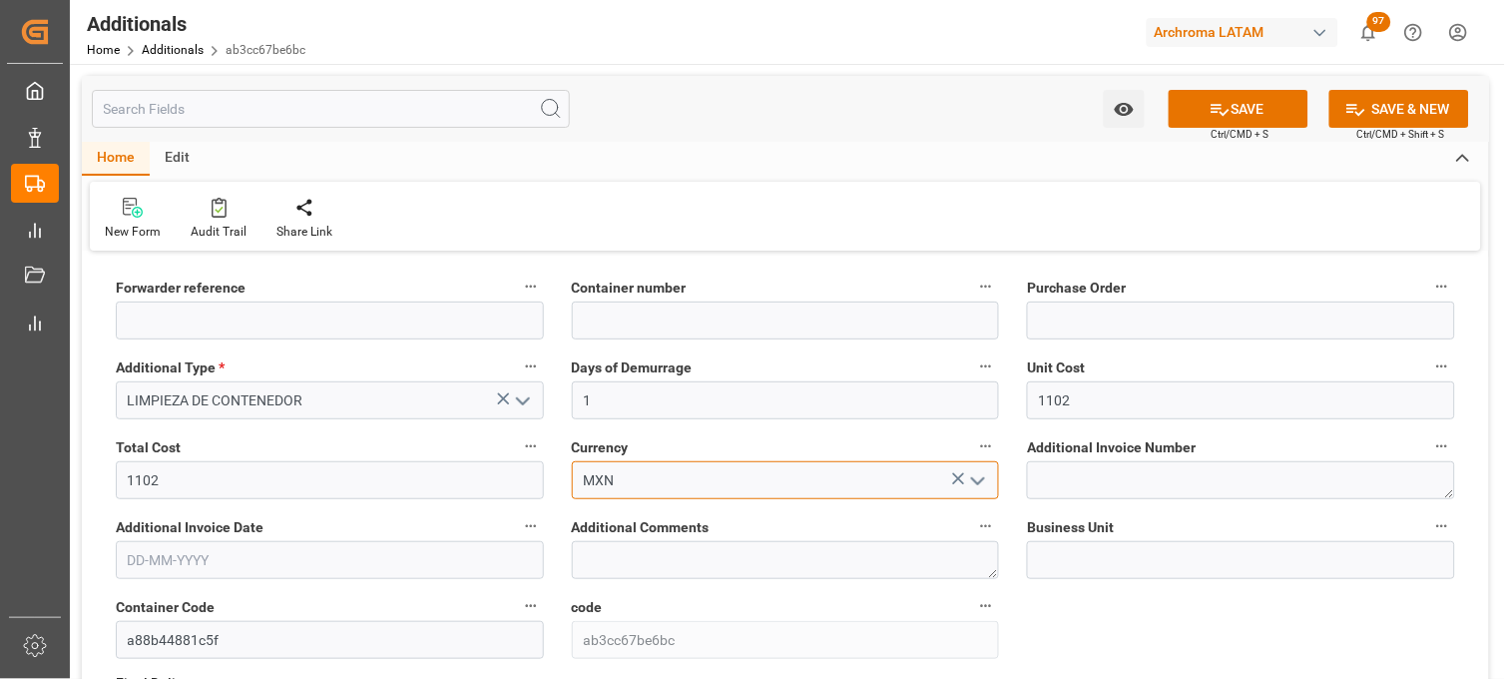
type input "MXN"
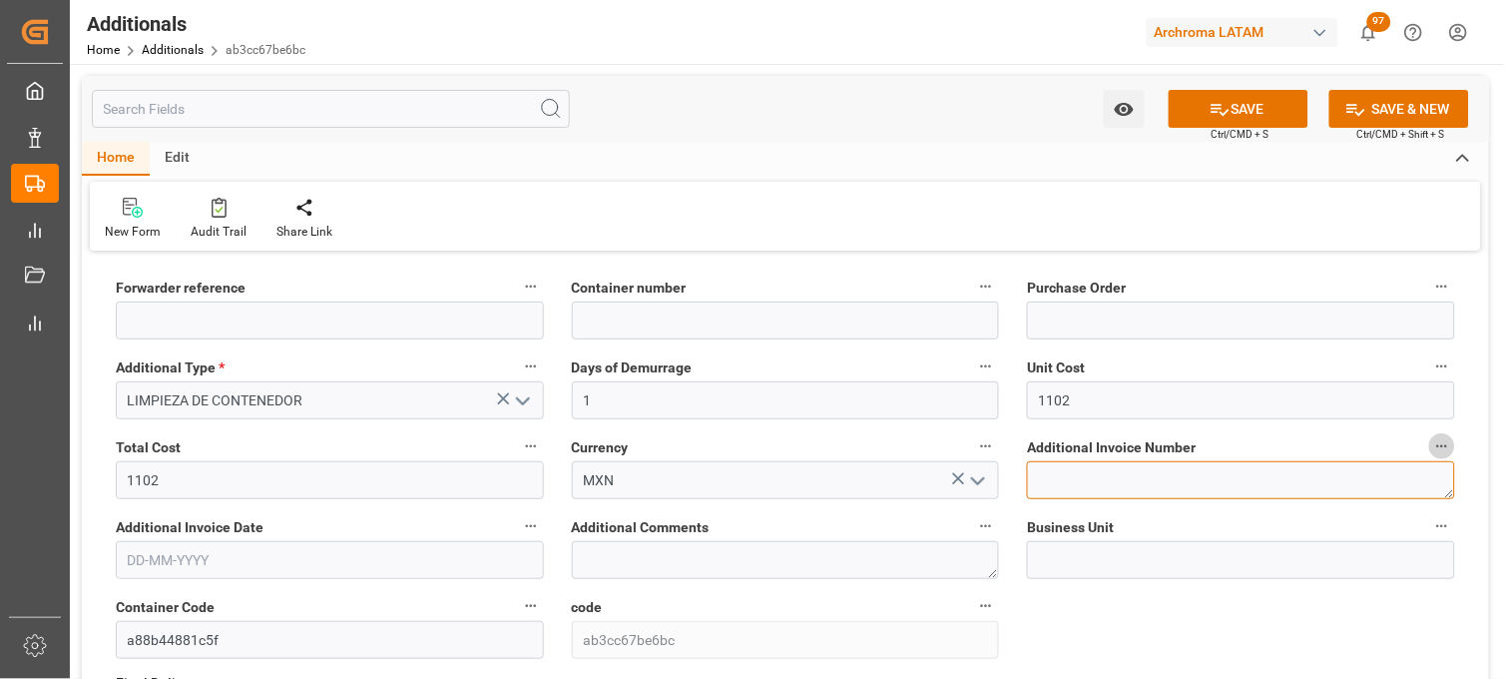
click at [1079, 492] on textarea at bounding box center [1241, 480] width 428 height 38
paste textarea "LM457743"
type textarea "LM457743"
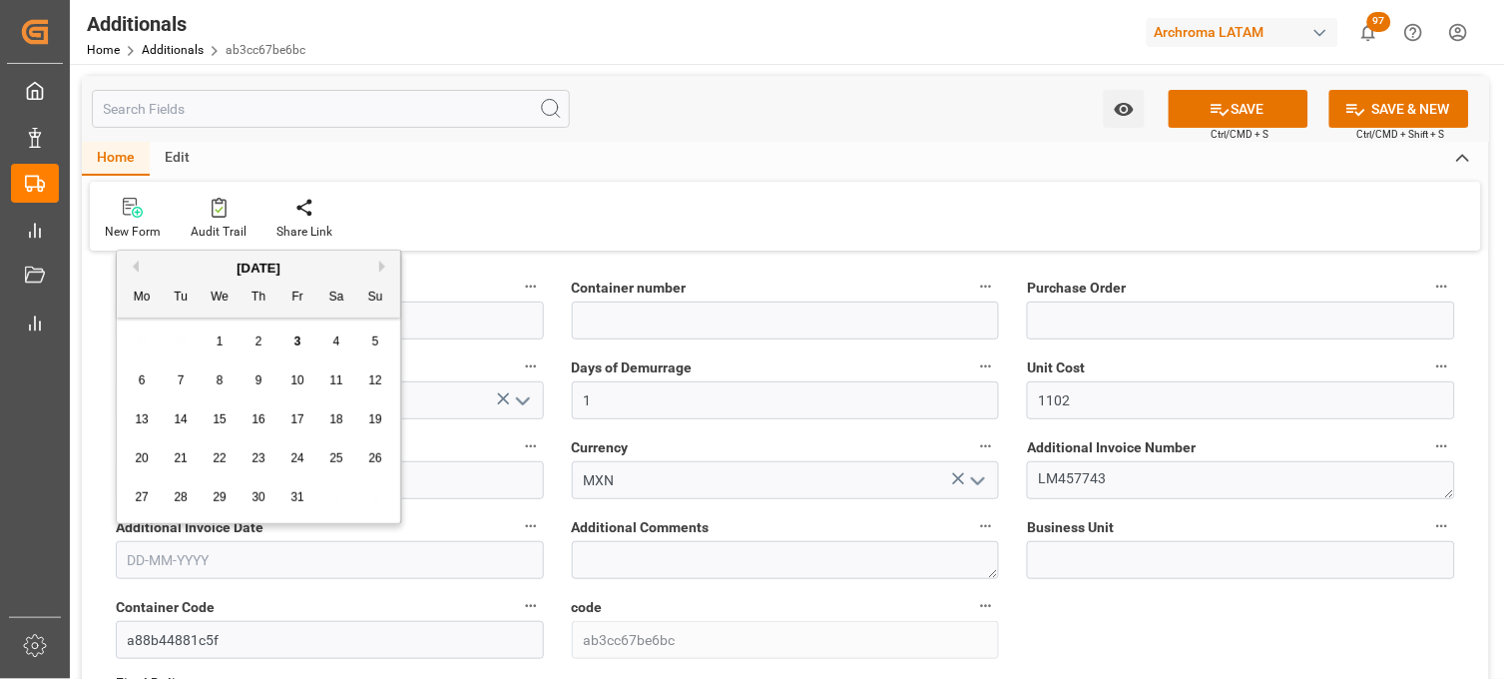
click at [237, 564] on input "text" at bounding box center [330, 560] width 428 height 38
click at [127, 315] on div "Mo Tu We Th Fr Sa Su" at bounding box center [258, 297] width 283 height 39
click at [262, 347] on div "2" at bounding box center [258, 342] width 25 height 24
type input "[DATE]"
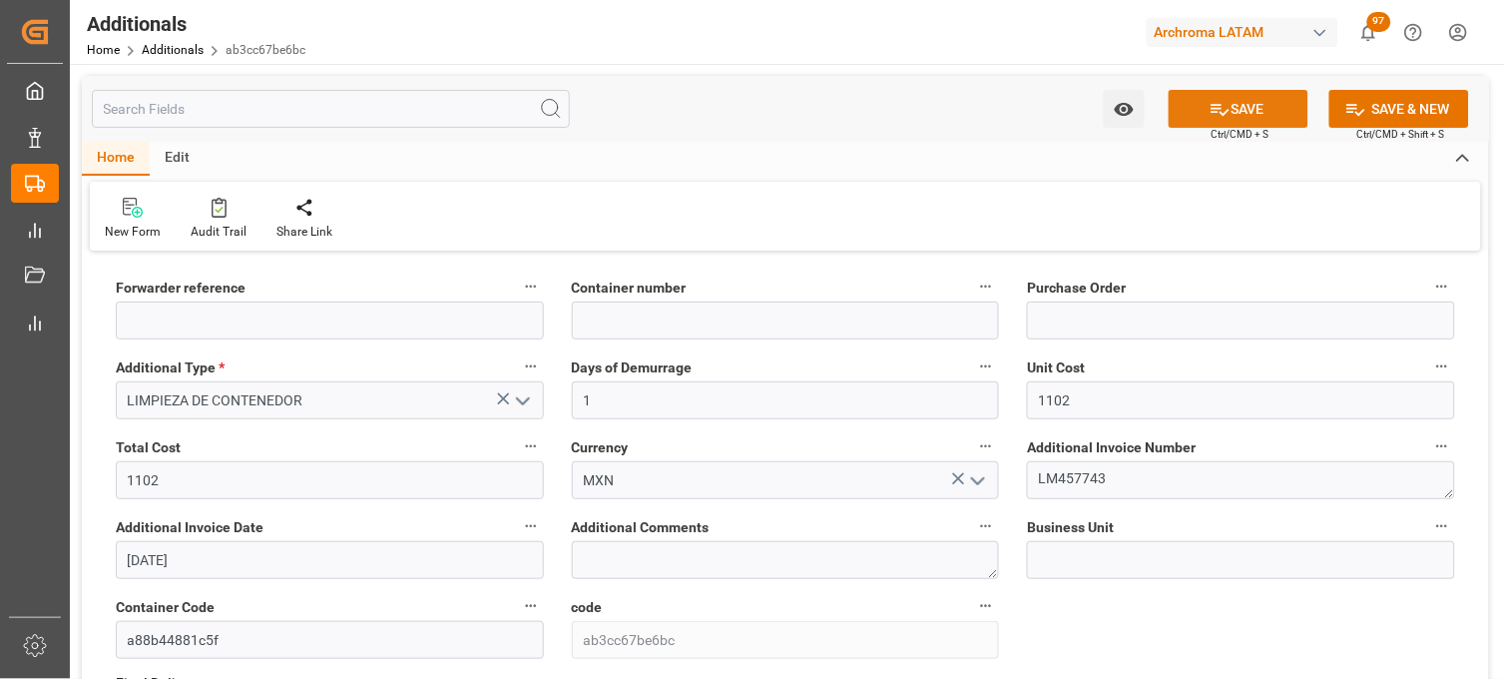
click at [1230, 101] on button "SAVE" at bounding box center [1239, 109] width 140 height 38
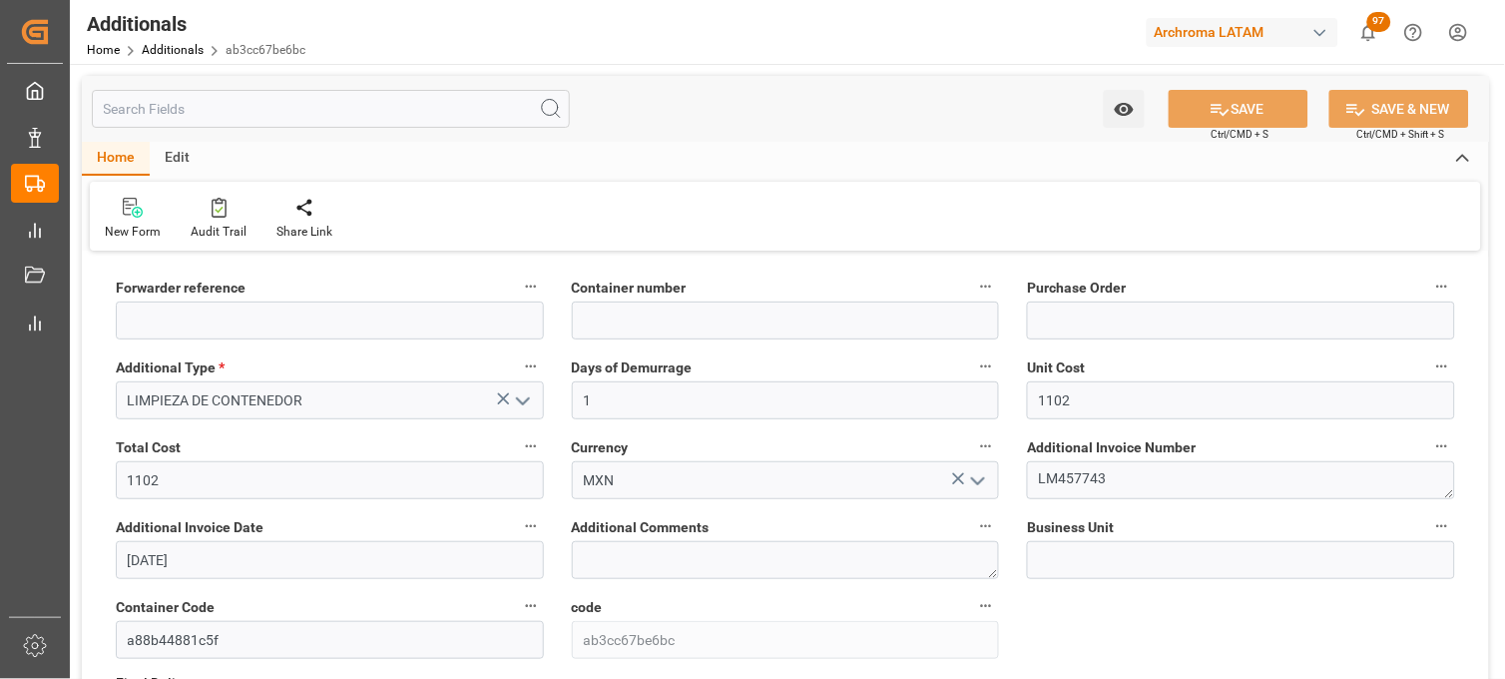
type input "250906900785"
type input "WHSU5725064"
type input "4504656489"
type input "TEXTIL"
click at [514, 400] on icon "open menu" at bounding box center [523, 401] width 24 height 24
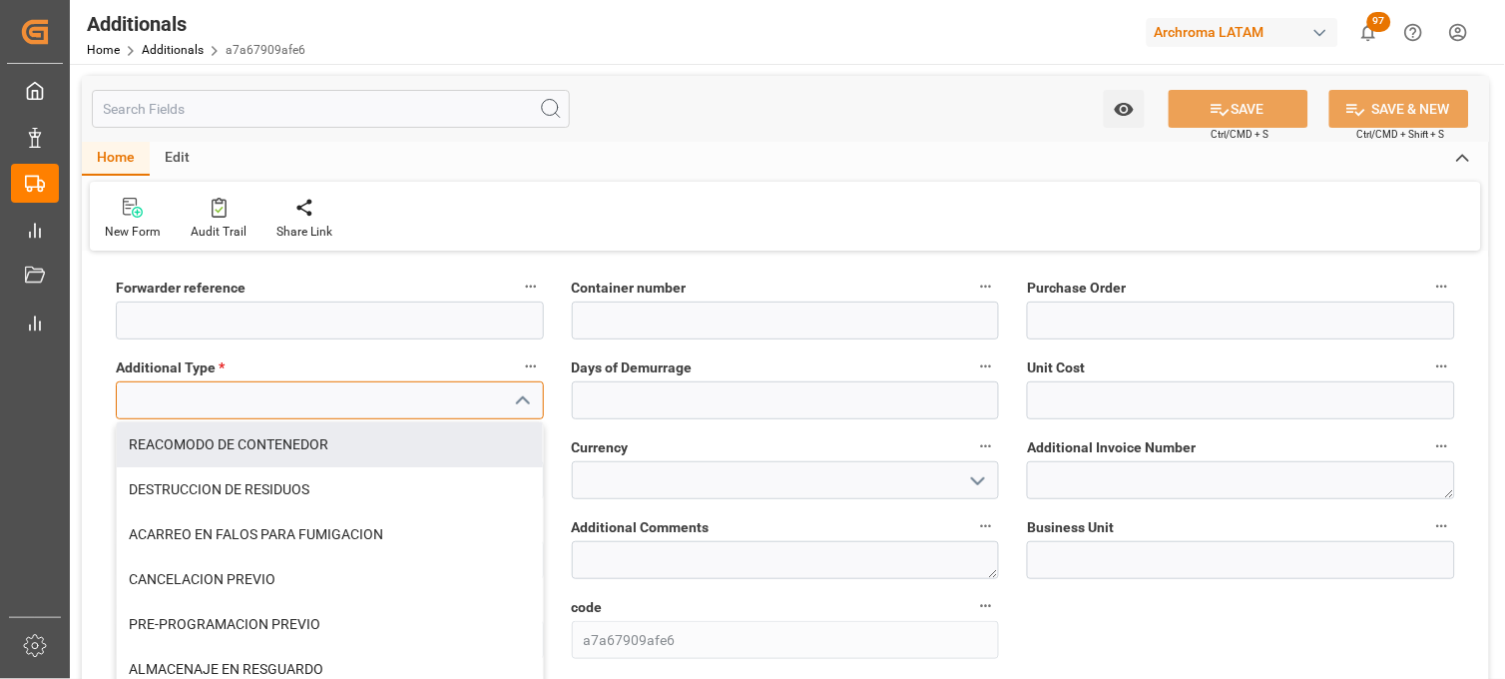
click at [375, 399] on input at bounding box center [330, 400] width 428 height 38
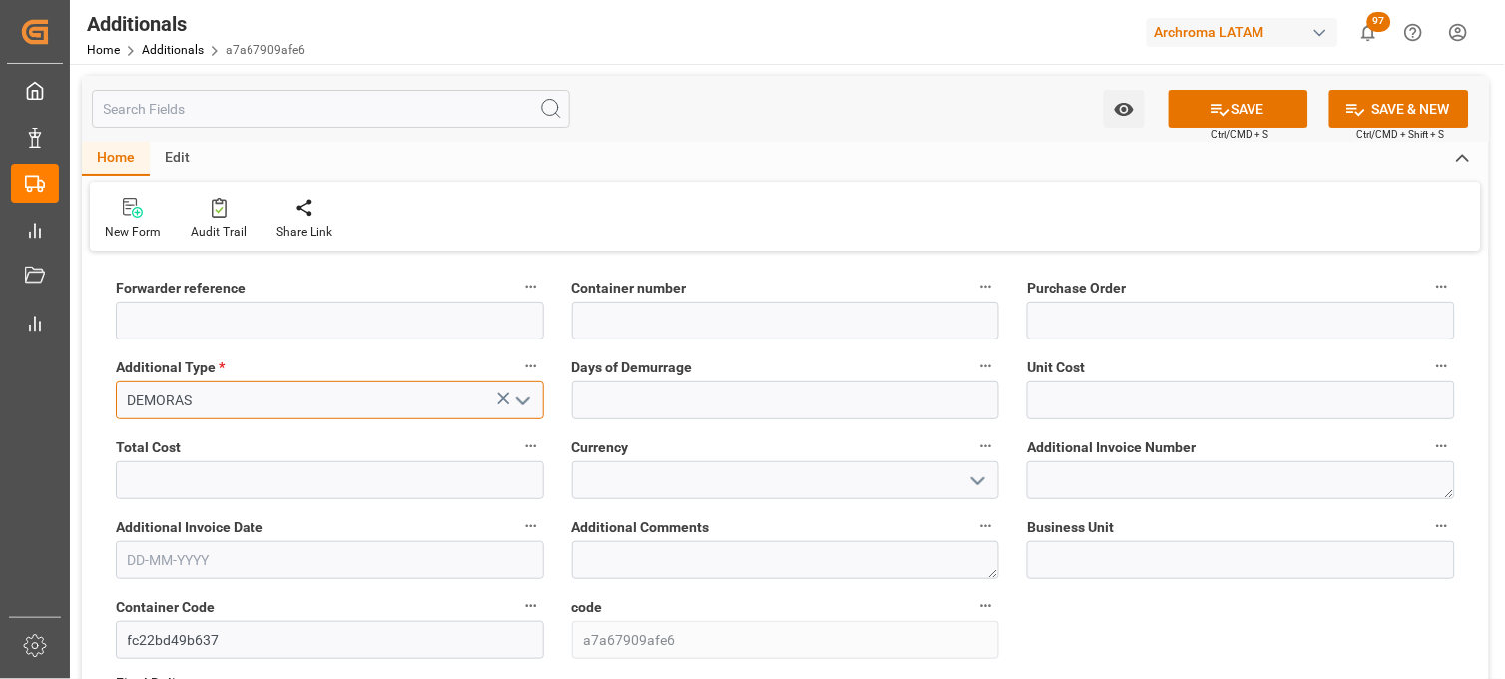
type input "DEMORAS"
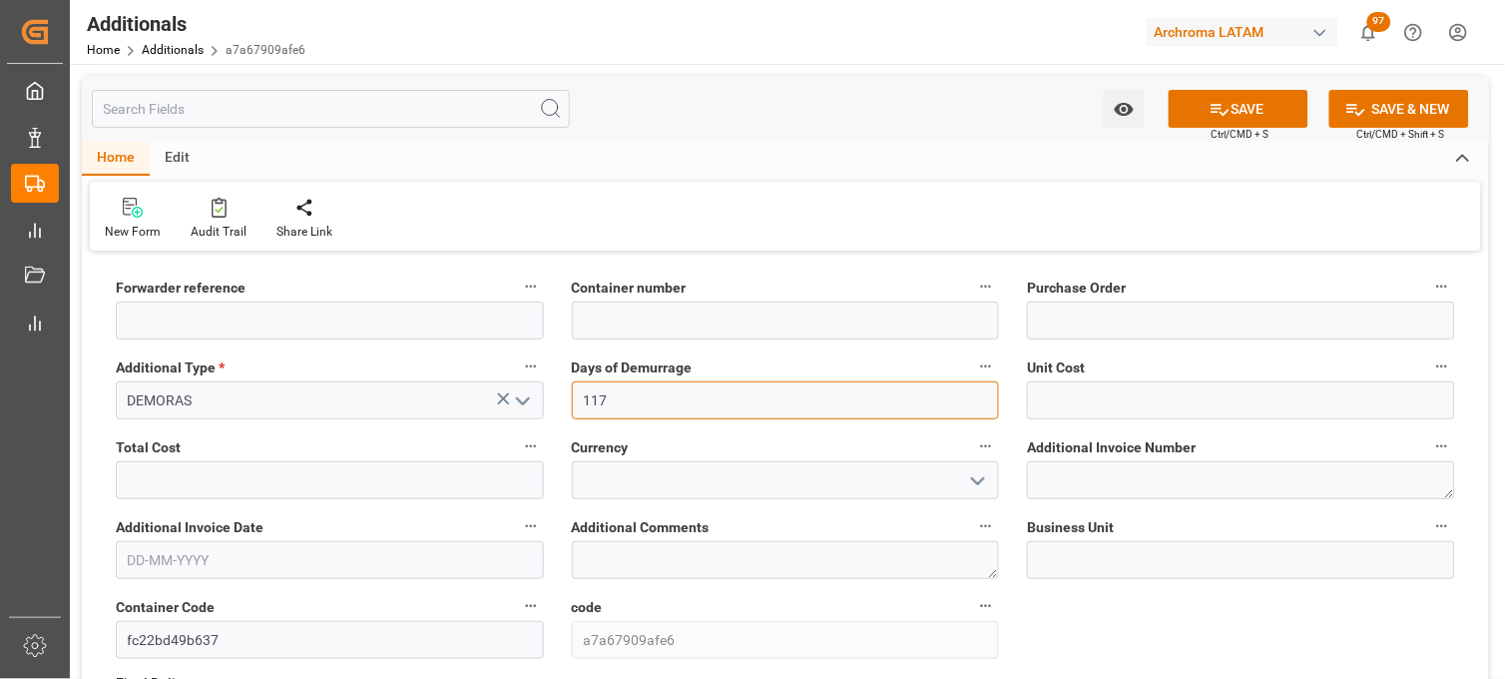
type input "117"
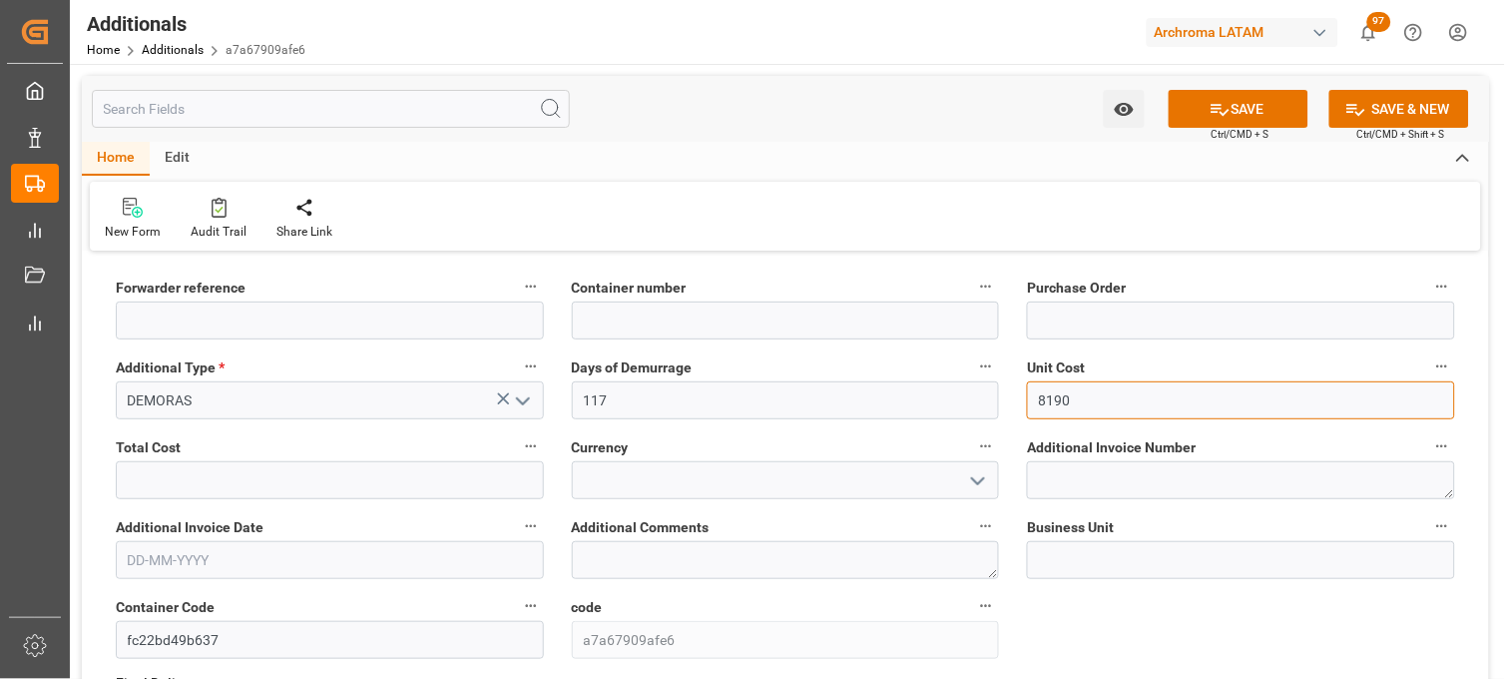
type input "8190"
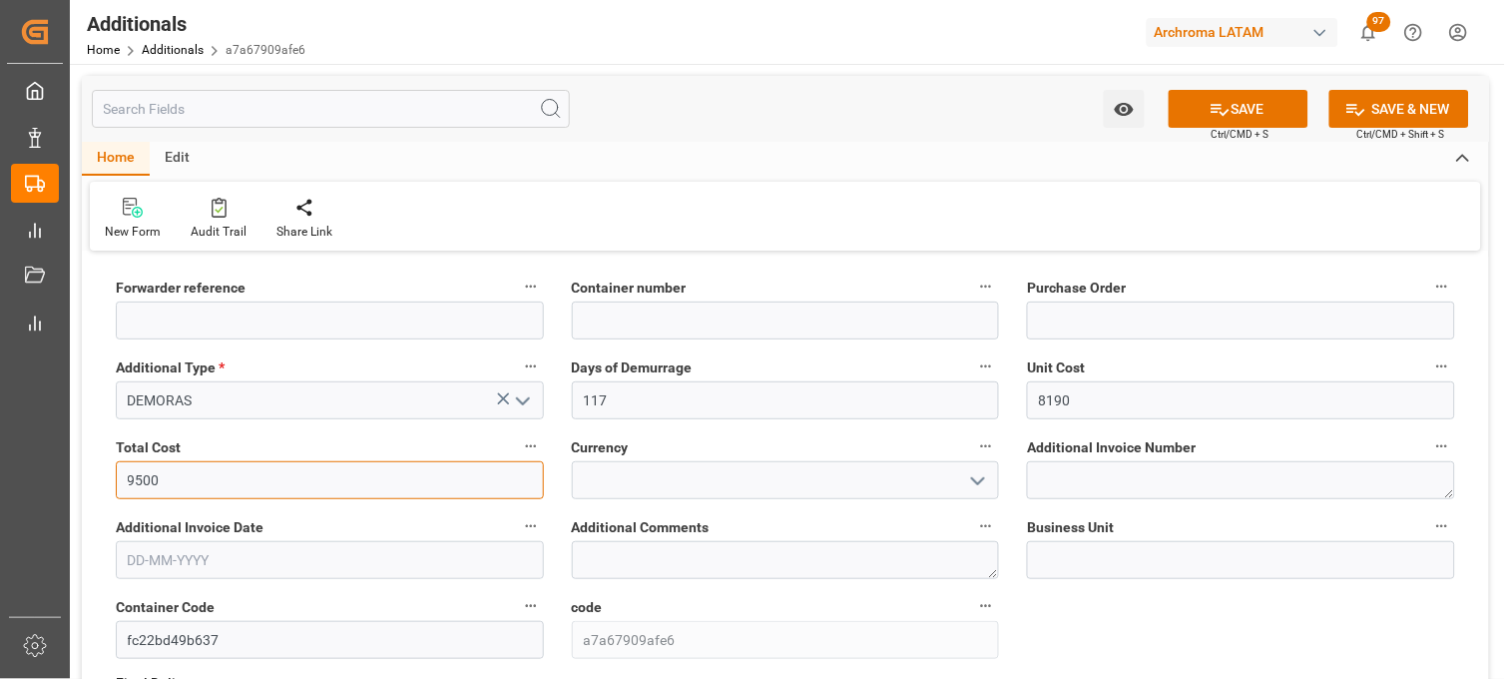
type input "9500"
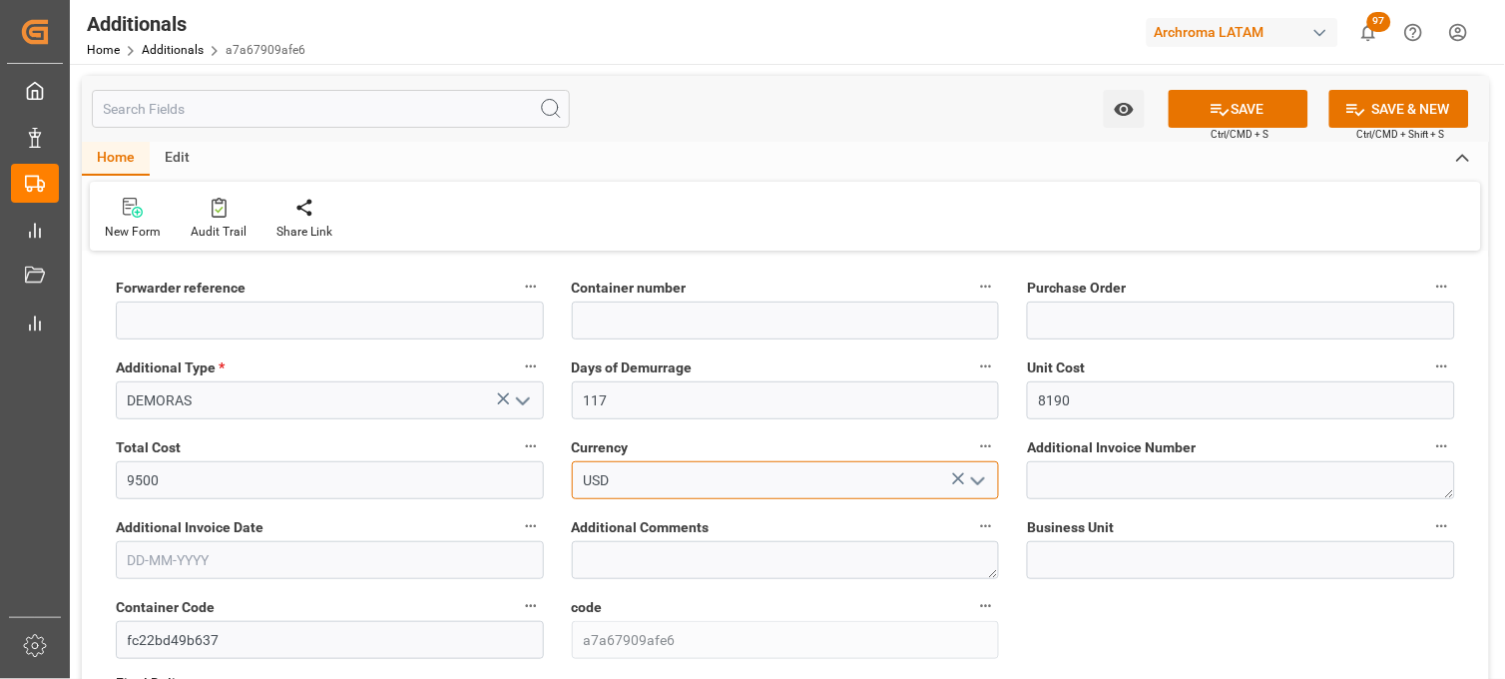
type input "USD"
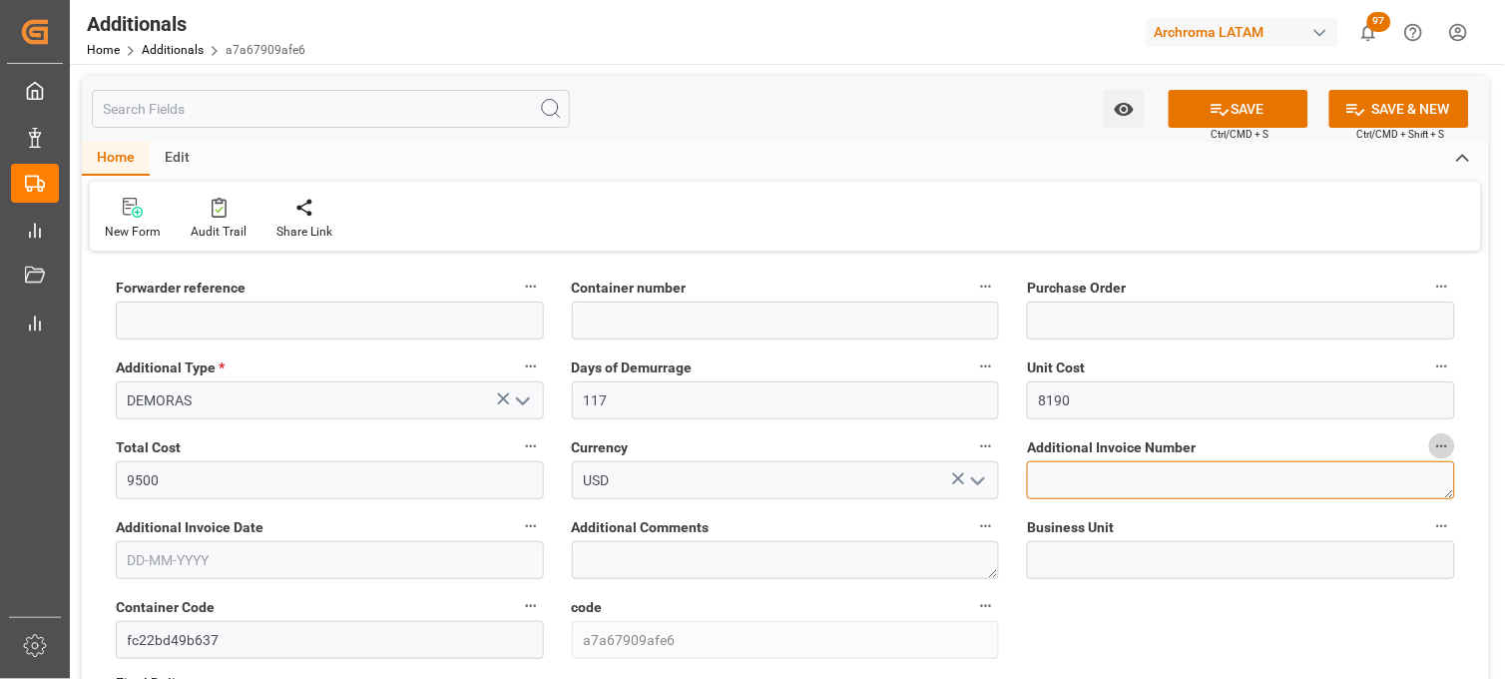
click at [1151, 474] on textarea at bounding box center [1241, 480] width 428 height 38
paste textarea "LM457745"
type textarea "LM457745"
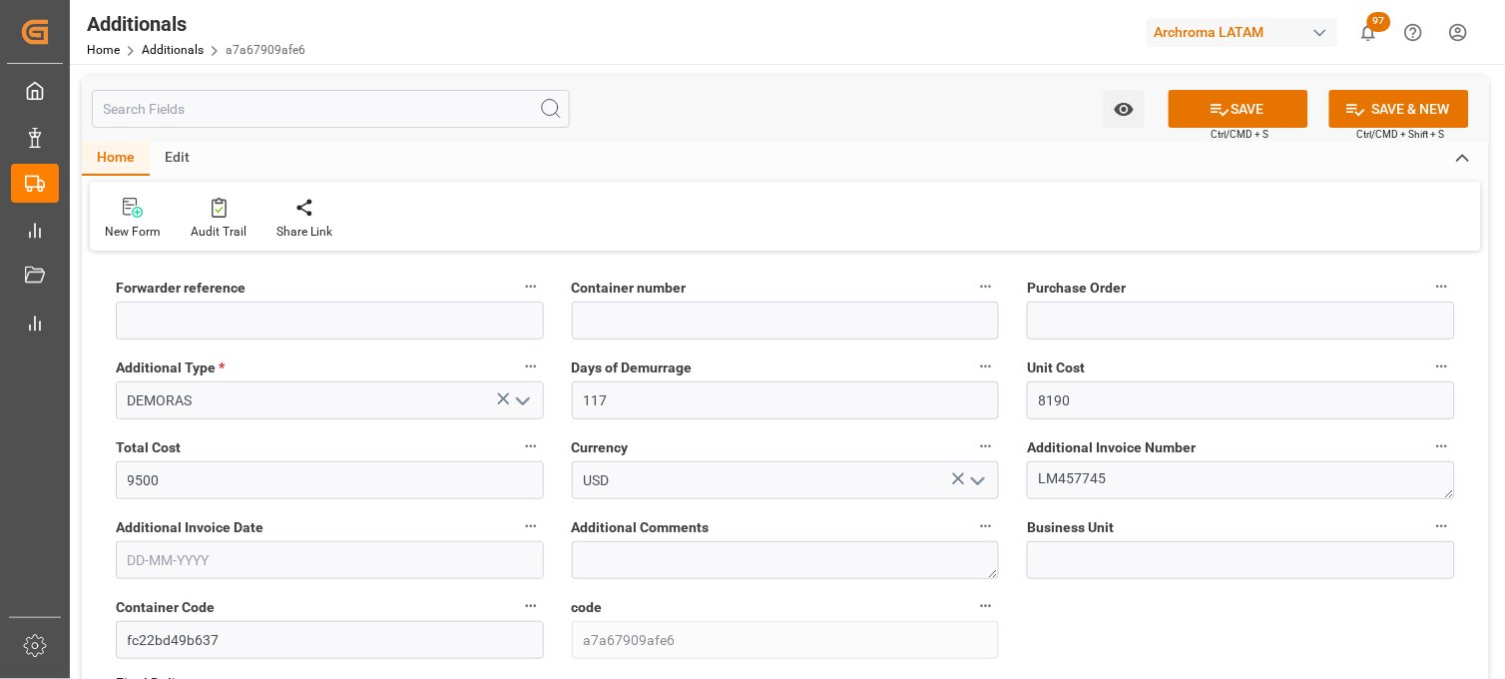
click at [221, 561] on input "text" at bounding box center [330, 560] width 428 height 38
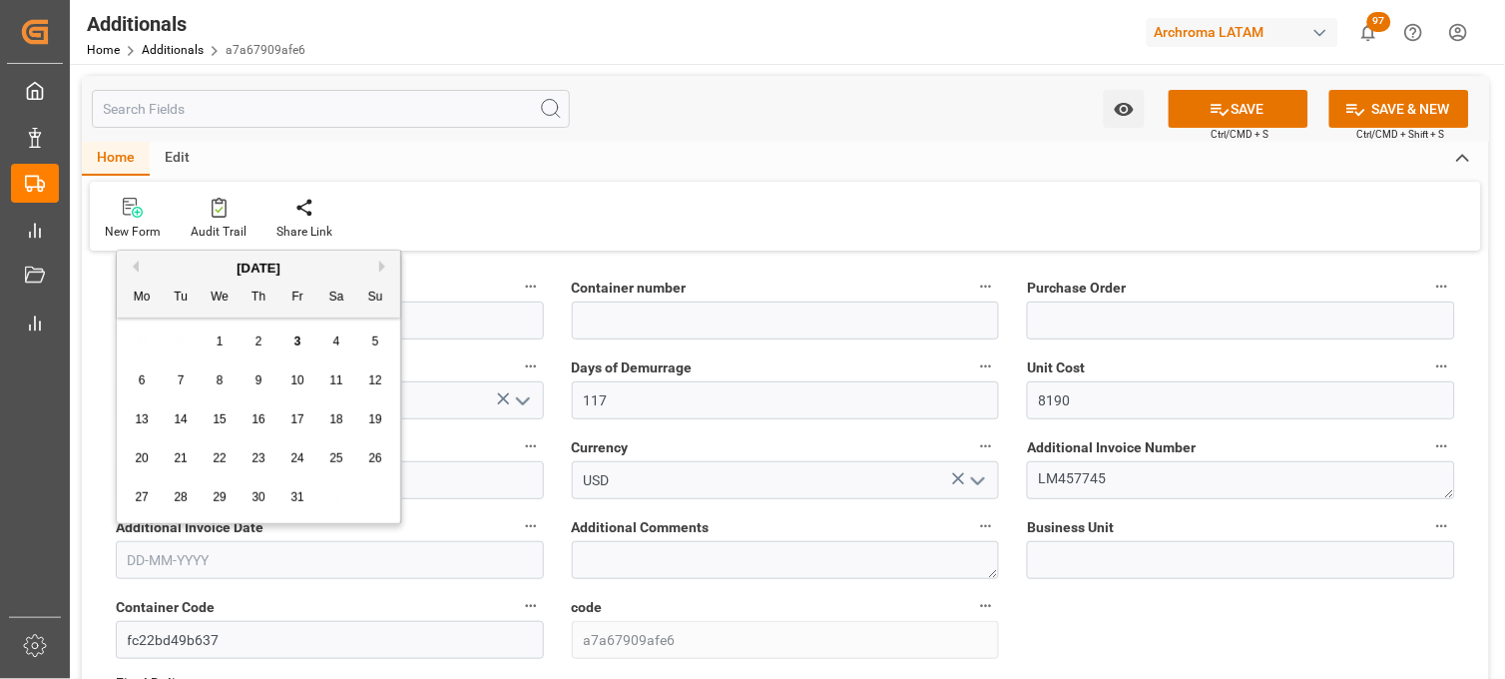
click at [137, 335] on div "29 30 1 2 3 4 5" at bounding box center [259, 341] width 272 height 39
click at [259, 339] on span "2" at bounding box center [258, 341] width 7 height 14
type input "[DATE]"
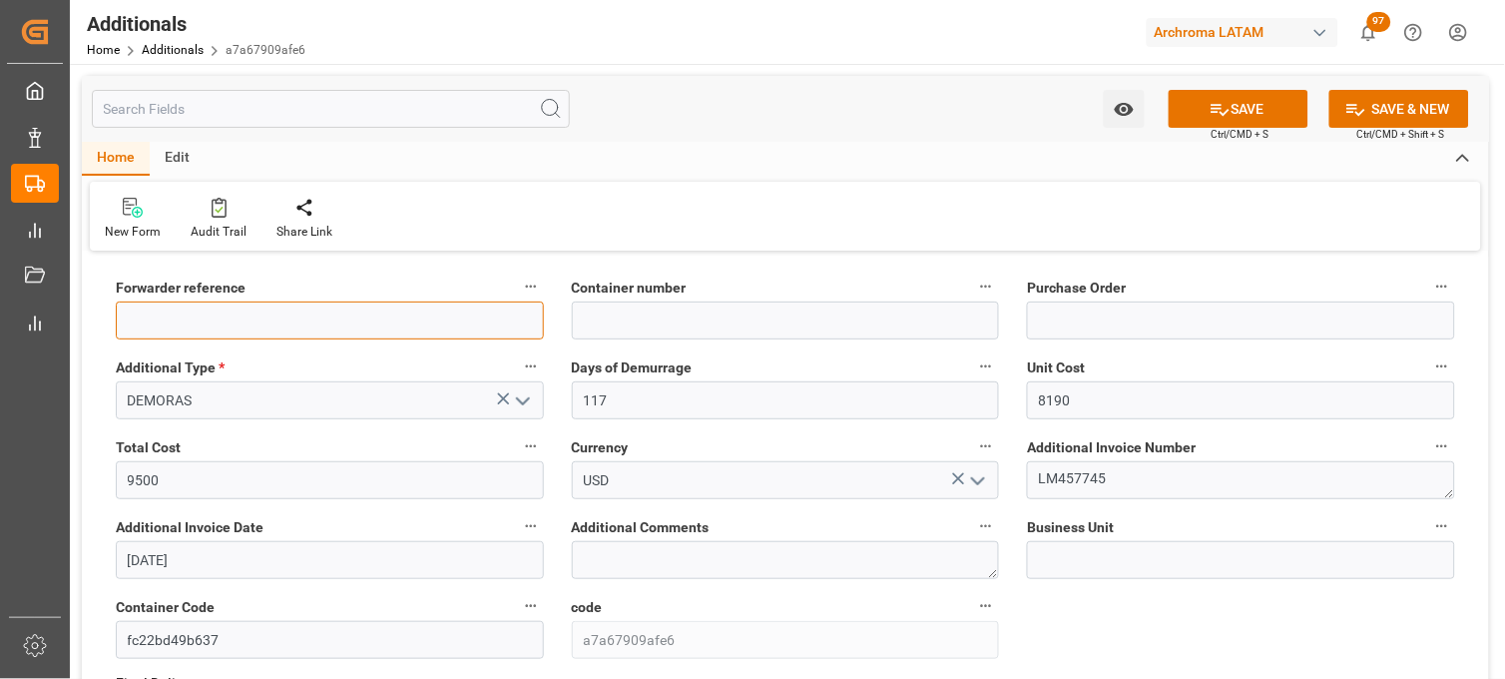
click at [483, 329] on input at bounding box center [330, 320] width 428 height 38
paste input "250906900643"
type input "250906900643"
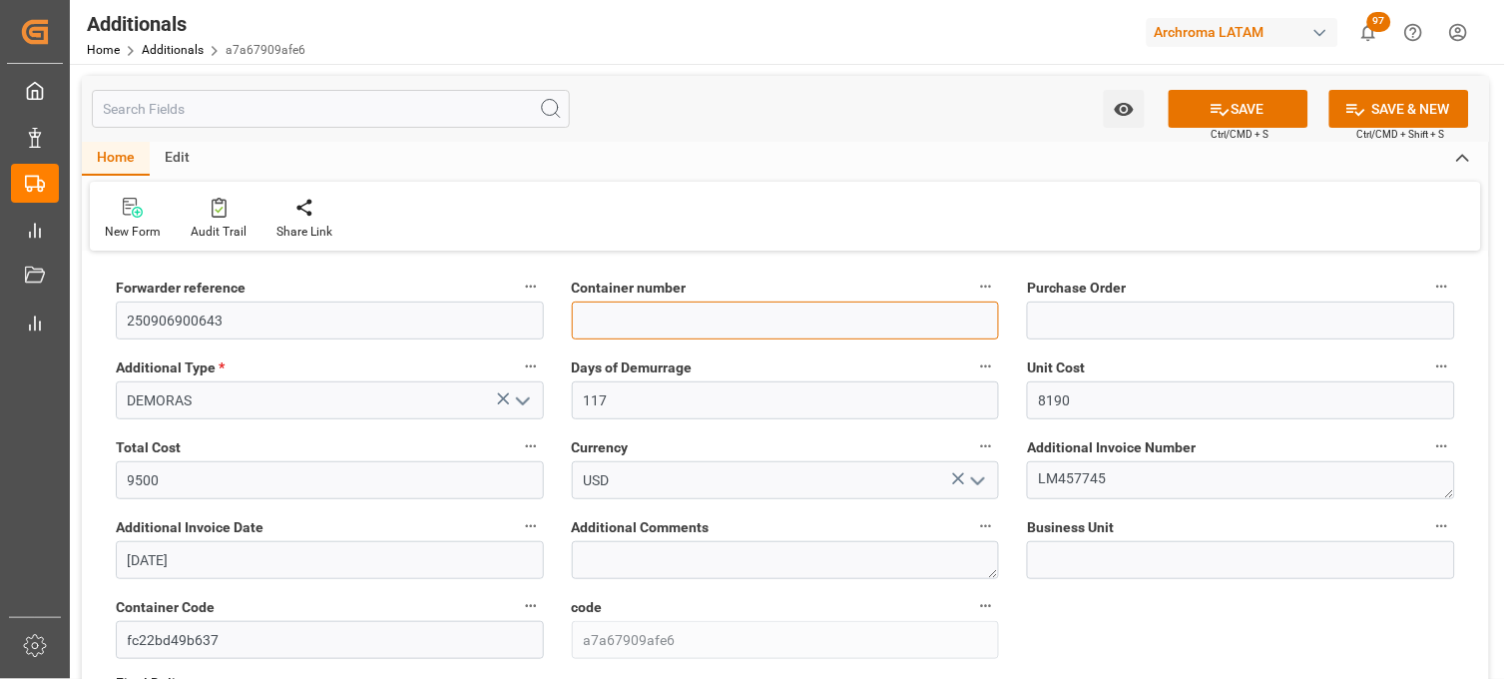
click at [652, 324] on input at bounding box center [786, 320] width 428 height 38
paste input "EIAU2537125"
type input "EIAU2537125"
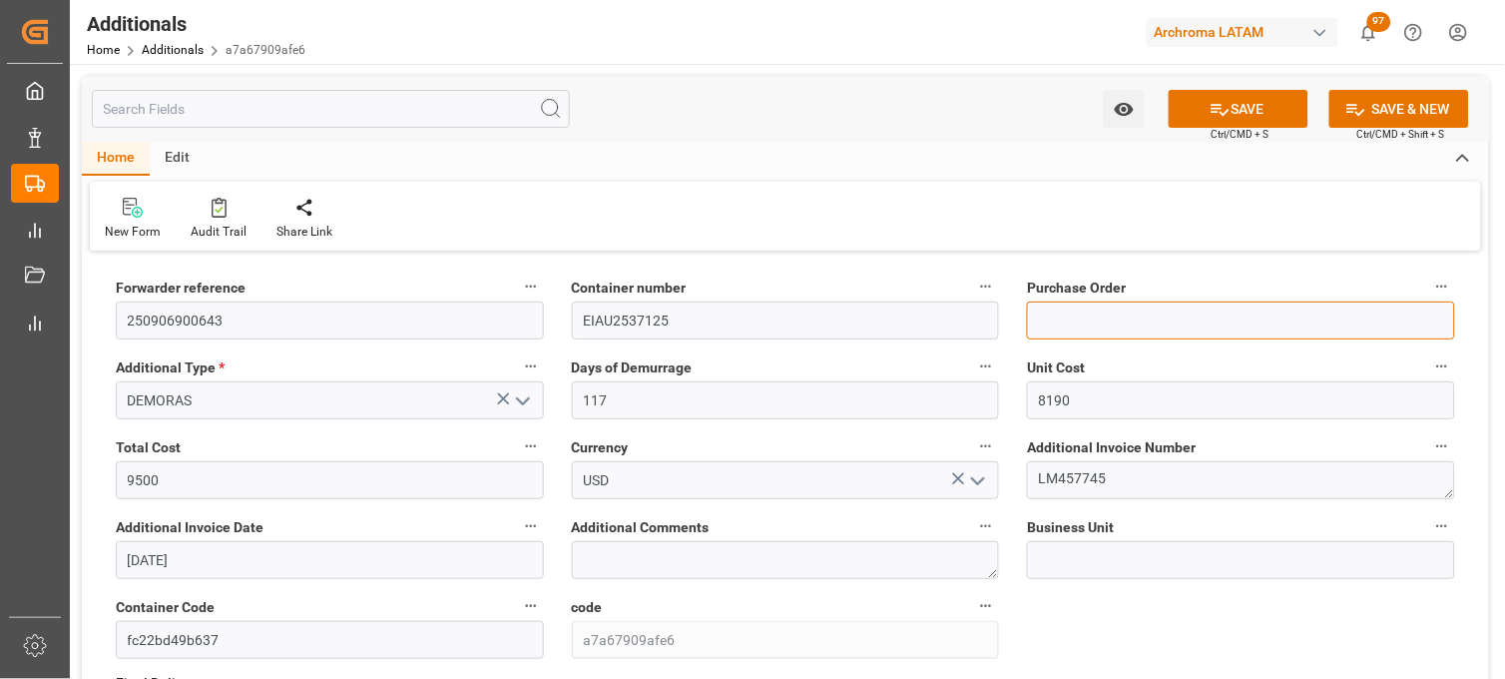
click at [1064, 332] on input at bounding box center [1241, 320] width 428 height 38
paste input "4504564085"
type input "4504564085"
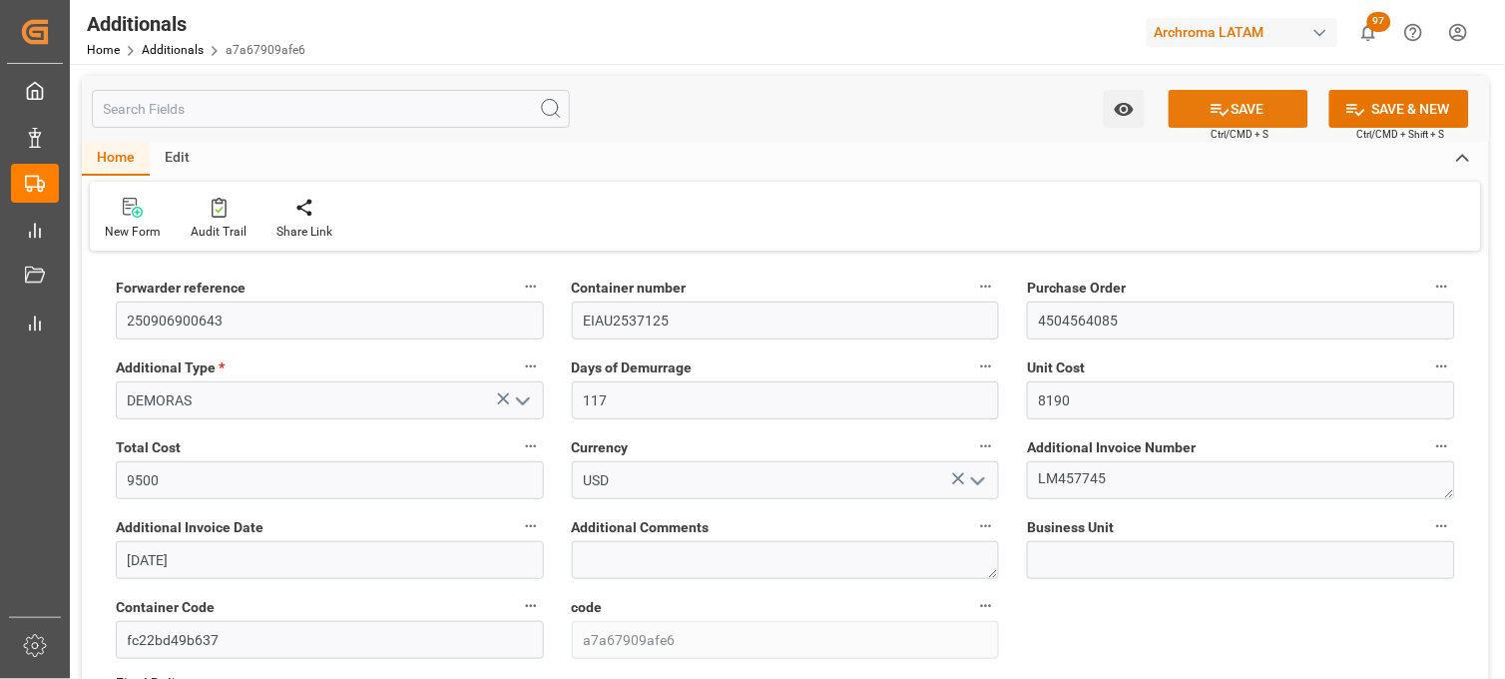
click at [1214, 122] on button "SAVE" at bounding box center [1239, 109] width 140 height 38
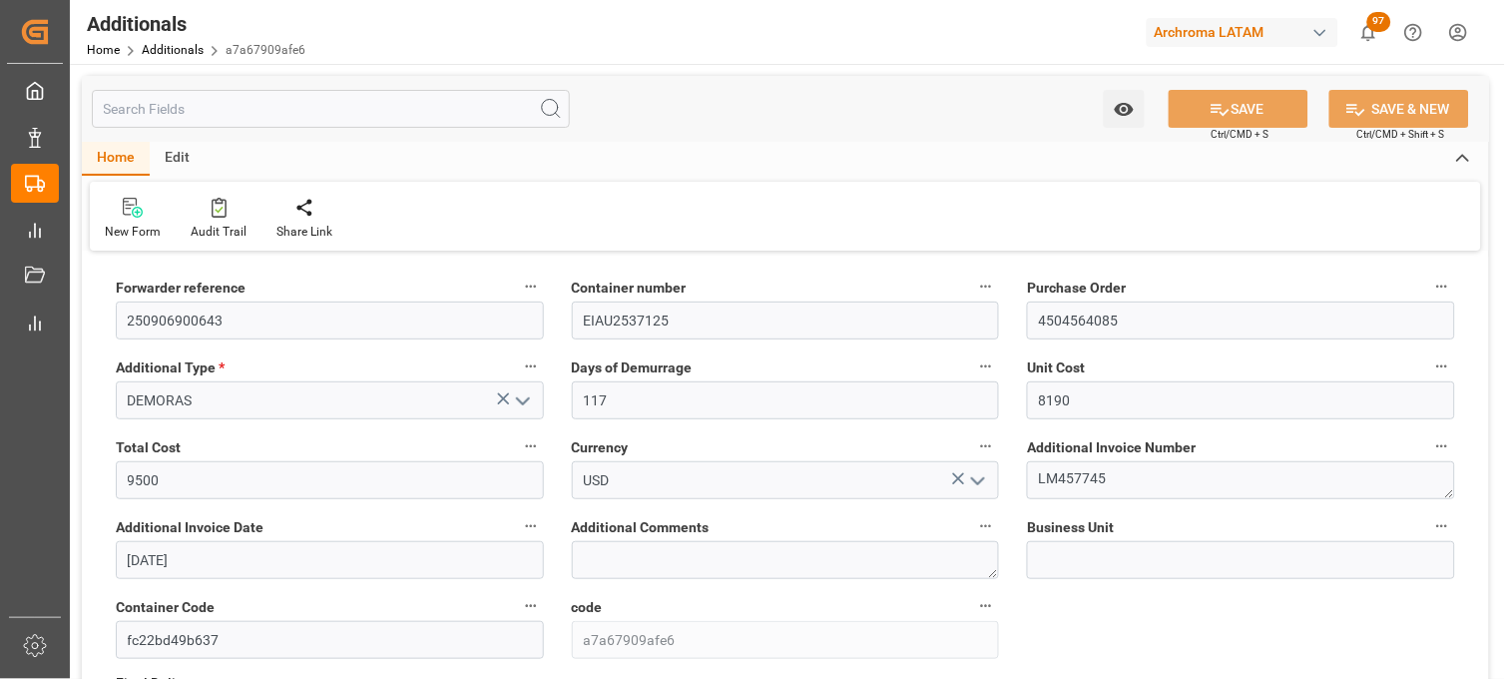
type input "250306900466"
type input "PT"
click at [177, 34] on div "Additionals" at bounding box center [196, 24] width 219 height 30
click at [177, 48] on link "Additionals" at bounding box center [173, 50] width 62 height 14
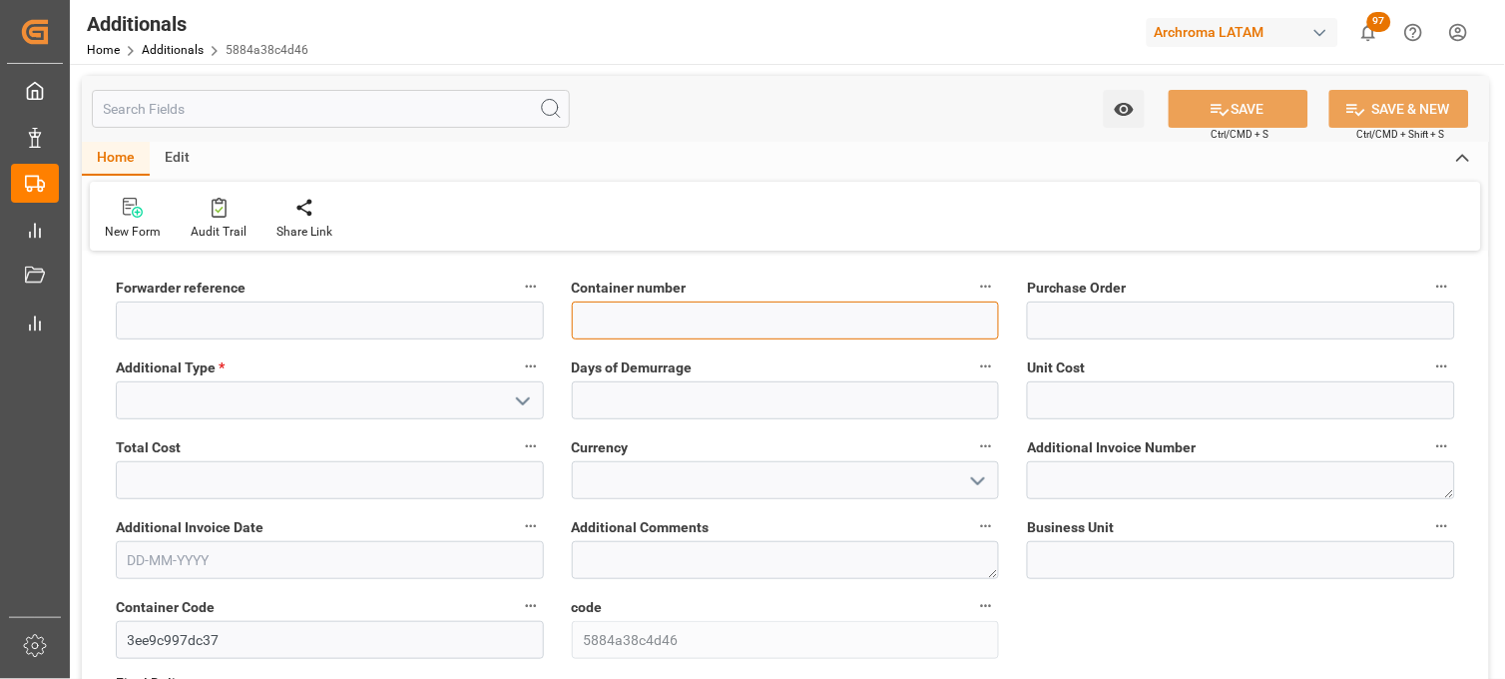
click at [679, 309] on input at bounding box center [786, 320] width 428 height 38
click at [563, 387] on div "Days of Demurrage" at bounding box center [786, 386] width 456 height 80
click at [641, 320] on input at bounding box center [786, 320] width 428 height 38
paste input "CGMU6990686"
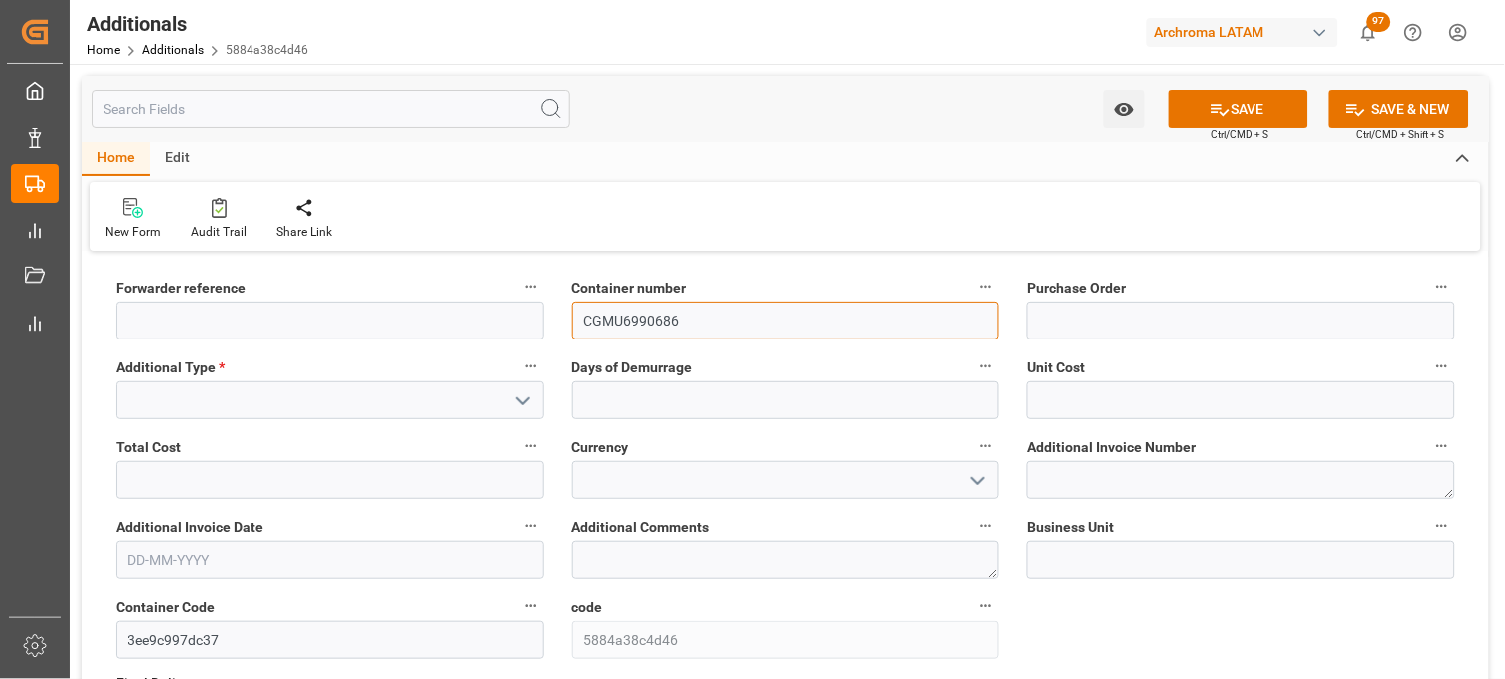
type input "CGMU6990686"
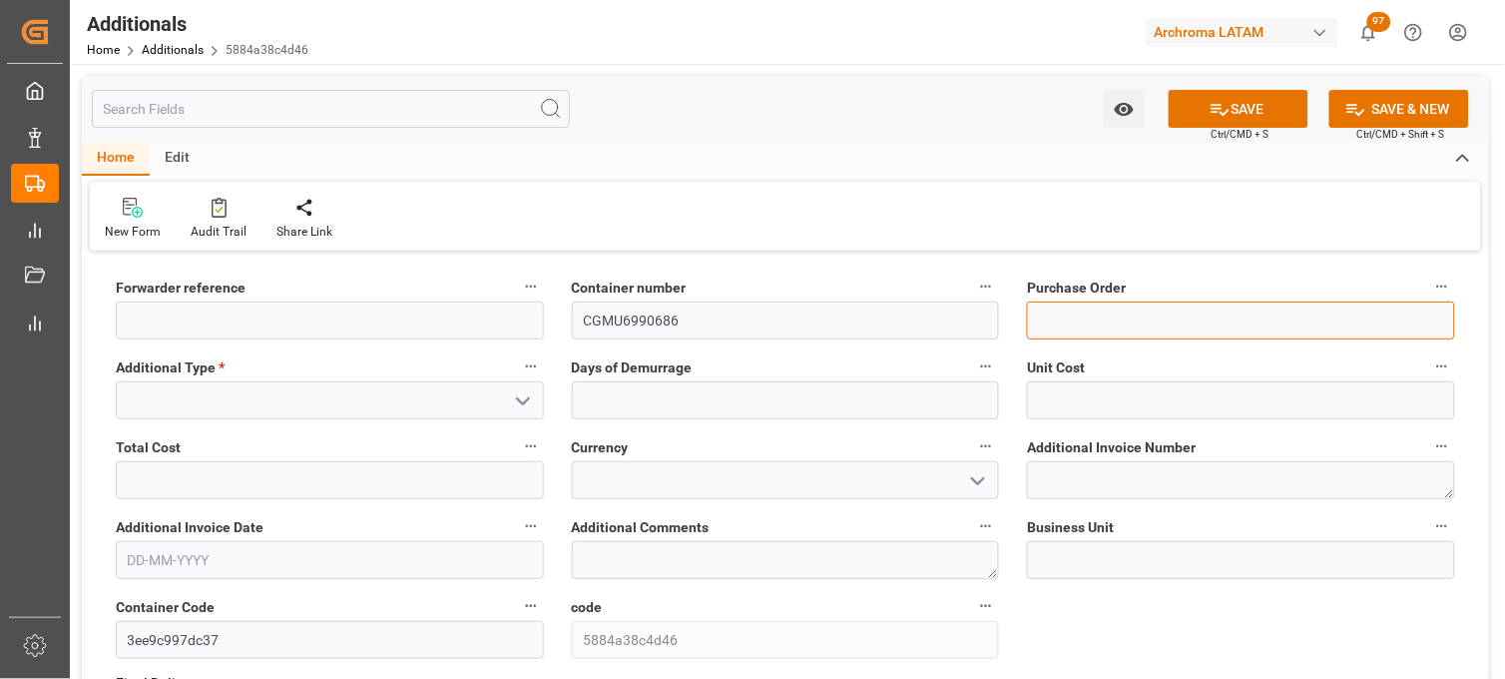
click at [1074, 316] on input at bounding box center [1241, 320] width 428 height 38
paste input "4504641389"
type input "4504641389"
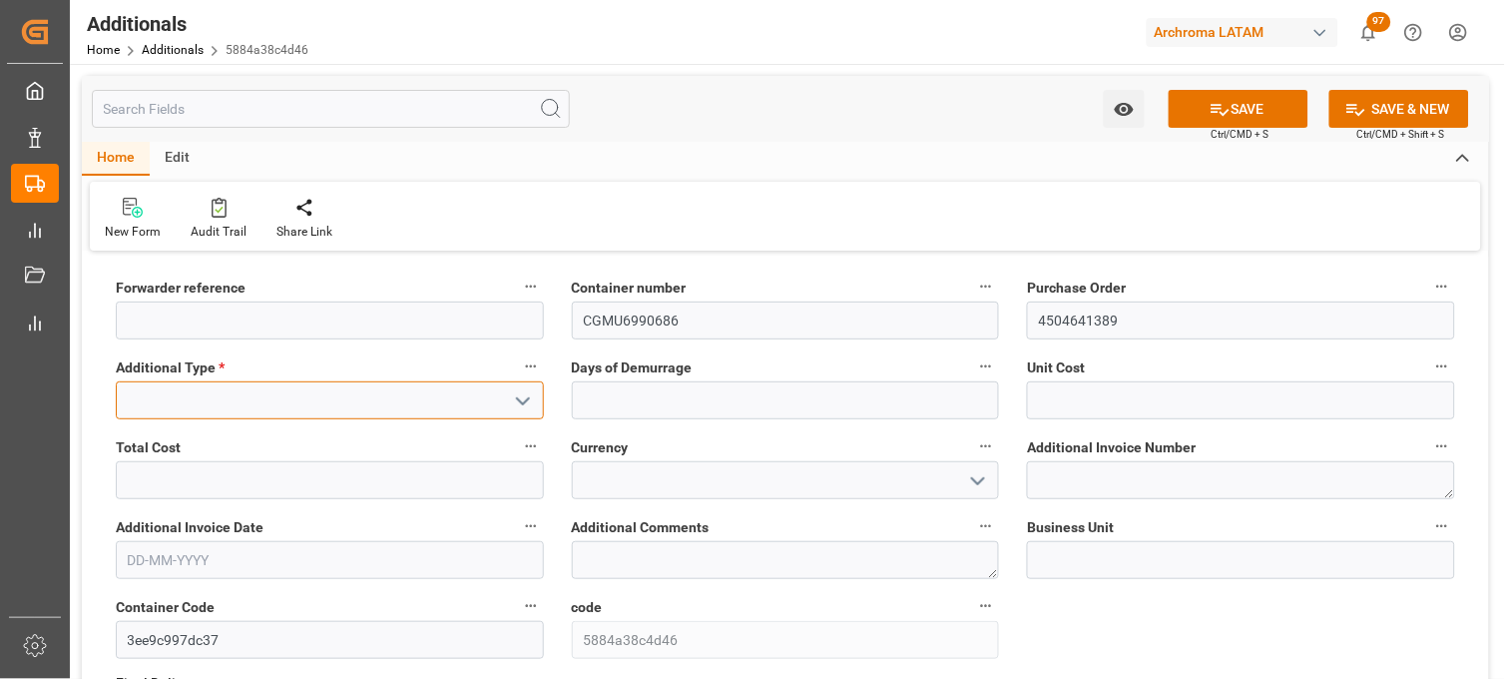
type input "m"
type input "ALMACENAJES"
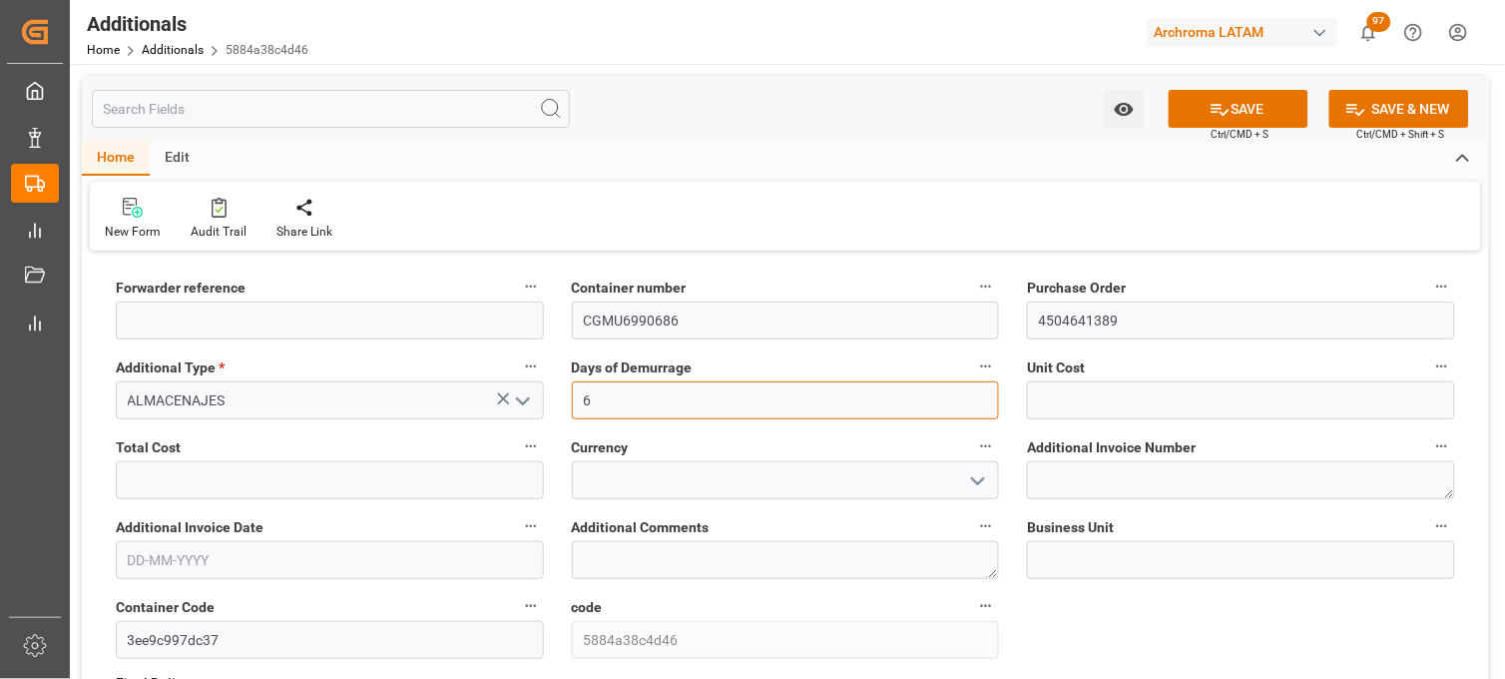
type input "6"
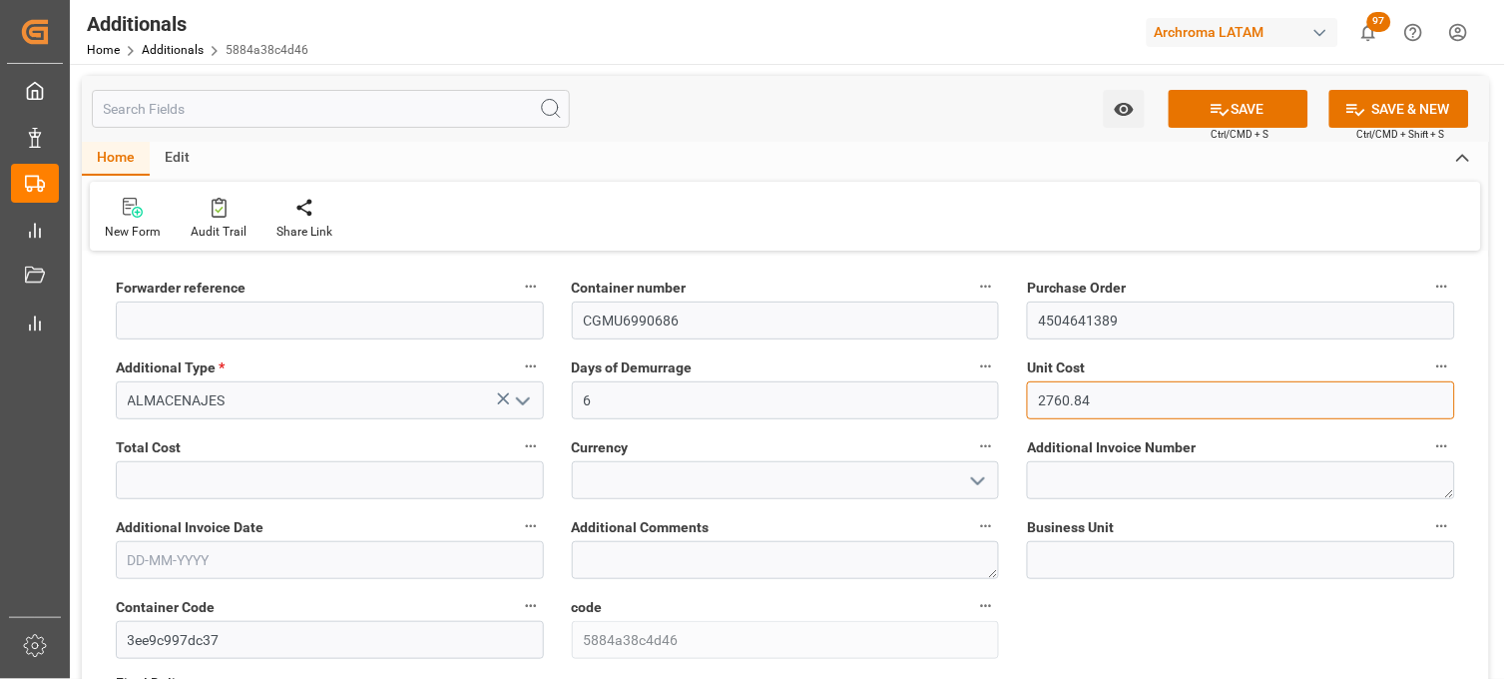
type input "2760.84"
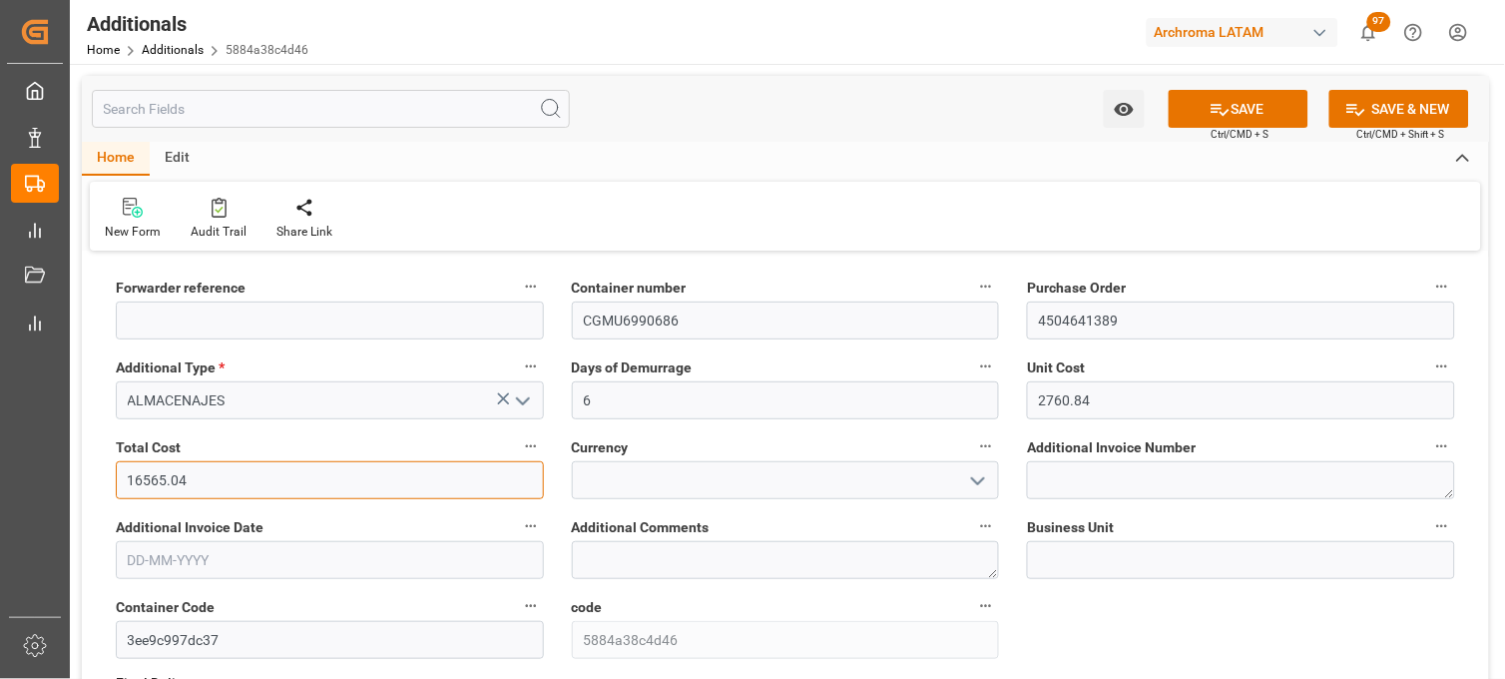
type input "16565.04"
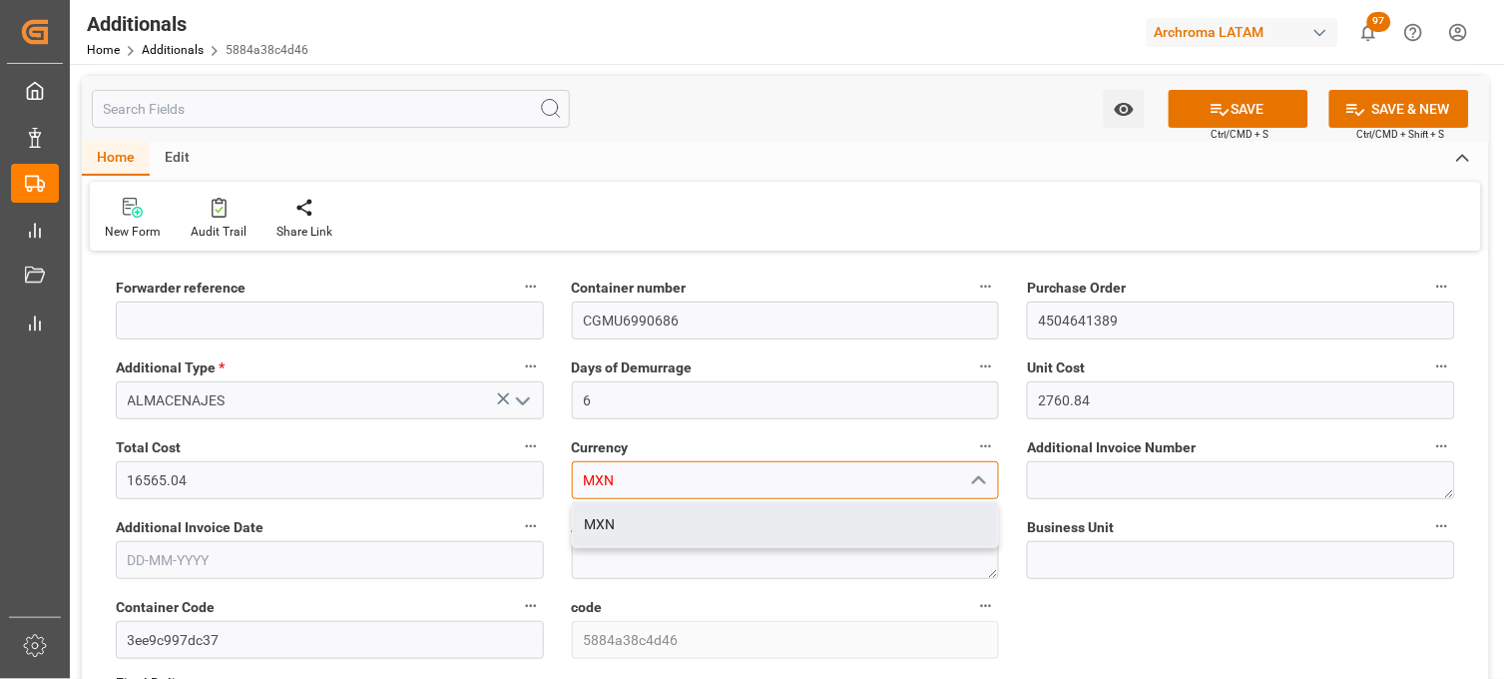
type input "MXN"
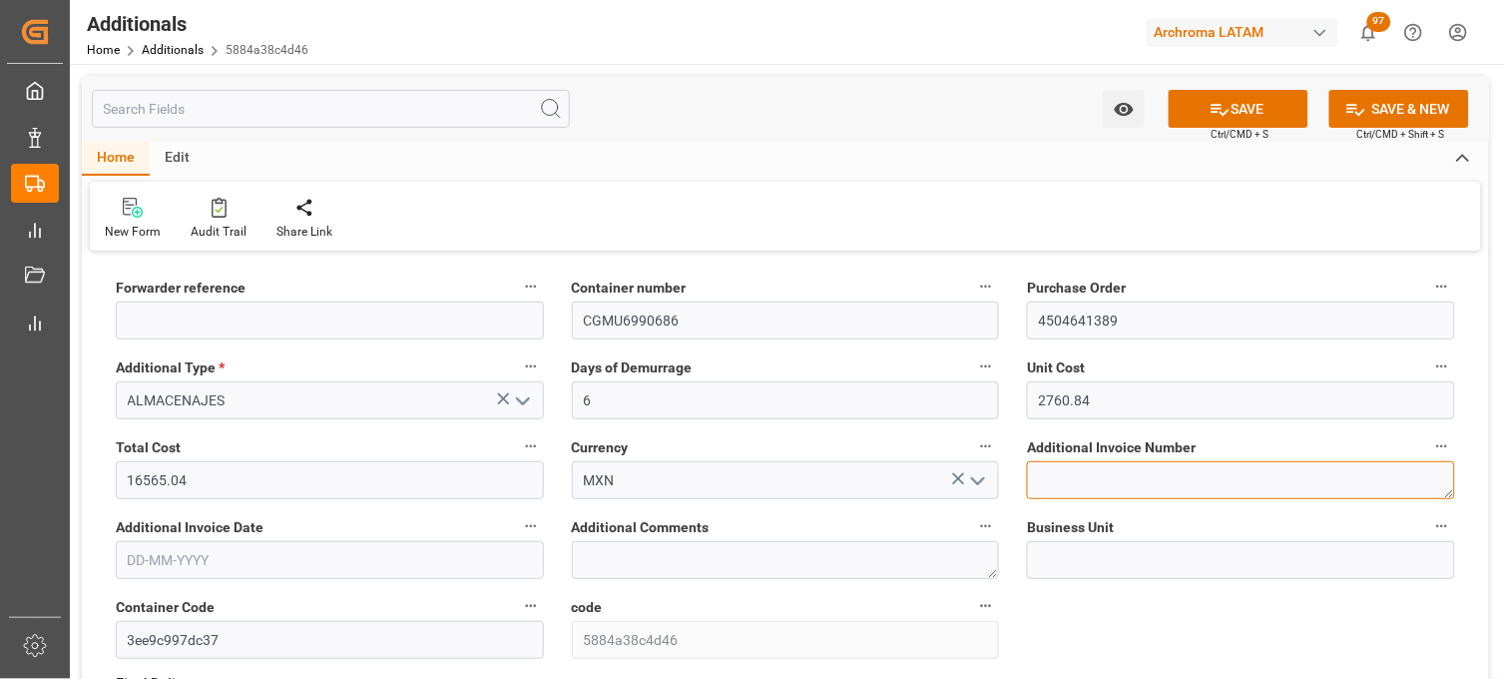
click at [1059, 485] on textarea at bounding box center [1241, 480] width 428 height 38
paste textarea "LM457837"
type textarea "LM457837"
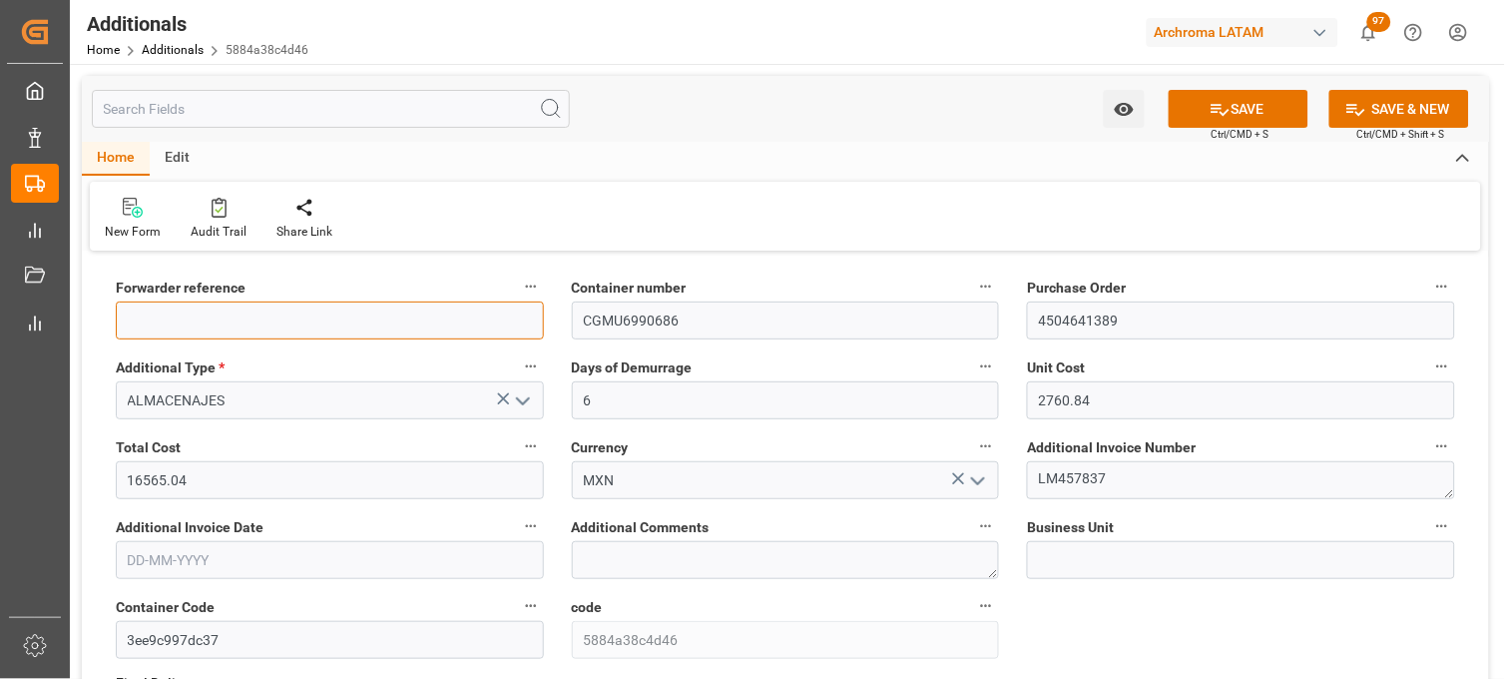
click at [331, 319] on input at bounding box center [330, 320] width 428 height 38
paste input "250906900589"
type input "250906900589"
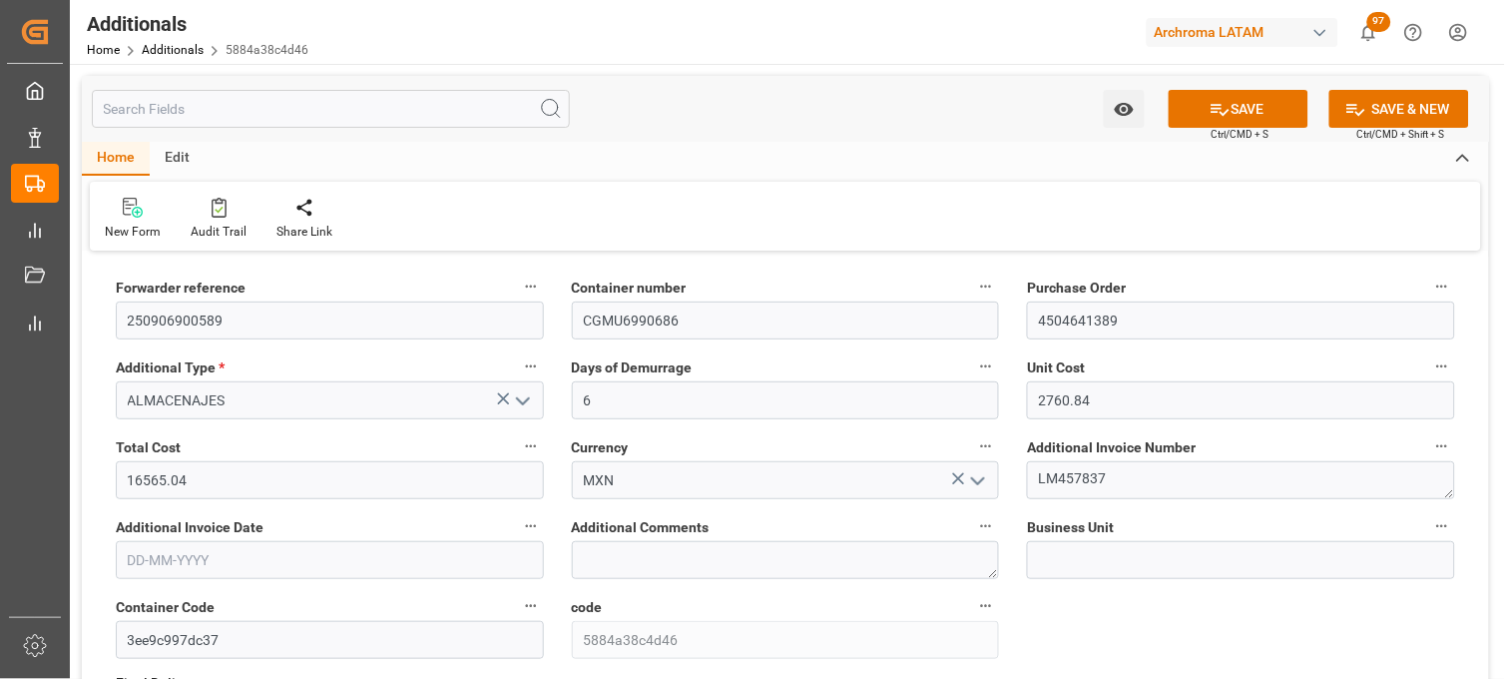
click at [353, 535] on label "Additional Invoice Date" at bounding box center [330, 527] width 428 height 28
click at [518, 535] on button "Additional Invoice Date" at bounding box center [531, 526] width 26 height 26
click at [323, 549] on div at bounding box center [752, 339] width 1505 height 679
click at [178, 560] on input "text" at bounding box center [330, 560] width 428 height 38
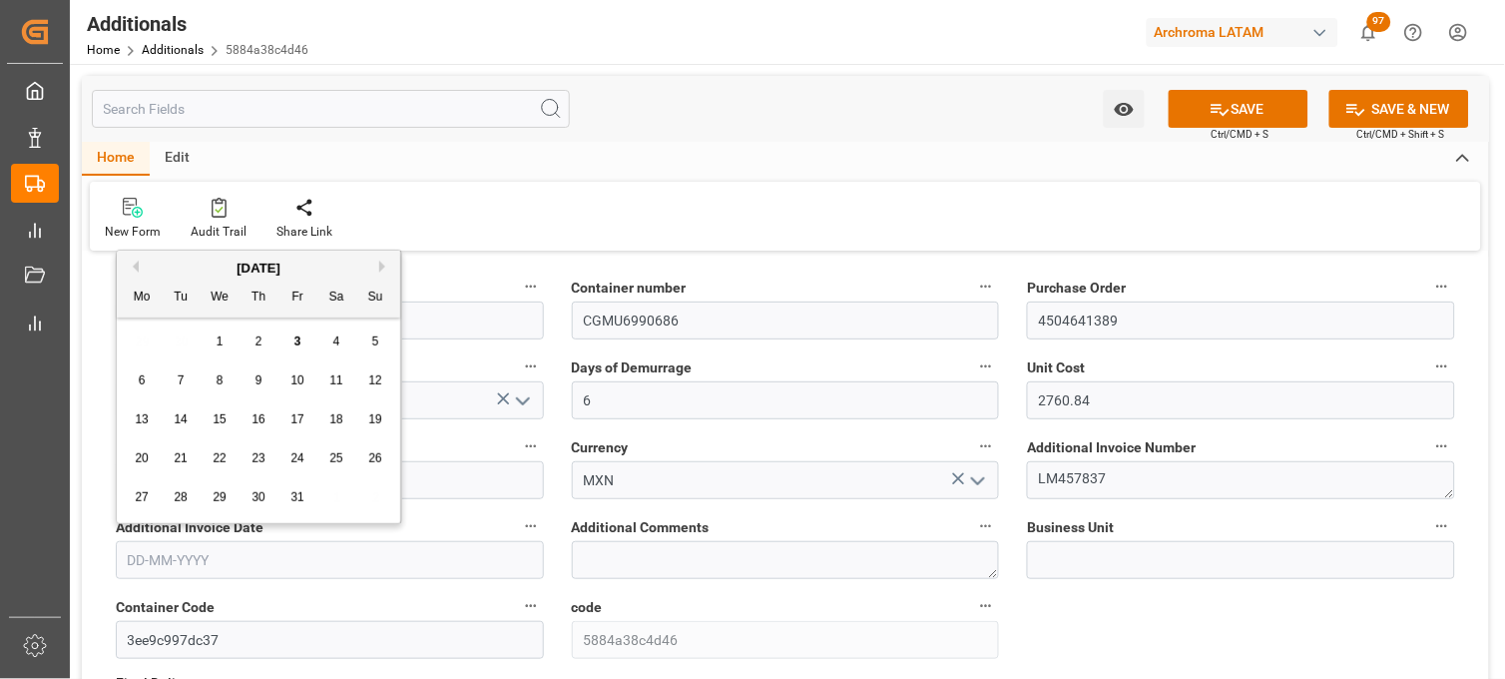
click at [125, 337] on div "29 30 1 2 3 4 5" at bounding box center [259, 341] width 272 height 39
click at [255, 346] on span "2" at bounding box center [258, 341] width 7 height 14
type input "02-10-2025"
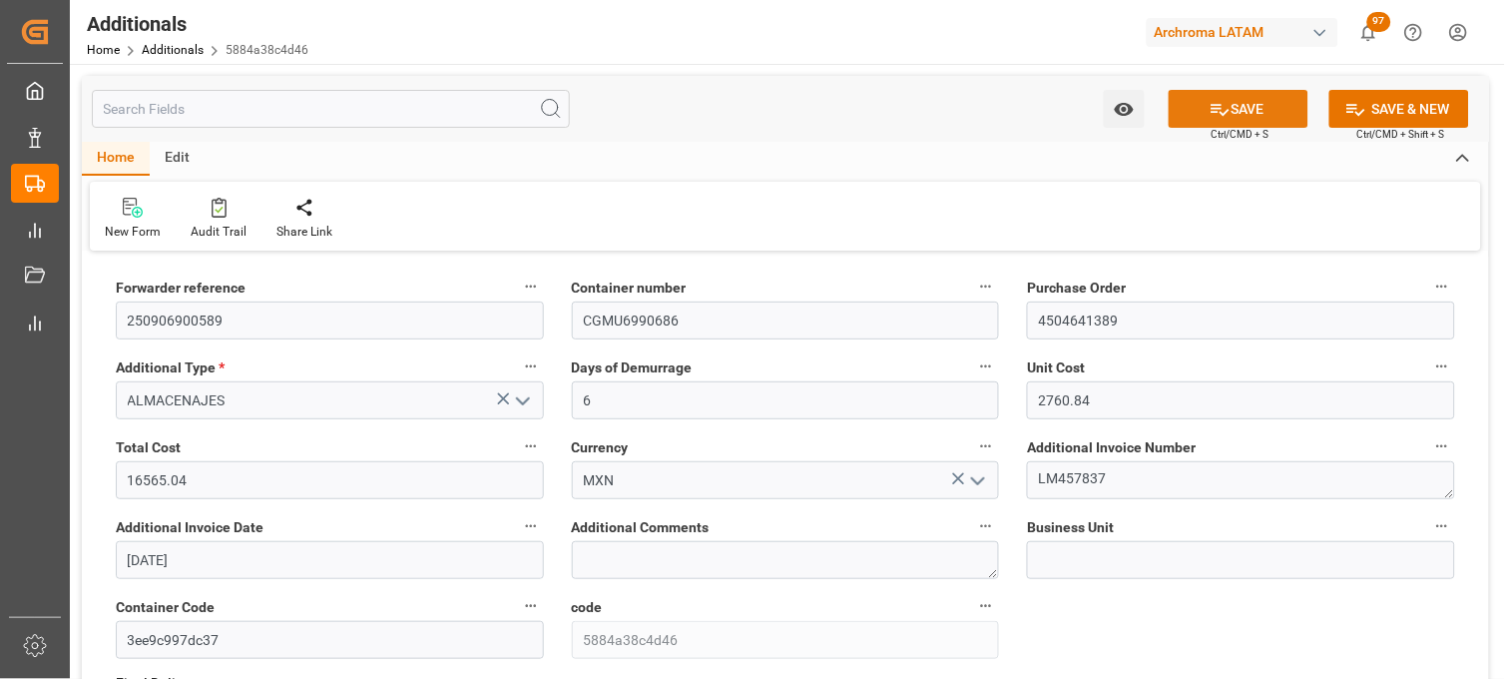
click at [1209, 118] on icon at bounding box center [1219, 109] width 21 height 21
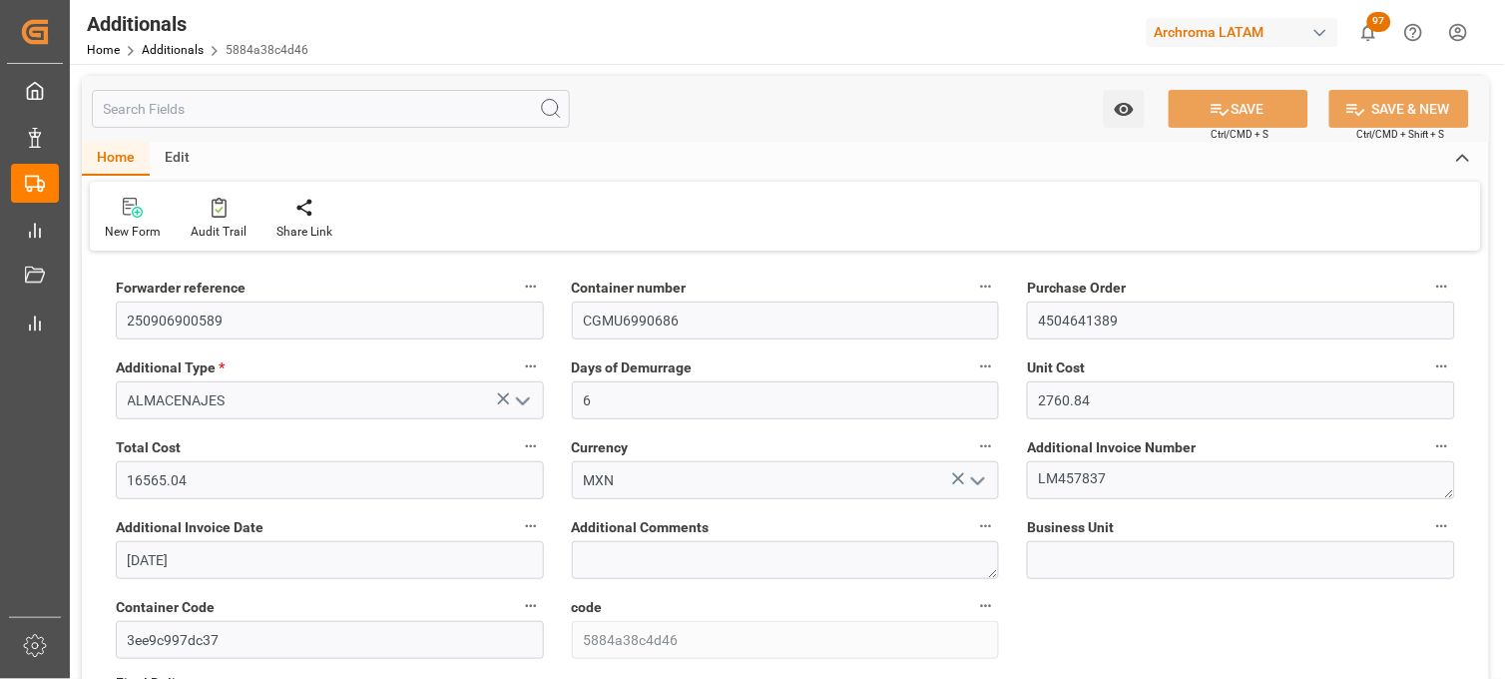
type input "TEXTIL"
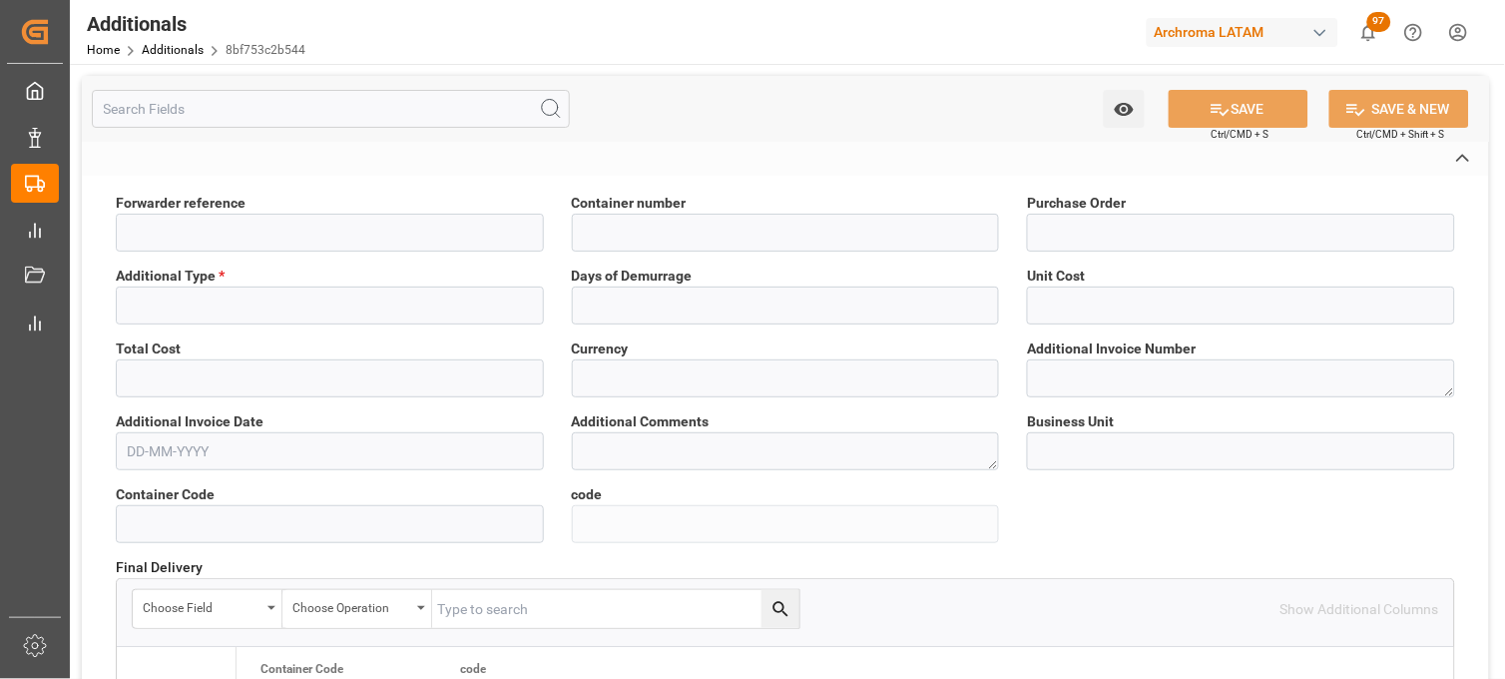
type input "83f17678527b"
type input "8bf753c2b544"
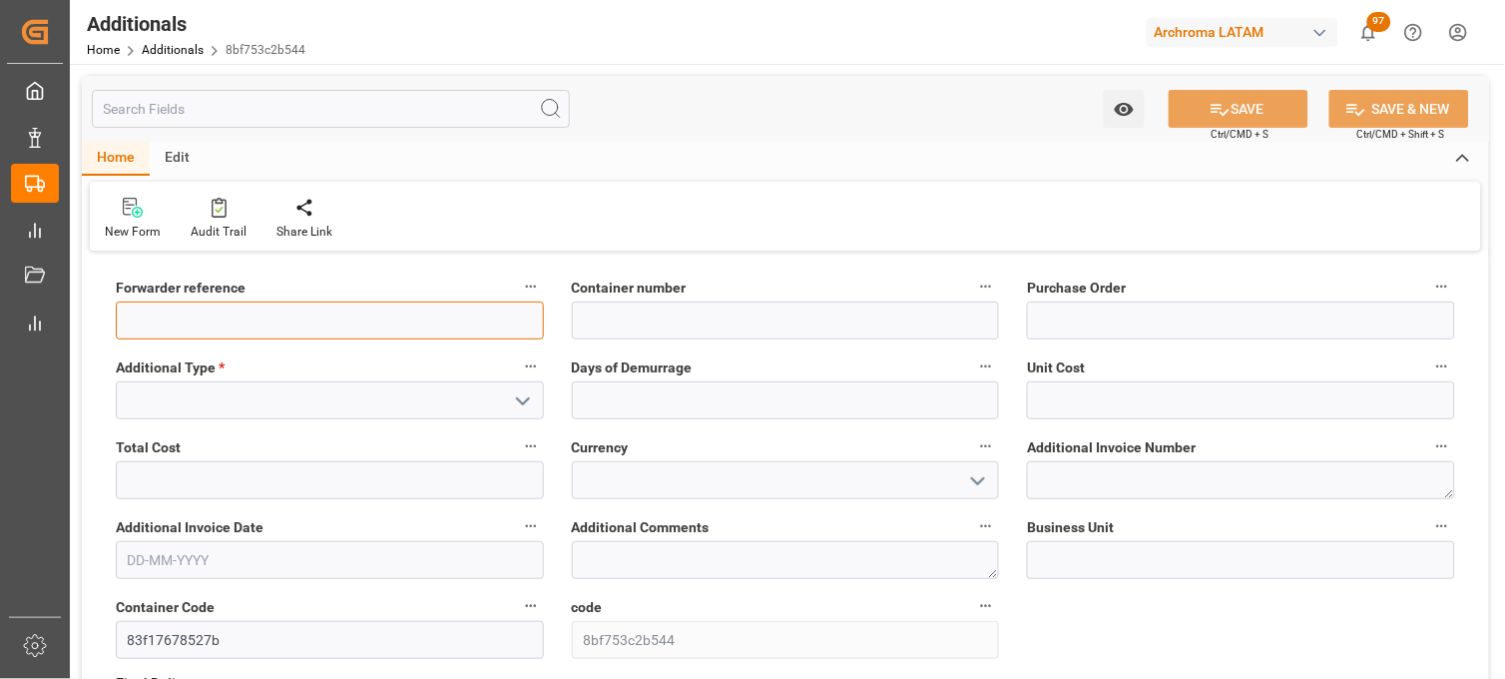
click at [369, 330] on input at bounding box center [330, 320] width 428 height 38
paste input "251006900274"
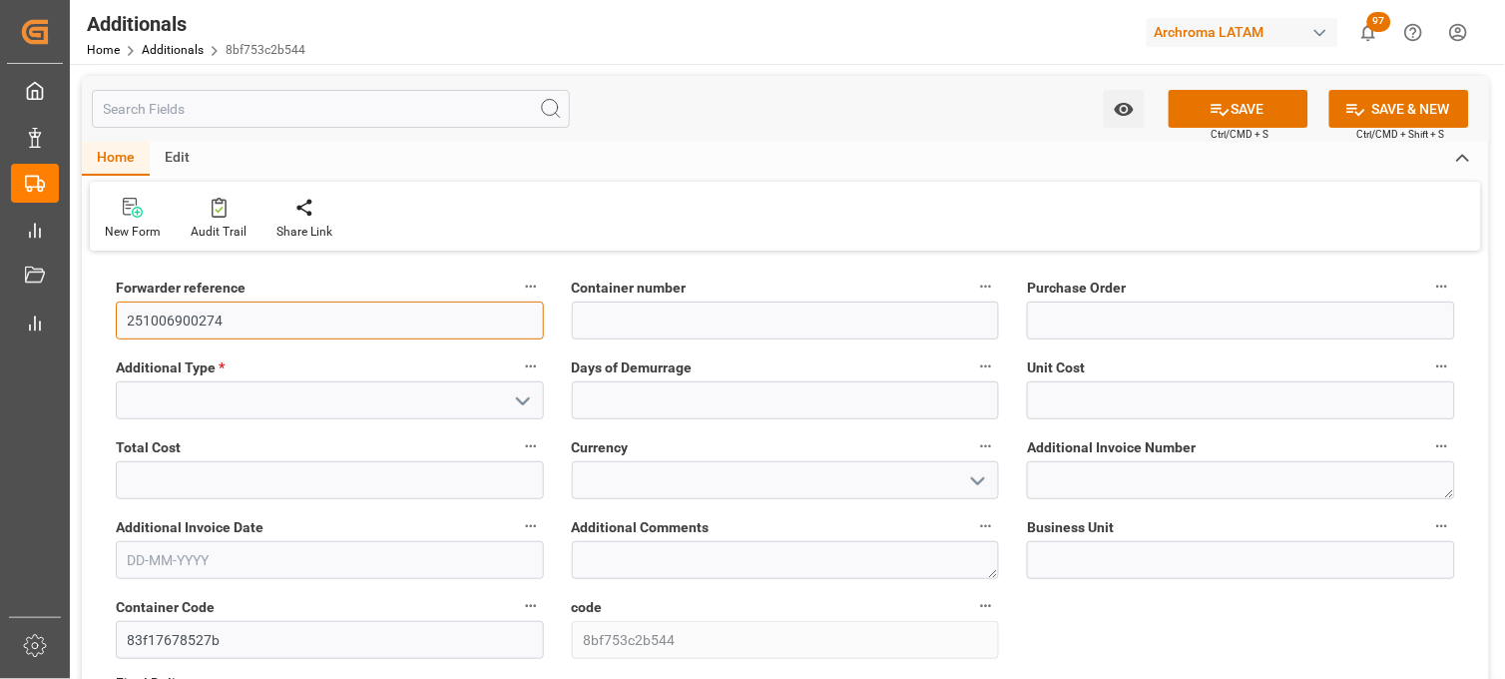
type input "251006900274"
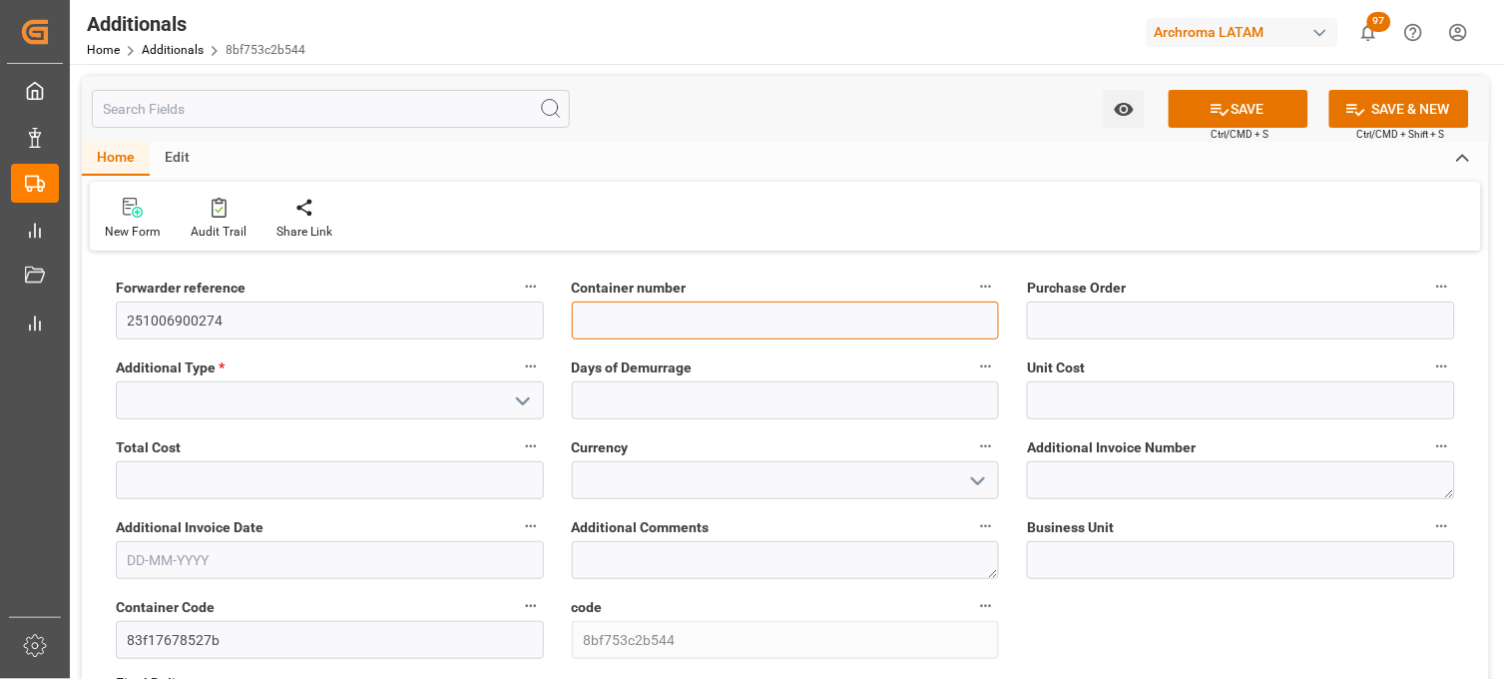
paste input "MSKU5525682"
type input "MSKU5525682"
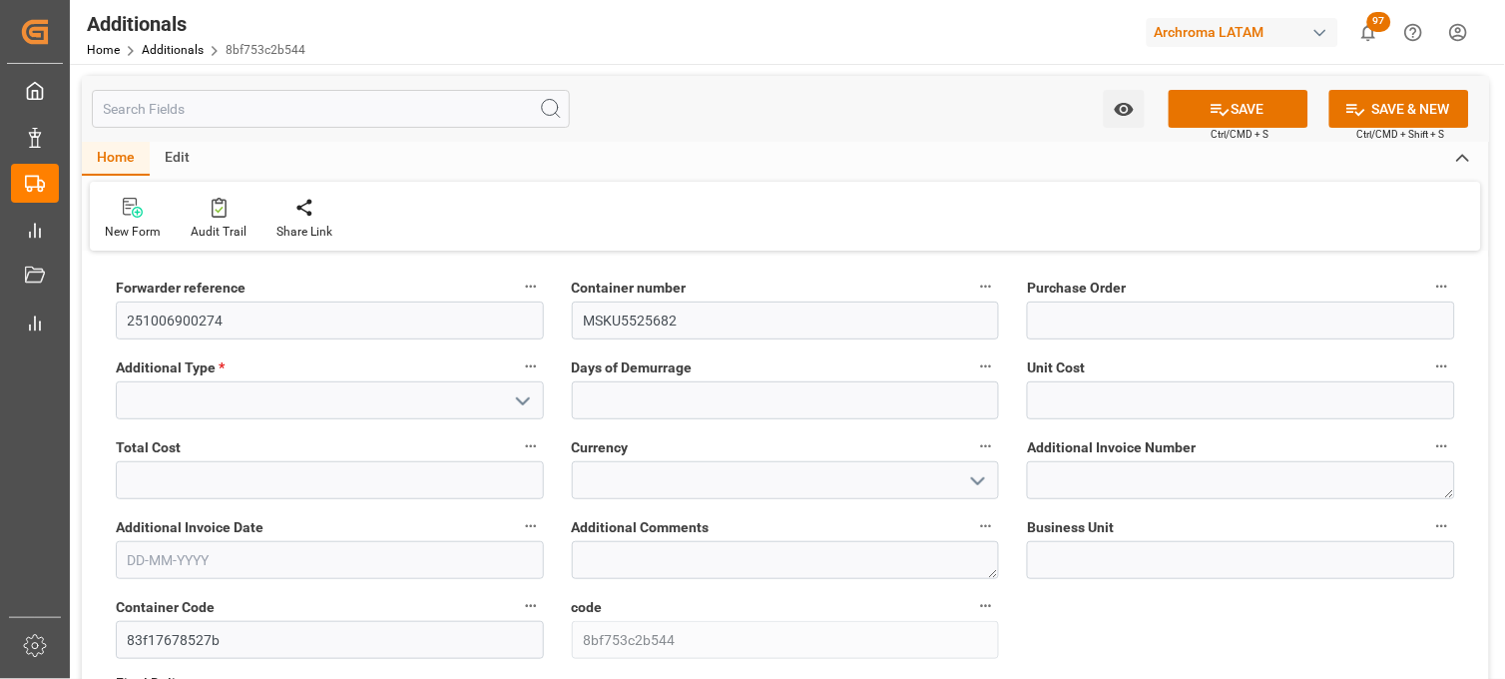
click at [1053, 341] on div "Purchase Order" at bounding box center [1241, 306] width 456 height 80
click at [1055, 329] on input at bounding box center [1241, 320] width 428 height 38
paste input "4504638480"
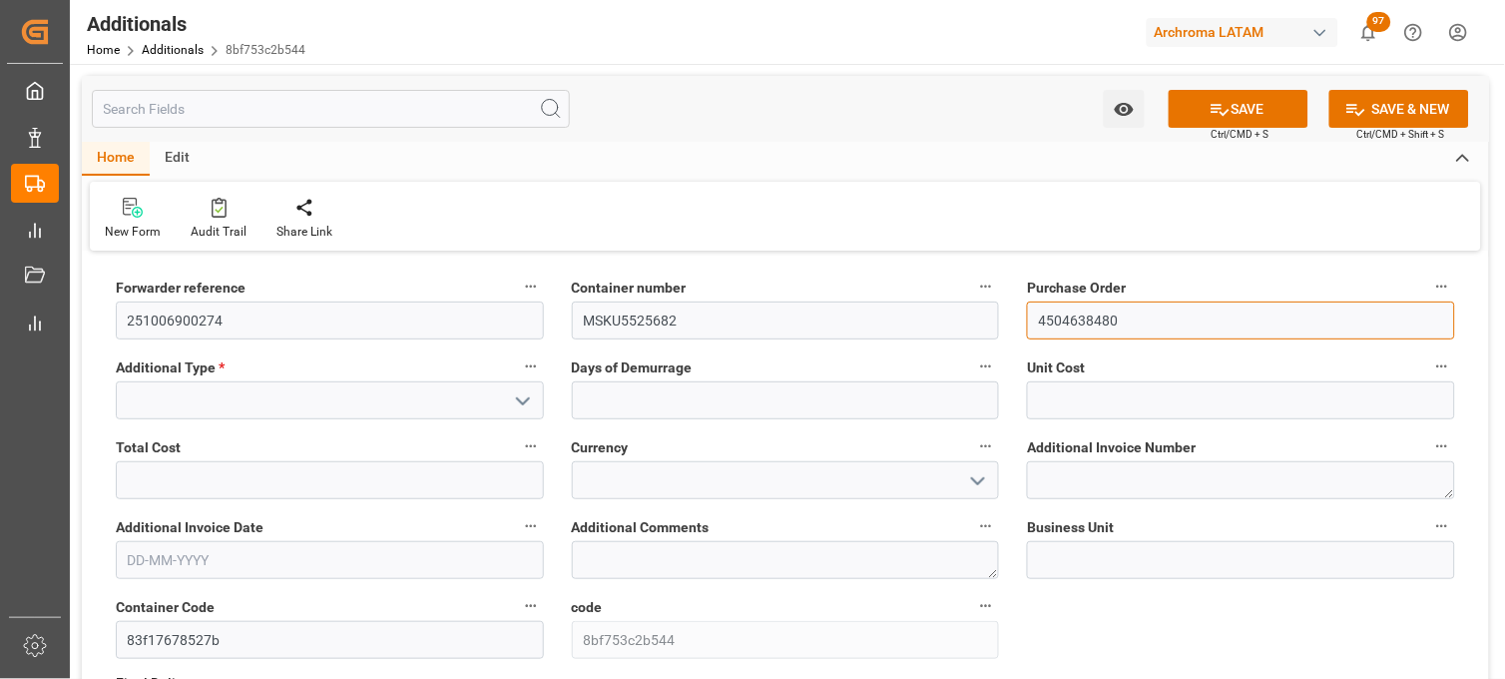
type input "4504638480"
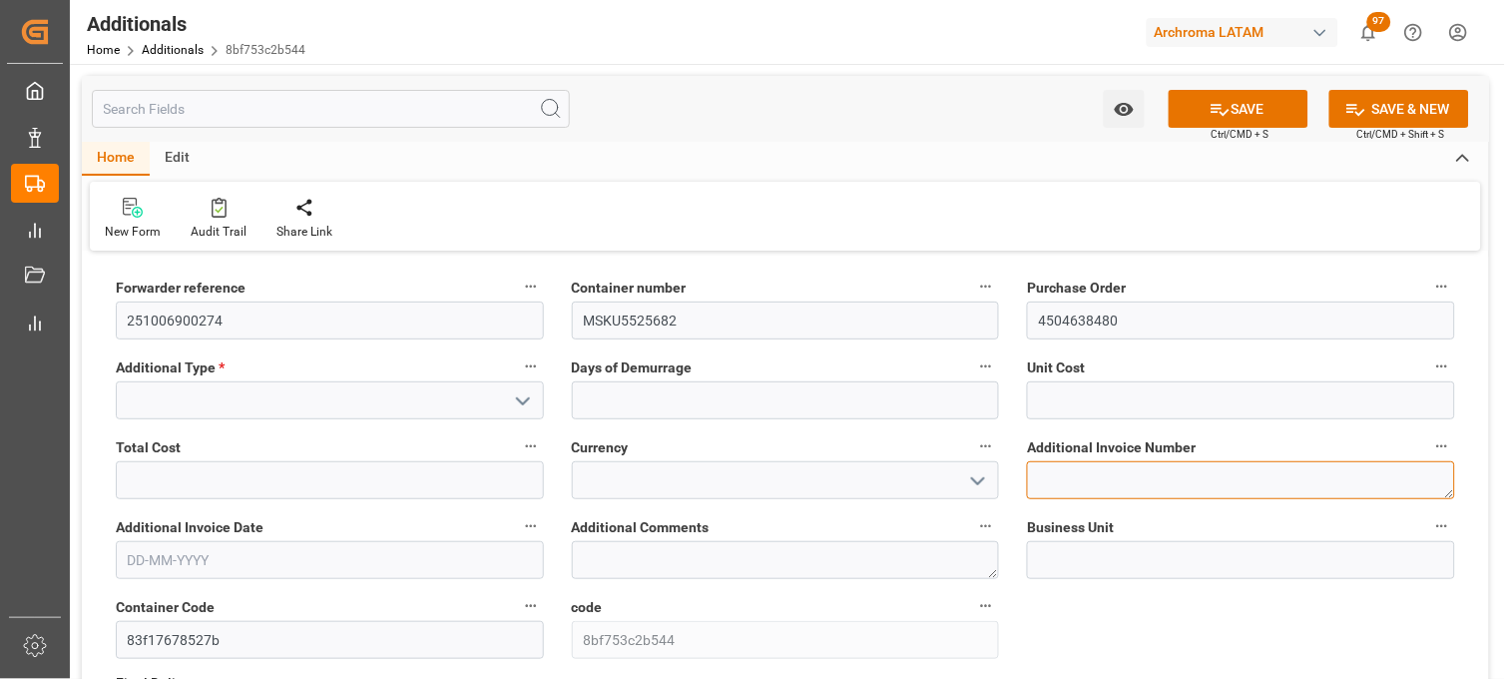
click at [1076, 472] on textarea at bounding box center [1241, 480] width 428 height 38
paste textarea "LM457890"
type textarea "LM457890"
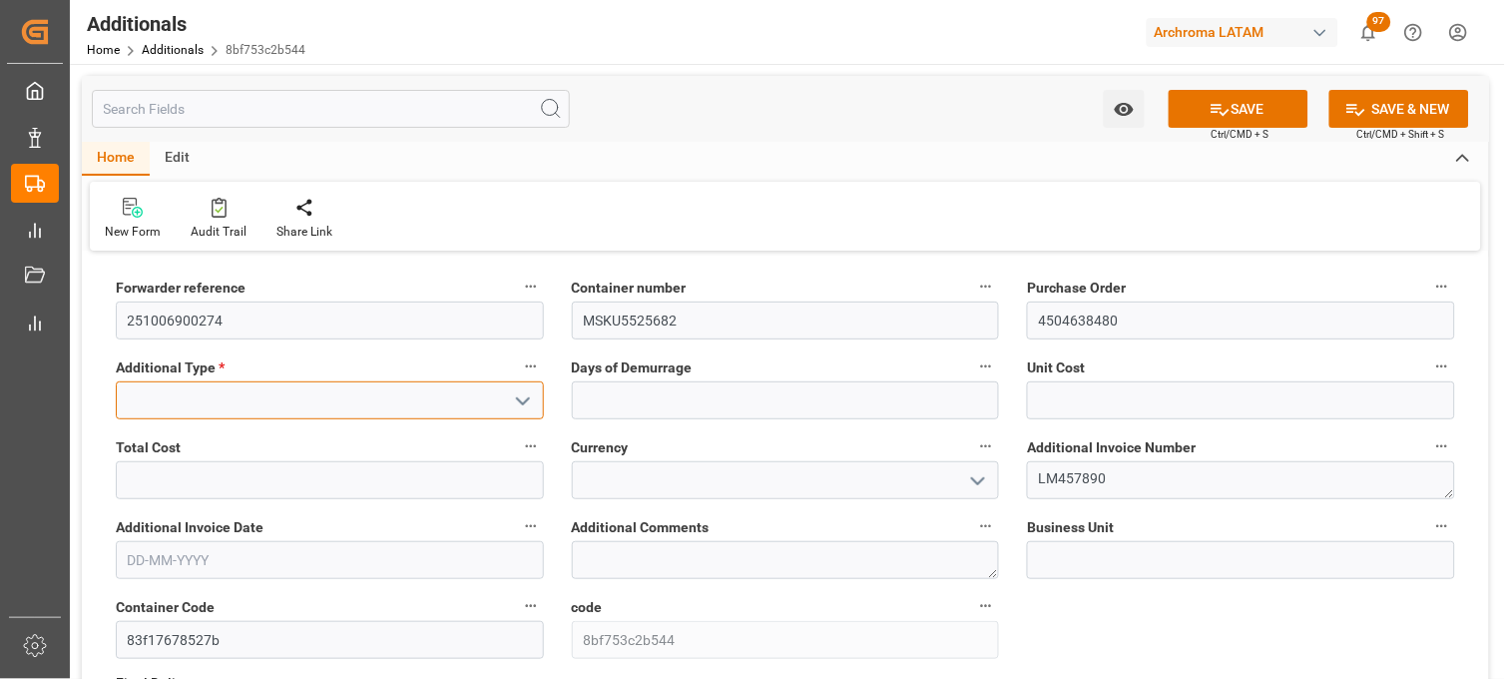
click at [369, 404] on input at bounding box center [330, 400] width 428 height 38
type input "REACOMODO DE CONTENEDOR"
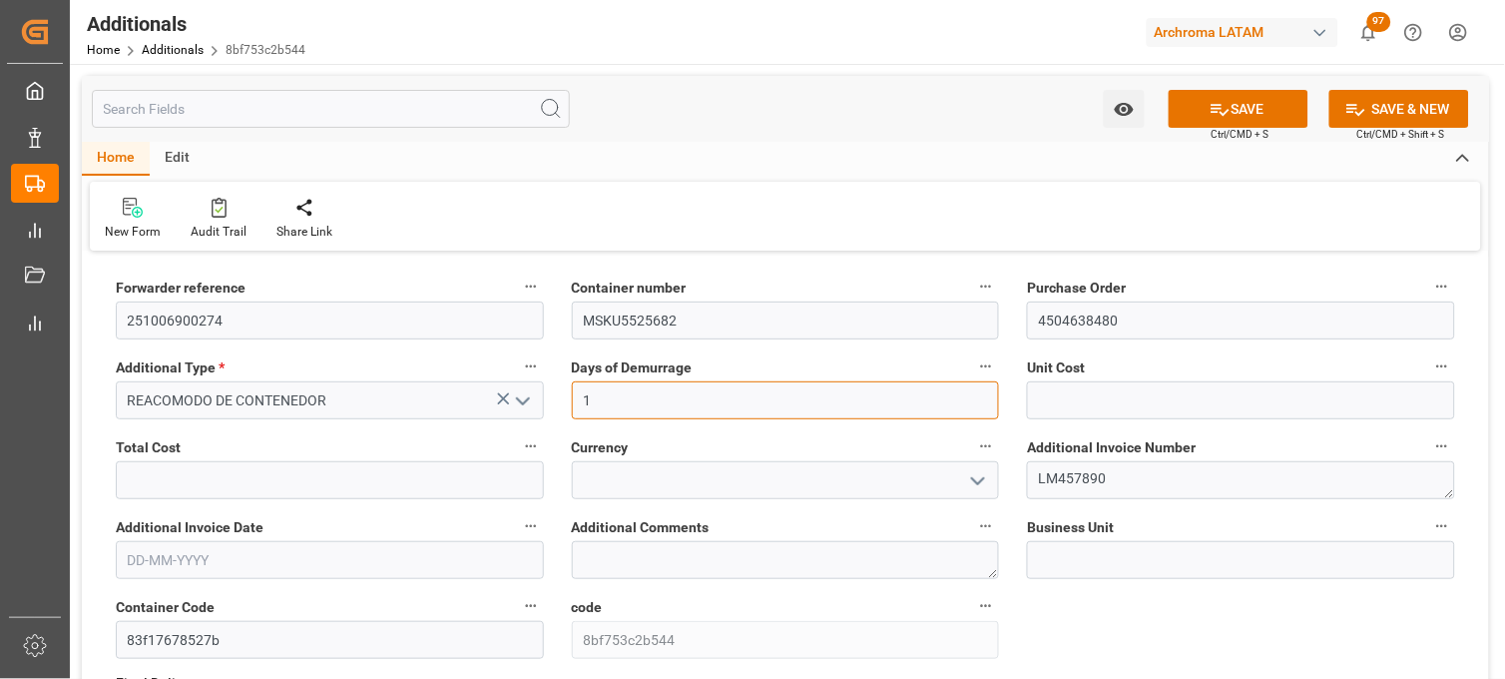
type input "1"
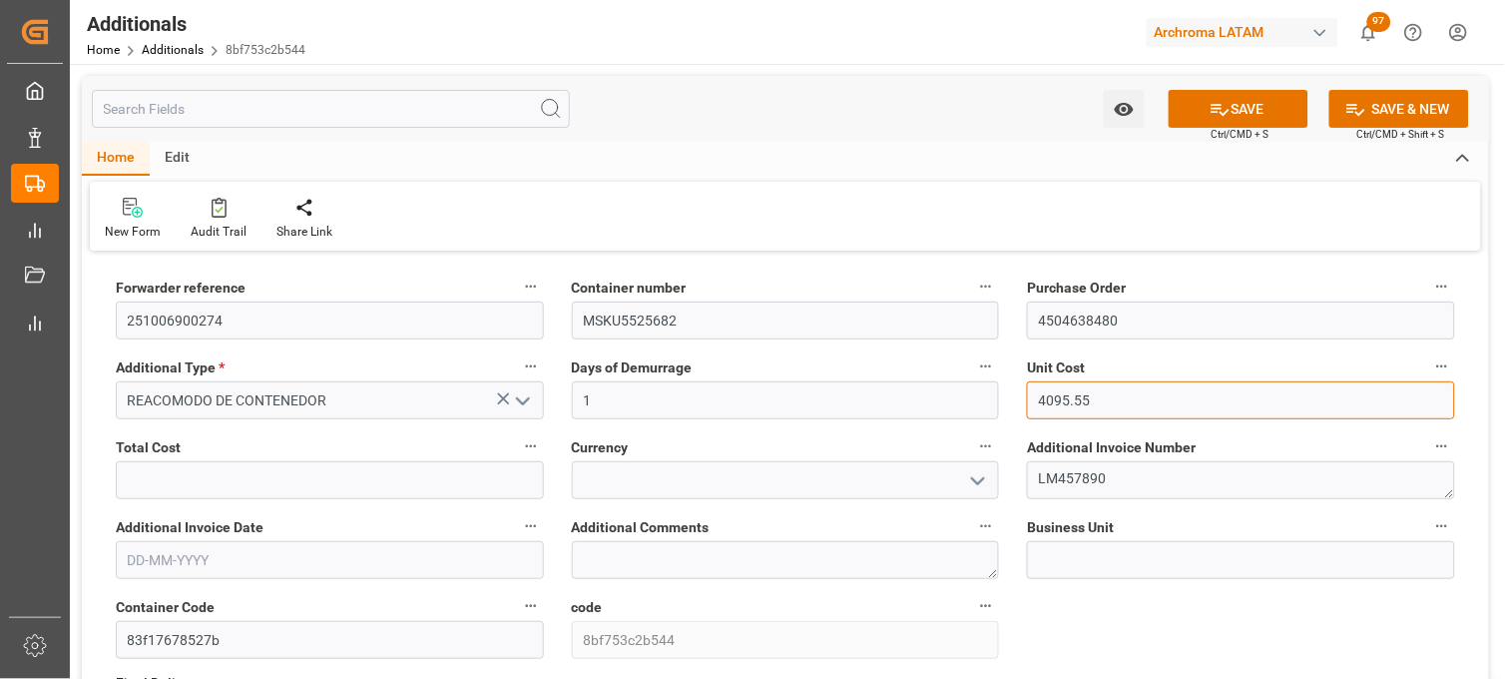
type input "4095.55"
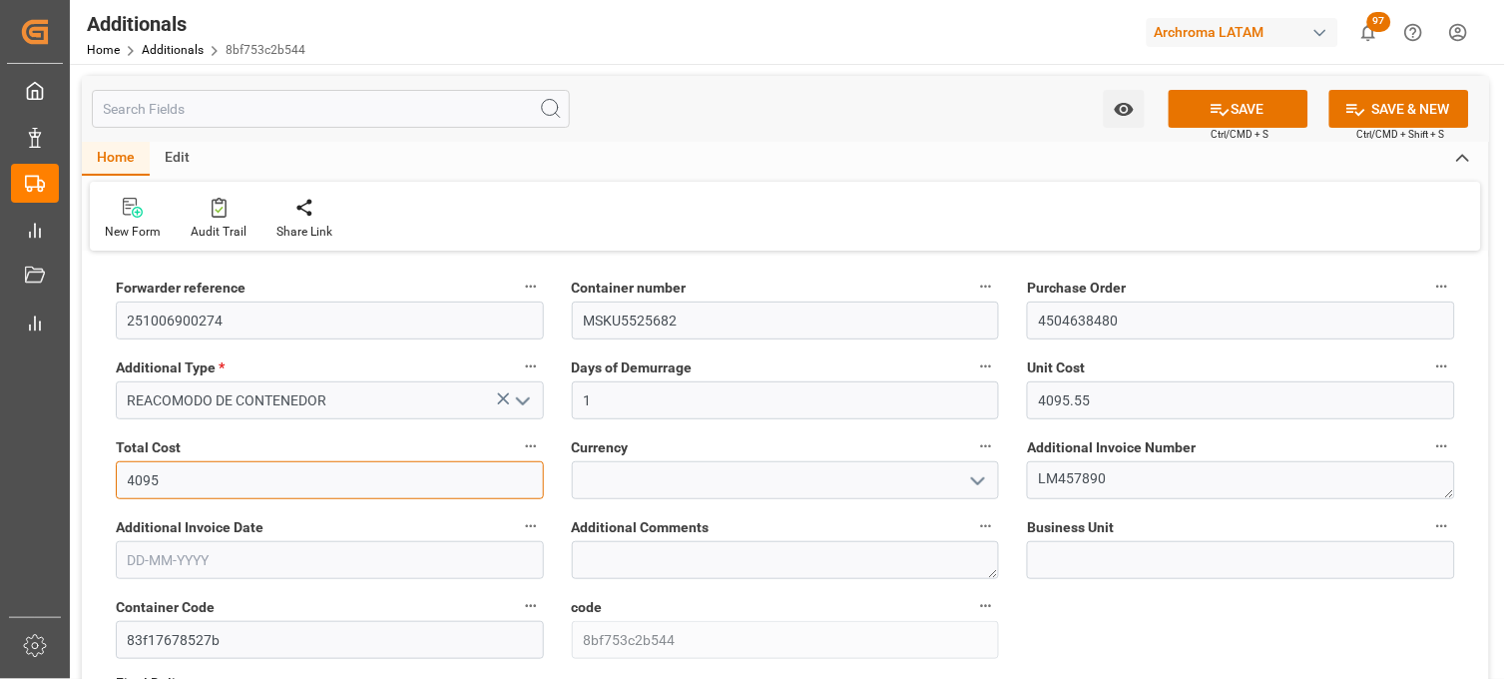
type input "4095.55"
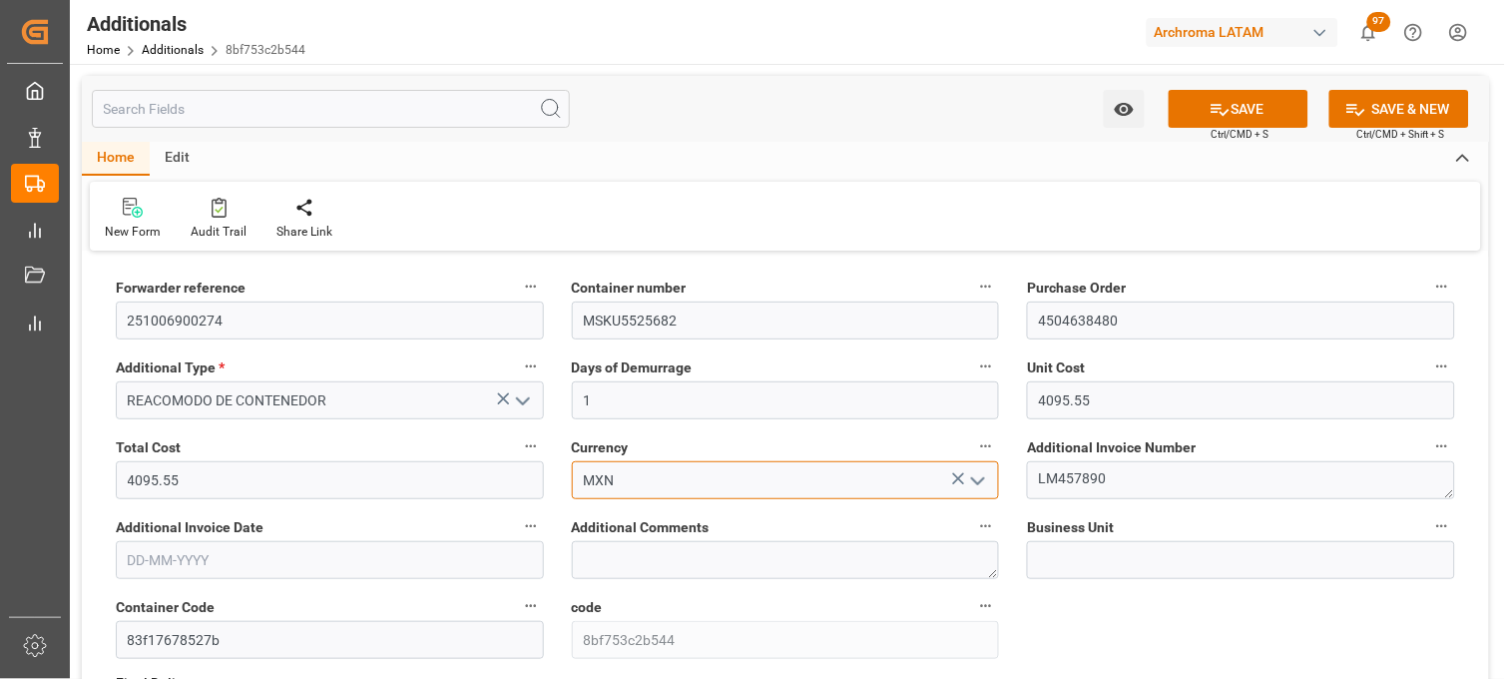
type input "MXN"
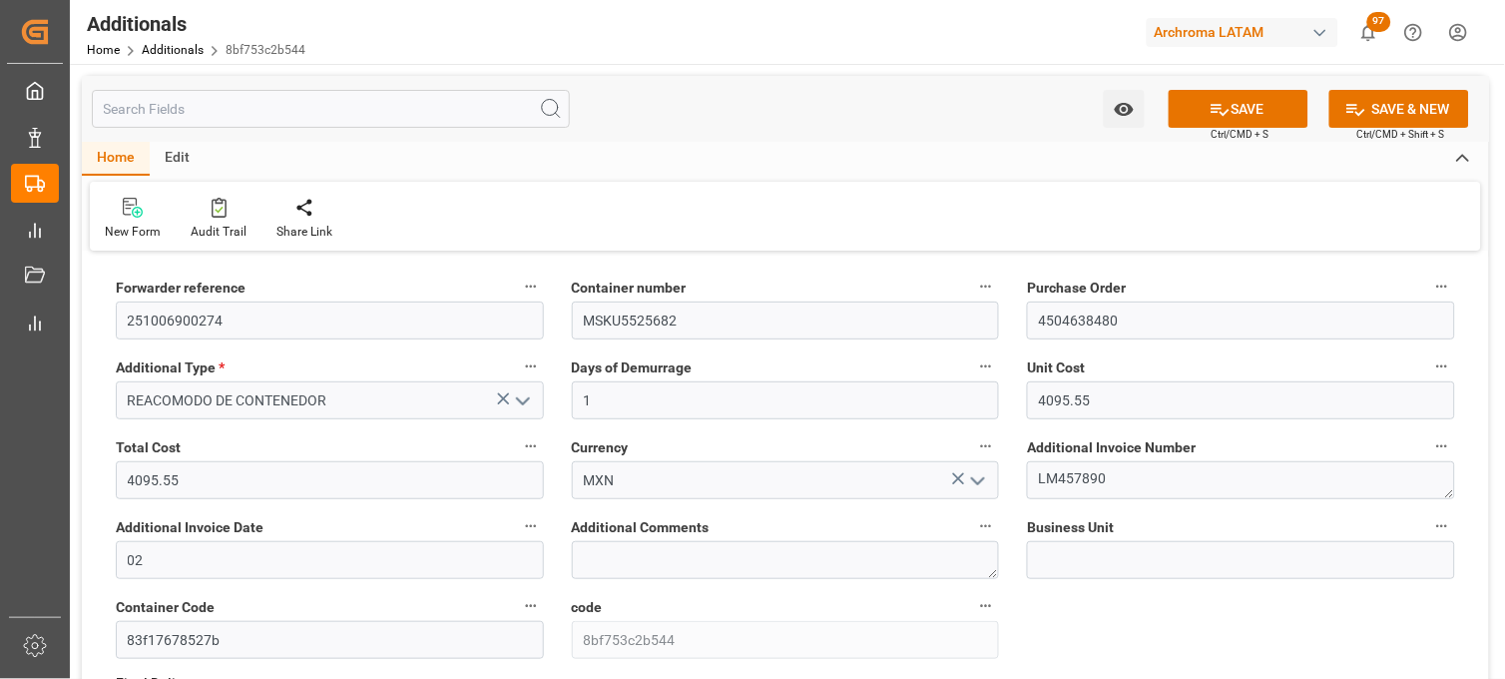
type input "[DATE]"
click at [1238, 127] on span "Ctrl/CMD + S" at bounding box center [1240, 134] width 58 height 15
click at [1221, 112] on icon at bounding box center [1219, 109] width 21 height 21
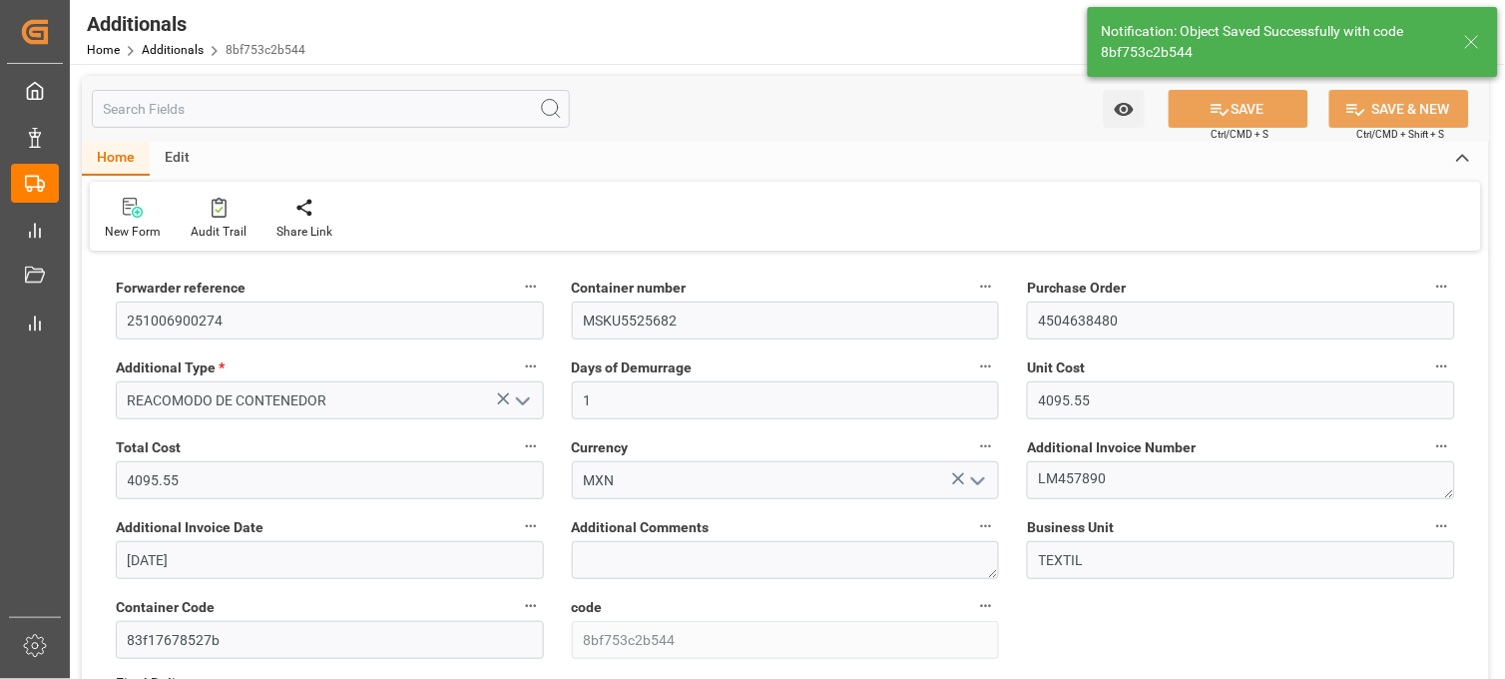
type input "TEXTIL"
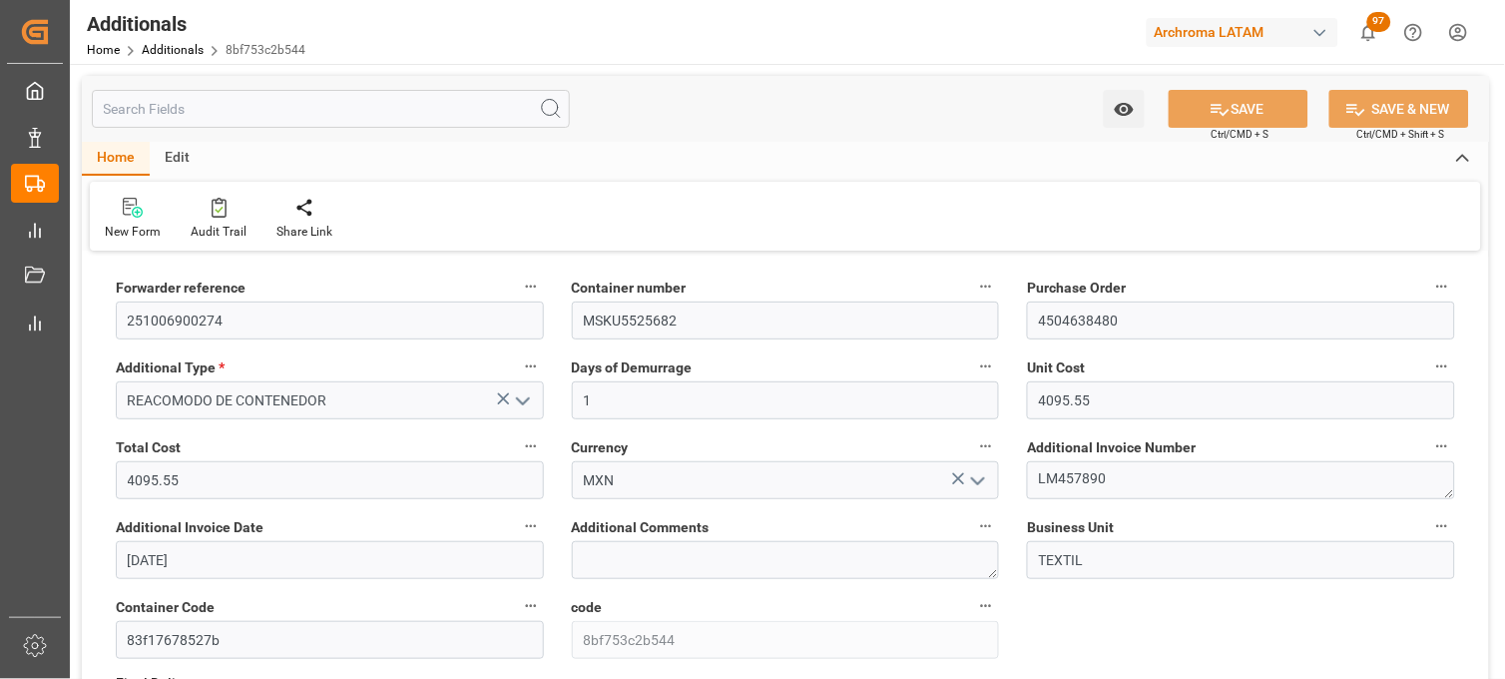
click at [1185, 521] on label "Business Unit" at bounding box center [1241, 527] width 428 height 28
click at [1429, 521] on button "Business Unit" at bounding box center [1442, 526] width 26 height 26
click at [183, 53] on div at bounding box center [752, 339] width 1505 height 679
click at [180, 50] on link "Additionals" at bounding box center [173, 50] width 62 height 14
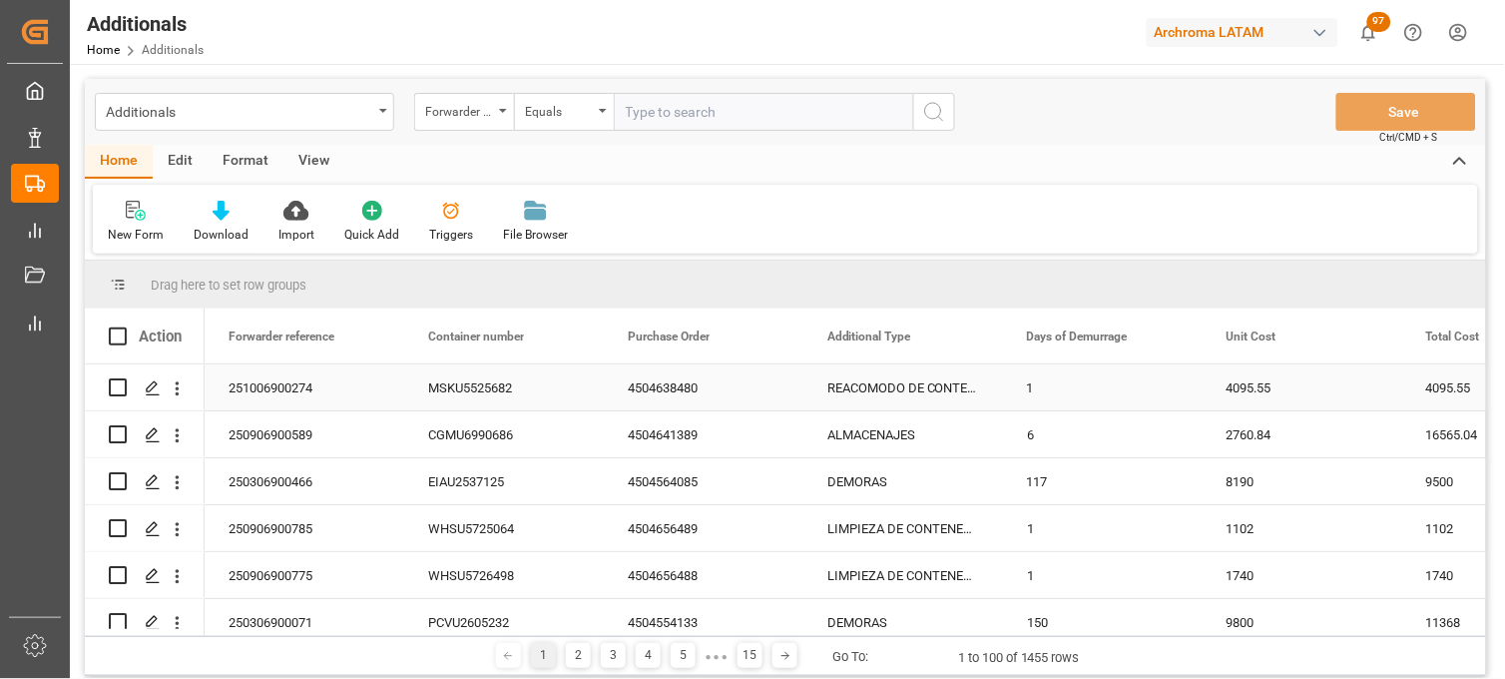
click at [109, 384] on input "Press Space to toggle row selection (unchecked)" at bounding box center [118, 387] width 18 height 18
checkbox input "true"
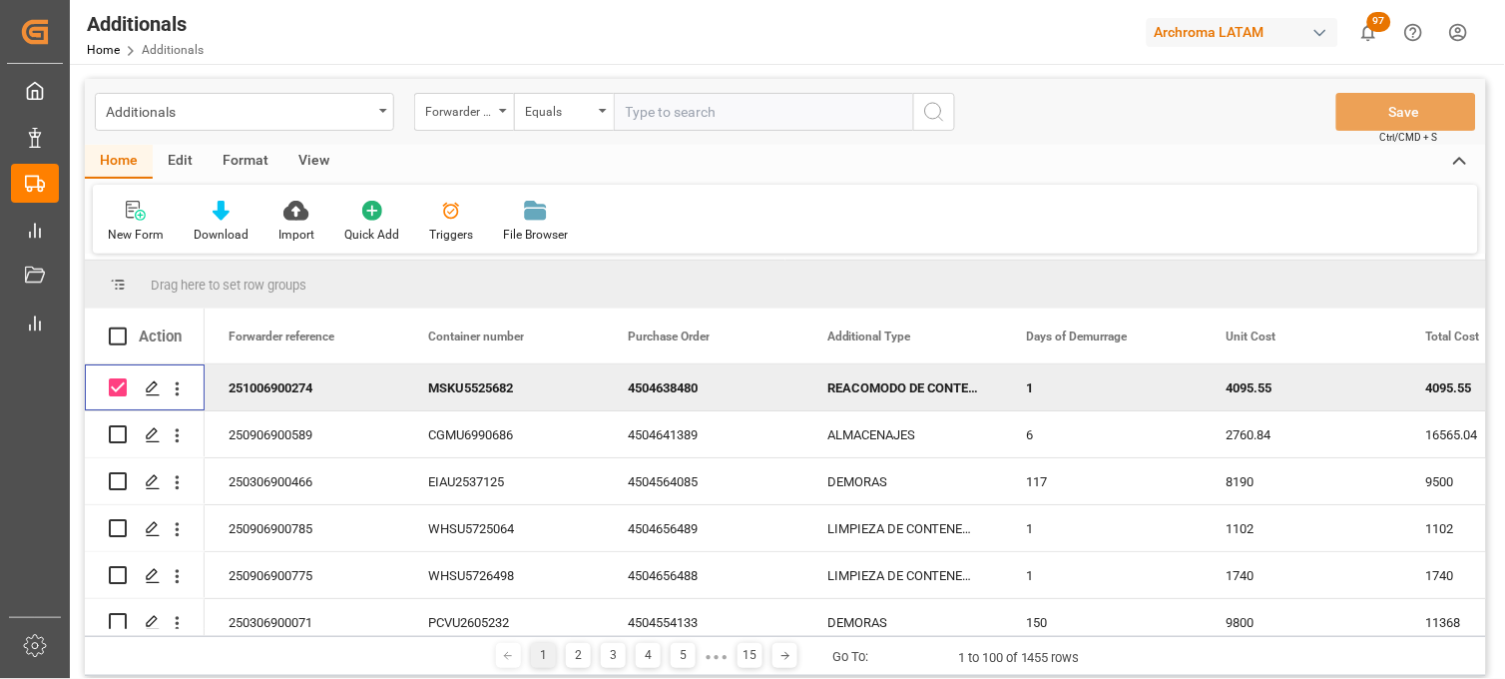
click at [245, 164] on div "Format" at bounding box center [246, 162] width 76 height 34
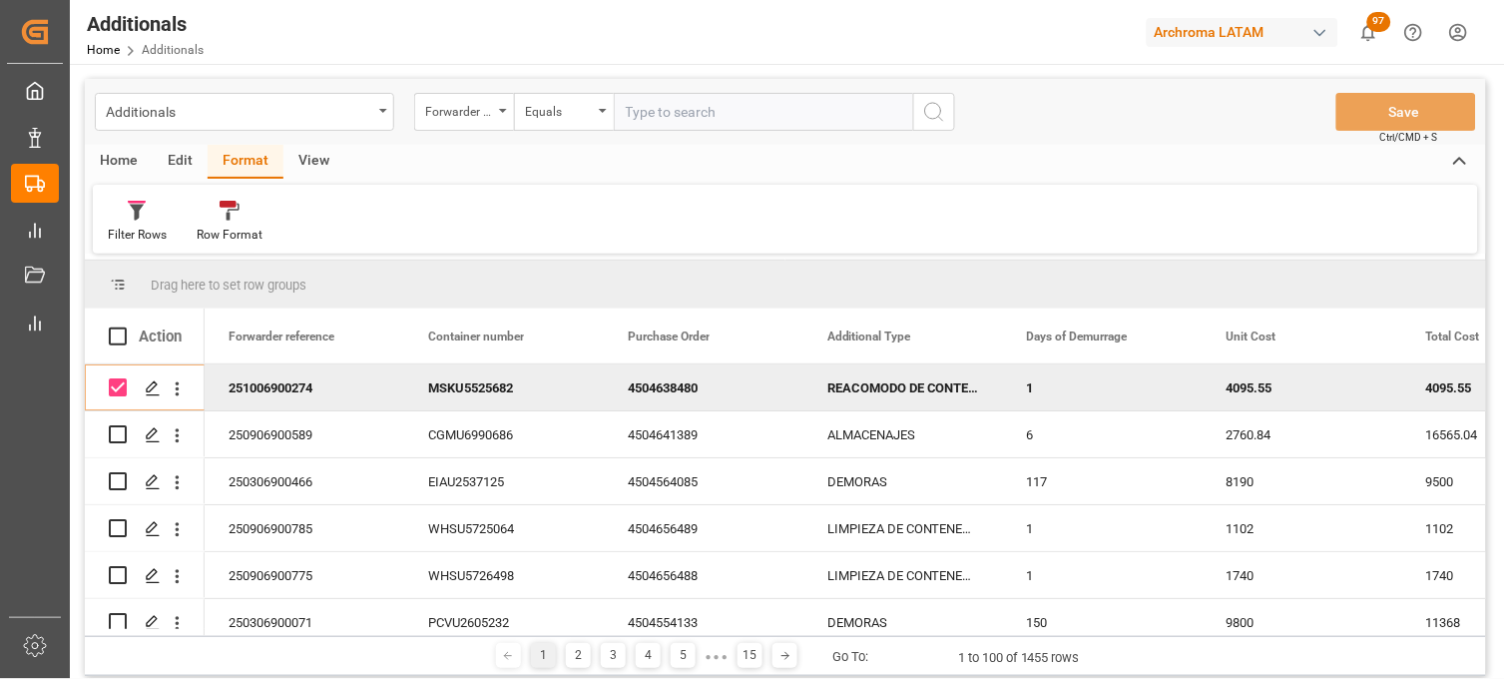
click at [186, 170] on div "Edit" at bounding box center [180, 162] width 55 height 34
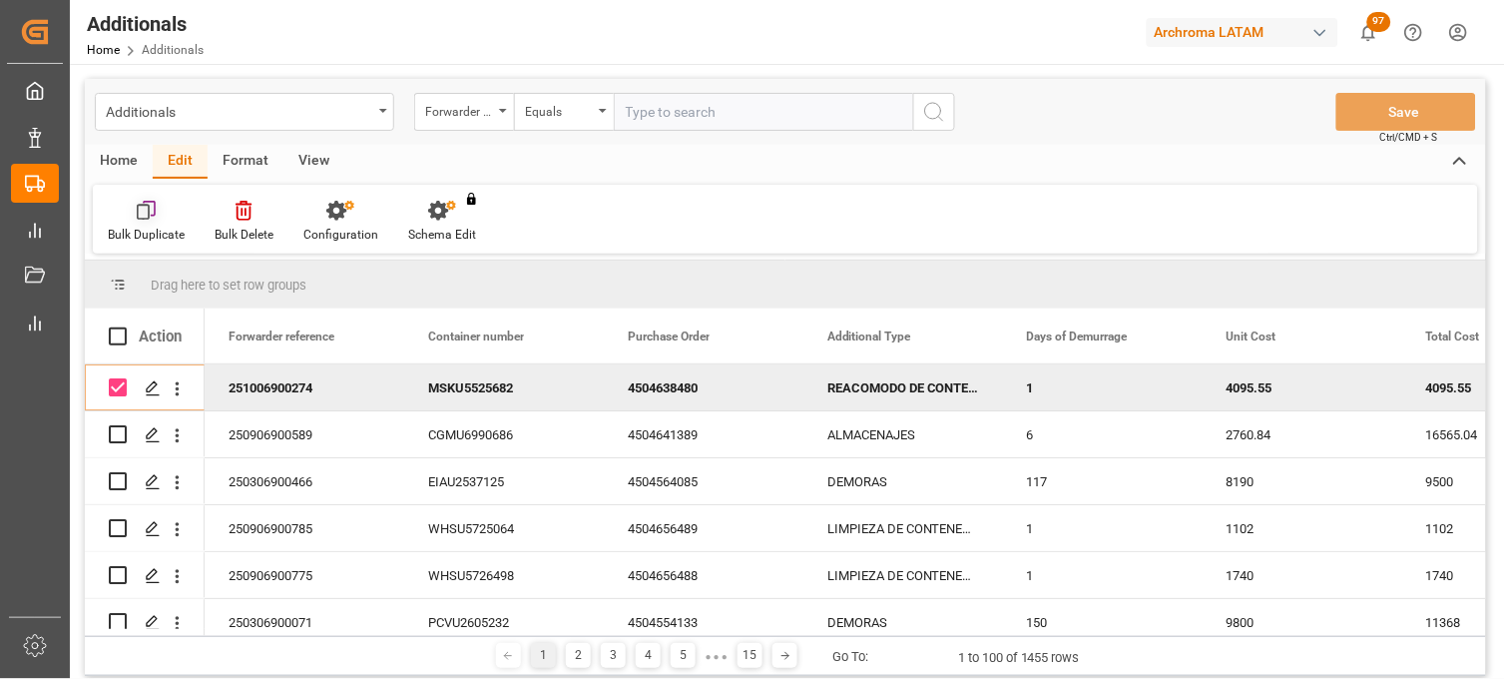
click at [153, 215] on icon at bounding box center [149, 209] width 13 height 16
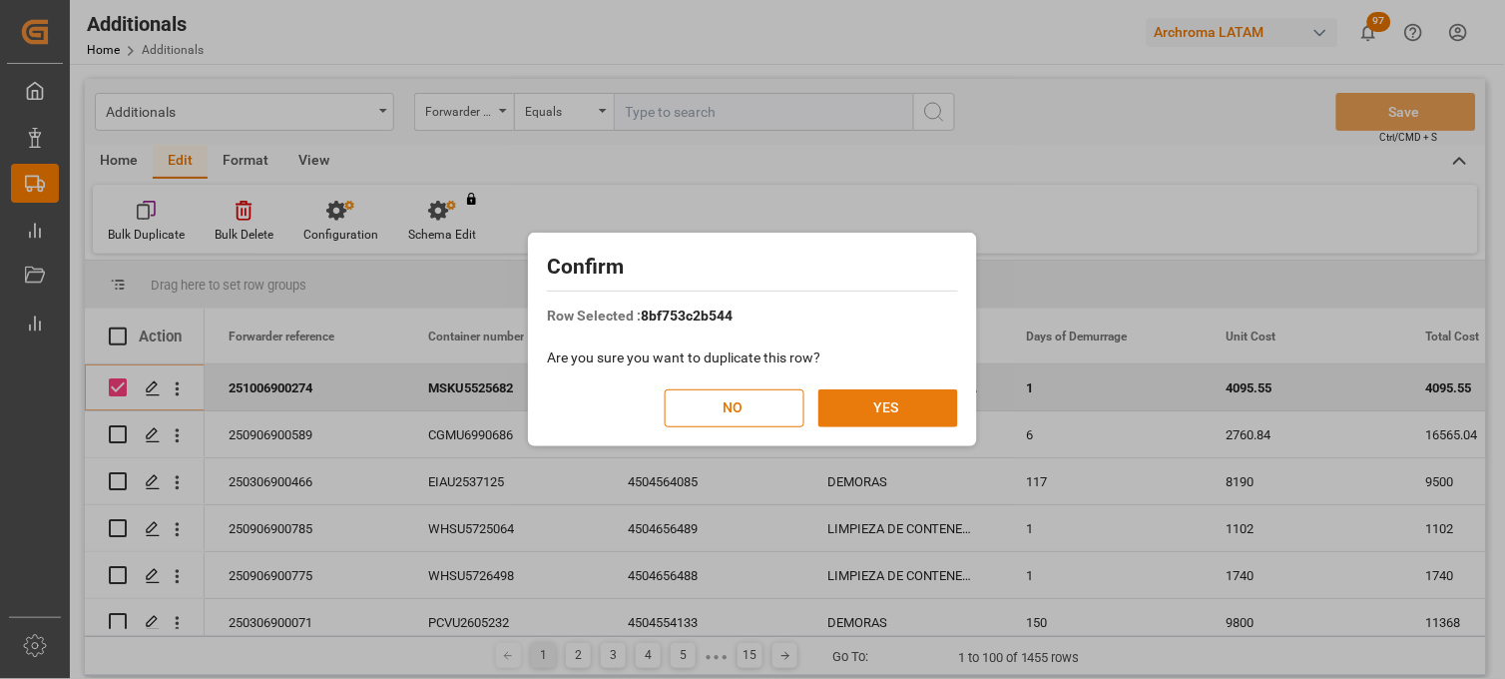
click at [865, 404] on button "YES" at bounding box center [888, 408] width 140 height 38
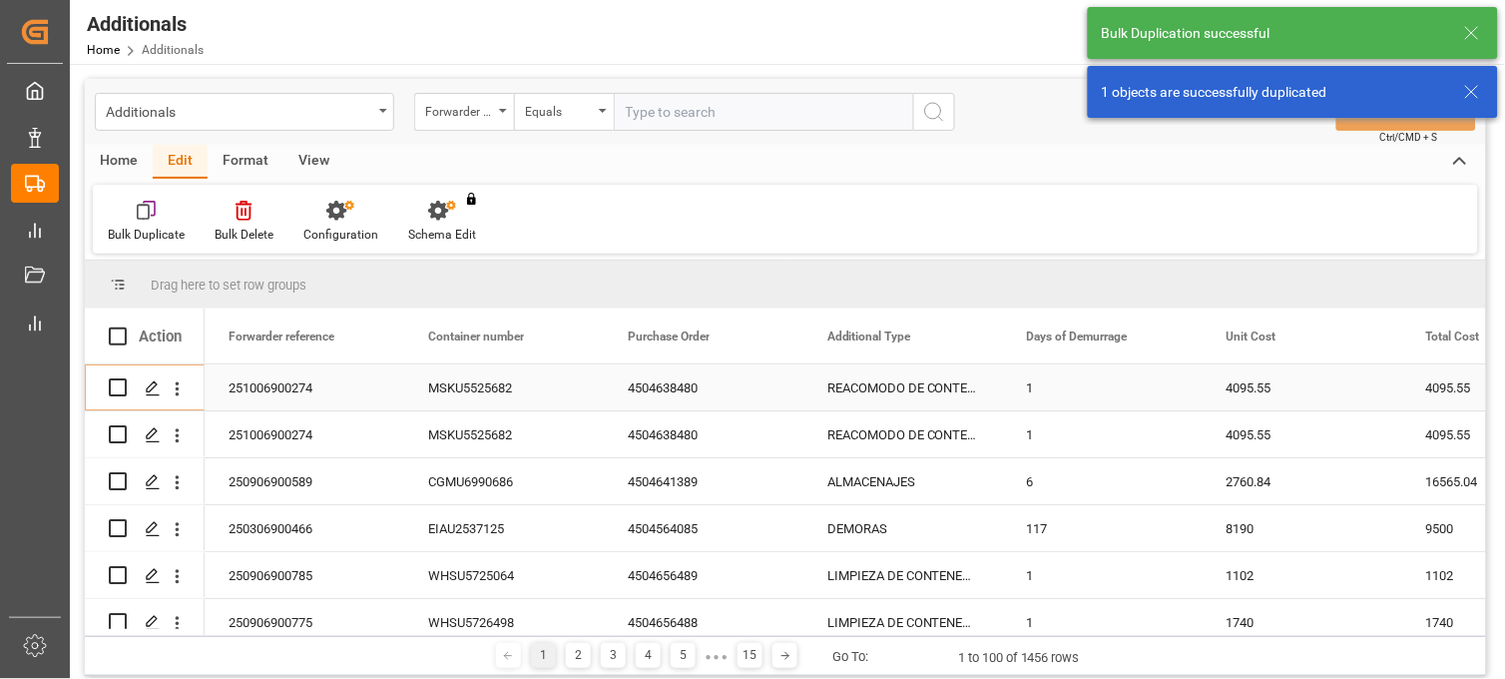
click at [894, 389] on div "REACOMODO DE CONTENEDOR" at bounding box center [903, 387] width 200 height 46
click at [945, 393] on icon "Press SPACE to select this row." at bounding box center [946, 397] width 21 height 21
click at [945, 393] on input "Press SPACE to select this row." at bounding box center [903, 399] width 168 height 38
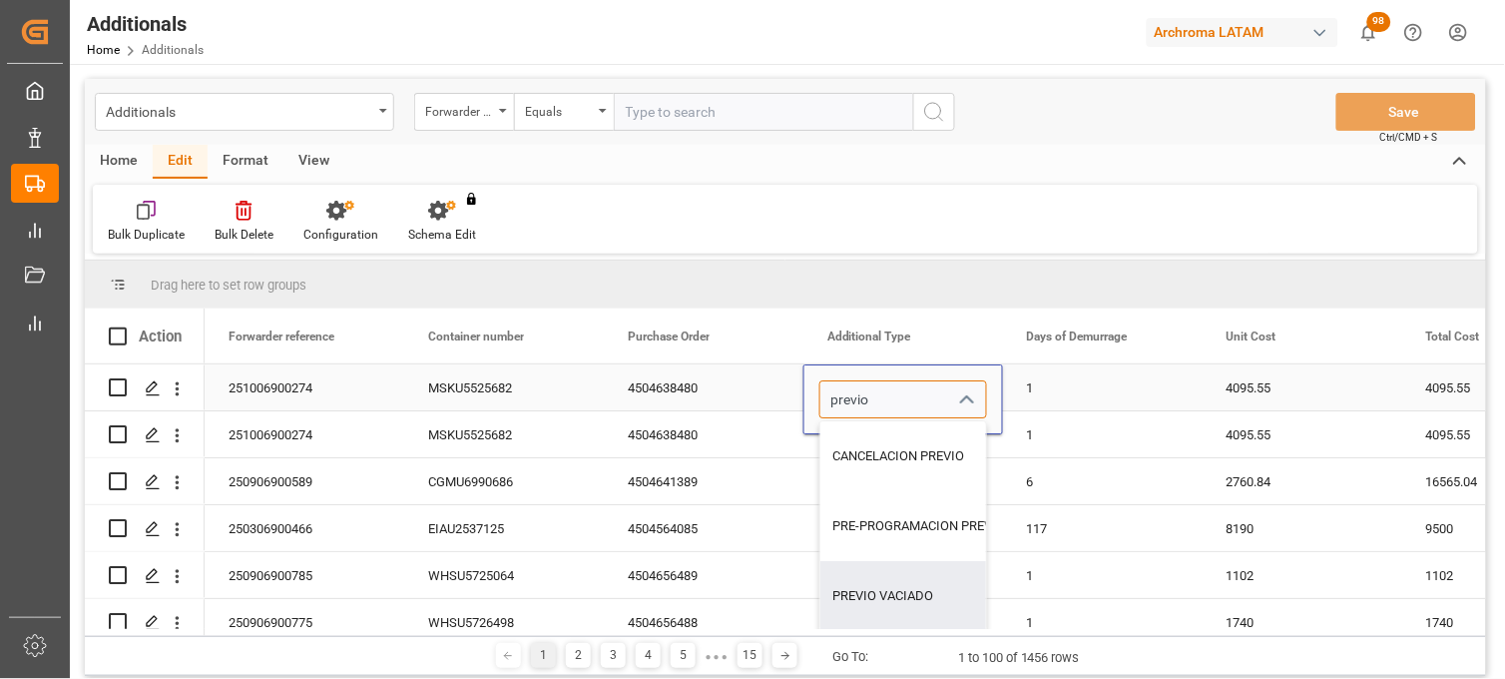
type input "PREVIO VACIADO"
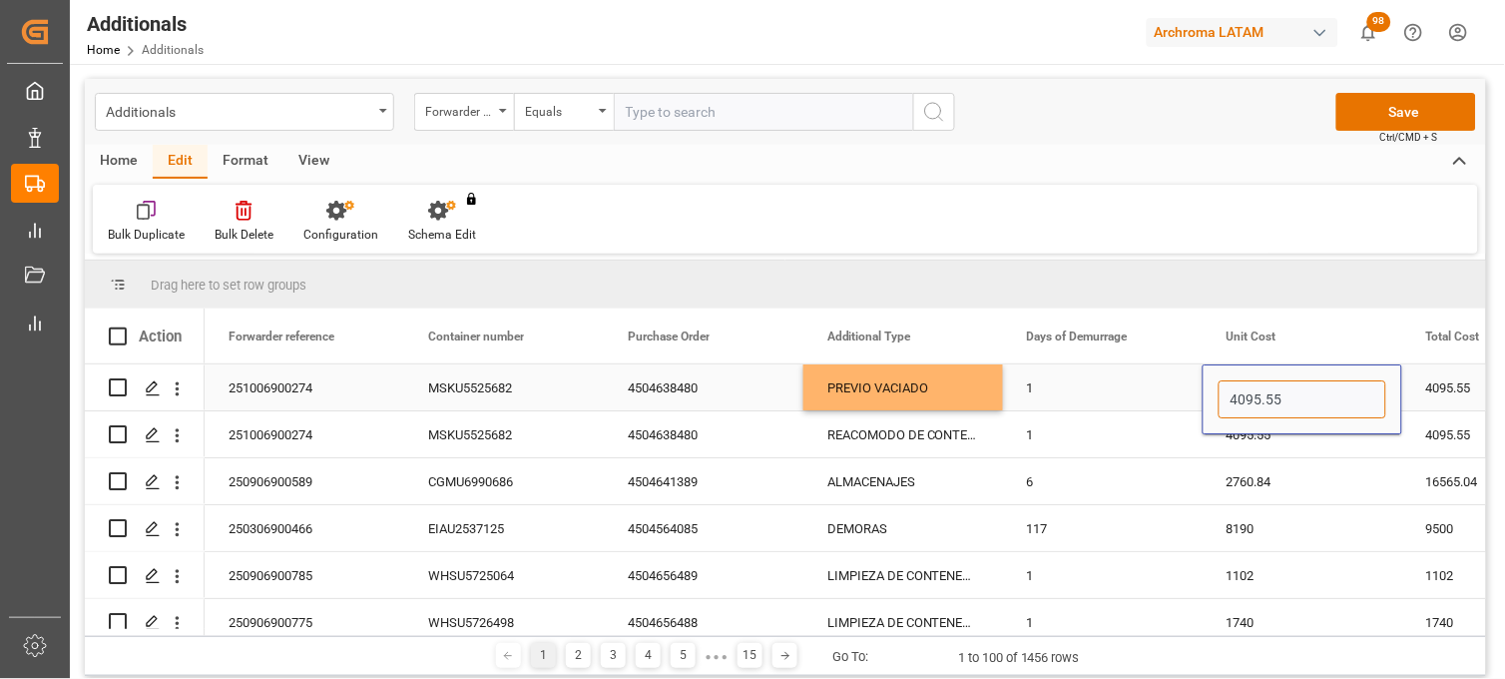
click at [1318, 386] on input "4095.55" at bounding box center [1302, 399] width 168 height 38
type input "4"
type input "0"
type input "864.34"
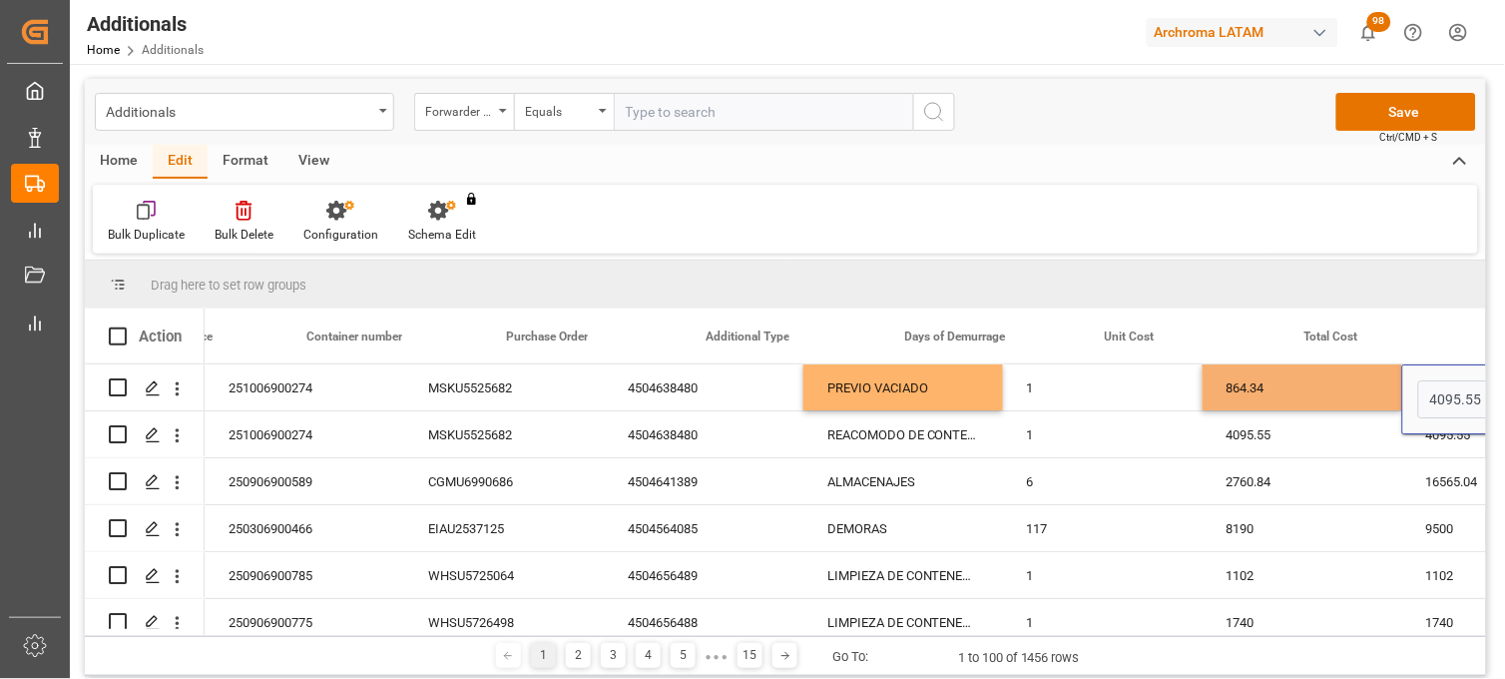
scroll to position [0, 122]
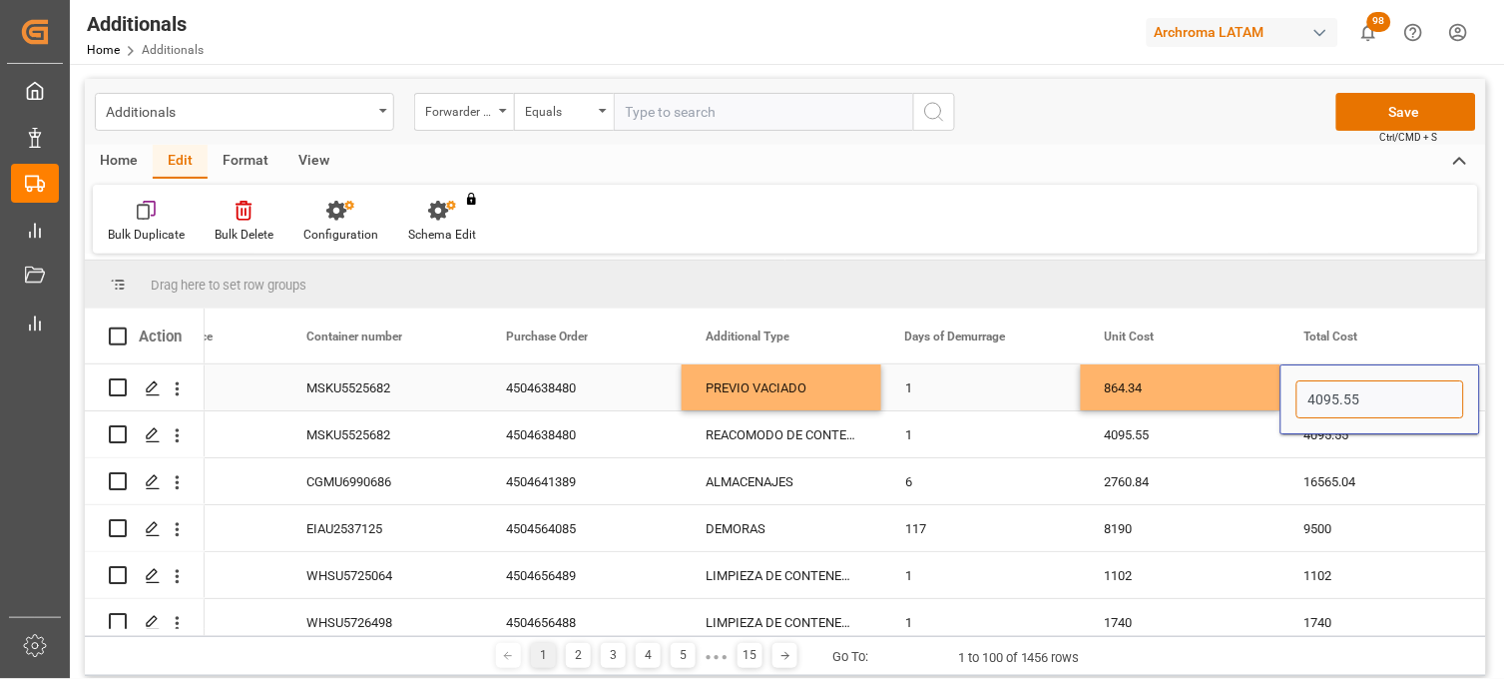
click at [1371, 394] on input "4095.55" at bounding box center [1380, 399] width 168 height 38
type input "4"
type input "0"
type input "864.34"
click at [1169, 383] on div "864.34" at bounding box center [1181, 387] width 200 height 46
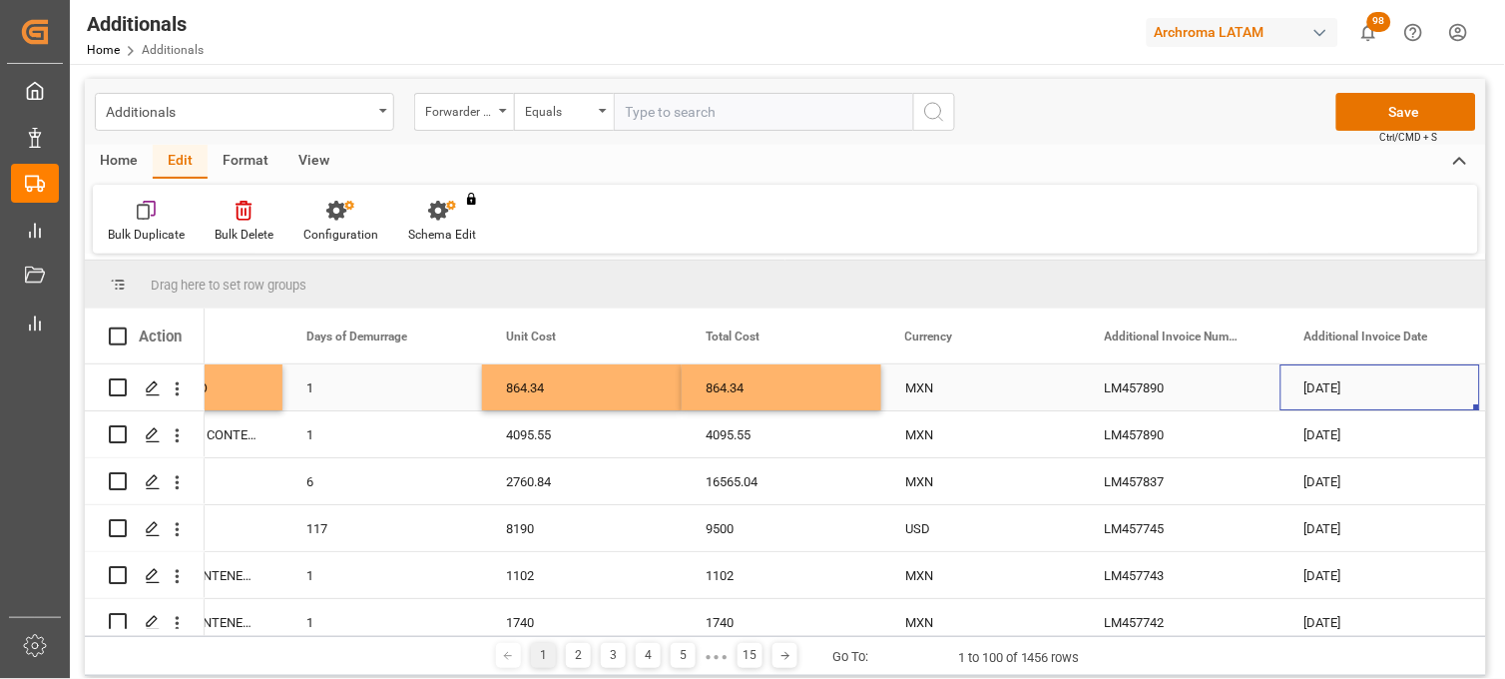
scroll to position [0, 720]
click at [1378, 113] on button "Save" at bounding box center [1406, 112] width 140 height 38
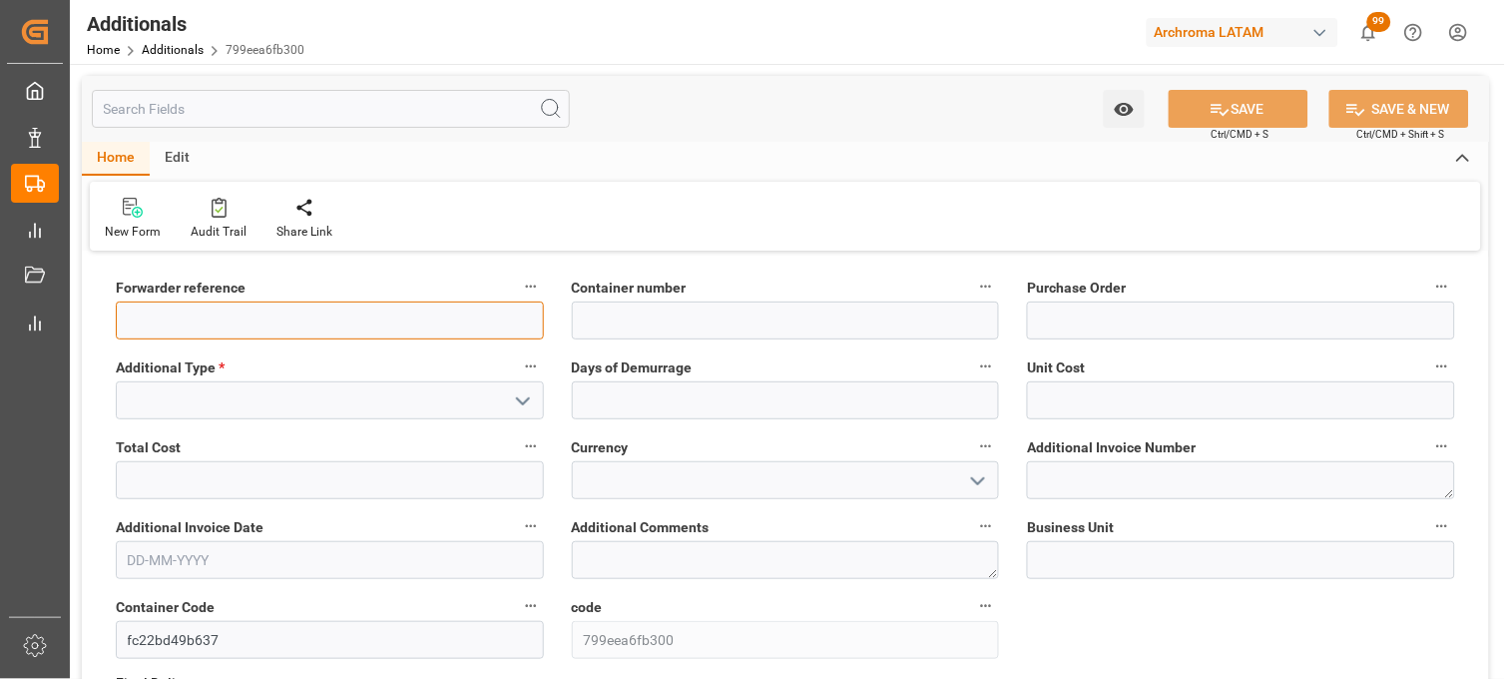
click at [494, 323] on input at bounding box center [330, 320] width 428 height 38
paste input "250906900643"
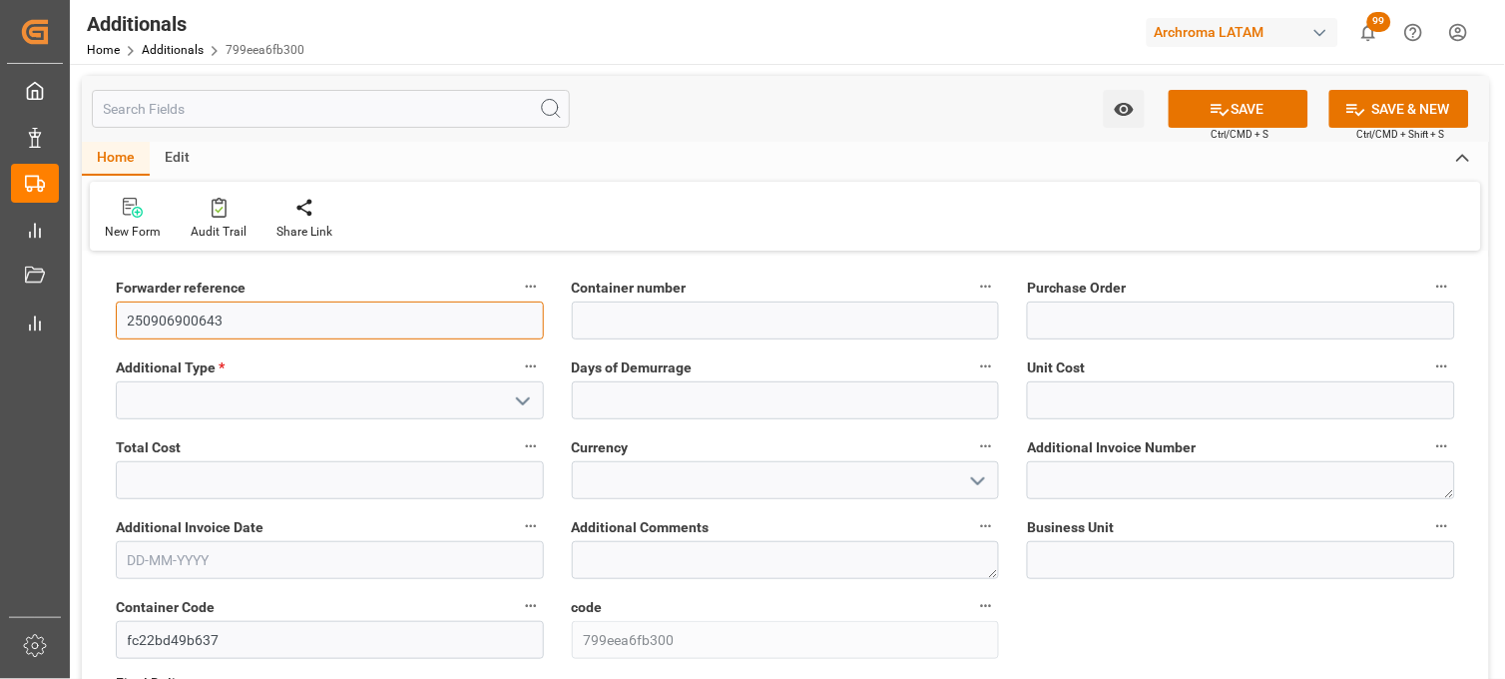
type input "250906900643"
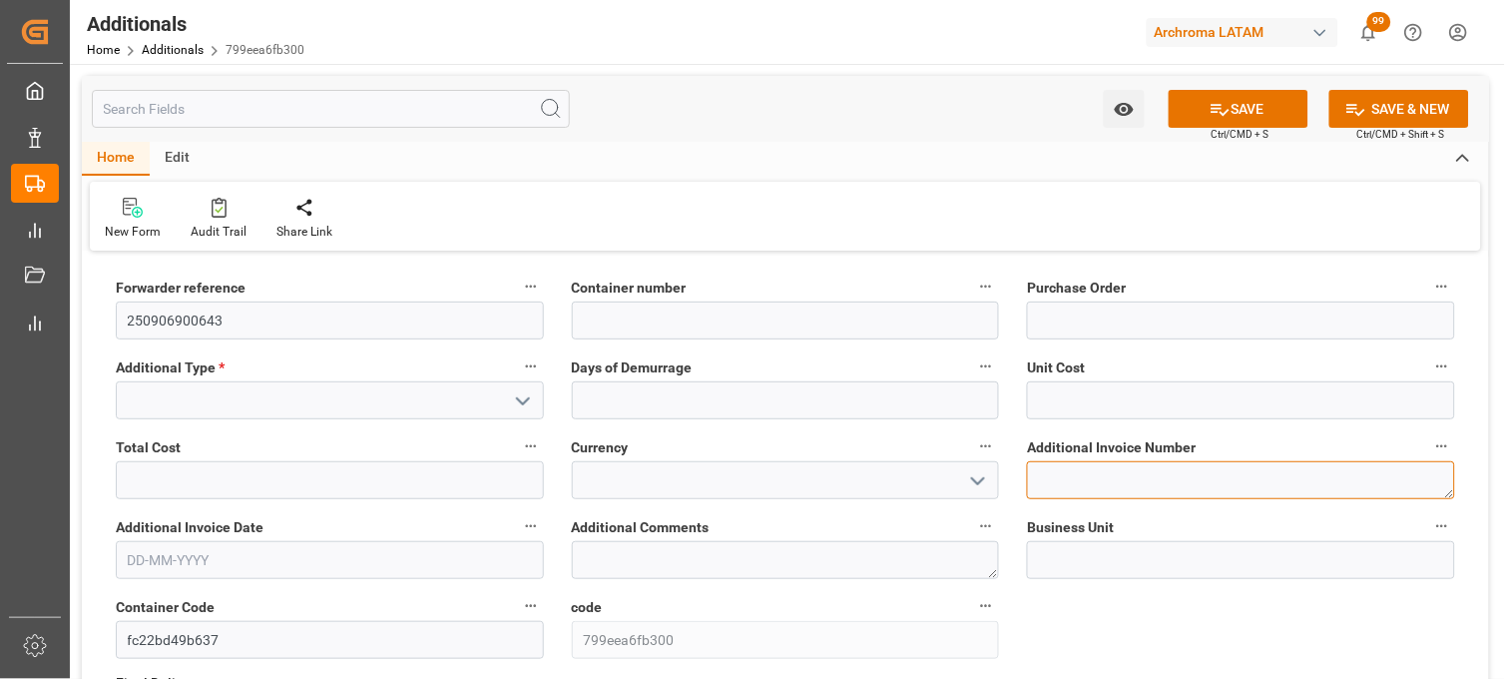
click at [1053, 472] on textarea at bounding box center [1241, 480] width 428 height 38
paste textarea "LM457898"
type textarea "LM457898"
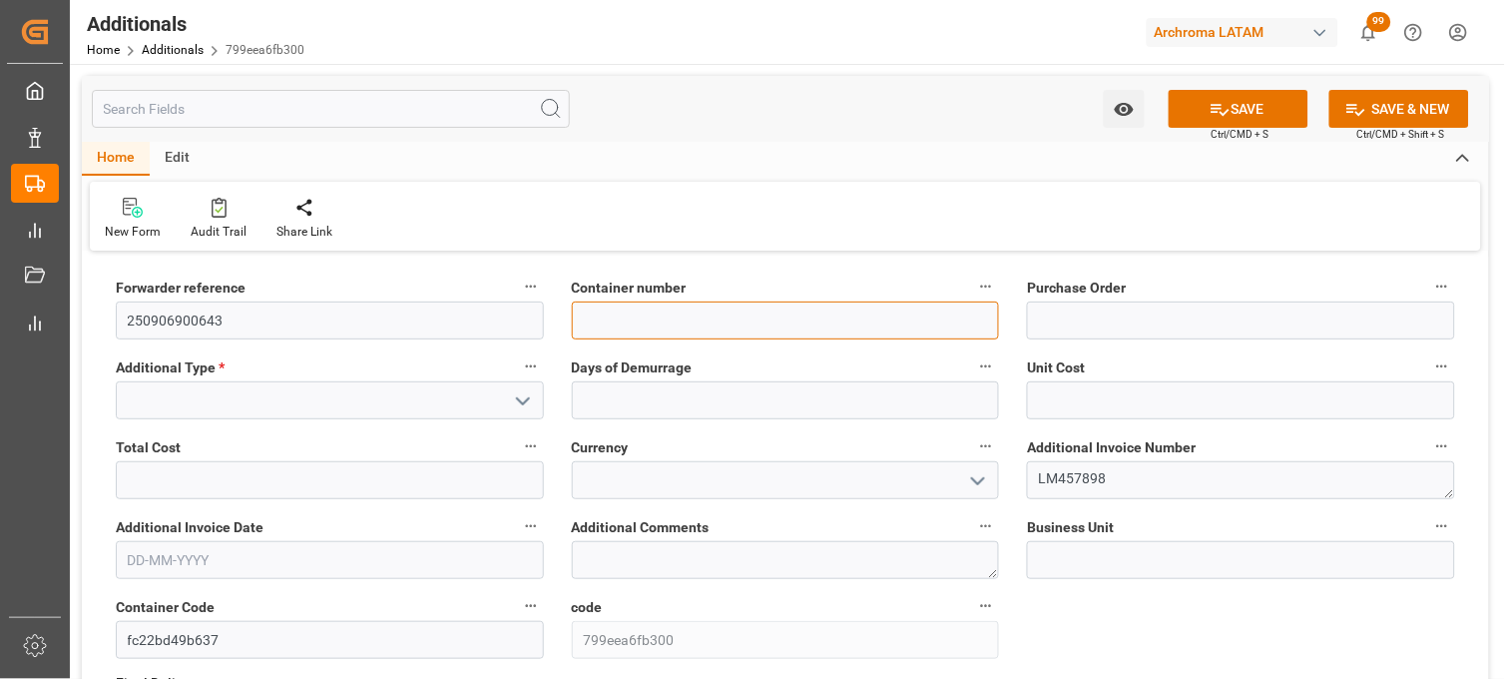
paste input "EIAU2537125"
click at [711, 323] on input "EIAU2537125" at bounding box center [786, 320] width 428 height 38
type input "EIAU2537125"
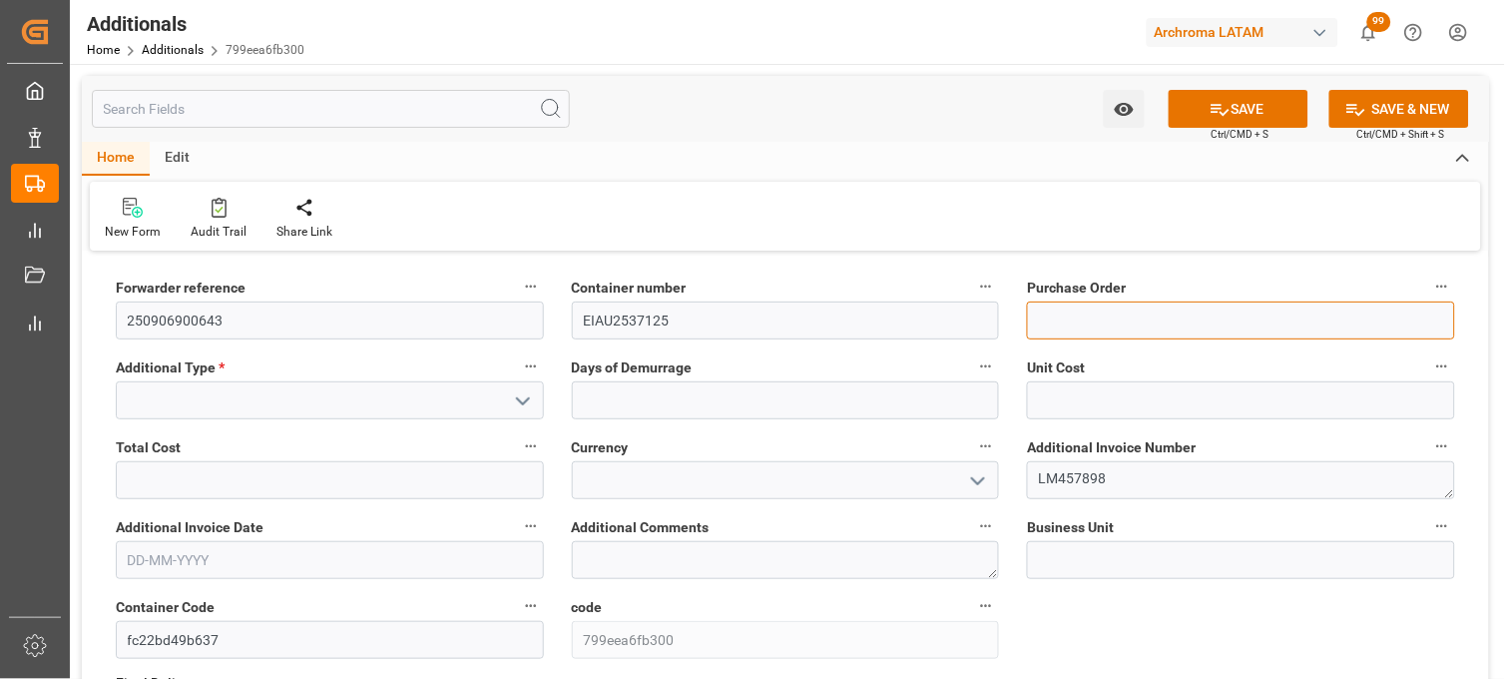
click at [1110, 326] on input at bounding box center [1241, 320] width 428 height 38
paste input "4504564085"
type input "4504564085"
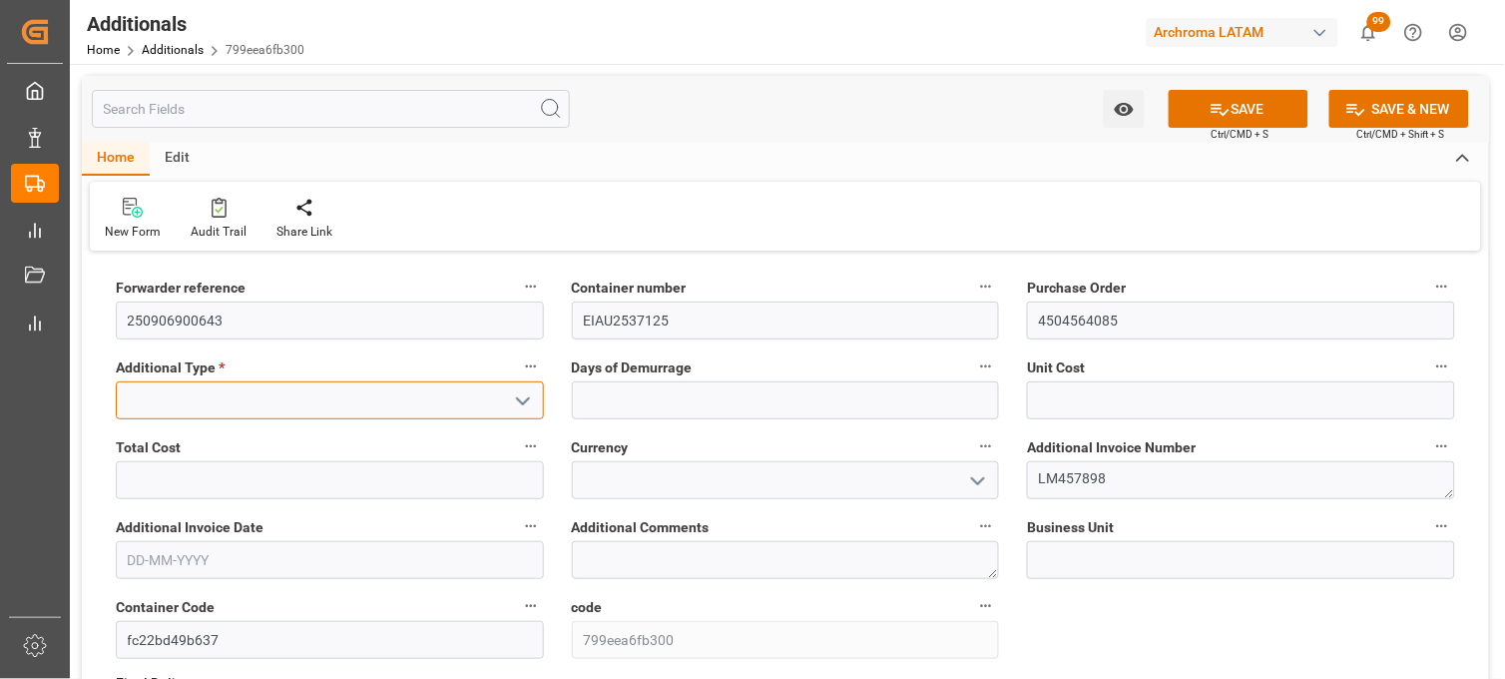
click at [454, 392] on input at bounding box center [330, 400] width 428 height 38
type input "DEMORAS"
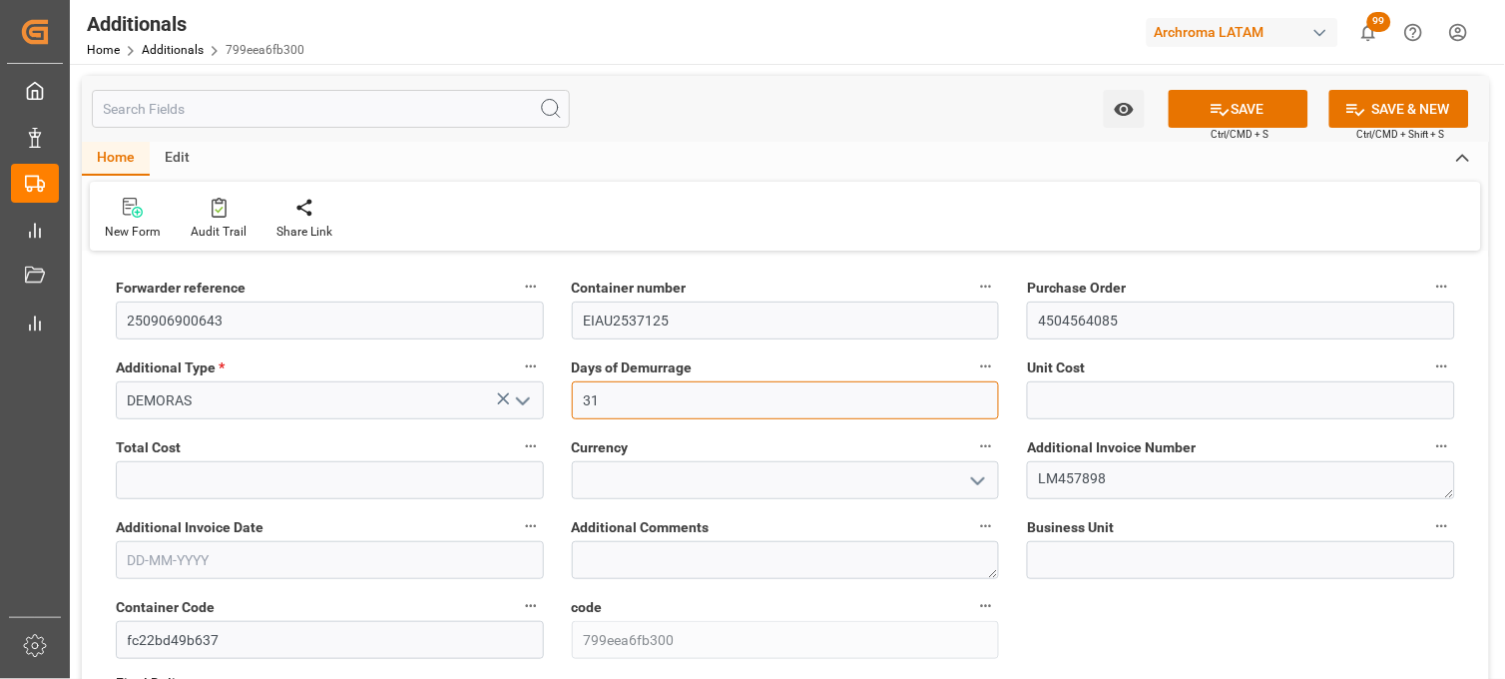
type input "31"
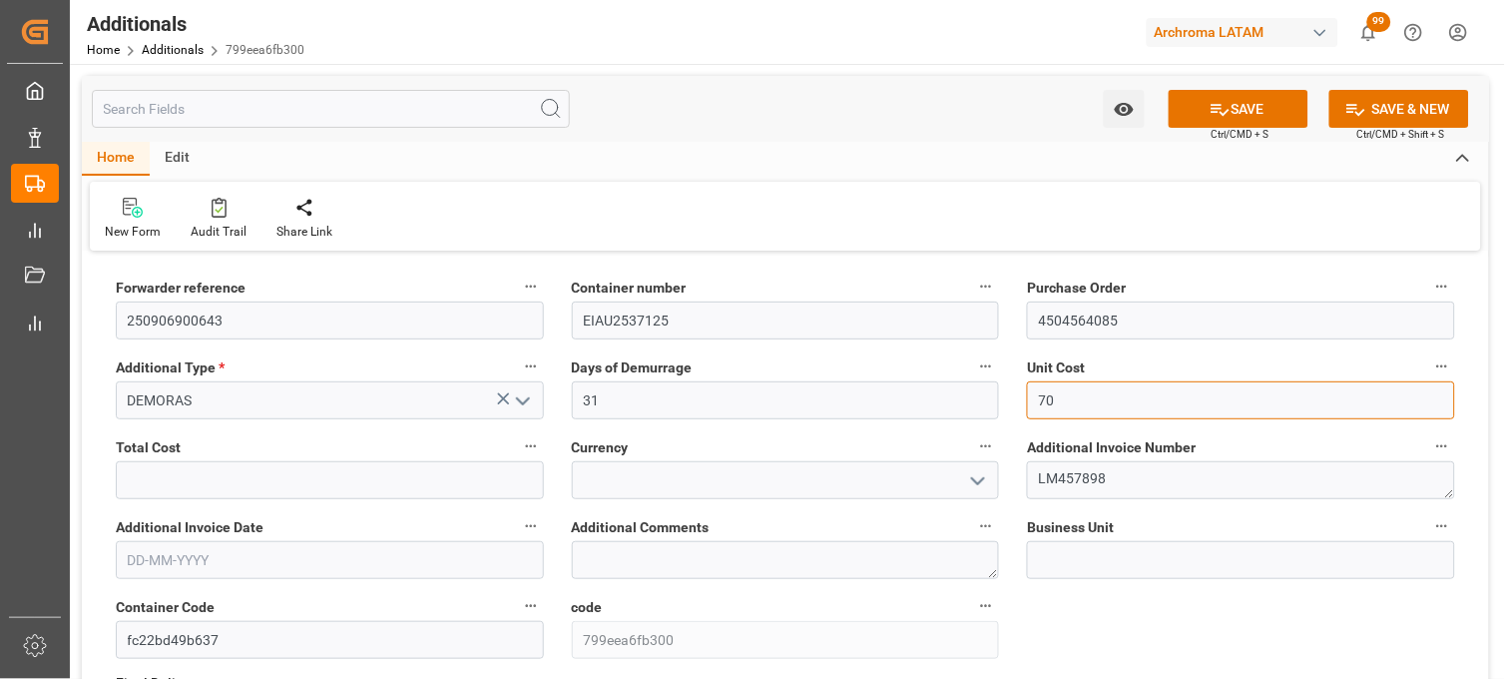
type input "70"
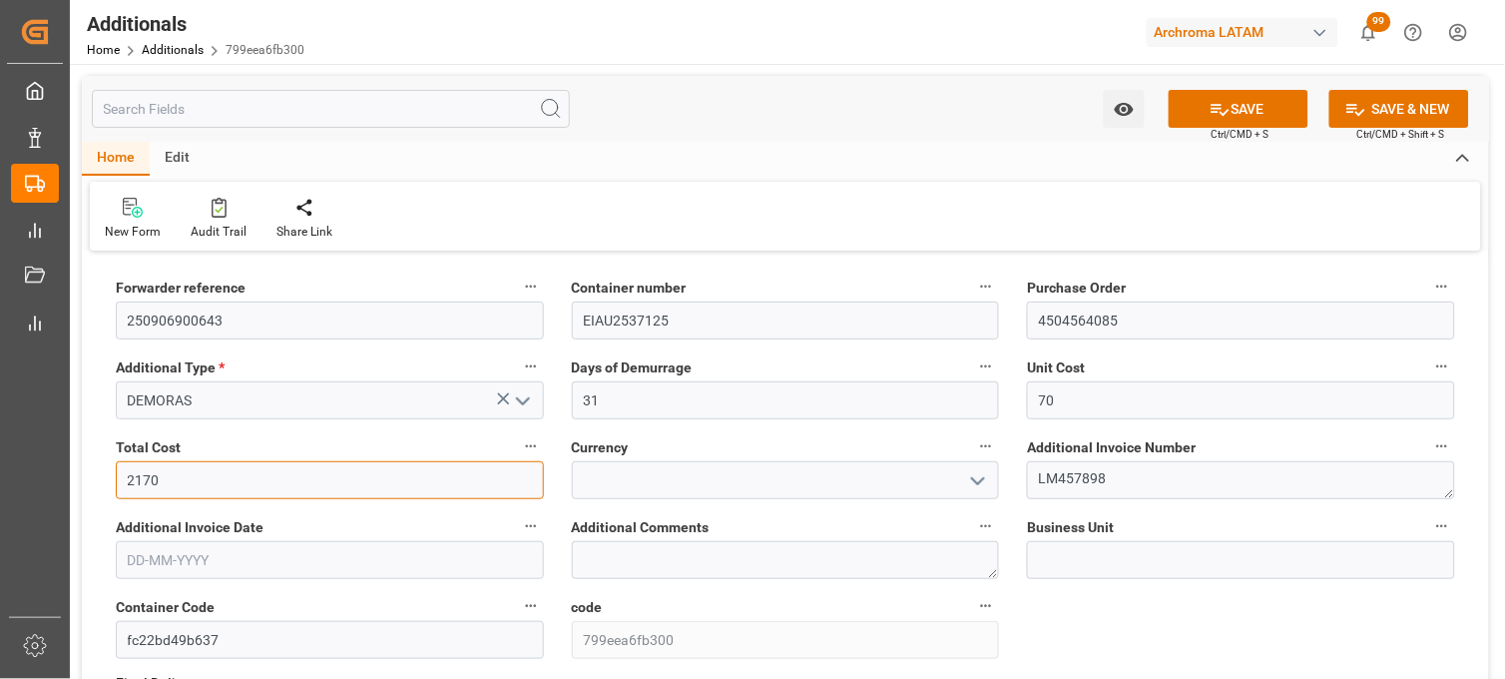
type input "2170"
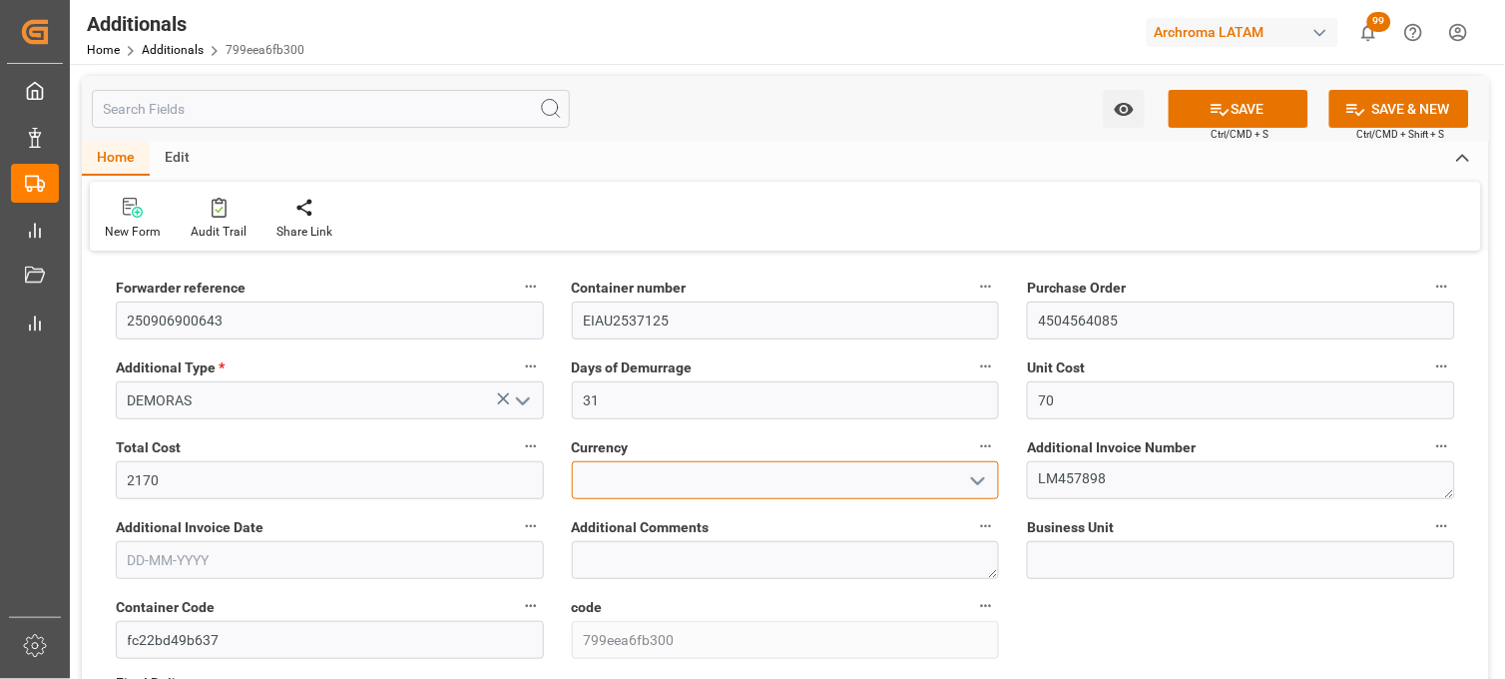
click at [615, 481] on input at bounding box center [786, 480] width 428 height 38
type input "USD"
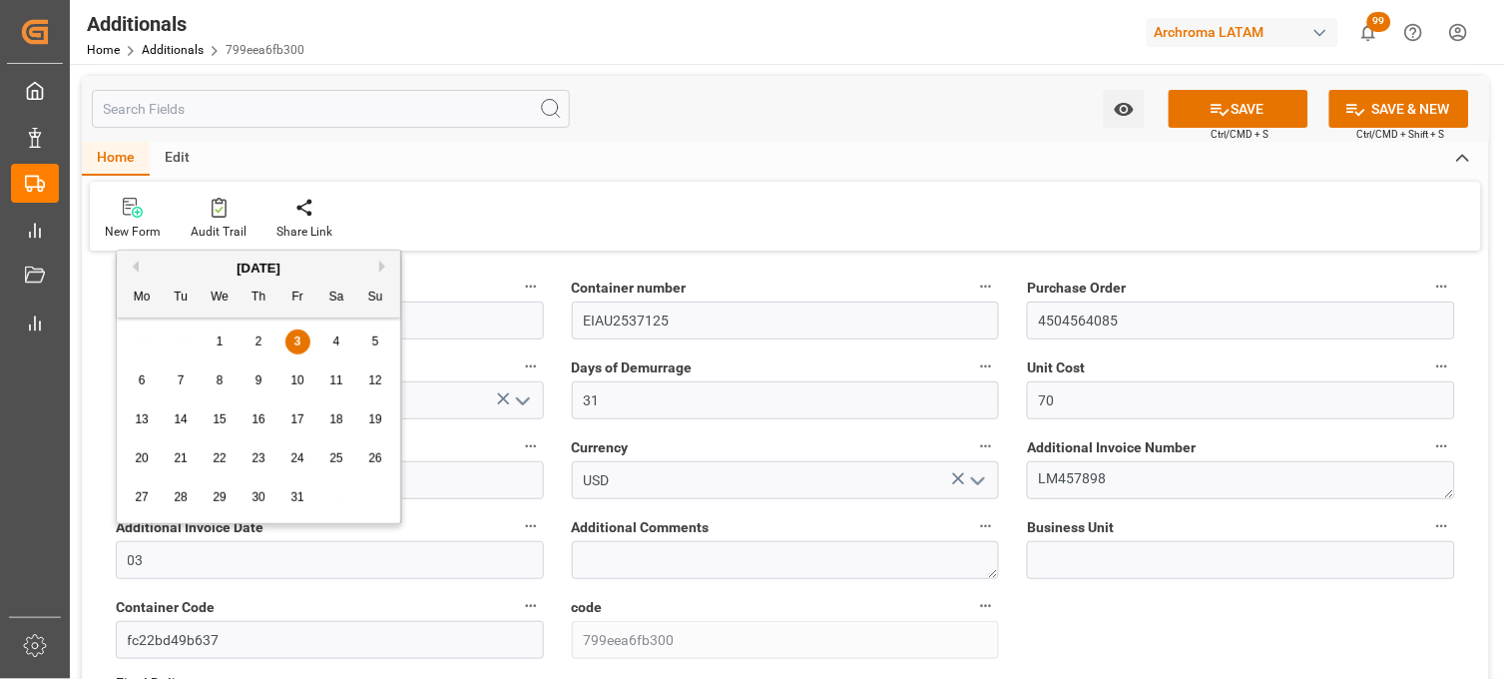
click at [127, 336] on div "29 30 1 2 3 4 5" at bounding box center [259, 341] width 272 height 39
click at [301, 335] on div "3" at bounding box center [297, 342] width 25 height 24
type input "[DATE]"
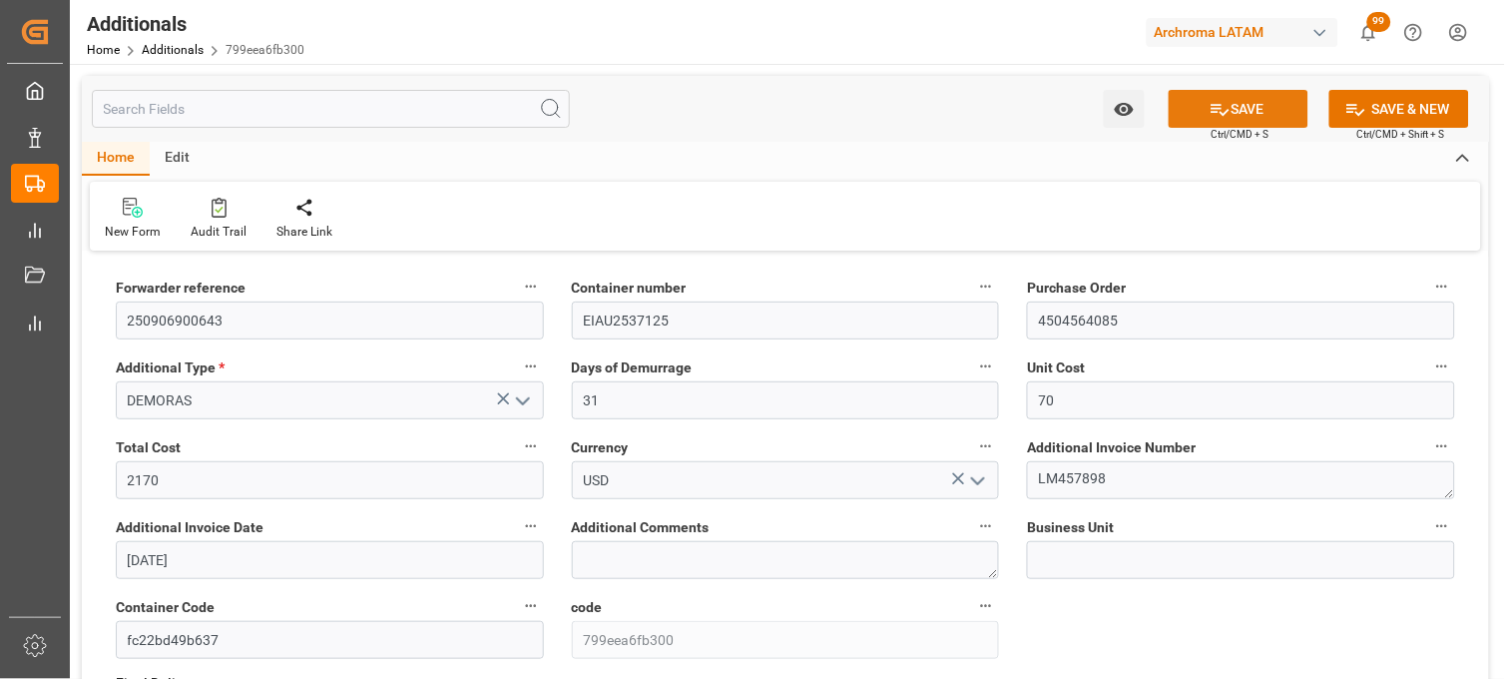
click at [1250, 110] on button "SAVE" at bounding box center [1239, 109] width 140 height 38
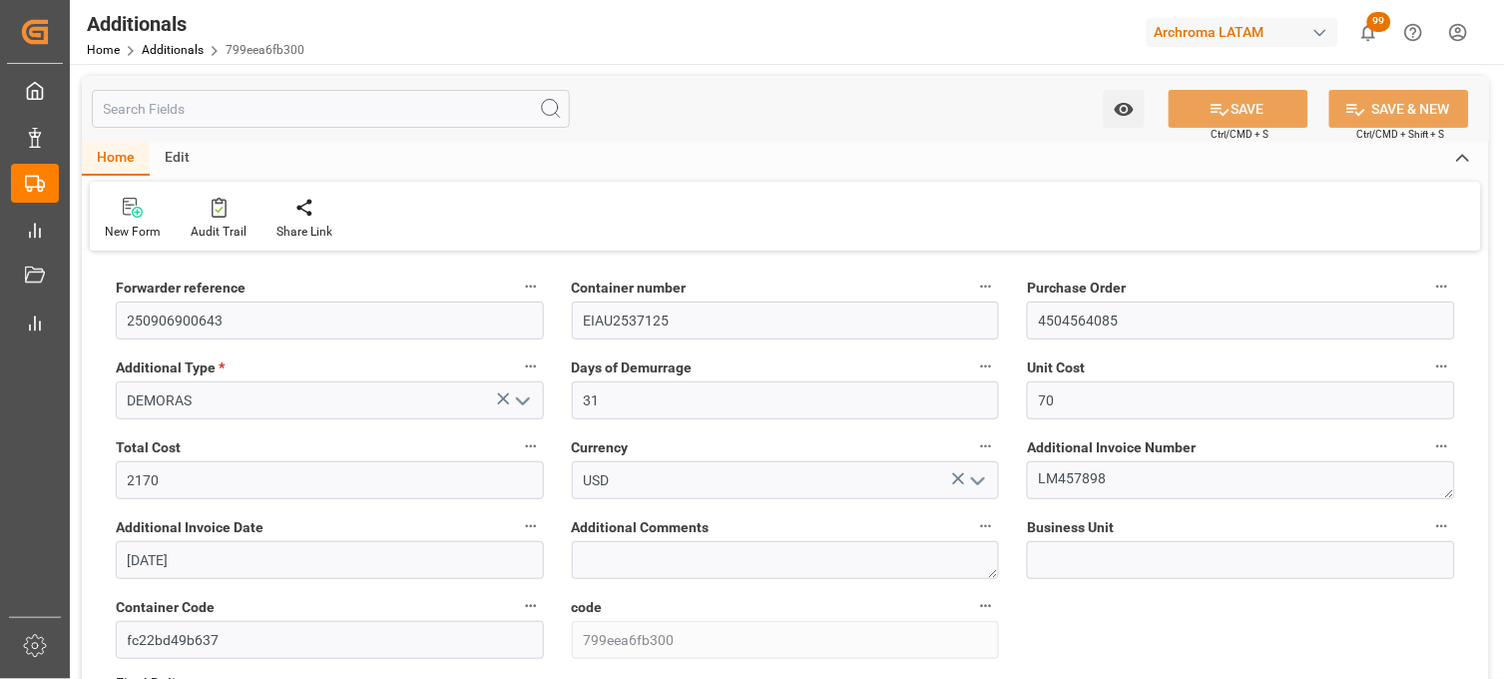
type input "250306900466"
type input "PT"
click at [165, 45] on link "Additionals" at bounding box center [173, 50] width 62 height 14
